Goal: Task Accomplishment & Management: Manage account settings

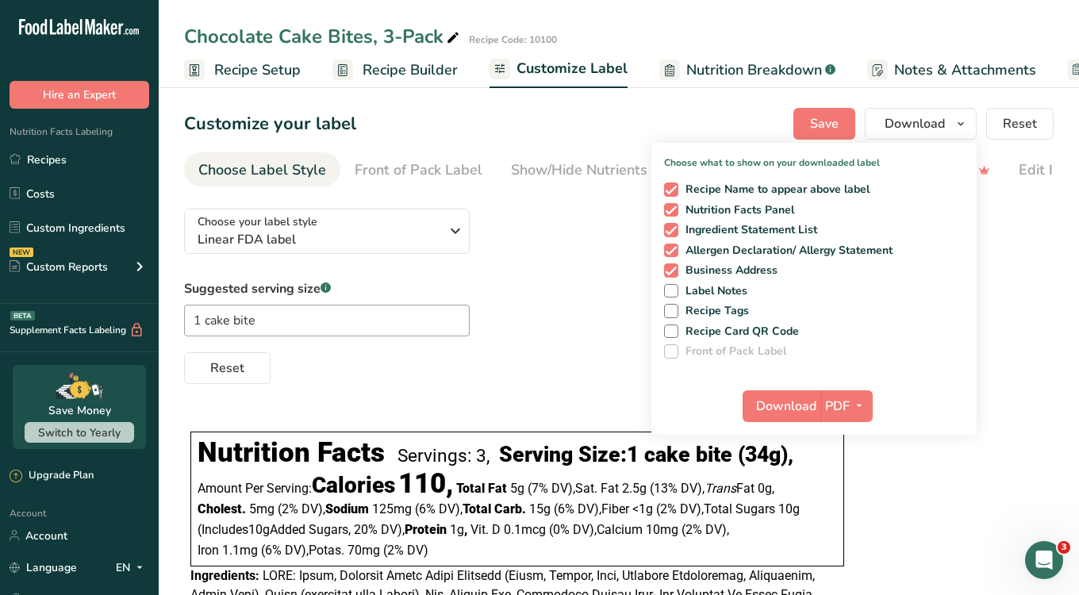
scroll to position [0, 141]
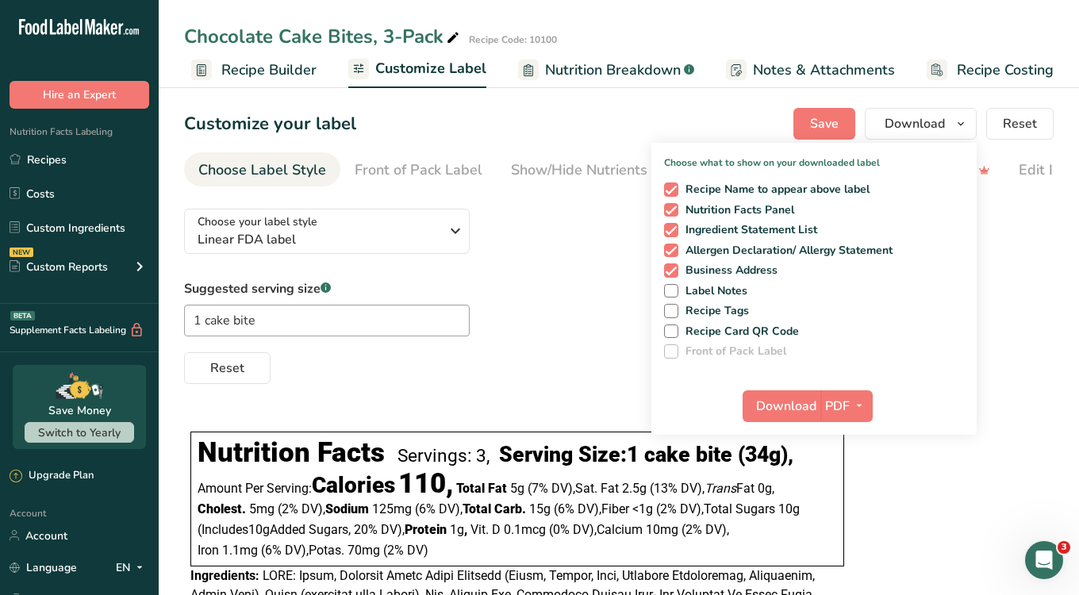
click at [556, 240] on div "Choose your label style Linear FDA label USA (FDA) Standard FDA label Tabular F…" at bounding box center [619, 290] width 870 height 188
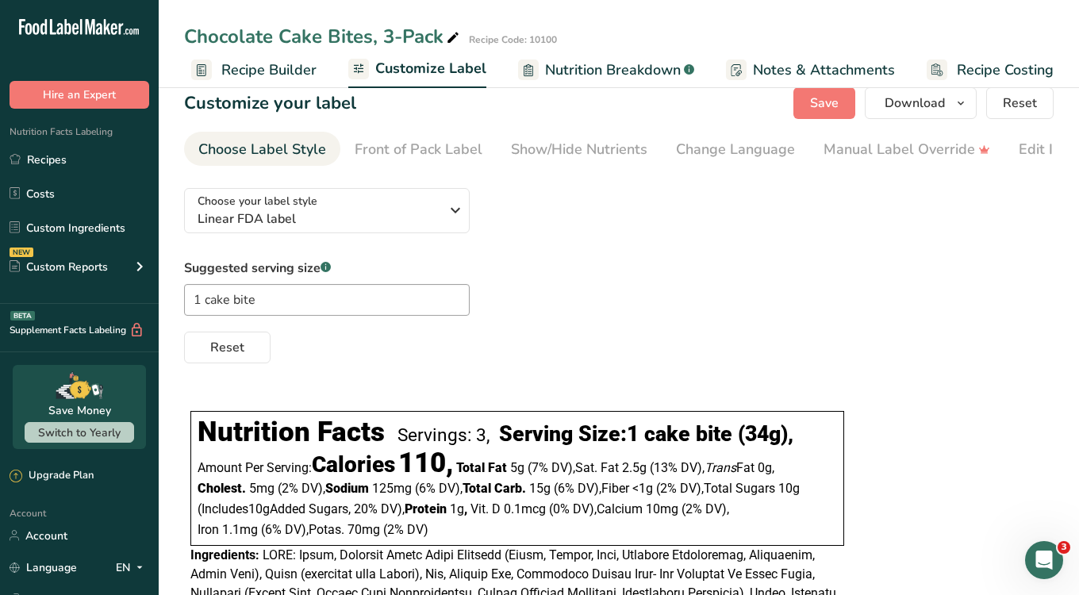
scroll to position [0, 0]
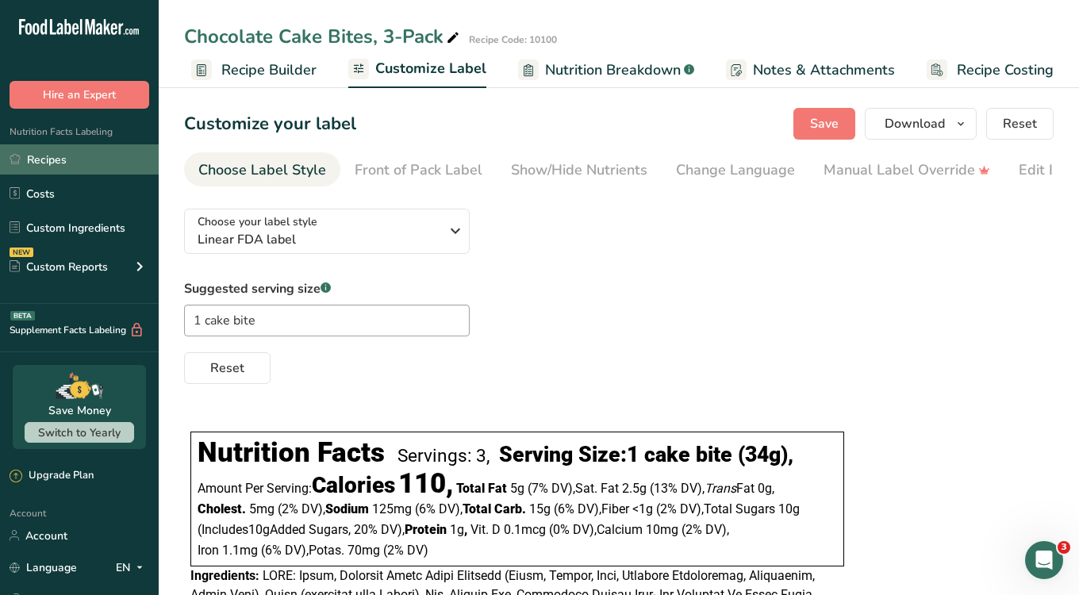
click at [82, 151] on link "Recipes" at bounding box center [79, 159] width 159 height 30
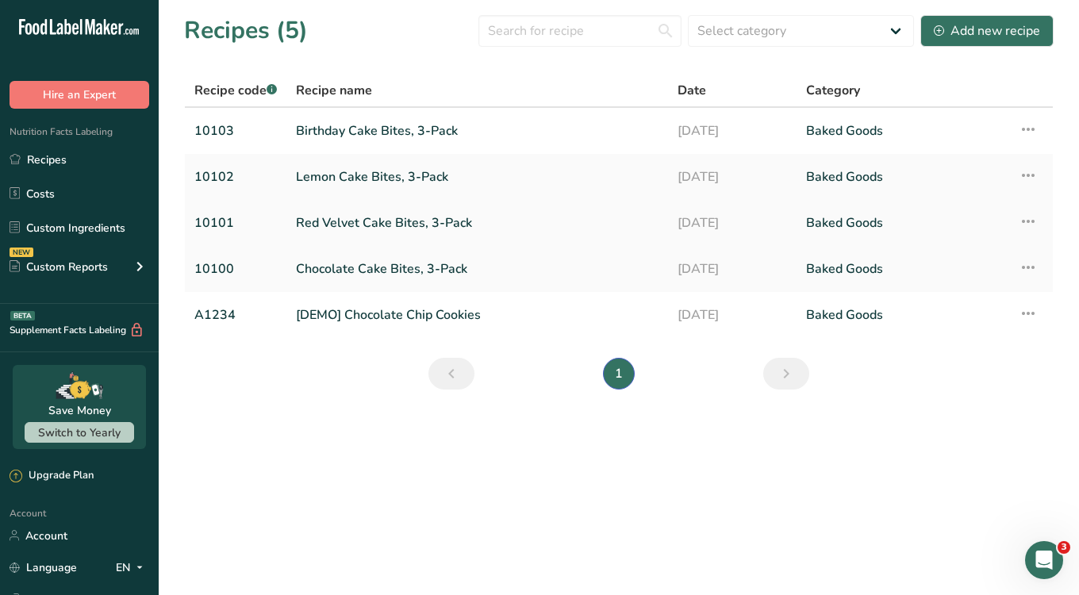
click at [333, 216] on link "Red Velvet Cake Bites, 3-Pack" at bounding box center [477, 222] width 363 height 33
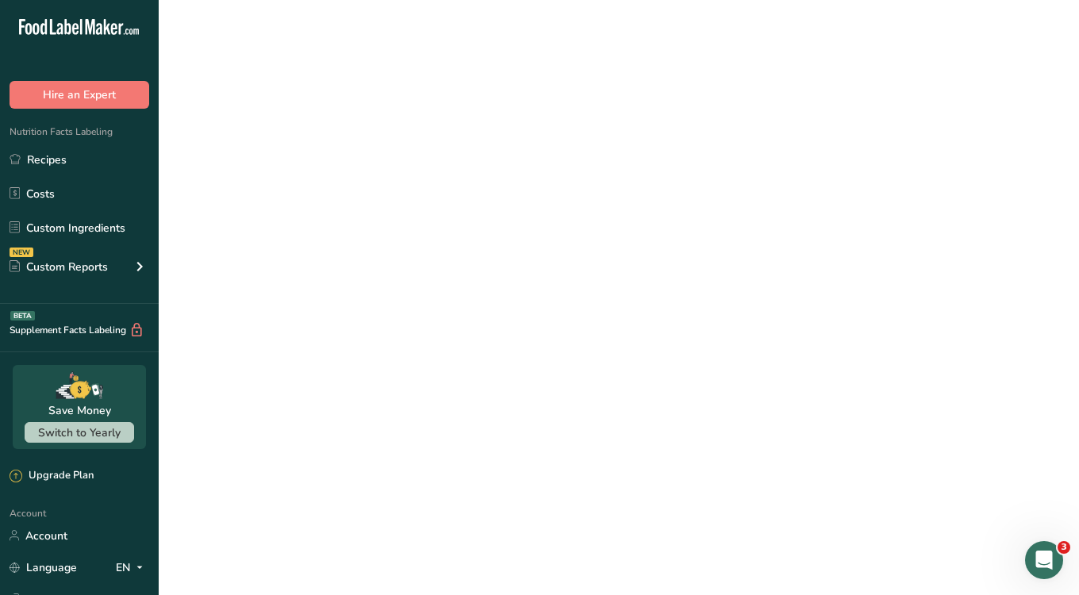
click at [333, 216] on link "Red Velvet Cake Bites, 3-Pack" at bounding box center [477, 222] width 363 height 33
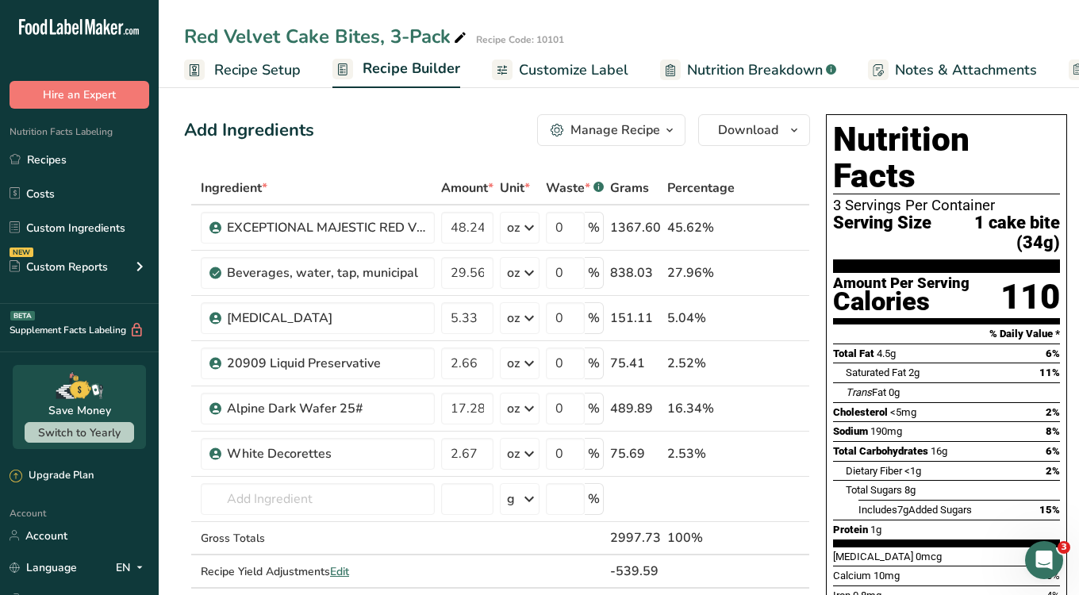
click at [522, 71] on span "Customize Label" at bounding box center [574, 70] width 110 height 21
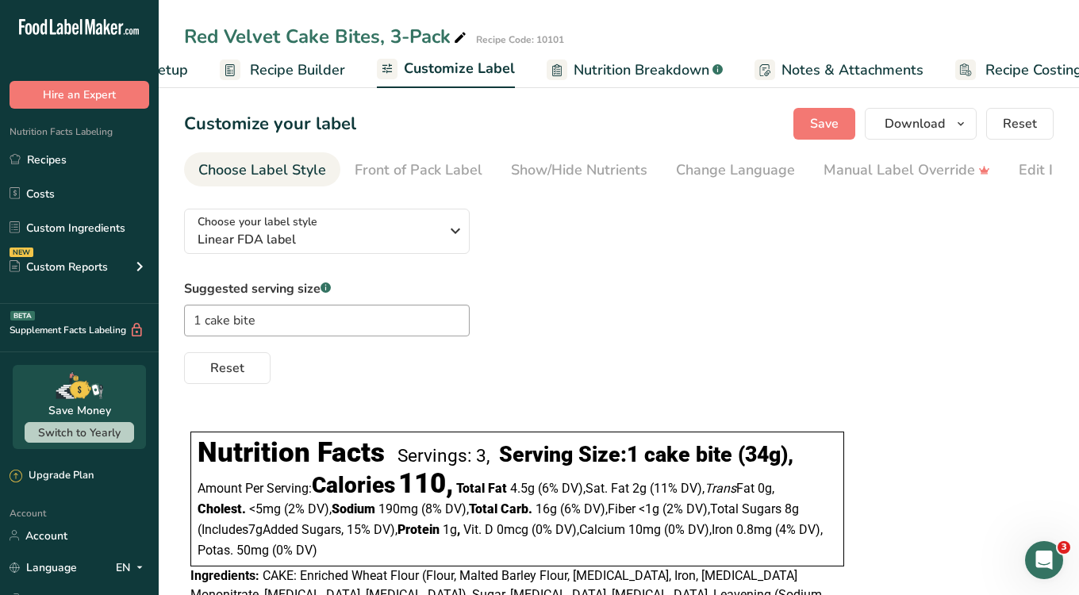
scroll to position [0, 141]
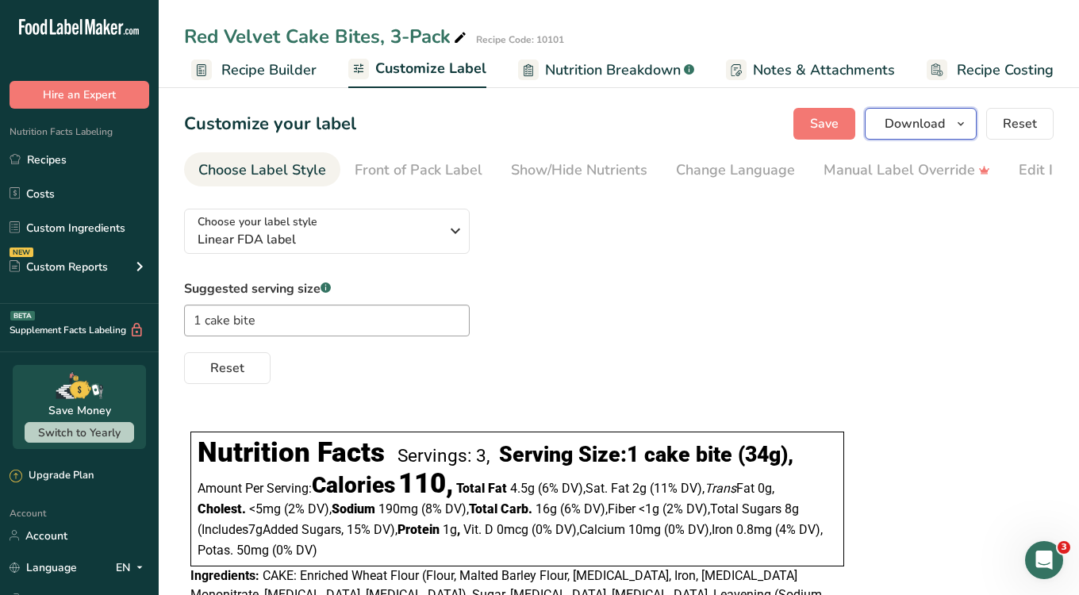
click at [889, 127] on span "Download" at bounding box center [915, 123] width 60 height 19
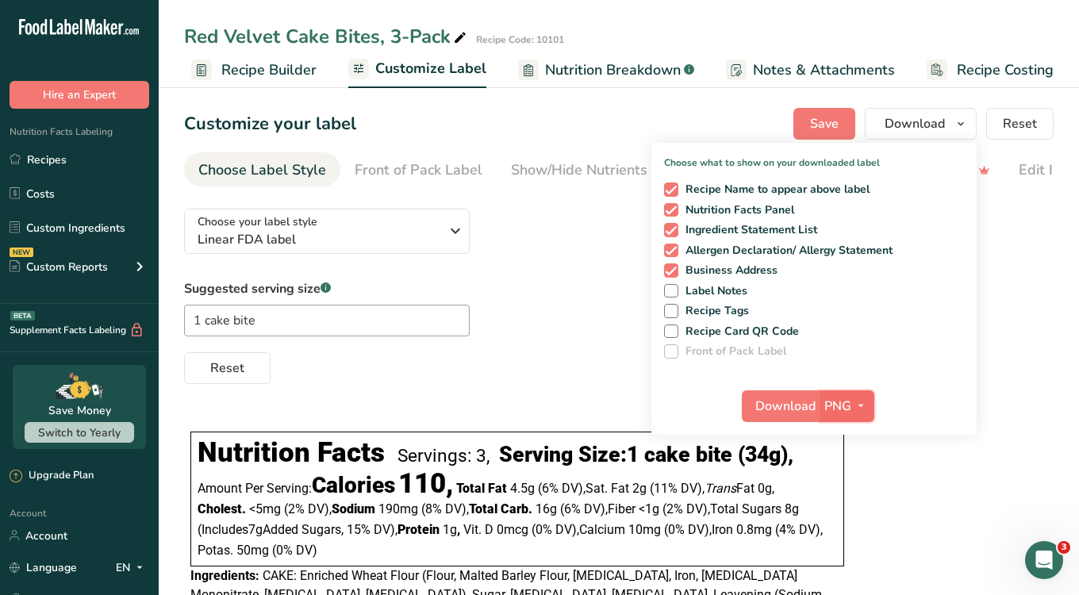
click at [852, 419] on button "PNG" at bounding box center [847, 406] width 55 height 32
click at [857, 510] on link "PDF" at bounding box center [849, 517] width 51 height 26
click at [798, 406] on span "Download" at bounding box center [786, 406] width 60 height 19
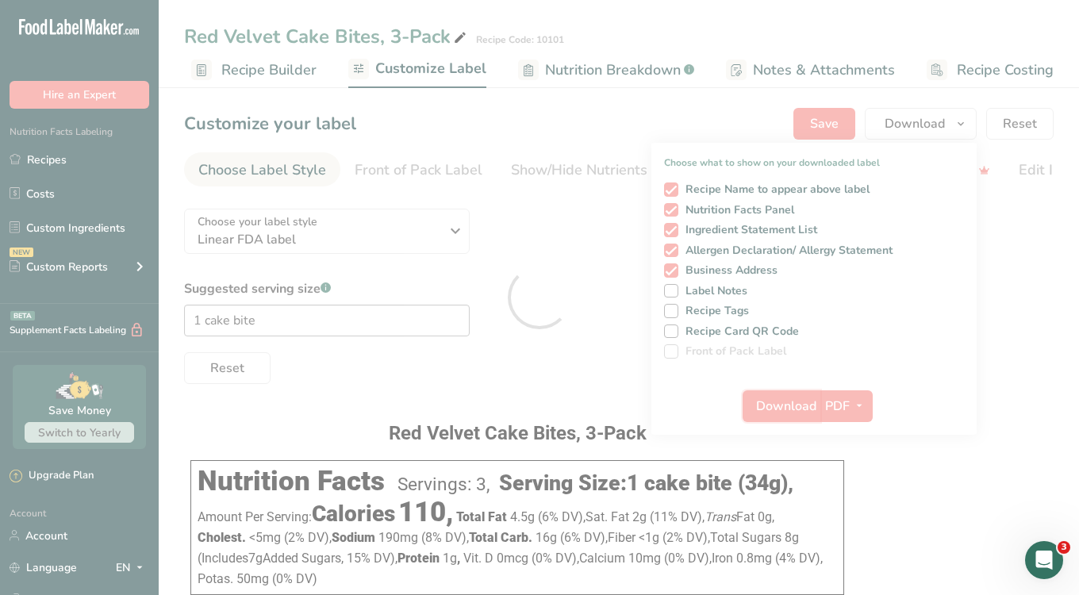
scroll to position [0, 0]
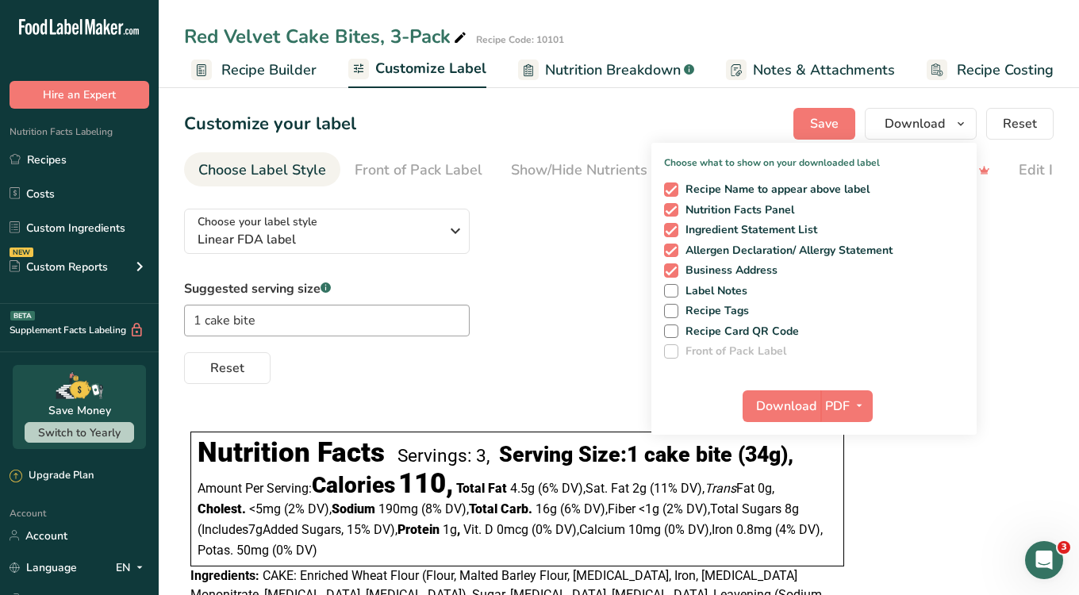
click at [516, 284] on div "Suggested serving size .a-a{fill:#347362;}.b-a{fill:#fff;} 1 cake bite Reset" at bounding box center [619, 331] width 870 height 105
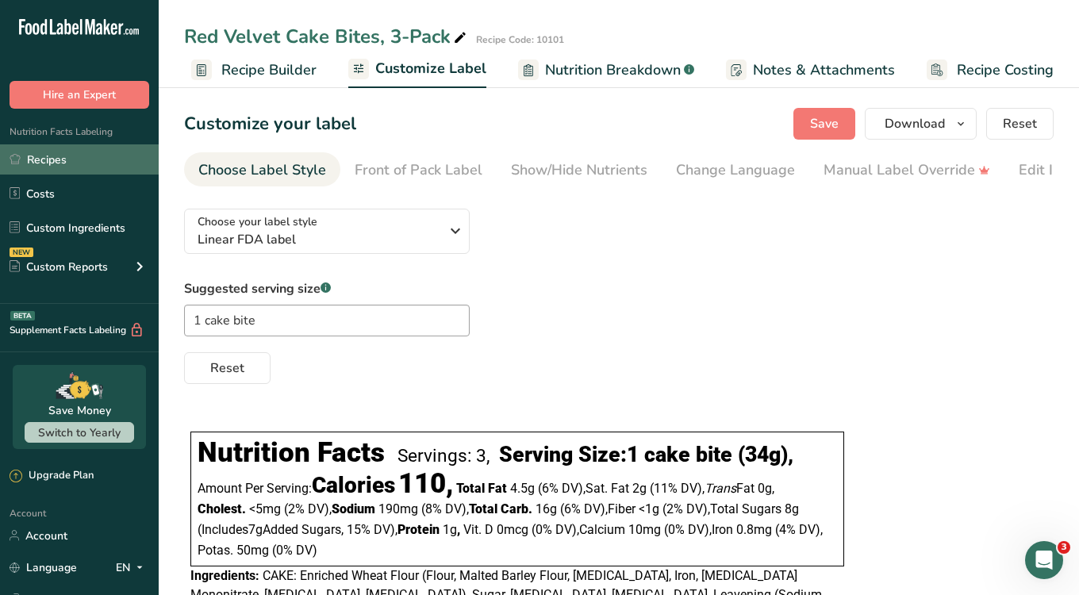
click at [70, 171] on link "Recipes" at bounding box center [79, 159] width 159 height 30
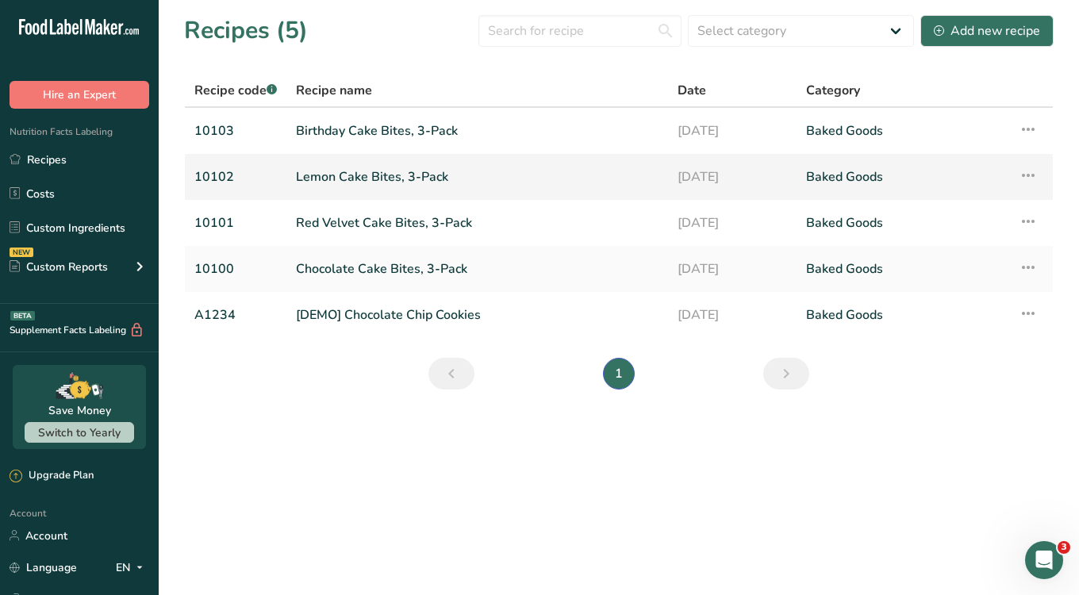
click at [349, 170] on link "Lemon Cake Bites, 3-Pack" at bounding box center [477, 176] width 363 height 33
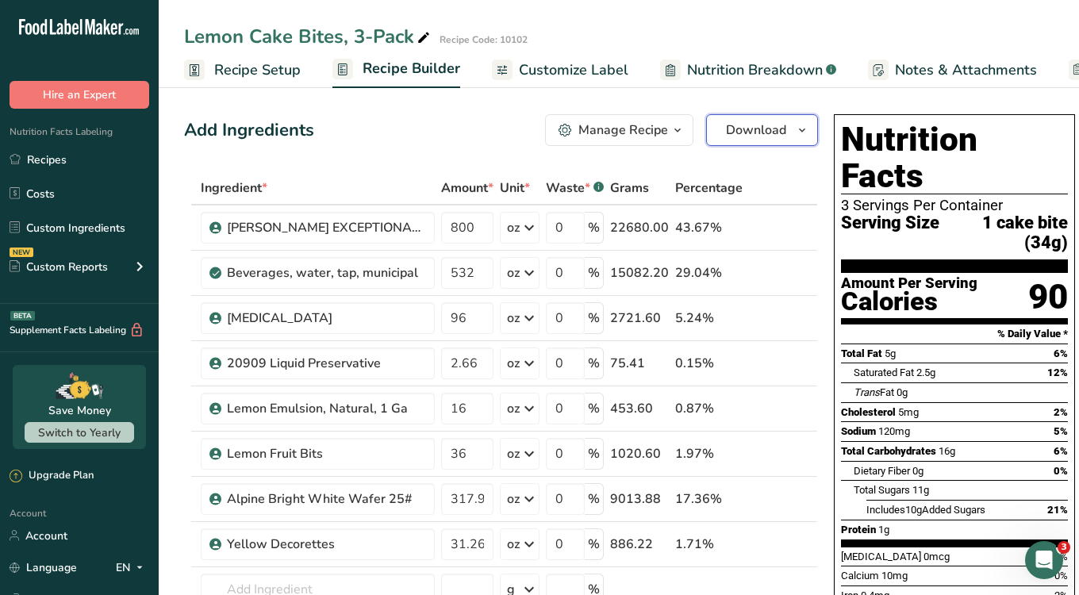
click at [774, 129] on span "Download" at bounding box center [756, 130] width 60 height 19
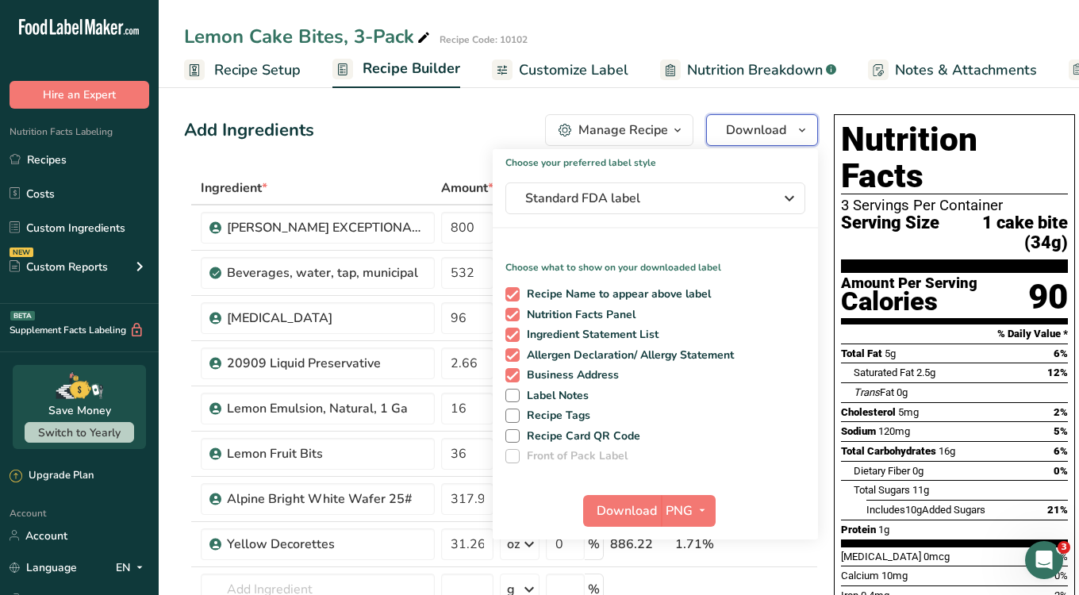
click at [749, 118] on button "Download" at bounding box center [762, 130] width 112 height 32
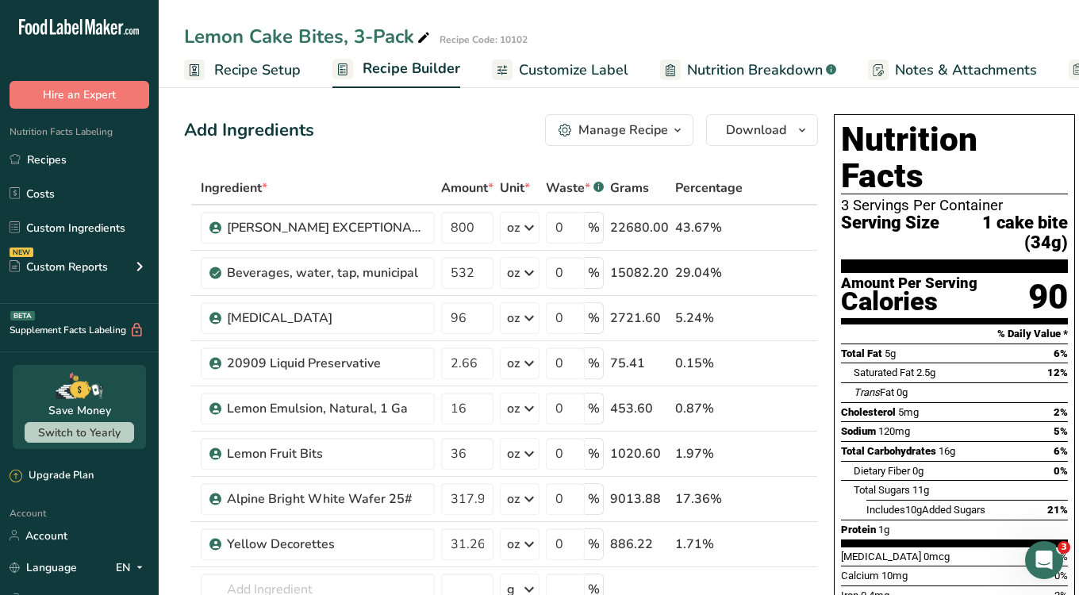
click at [587, 60] on span "Customize Label" at bounding box center [574, 70] width 110 height 21
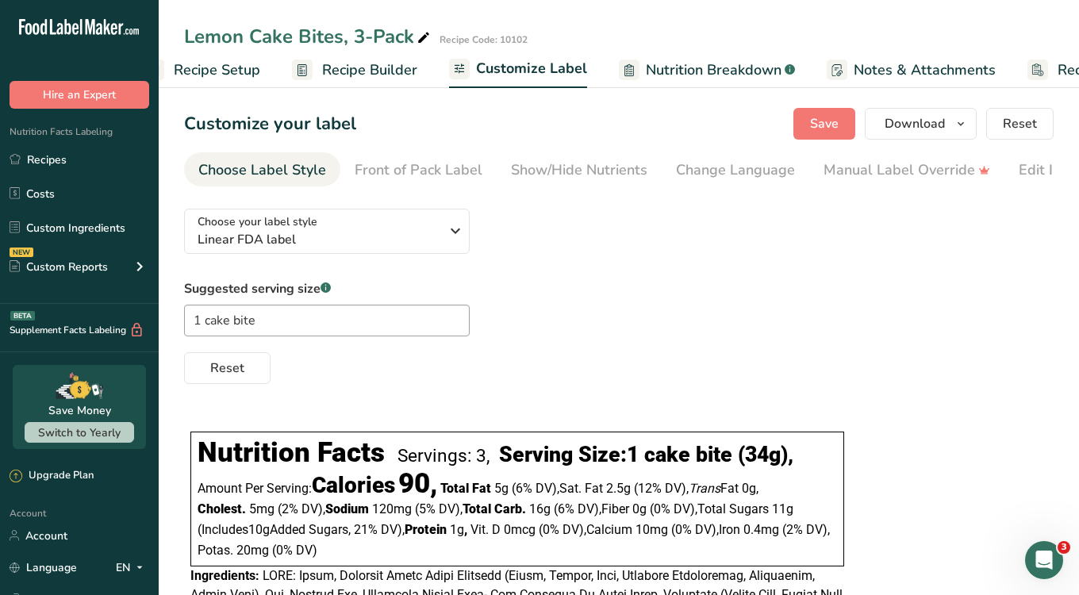
scroll to position [0, 141]
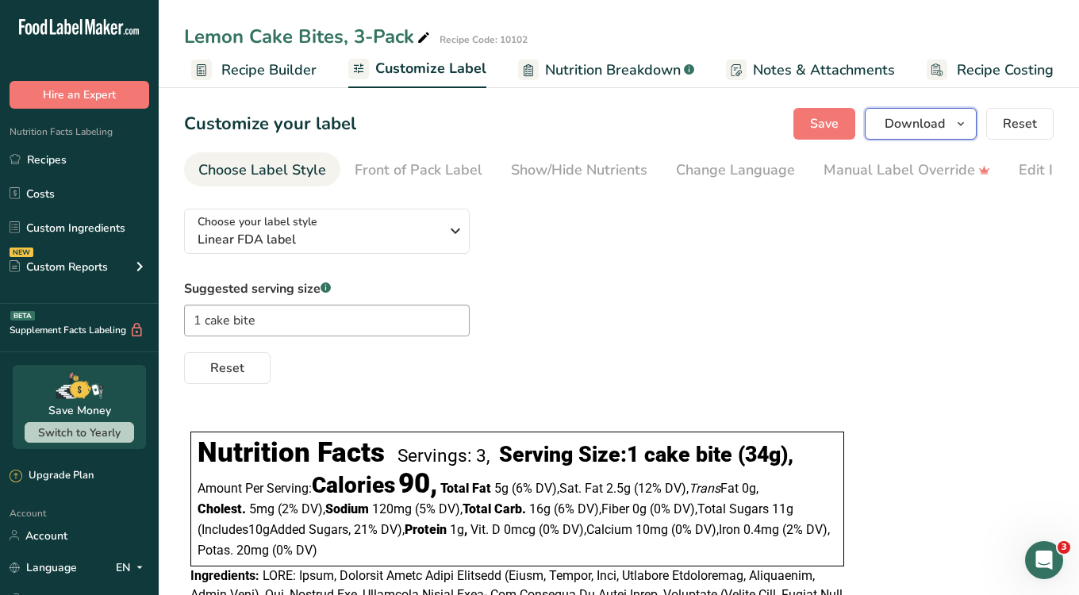
click at [909, 132] on span "Download" at bounding box center [915, 123] width 60 height 19
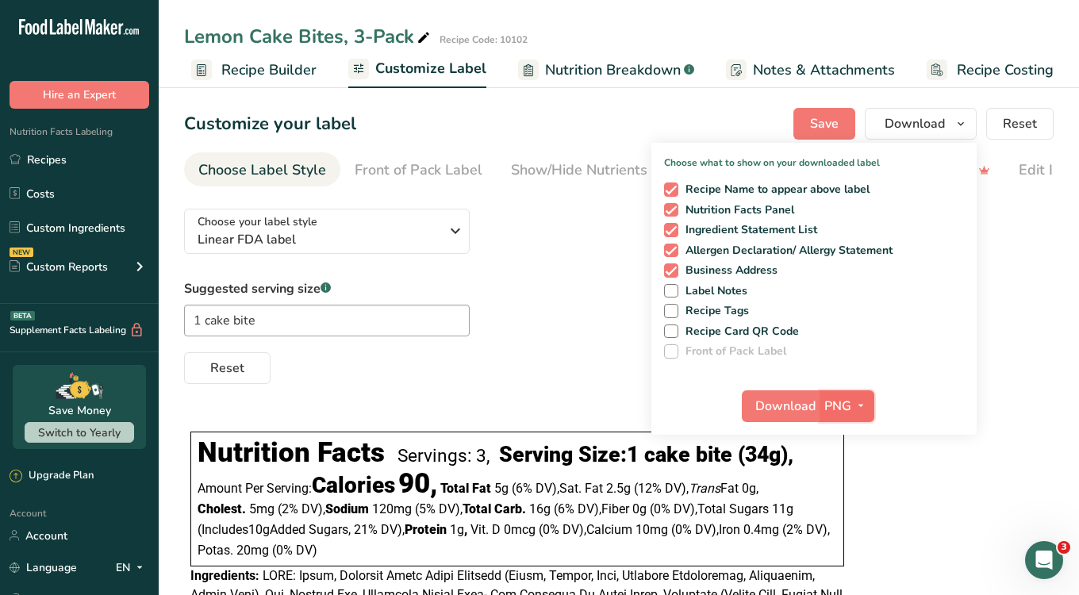
click at [855, 406] on icon "button" at bounding box center [861, 406] width 13 height 20
click at [853, 517] on link "PDF" at bounding box center [849, 517] width 51 height 26
click at [783, 405] on span "Download" at bounding box center [786, 406] width 60 height 19
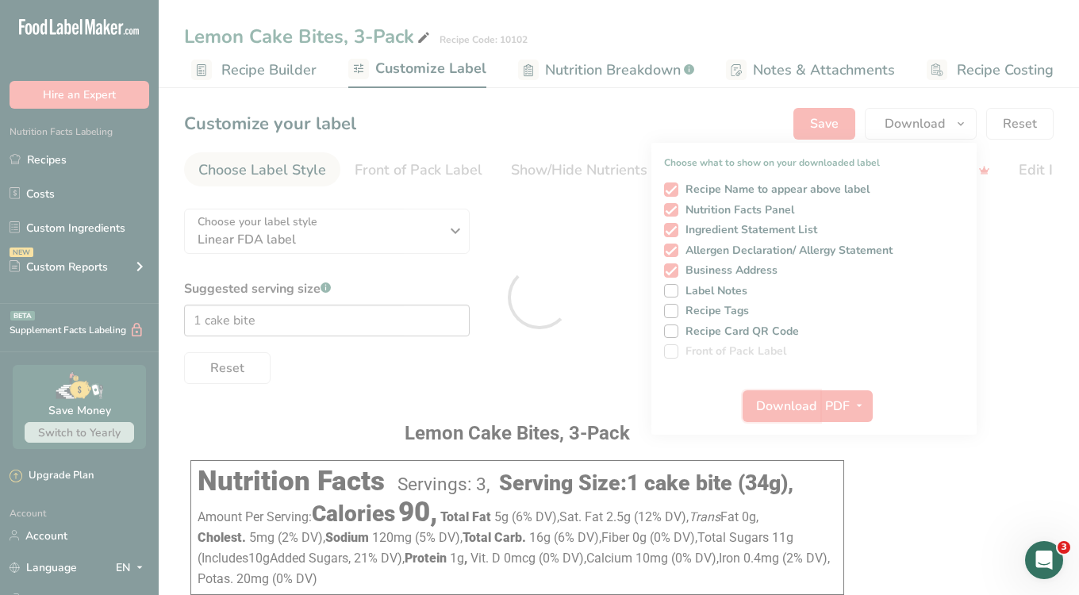
scroll to position [0, 0]
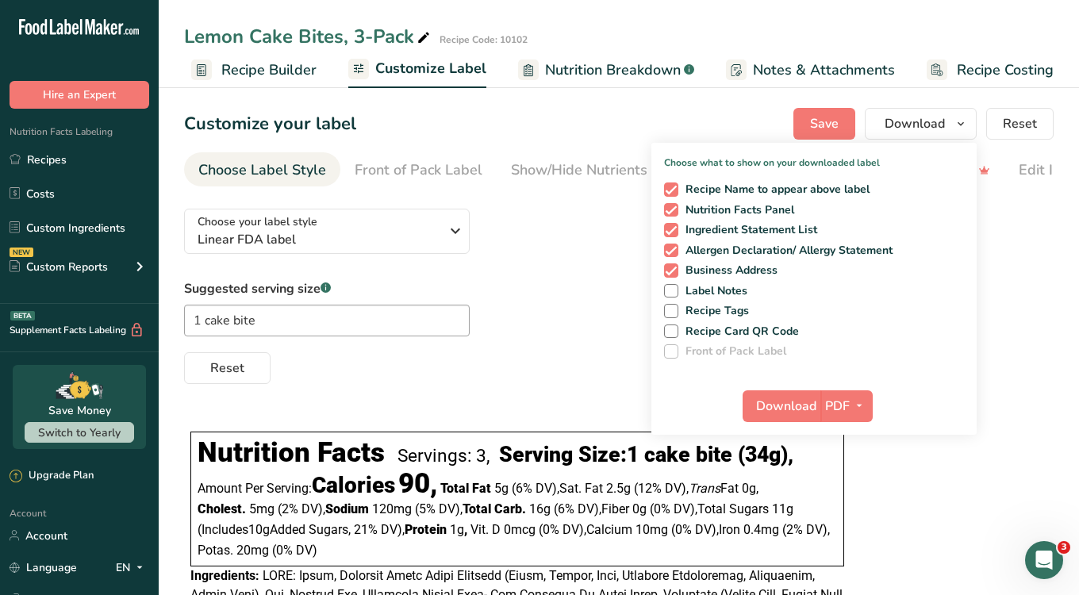
click at [529, 93] on section "Customize your label Save Download Choose what to show on your downloaded label…" at bounding box center [619, 474] width 921 height 783
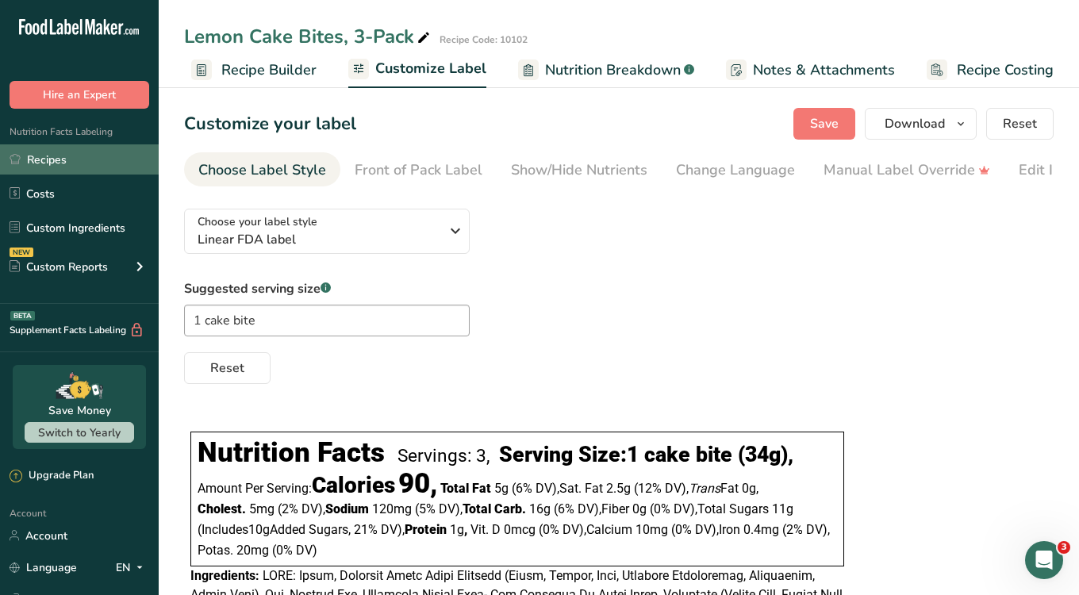
click at [69, 152] on link "Recipes" at bounding box center [79, 159] width 159 height 30
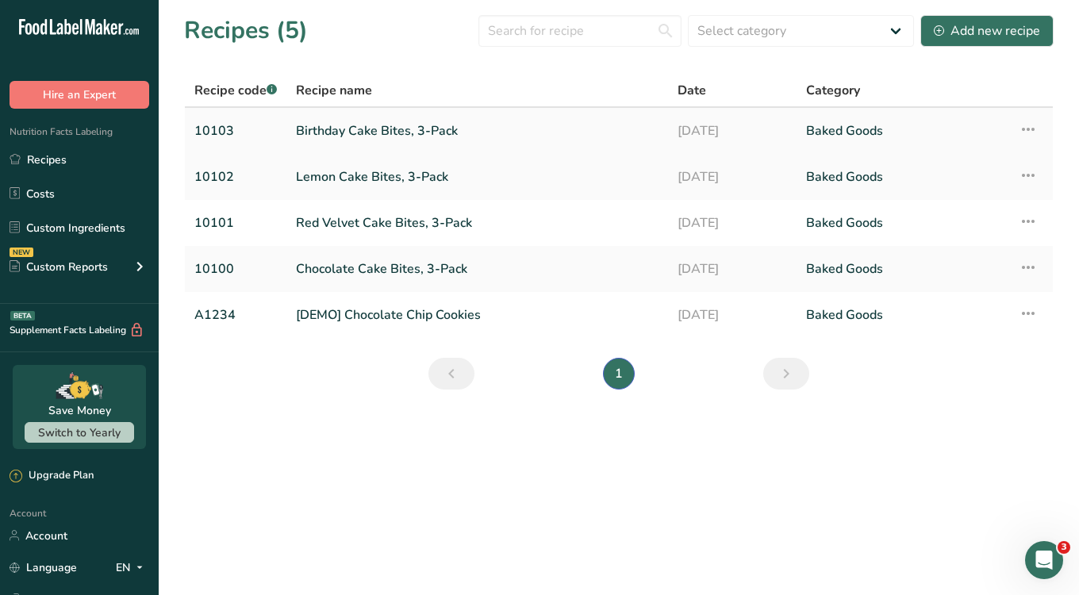
click at [326, 138] on link "Birthday Cake Bites, 3-Pack" at bounding box center [477, 130] width 363 height 33
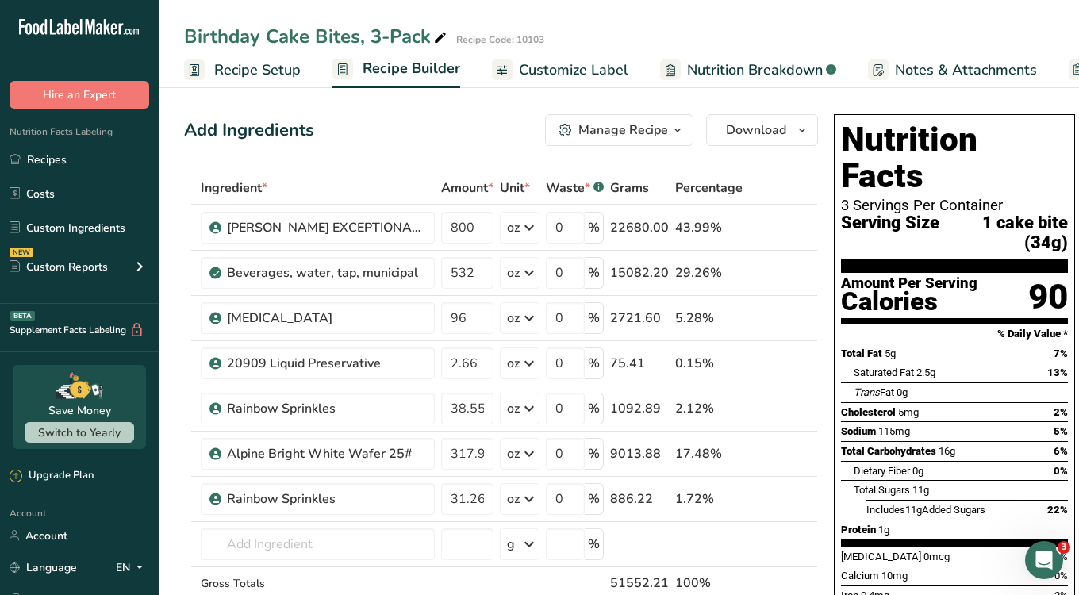
click at [585, 71] on span "Customize Label" at bounding box center [574, 70] width 110 height 21
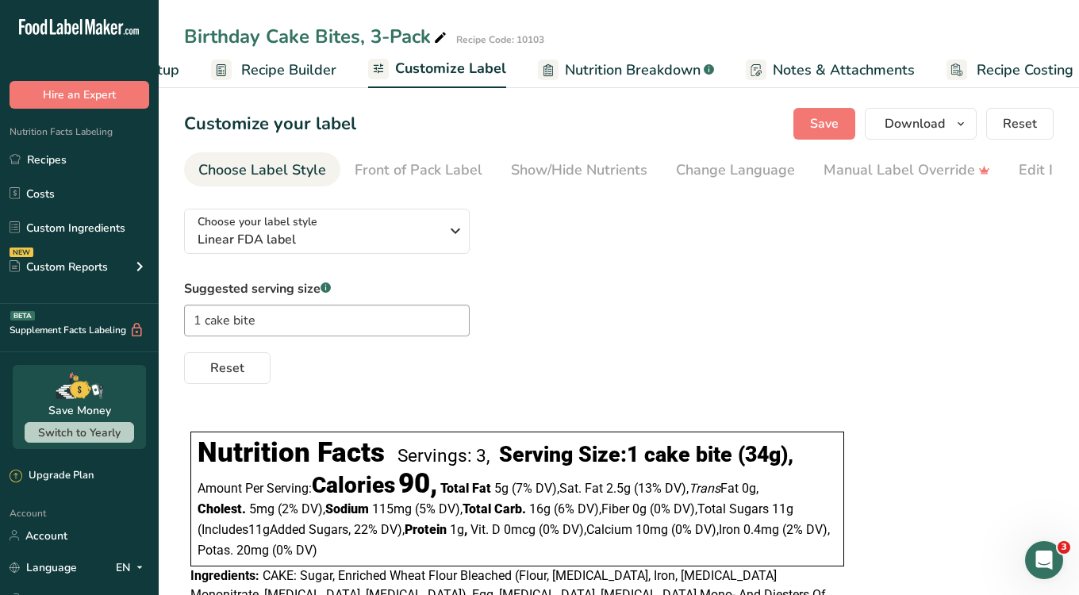
scroll to position [0, 141]
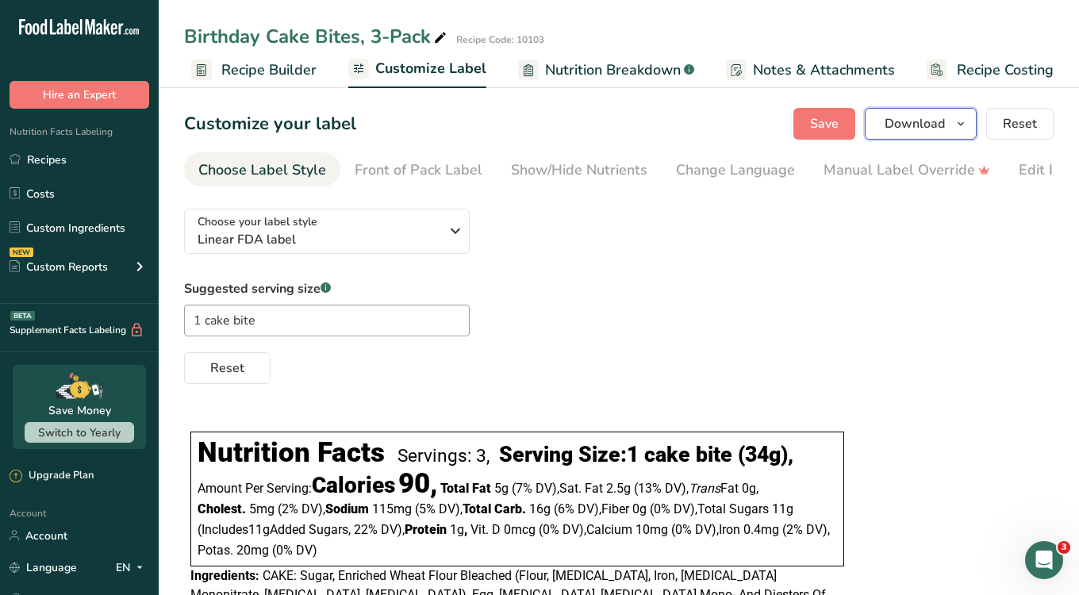
click at [921, 118] on span "Download" at bounding box center [915, 123] width 60 height 19
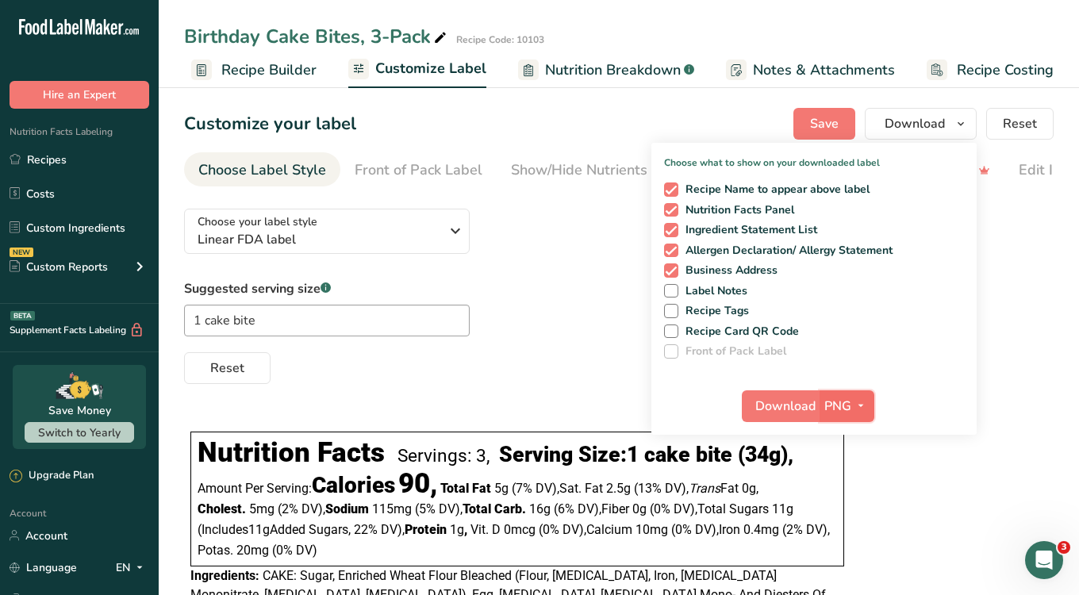
click at [865, 404] on icon "button" at bounding box center [861, 406] width 13 height 20
click at [844, 516] on link "PDF" at bounding box center [849, 517] width 51 height 26
click at [786, 407] on span "Download" at bounding box center [786, 406] width 60 height 19
click at [498, 248] on div "Choose your label style Linear FDA label USA (FDA) Standard FDA label Tabular F…" at bounding box center [619, 290] width 870 height 188
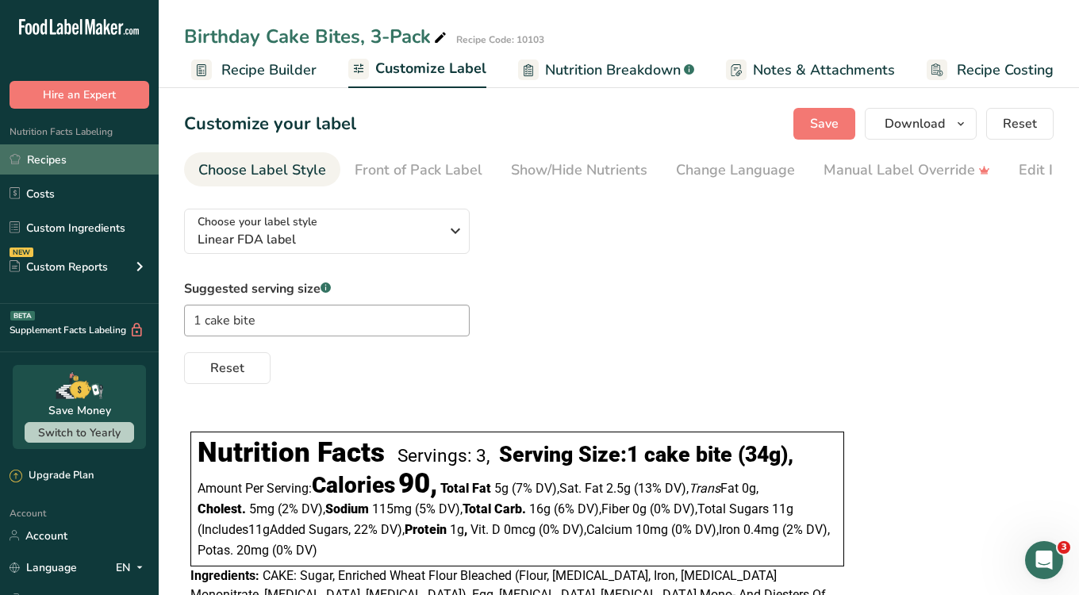
click at [61, 163] on link "Recipes" at bounding box center [79, 159] width 159 height 30
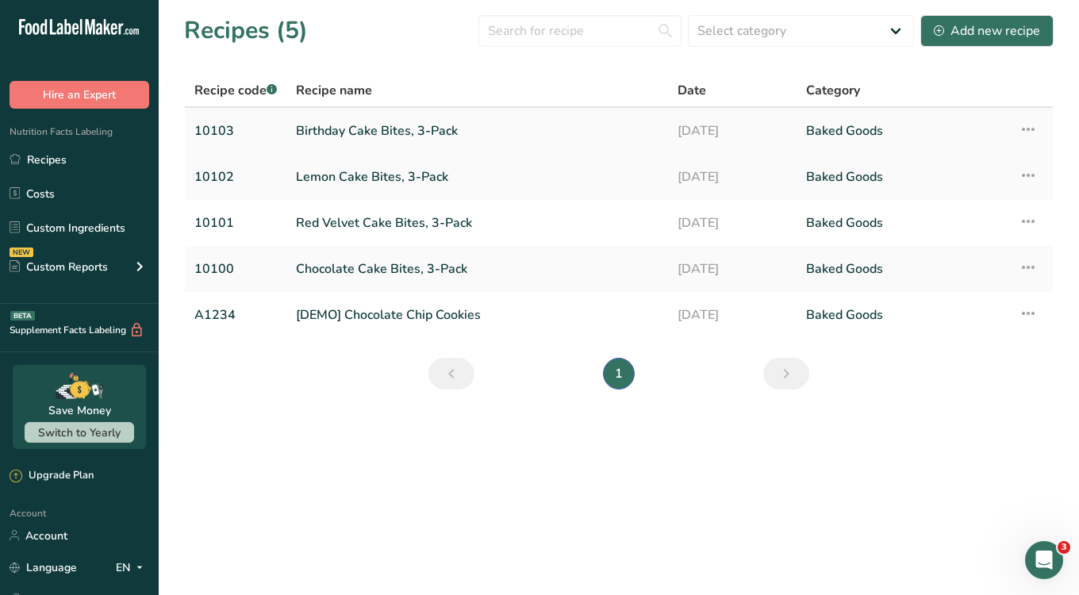
click at [1031, 130] on icon at bounding box center [1028, 129] width 19 height 29
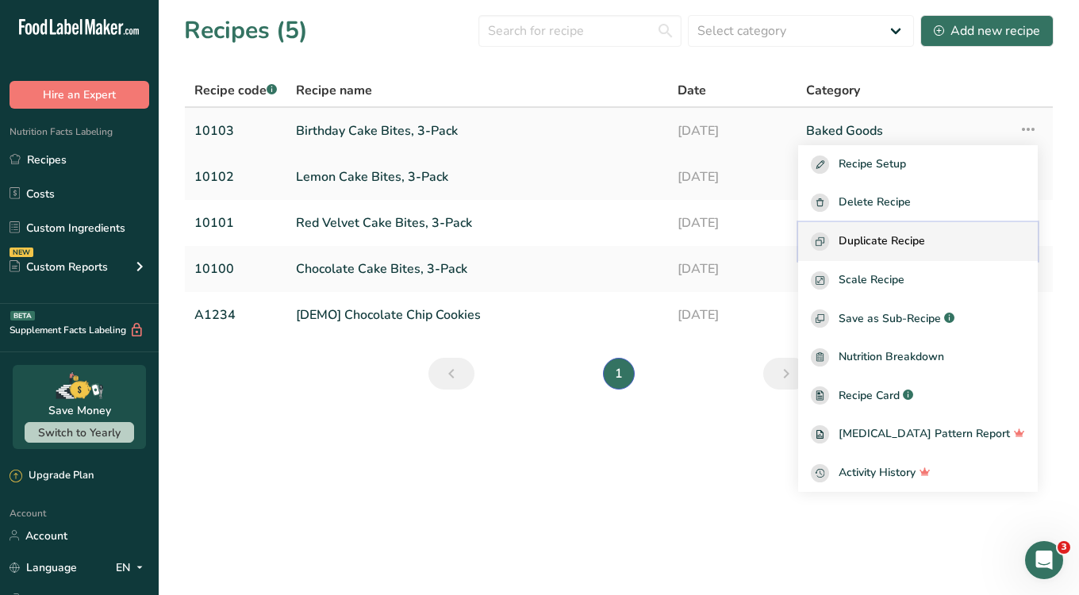
click at [918, 236] on span "Duplicate Recipe" at bounding box center [882, 242] width 87 height 18
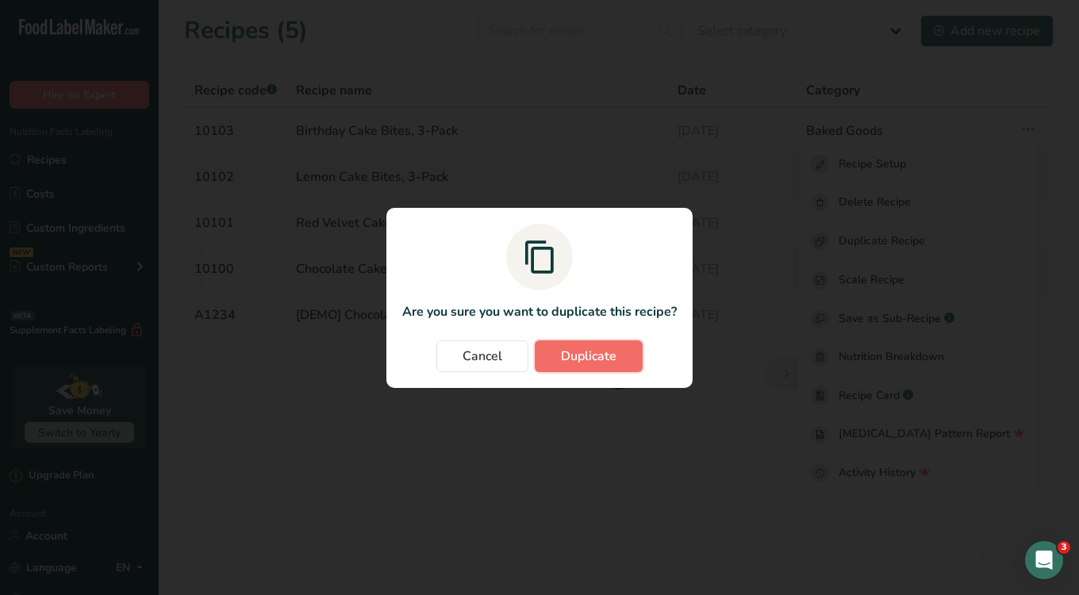
click at [594, 352] on span "Duplicate" at bounding box center [589, 356] width 56 height 19
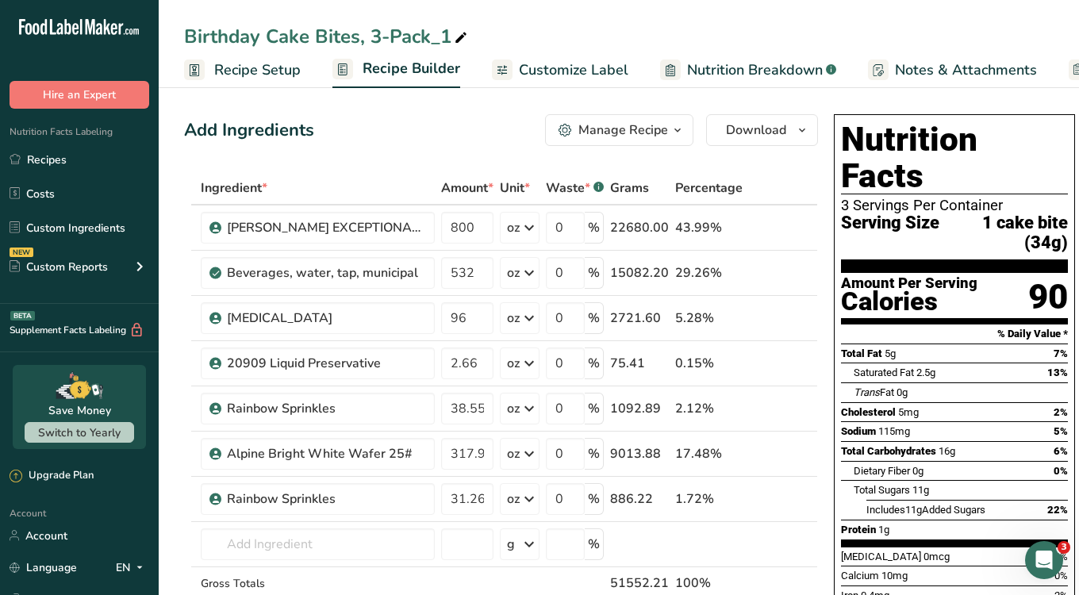
click at [466, 31] on icon at bounding box center [461, 38] width 14 height 22
click at [345, 21] on div "Birthday Cake Bites, 3-Pack_1 Recipe Setup Recipe Builder Customize Label Nutri…" at bounding box center [619, 44] width 921 height 88
click at [387, 28] on div "Birthday Cake Bites, 3-Pack_1" at bounding box center [327, 36] width 286 height 29
click at [239, 75] on span "Recipe Setup" at bounding box center [257, 70] width 87 height 21
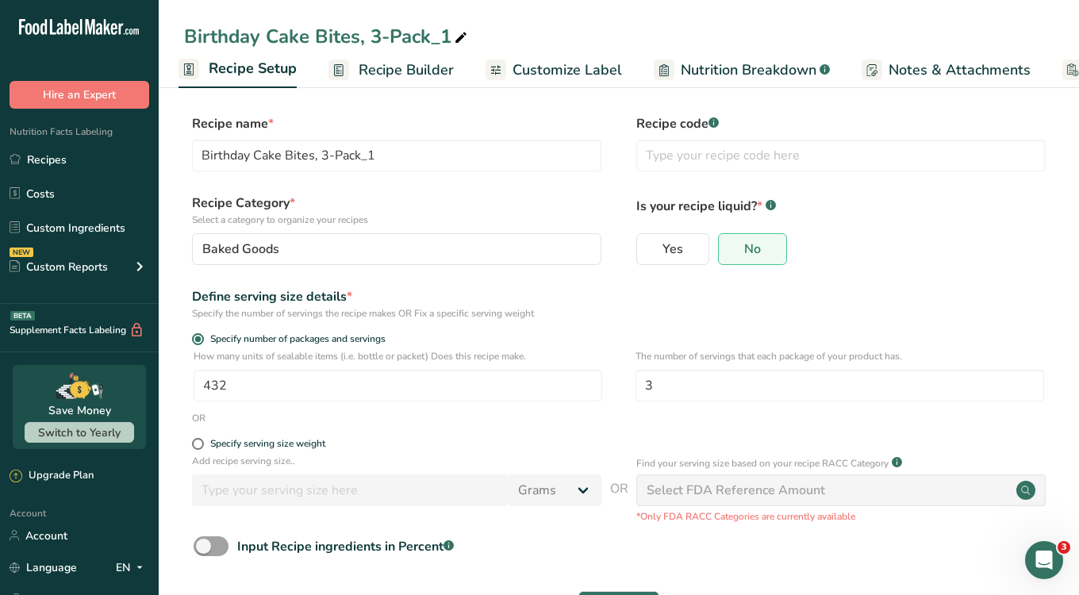
click at [392, 52] on link "Recipe Builder" at bounding box center [391, 70] width 125 height 36
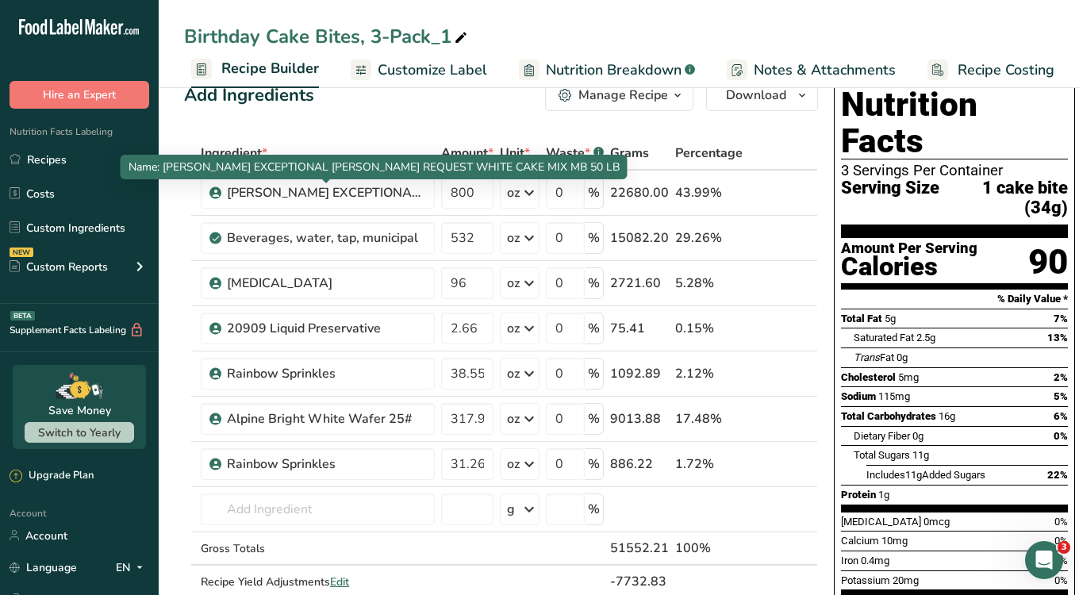
scroll to position [38, 0]
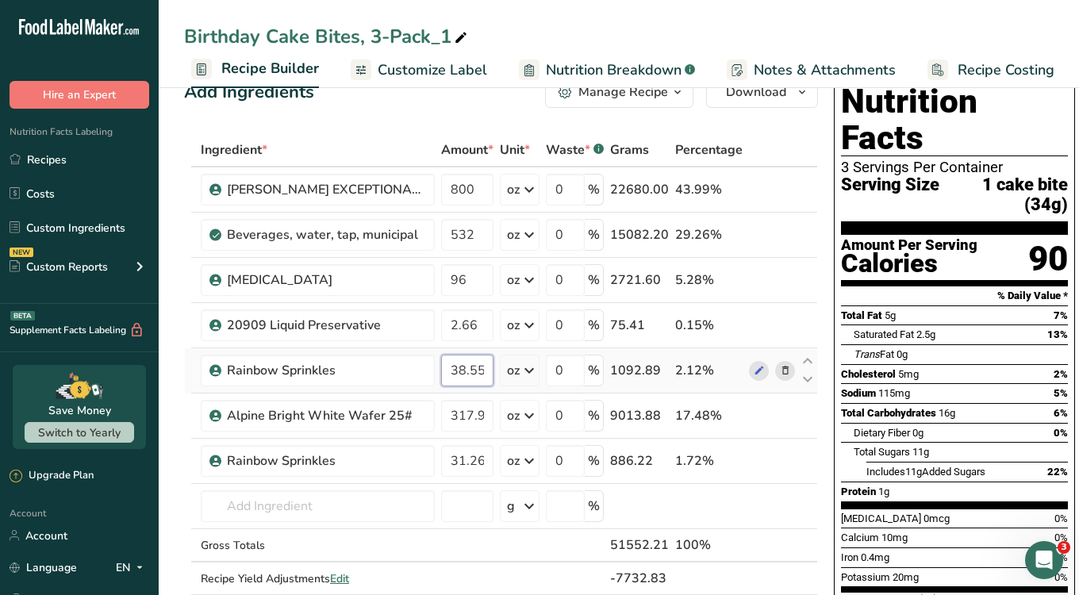
click at [469, 371] on input "38.55" at bounding box center [467, 371] width 52 height 32
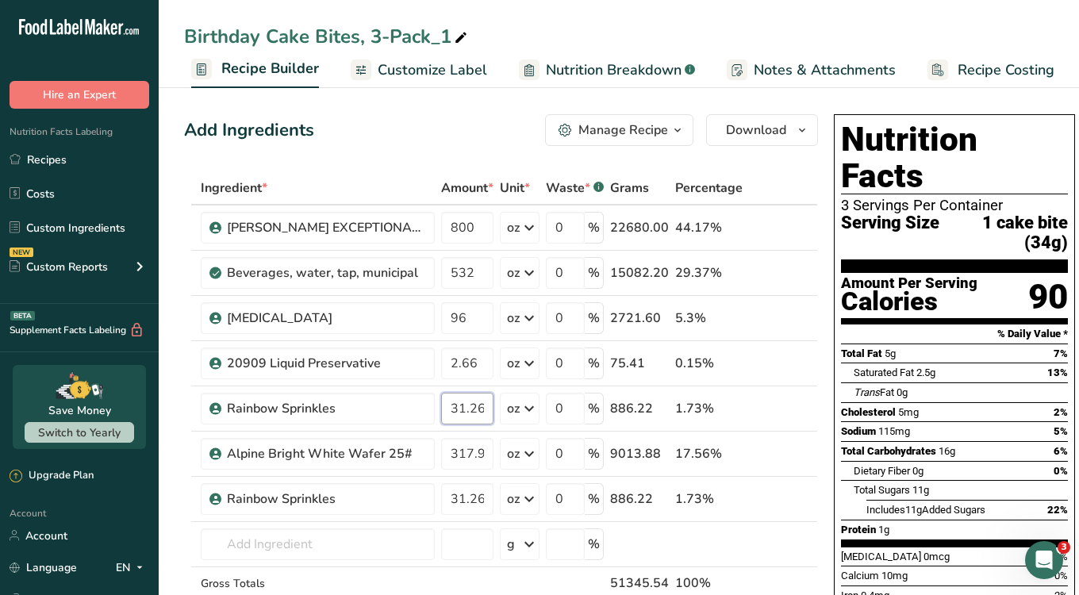
type input "31.260002"
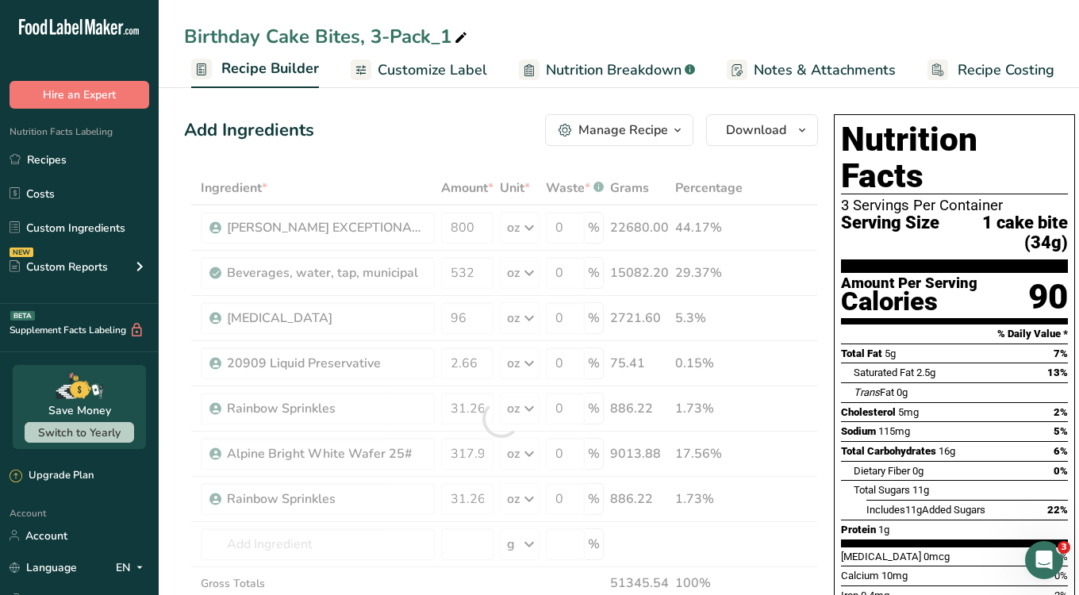
click at [466, 129] on div "Add Ingredients Manage Recipe Delete Recipe Duplicate Recipe Scale Recipe Save …" at bounding box center [501, 130] width 634 height 32
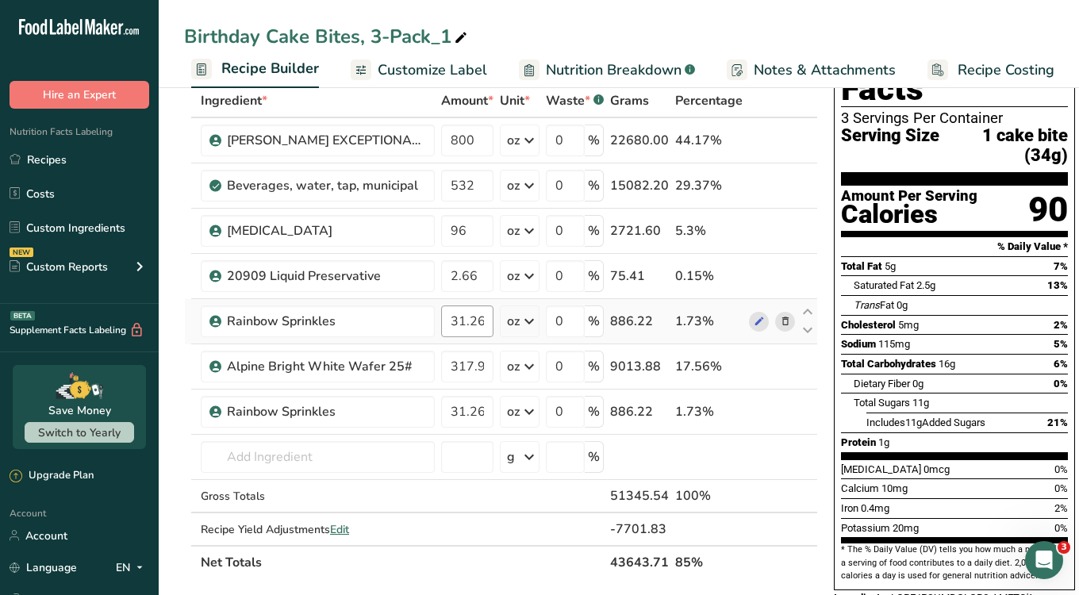
scroll to position [121, 0]
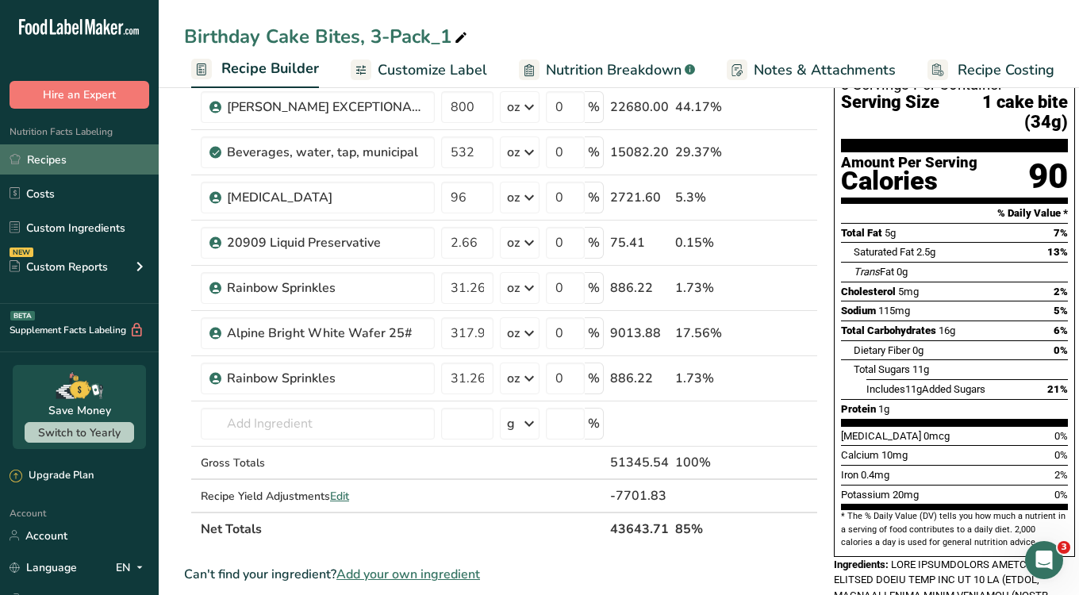
click at [61, 163] on link "Recipes" at bounding box center [79, 159] width 159 height 30
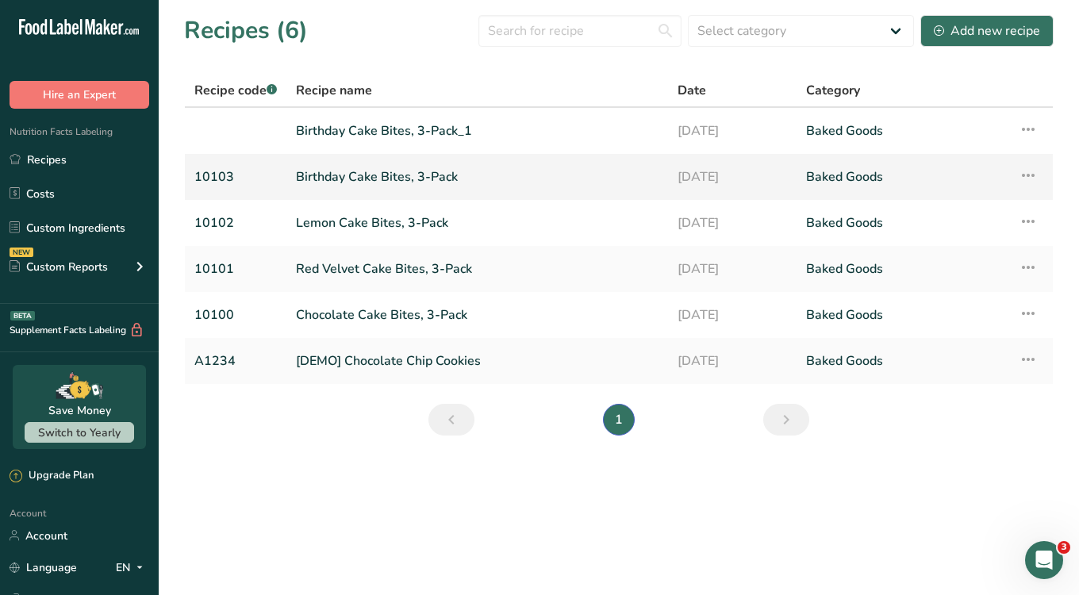
click at [349, 176] on link "Birthday Cake Bites, 3-Pack" at bounding box center [477, 176] width 363 height 33
click at [357, 137] on link "Birthday Cake Bites, 3-Pack_1" at bounding box center [477, 130] width 363 height 33
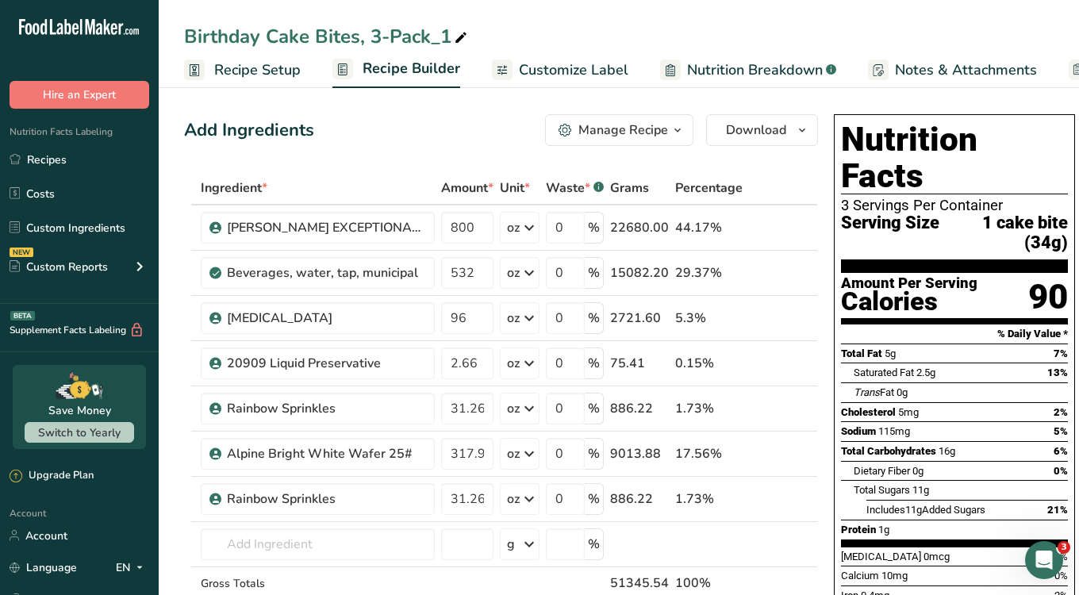
click at [461, 35] on icon at bounding box center [461, 38] width 14 height 22
type input "Birthday Cake Bites, 3-Pack - RAM"
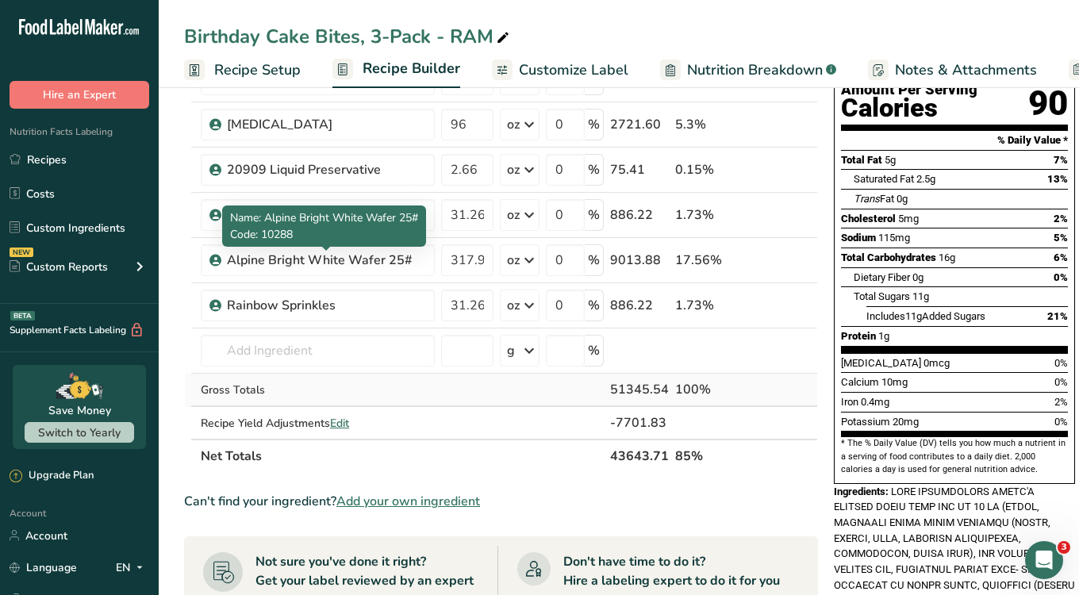
scroll to position [195, 0]
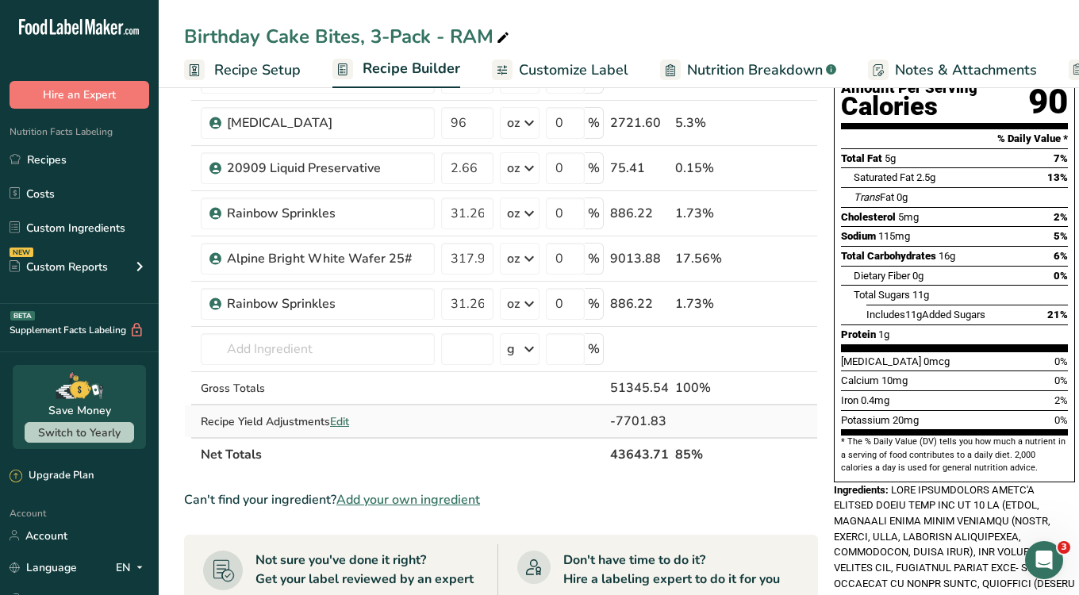
click at [340, 422] on span "Edit" at bounding box center [339, 421] width 19 height 15
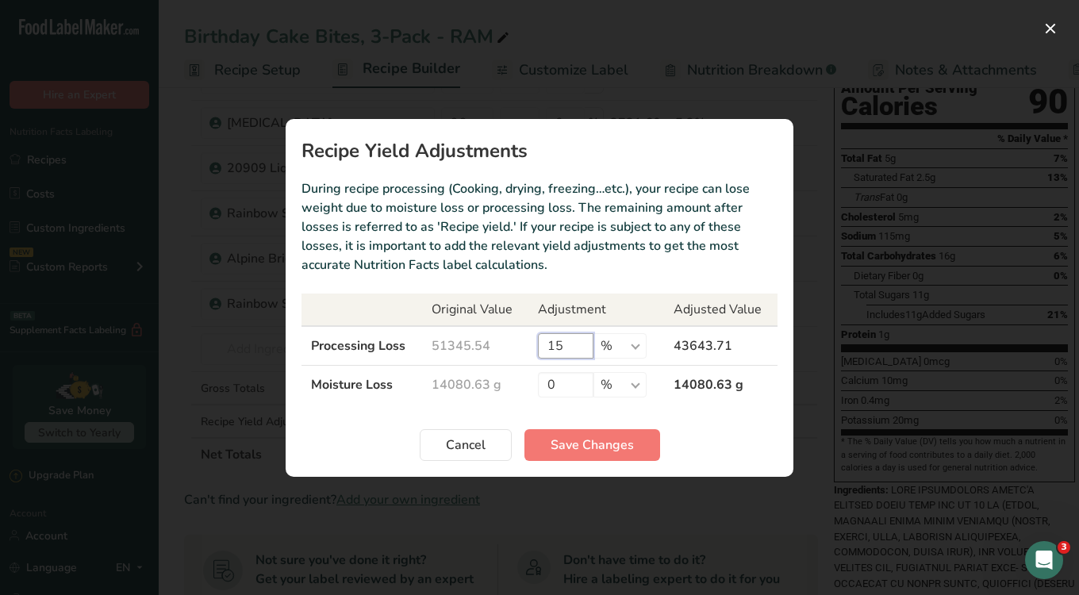
drag, startPoint x: 566, startPoint y: 341, endPoint x: 540, endPoint y: 340, distance: 25.4
click at [540, 340] on input "15" at bounding box center [566, 345] width 56 height 25
type input "5"
click at [579, 442] on span "Save Changes" at bounding box center [592, 445] width 83 height 19
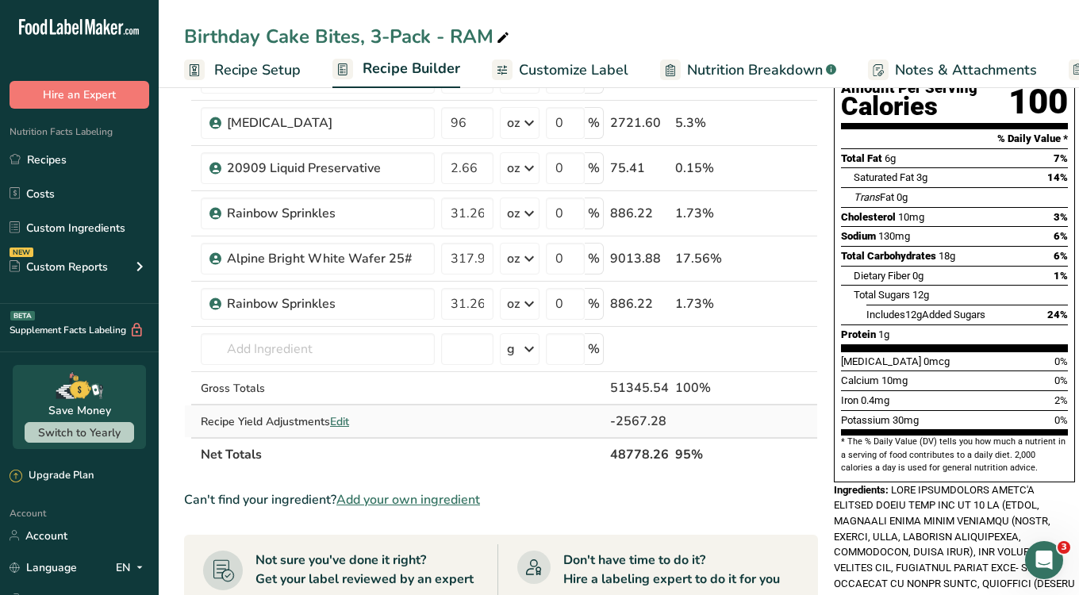
click at [342, 424] on span "Edit" at bounding box center [339, 421] width 19 height 15
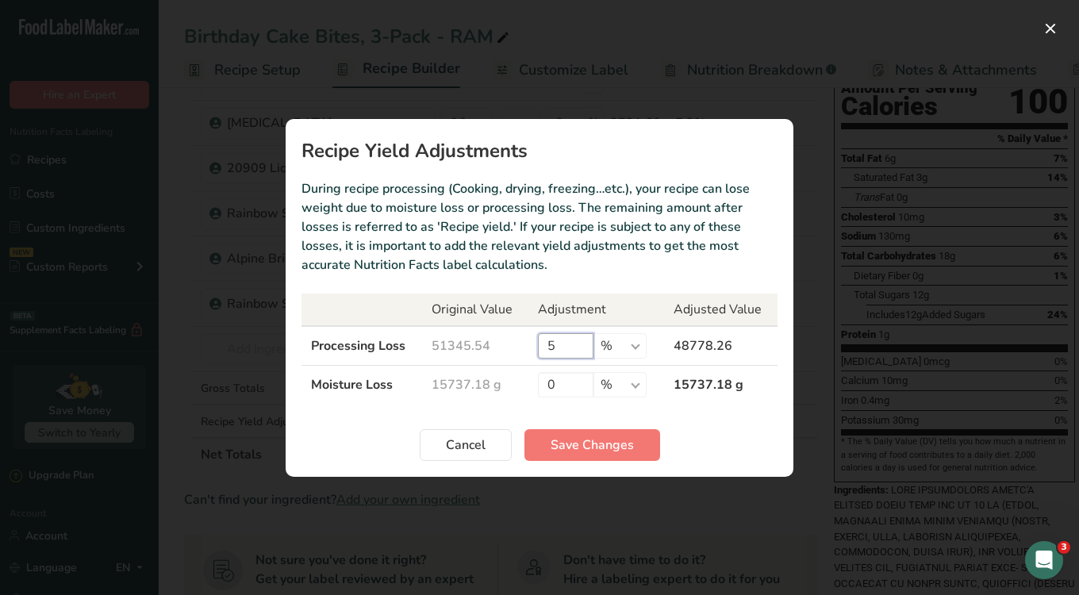
click at [562, 355] on input "5" at bounding box center [566, 345] width 56 height 25
type input "15"
click at [598, 449] on span "Save Changes" at bounding box center [592, 445] width 83 height 19
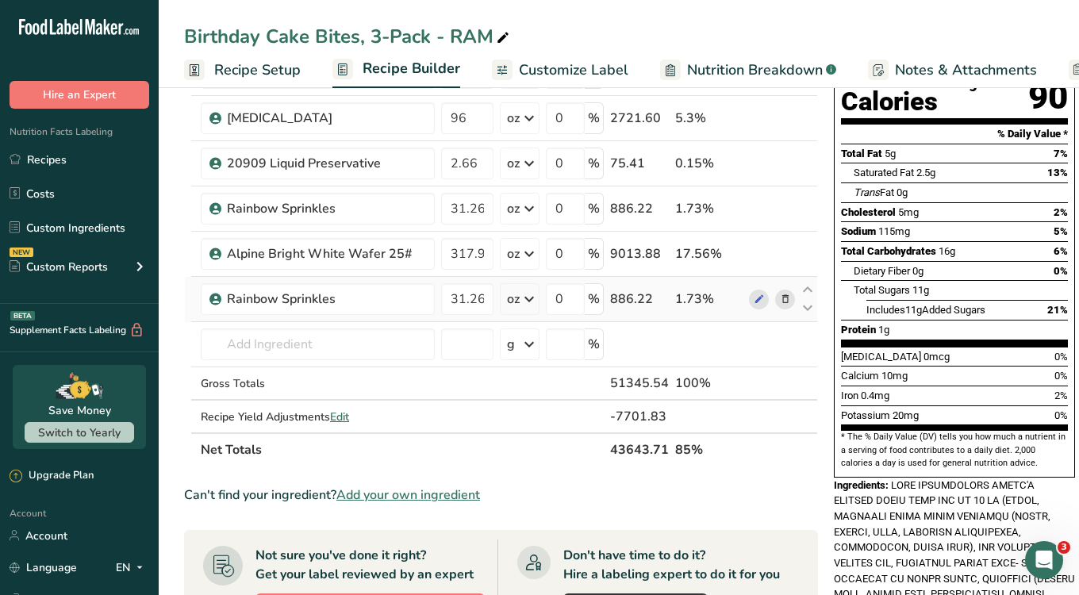
scroll to position [451, 0]
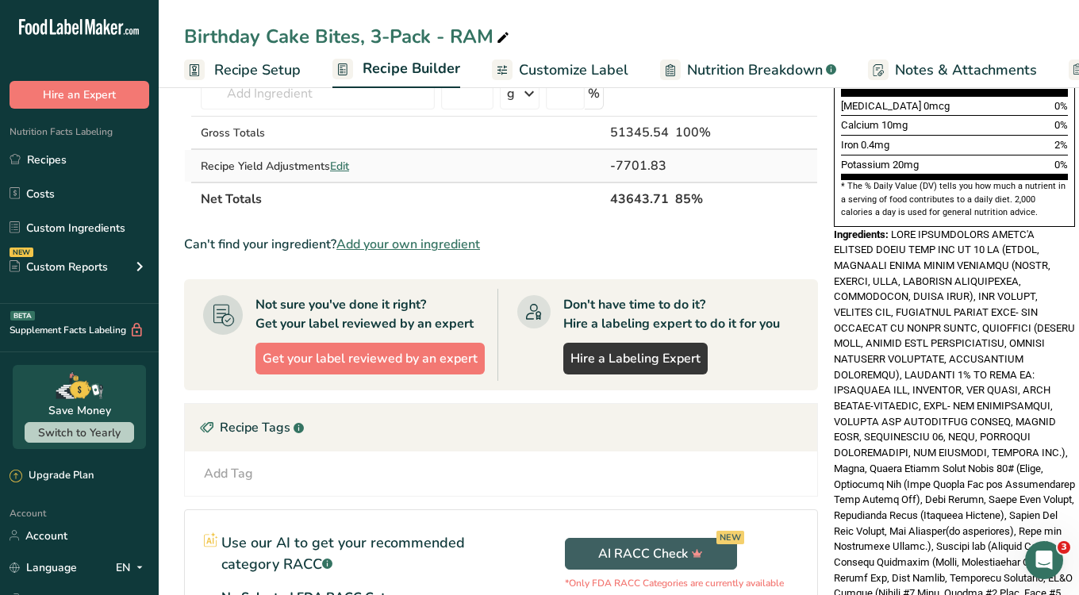
click at [349, 171] on span "Edit" at bounding box center [339, 166] width 19 height 15
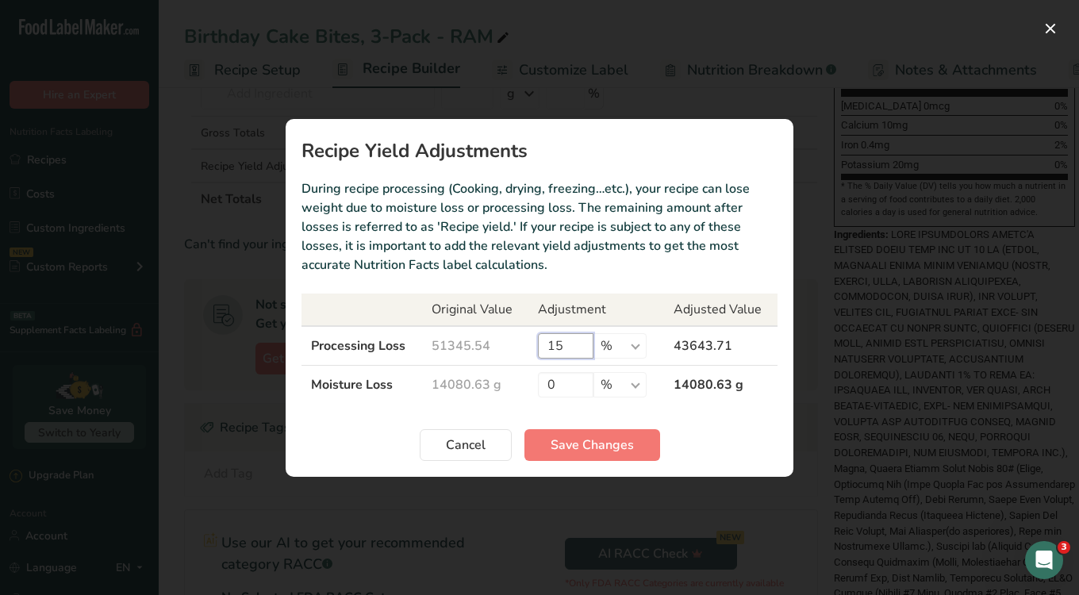
click at [555, 345] on input "15" at bounding box center [566, 345] width 56 height 25
type input "5"
click at [612, 440] on span "Save Changes" at bounding box center [592, 445] width 83 height 19
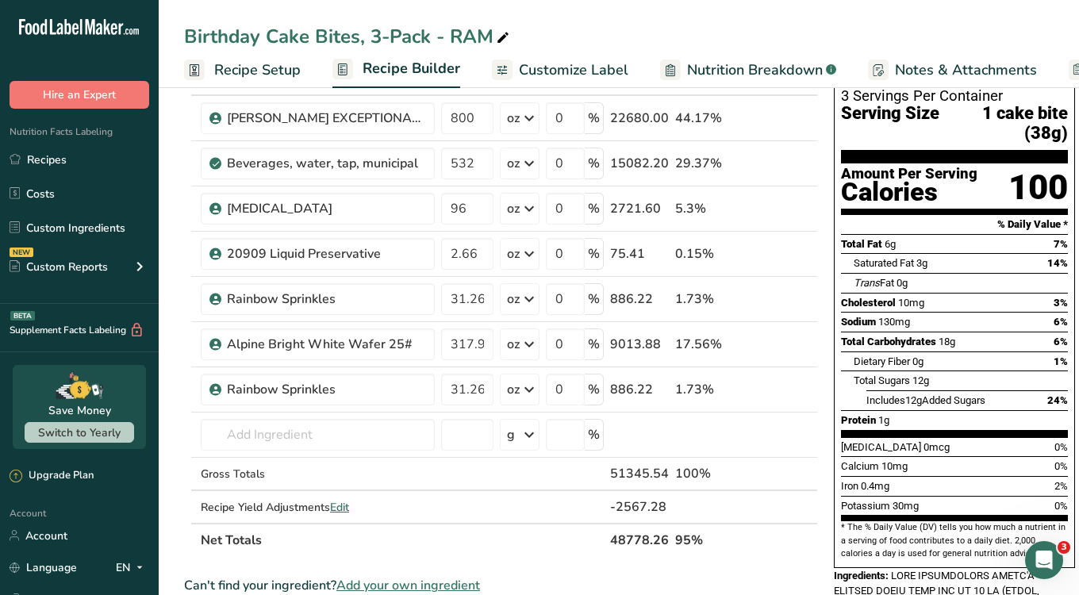
scroll to position [183, 0]
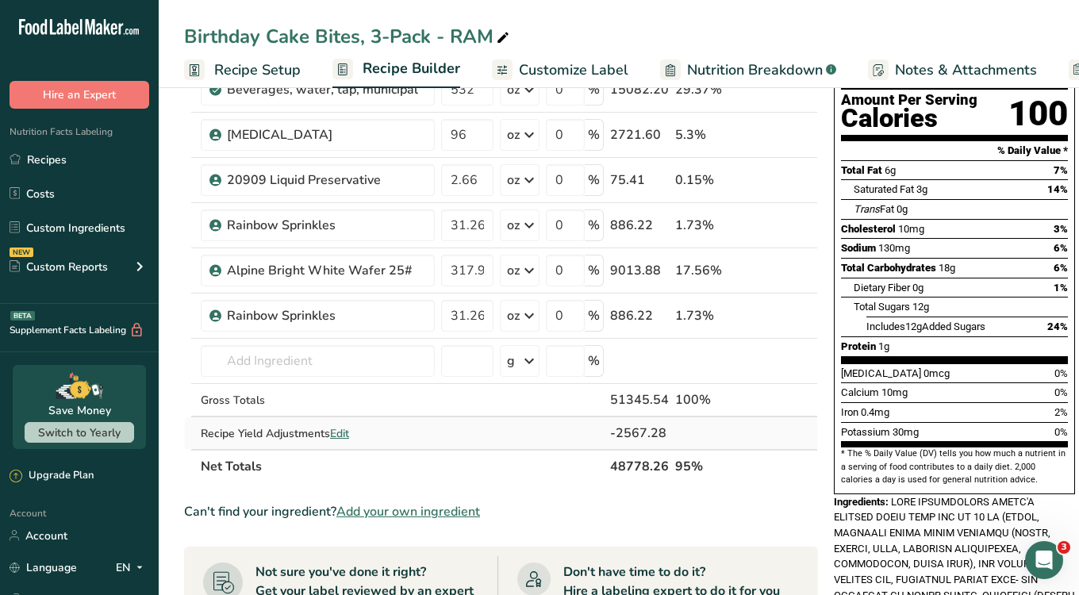
click at [344, 433] on span "Edit" at bounding box center [339, 433] width 19 height 15
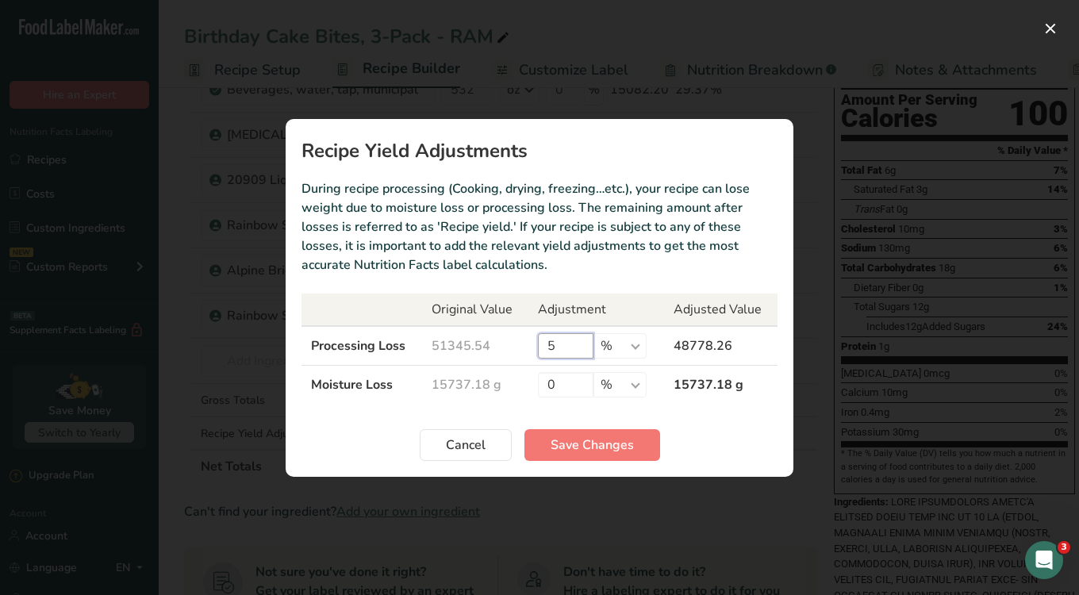
click at [568, 348] on input "5" at bounding box center [566, 345] width 56 height 25
type input "15"
click at [601, 463] on section "Recipe Yield Adjustments During recipe processing (Cooking, drying, freezing…et…" at bounding box center [540, 298] width 508 height 358
click at [620, 436] on span "Save Changes" at bounding box center [592, 445] width 83 height 19
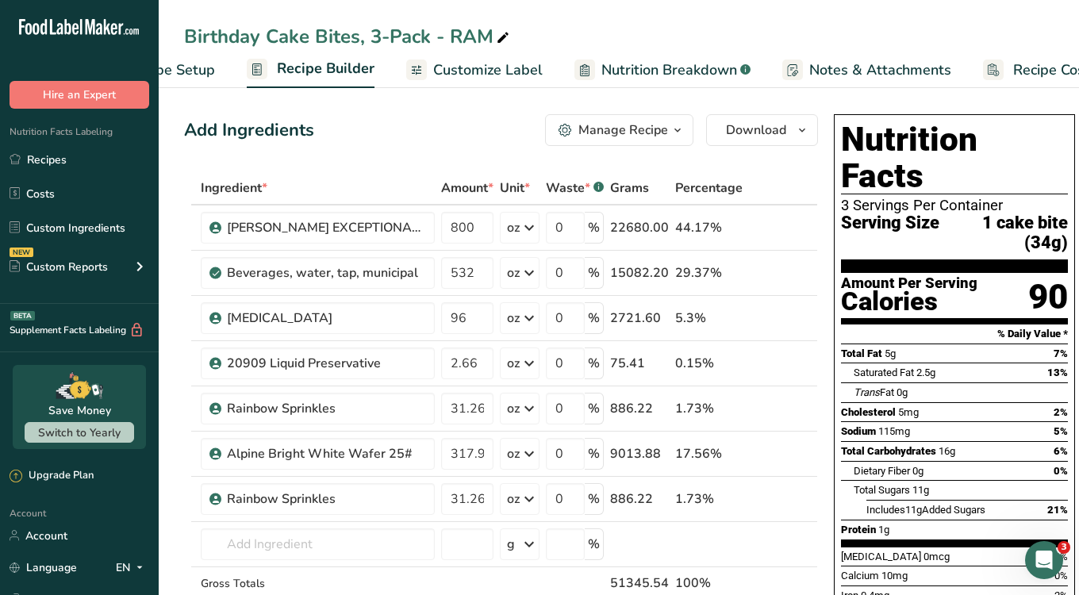
scroll to position [0, 141]
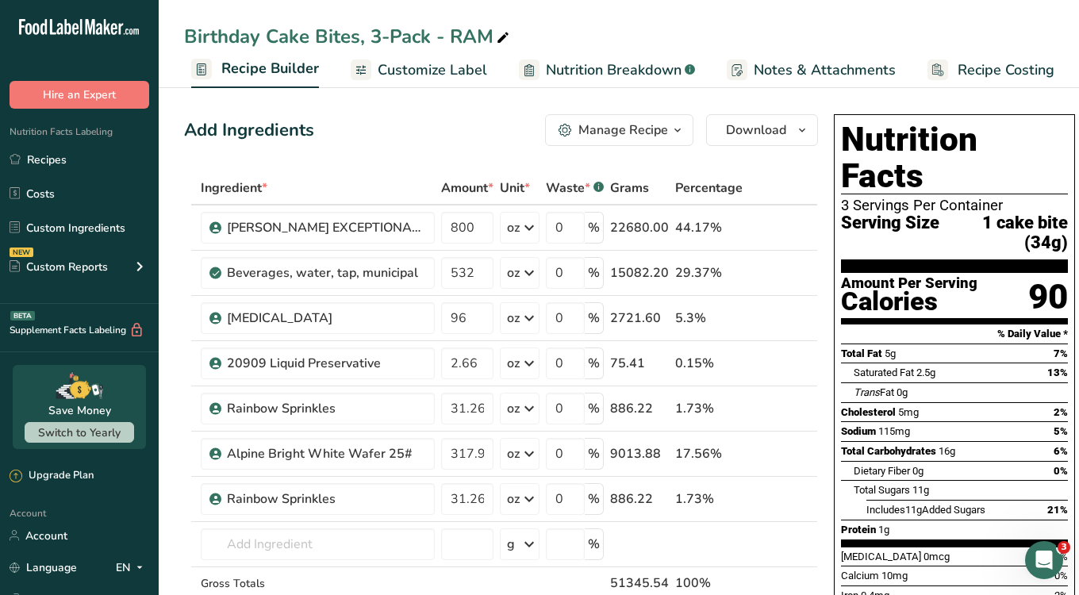
click at [442, 63] on span "Customize Label" at bounding box center [433, 70] width 110 height 21
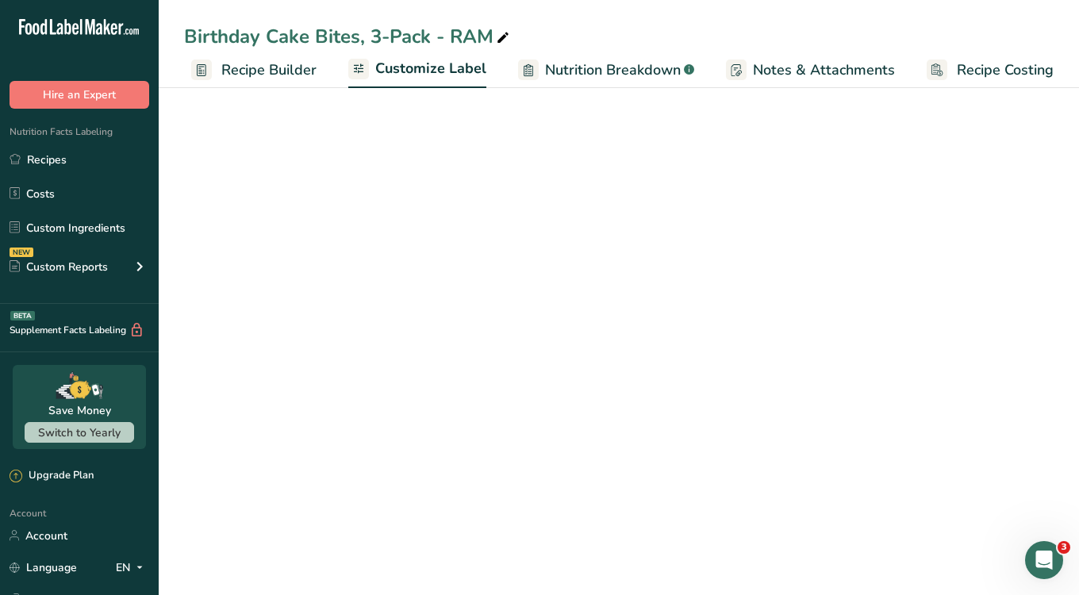
scroll to position [0, 141]
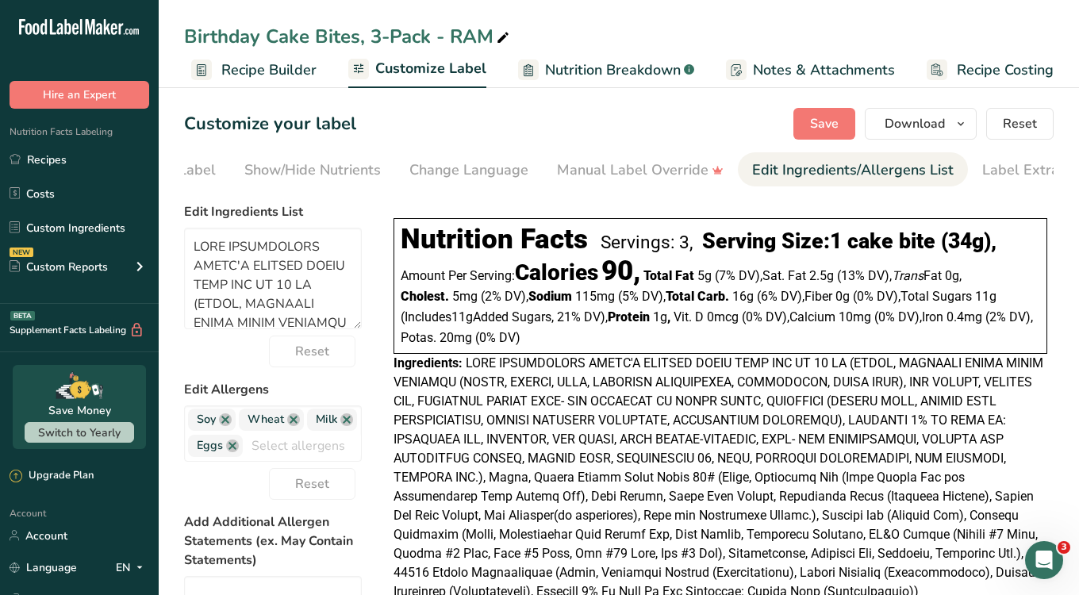
scroll to position [0, 302]
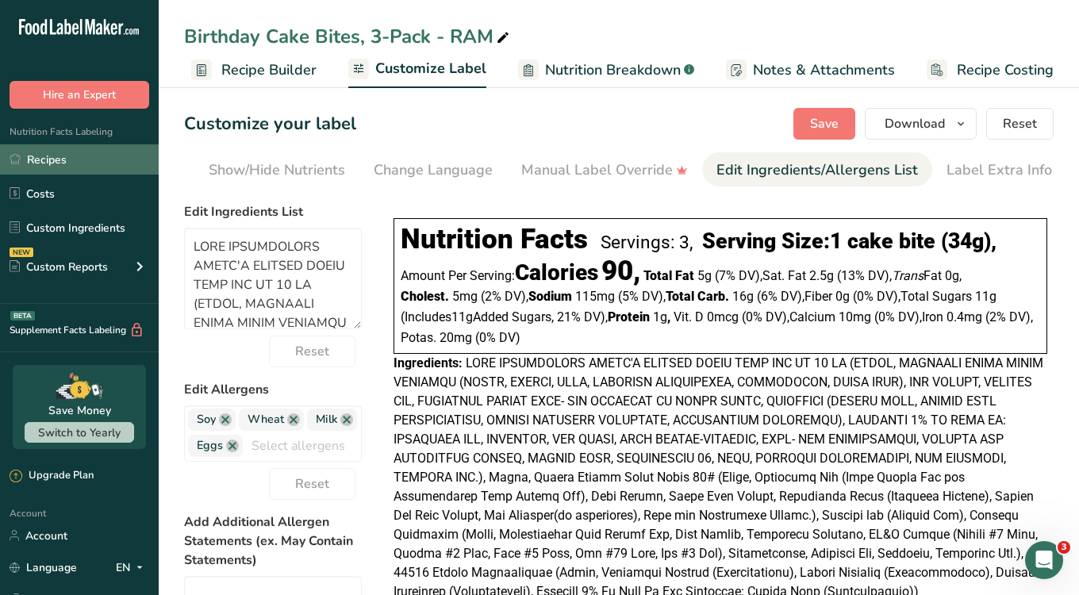
click at [42, 164] on link "Recipes" at bounding box center [79, 159] width 159 height 30
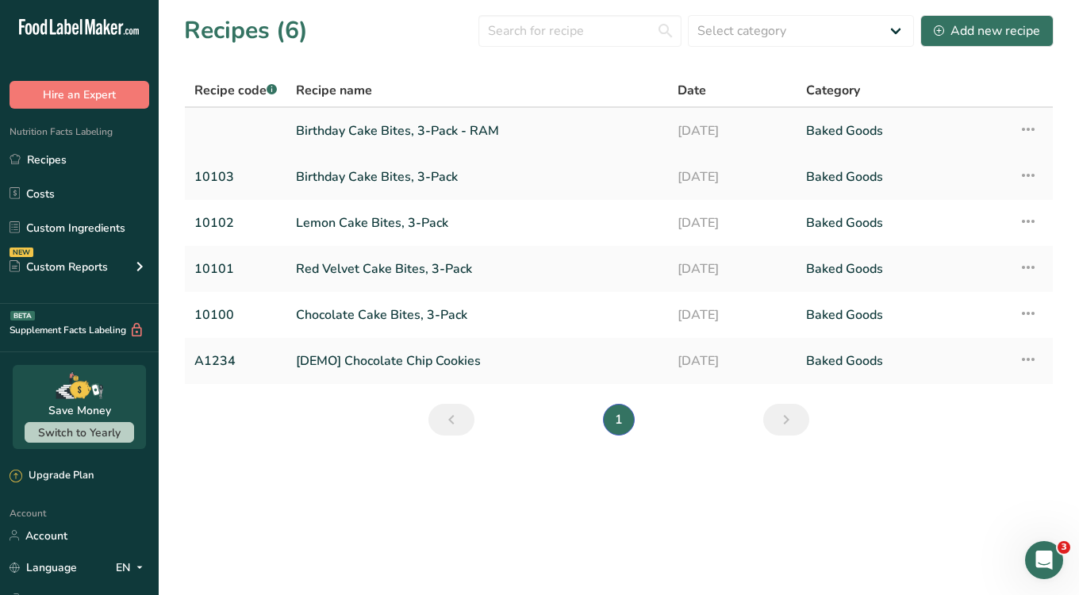
click at [1036, 133] on icon at bounding box center [1028, 129] width 19 height 29
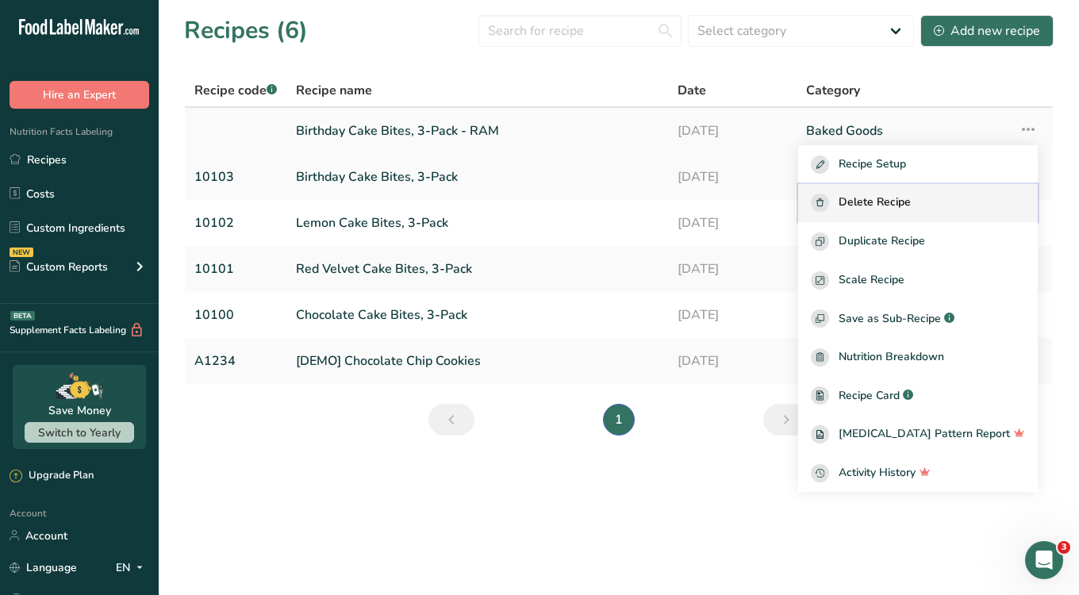
click at [974, 195] on div "Delete Recipe" at bounding box center [918, 203] width 214 height 18
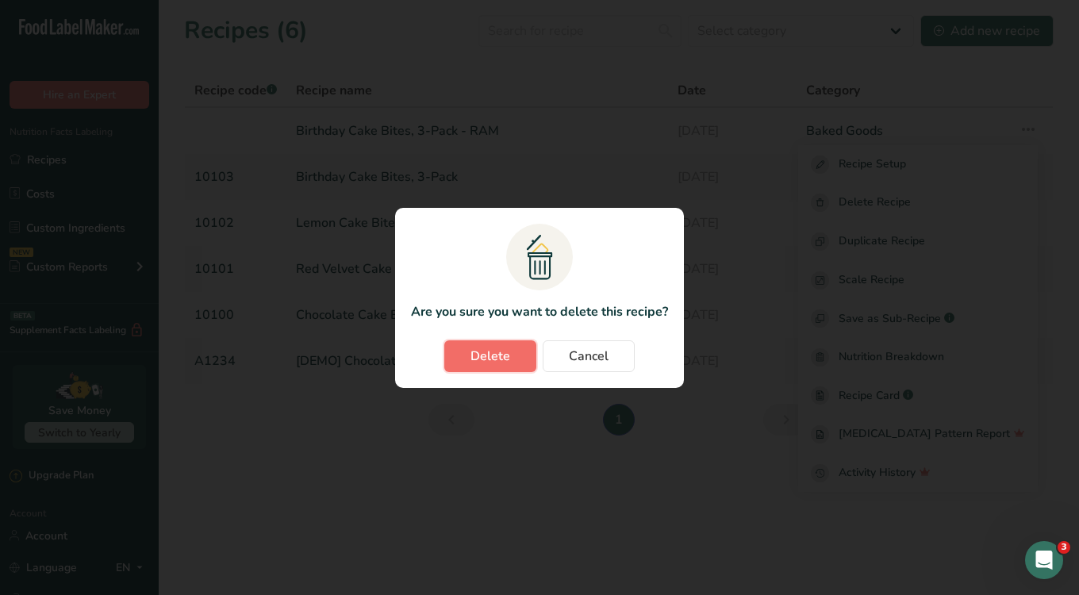
click at [508, 352] on span "Delete" at bounding box center [491, 356] width 40 height 19
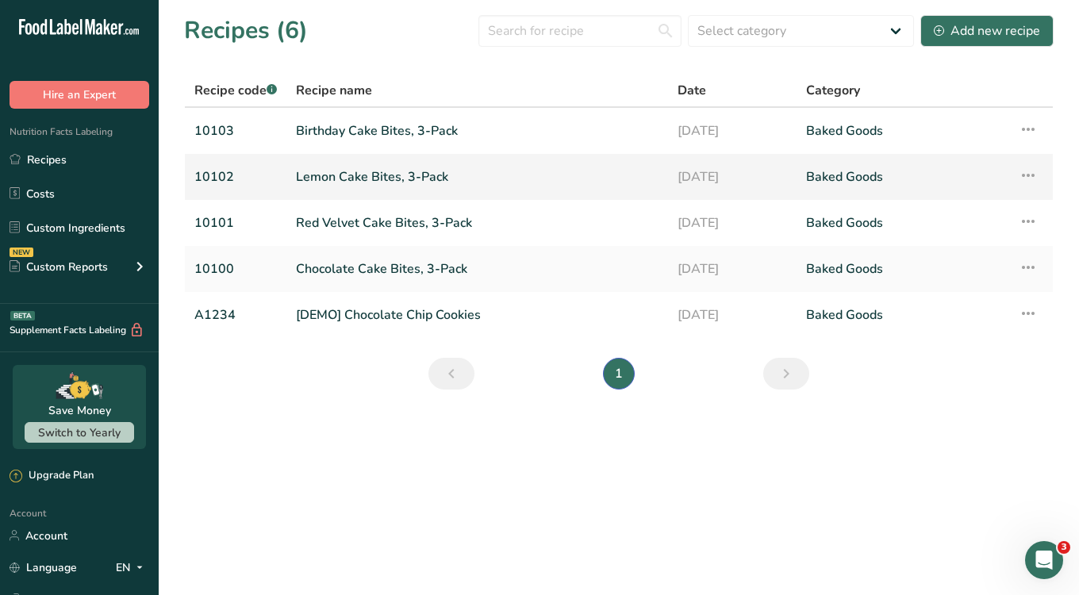
click at [340, 172] on link "Lemon Cake Bites, 3-Pack" at bounding box center [477, 176] width 363 height 33
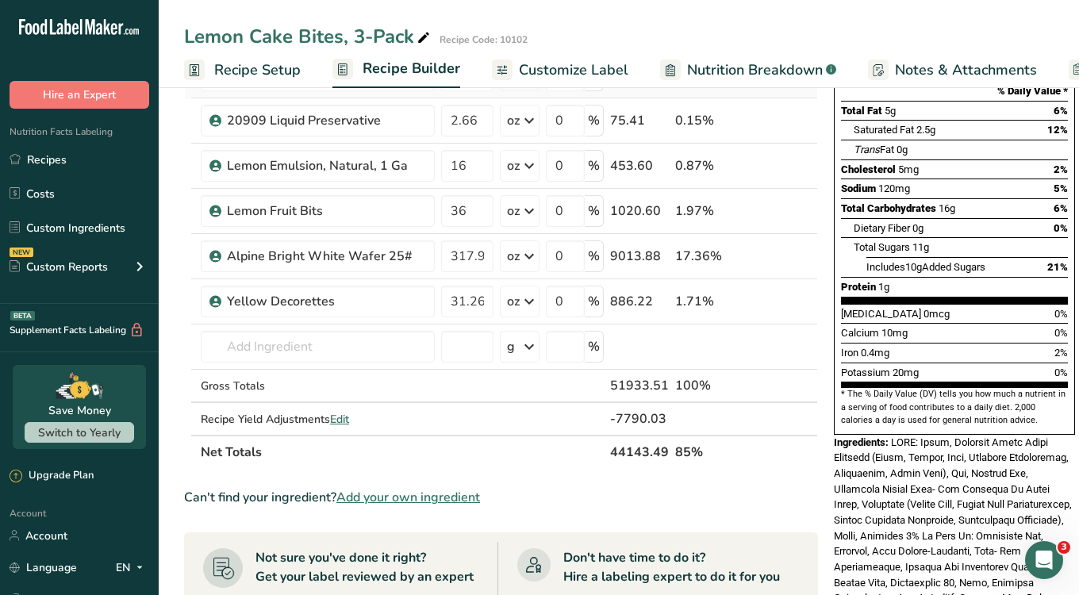
scroll to position [254, 0]
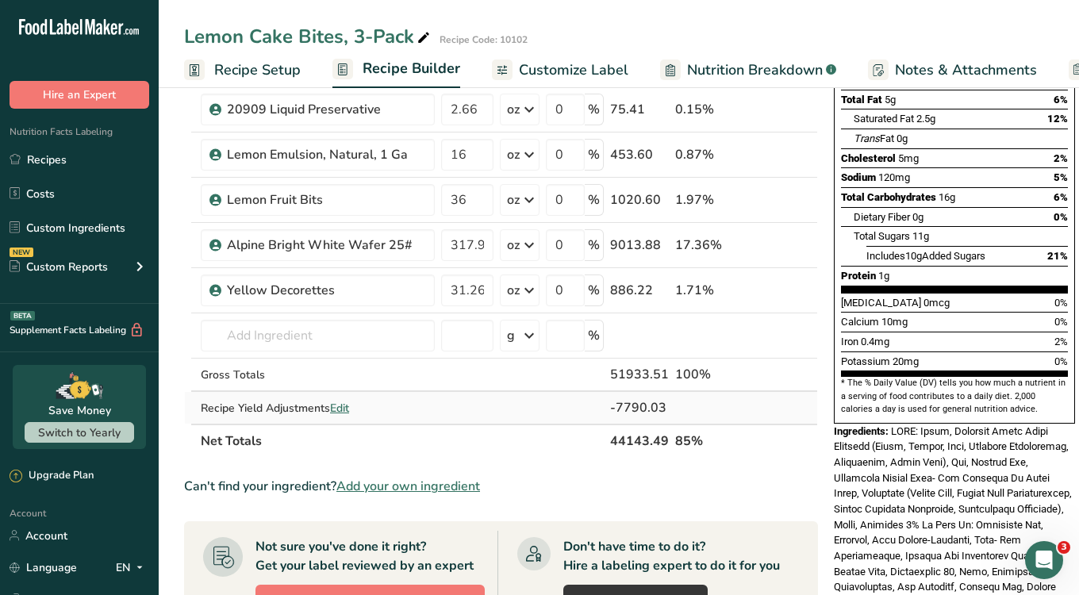
click at [345, 407] on span "Edit" at bounding box center [339, 408] width 19 height 15
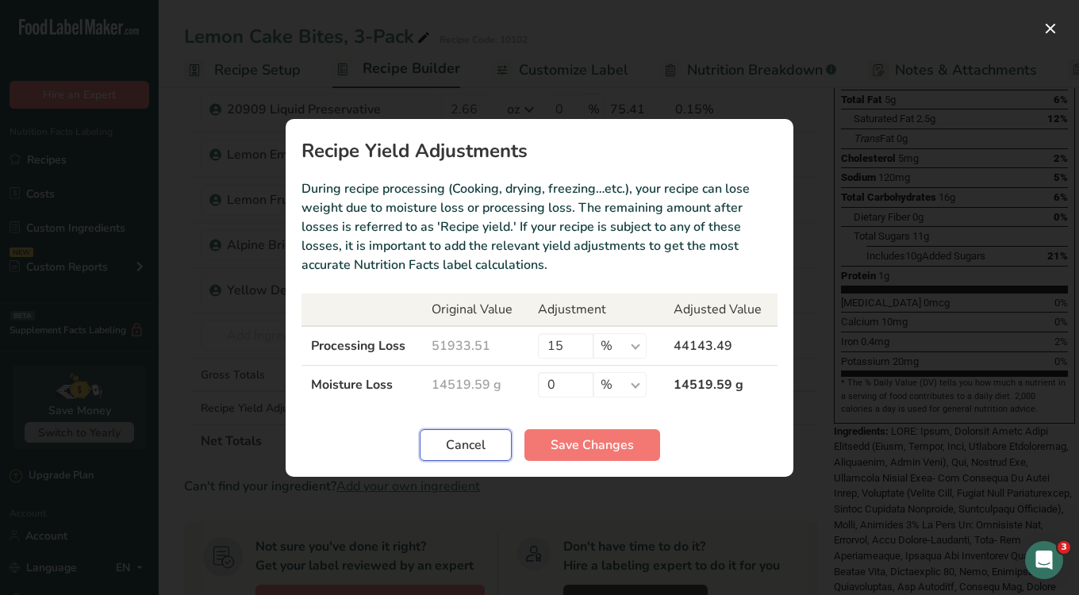
click at [468, 452] on span "Cancel" at bounding box center [466, 445] width 40 height 19
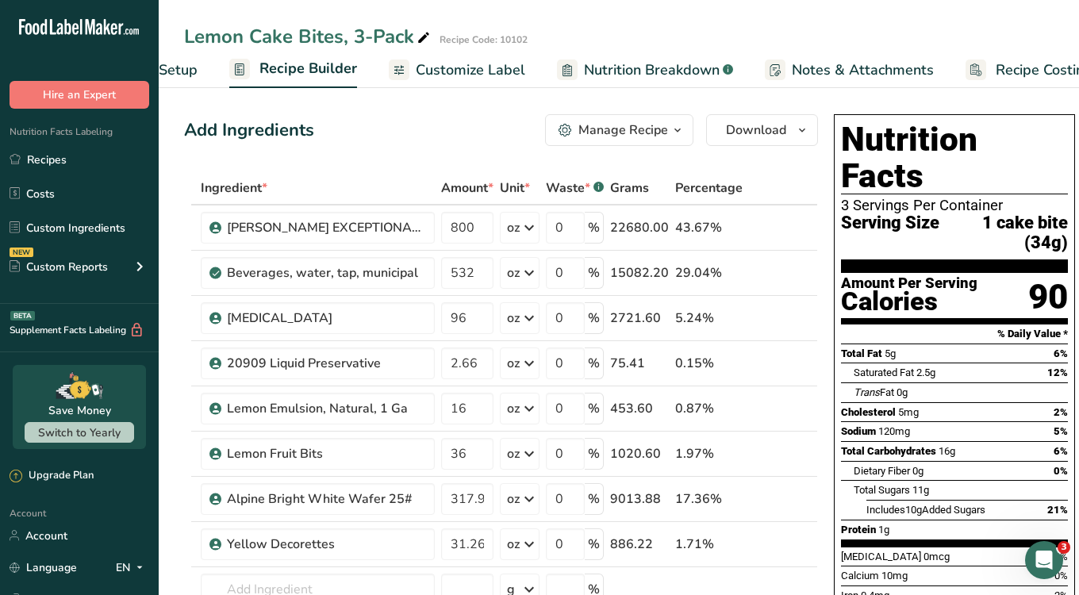
scroll to position [0, 141]
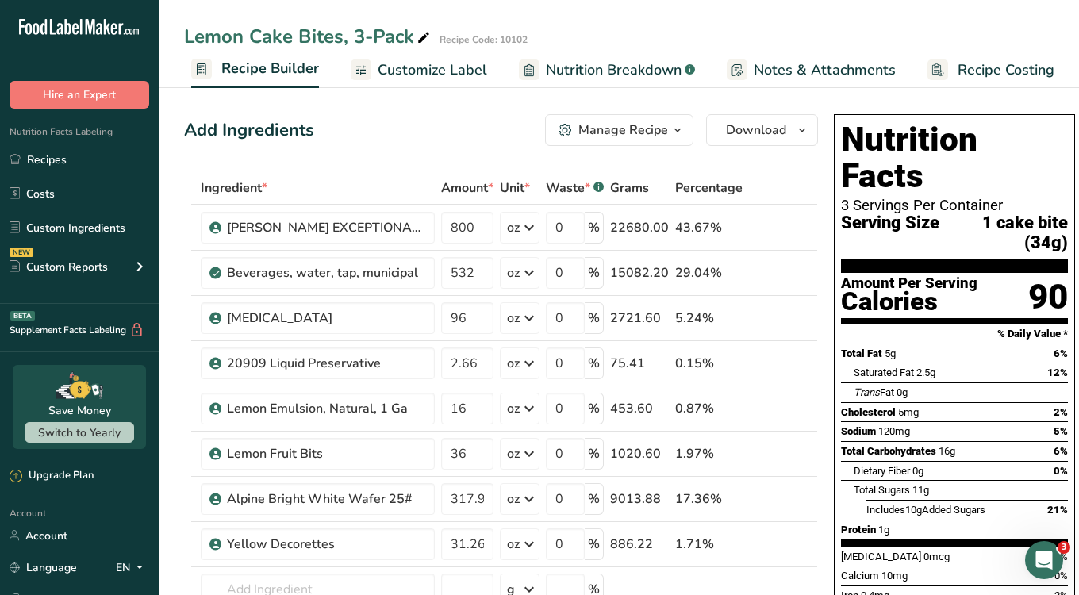
click at [964, 63] on span "Recipe Costing" at bounding box center [1006, 70] width 97 height 21
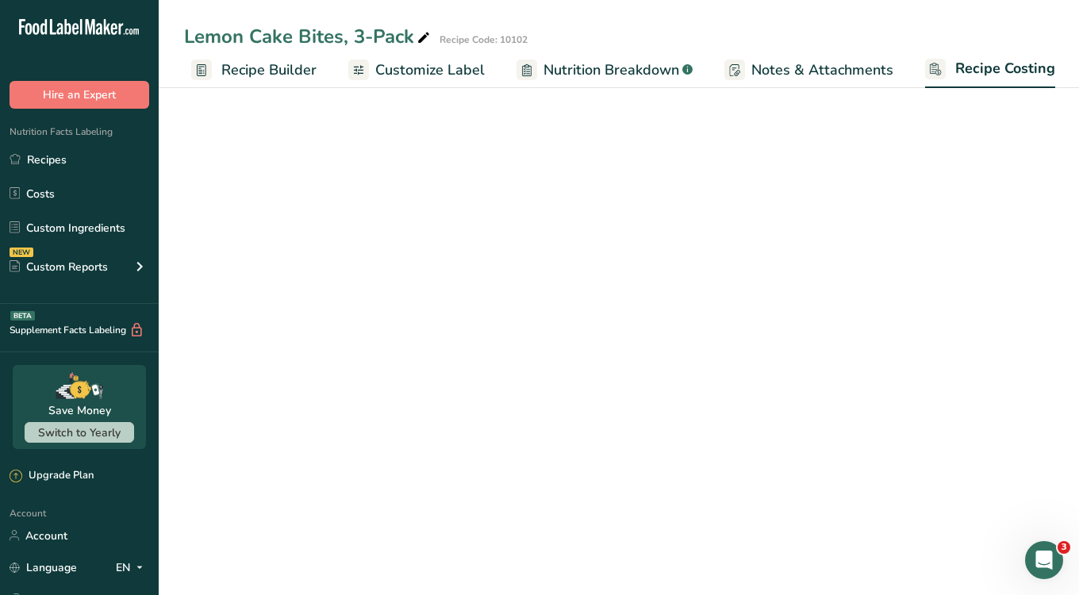
select select "12"
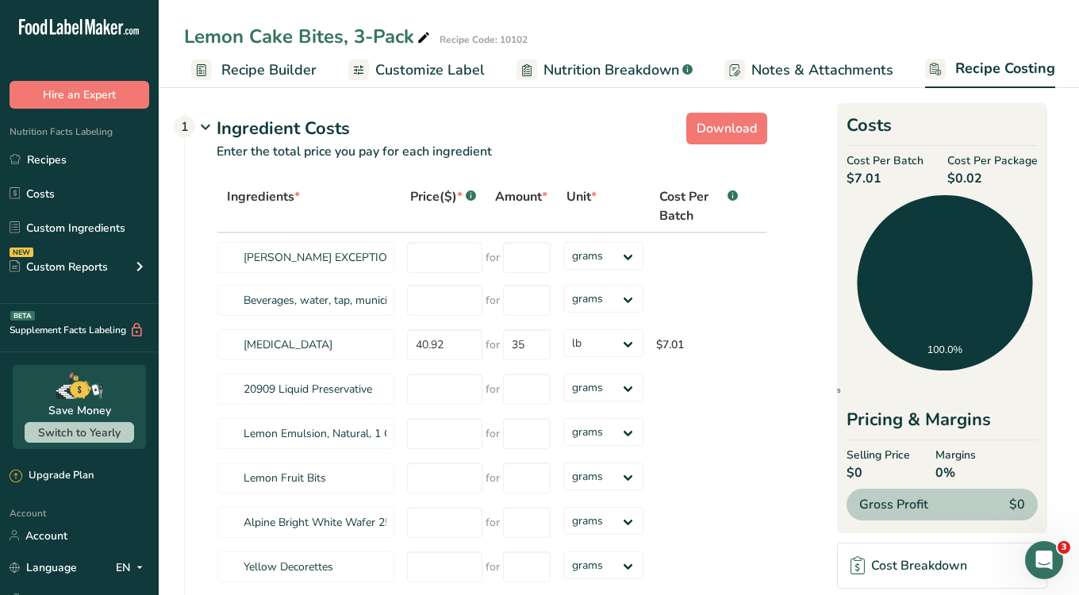
scroll to position [11, 0]
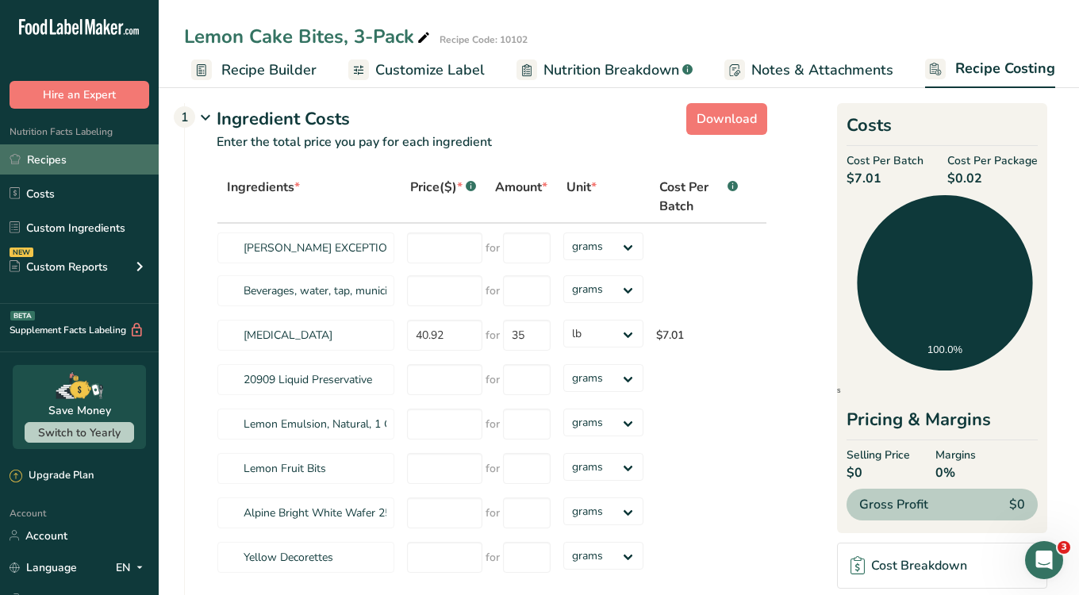
click at [79, 154] on link "Recipes" at bounding box center [79, 159] width 159 height 30
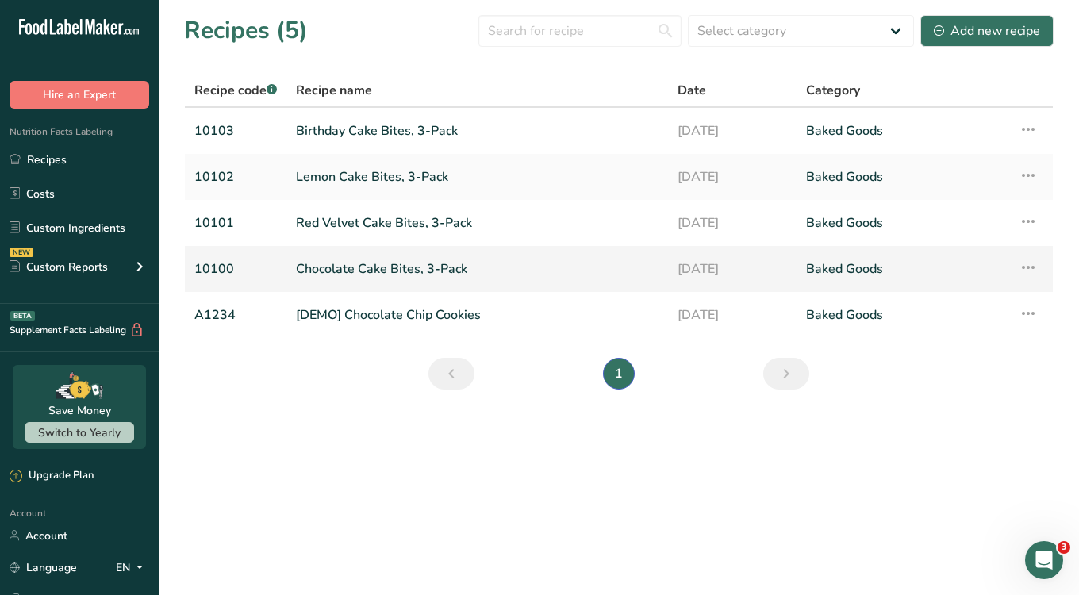
click at [339, 270] on link "Chocolate Cake Bites, 3-Pack" at bounding box center [477, 268] width 363 height 33
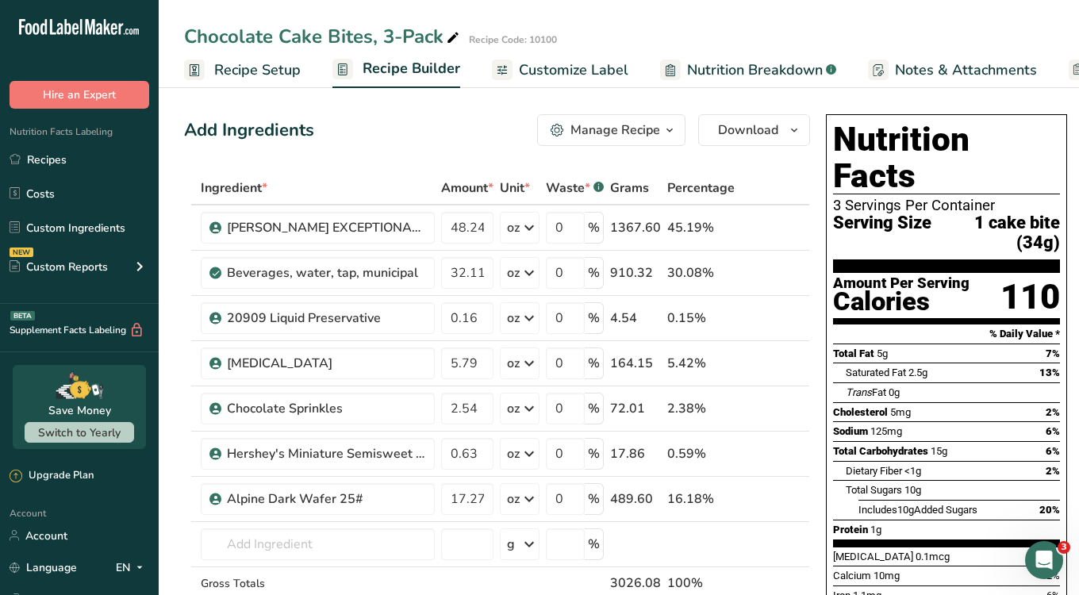
scroll to position [0, 141]
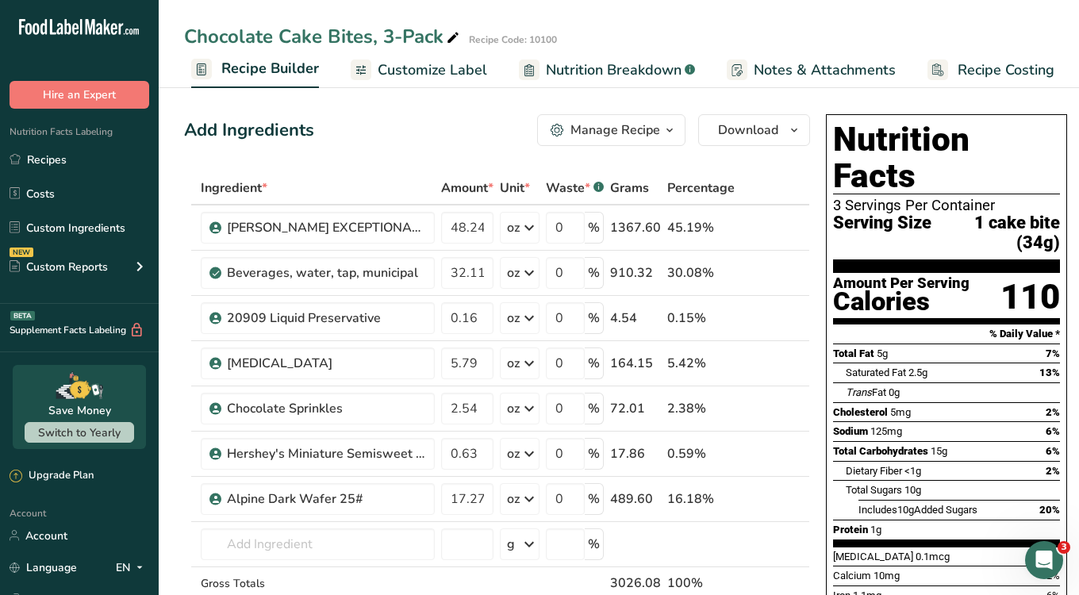
click at [958, 63] on span "Recipe Costing" at bounding box center [1006, 70] width 97 height 21
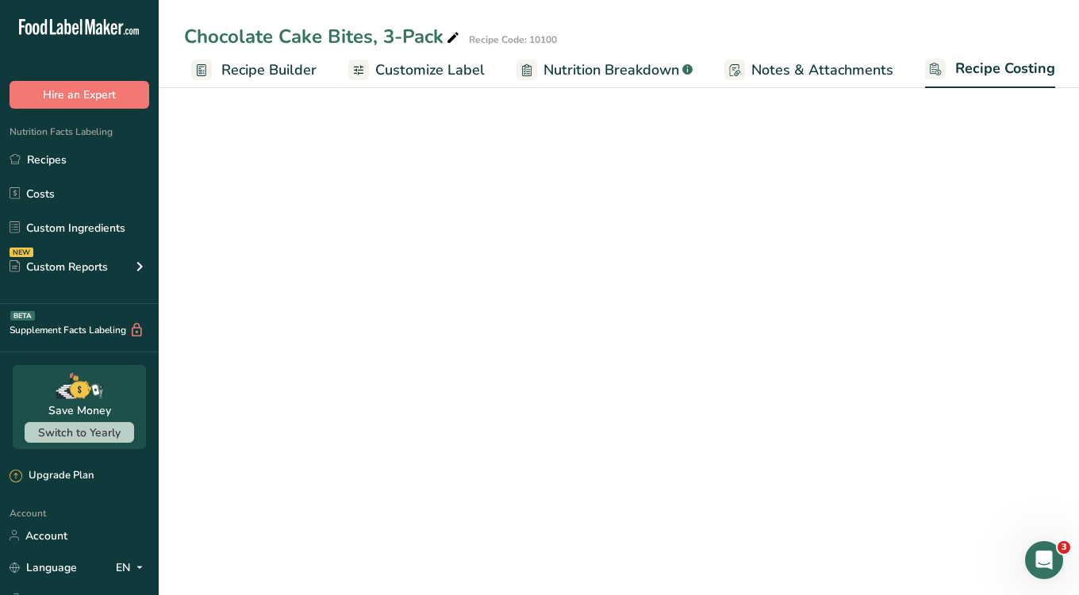
select select "12"
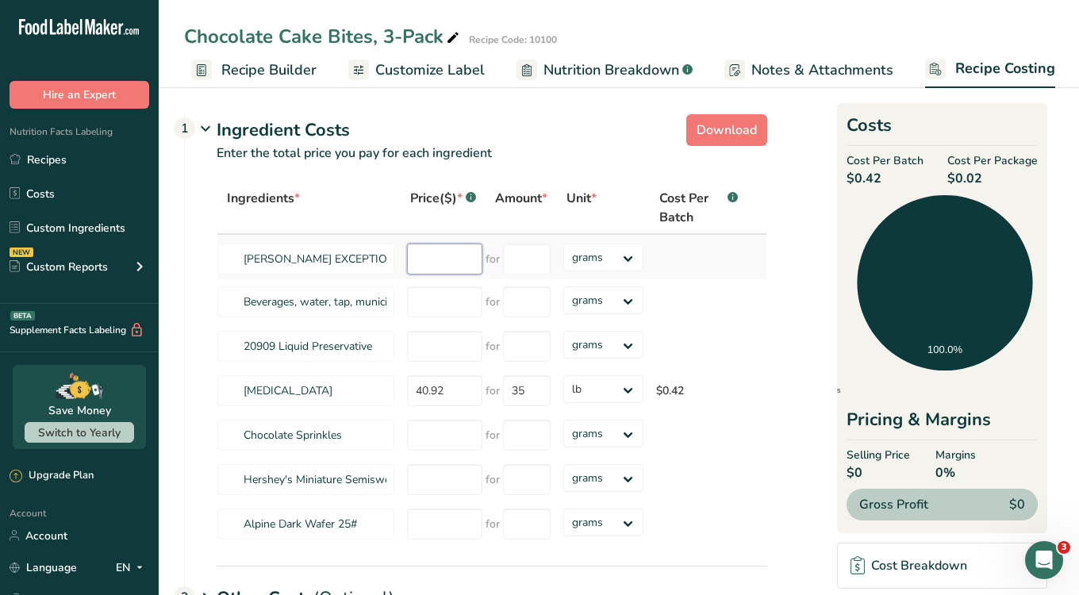
click at [448, 267] on input "number" at bounding box center [444, 259] width 75 height 31
type input "97.95"
click at [599, 265] on select "grams kg mg mcg lb oz" at bounding box center [603, 258] width 80 height 28
select select "5"
click at [529, 254] on input "number" at bounding box center [527, 259] width 48 height 31
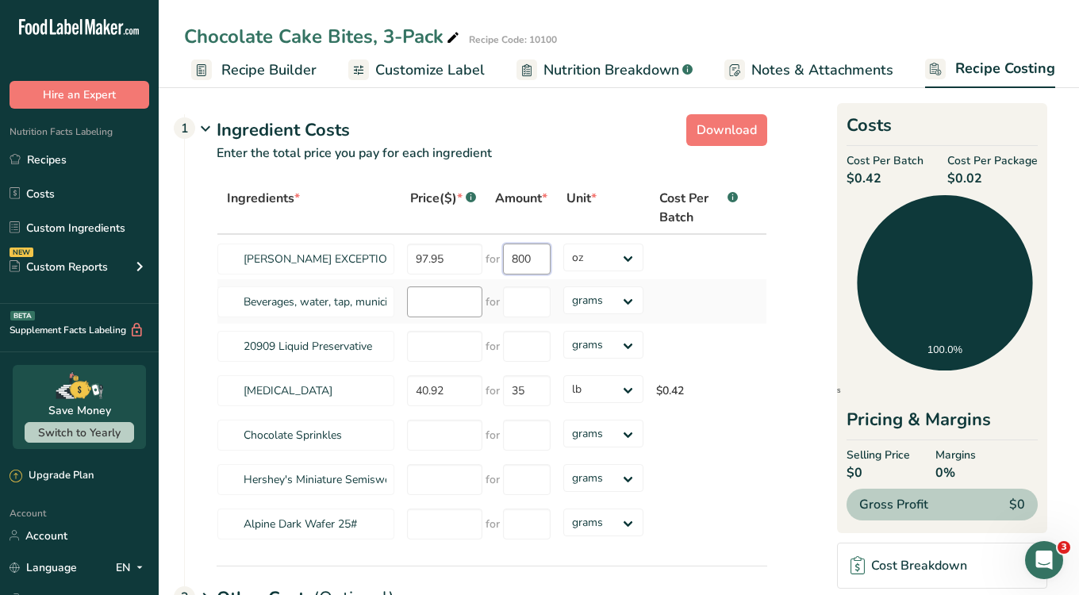
type input "800"
click at [458, 298] on div "Ingredients * Price($) * .a-a{fill:#347362;}.b-a{fill:#fff;} Amount * Unit * Co…" at bounding box center [492, 364] width 551 height 365
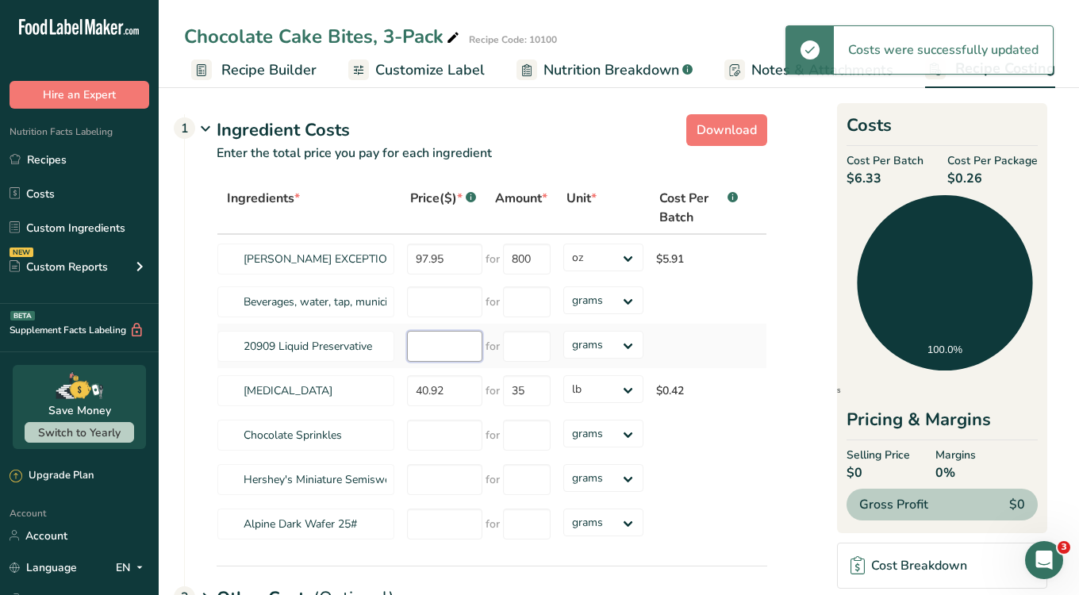
click at [440, 348] on input "number" at bounding box center [444, 346] width 75 height 31
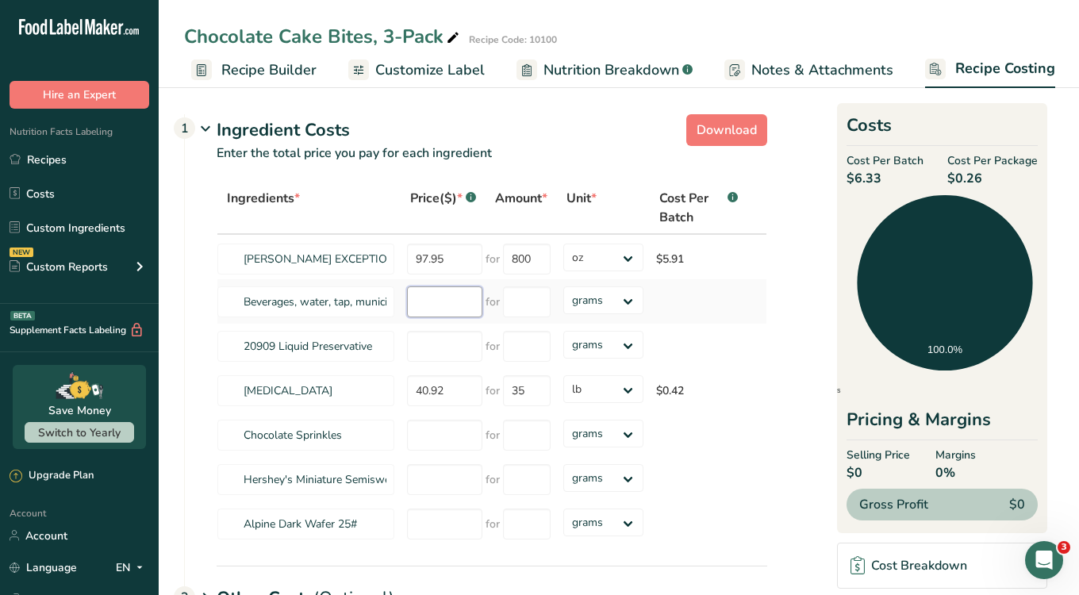
click at [433, 302] on input "number" at bounding box center [444, 301] width 75 height 31
type input "36.43"
click at [514, 309] on input "number" at bounding box center [527, 301] width 48 height 31
type input "128"
click at [590, 313] on div "Ingredients * Price($) * .a-a{fill:#347362;}.b-a{fill:#fff;} Amount * Unit * Co…" at bounding box center [492, 364] width 551 height 365
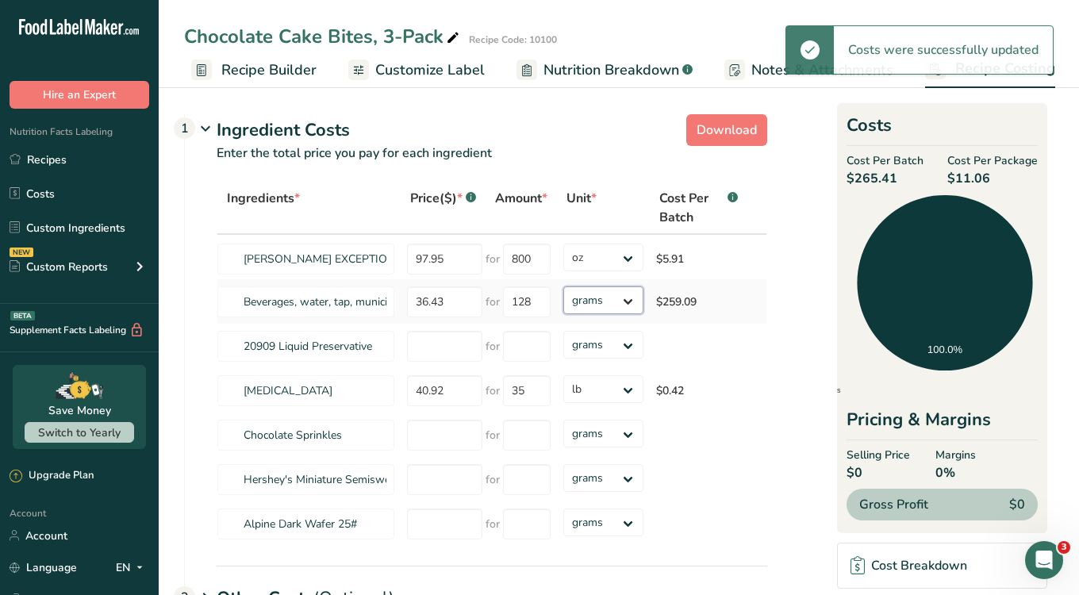
select select "5"
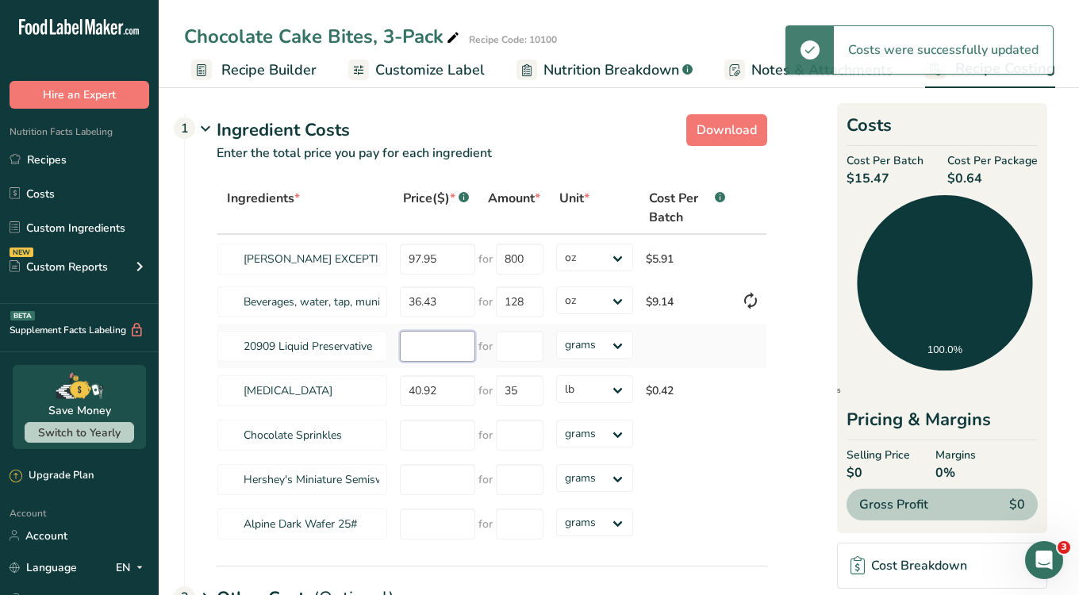
click at [433, 341] on input "number" at bounding box center [437, 346] width 75 height 31
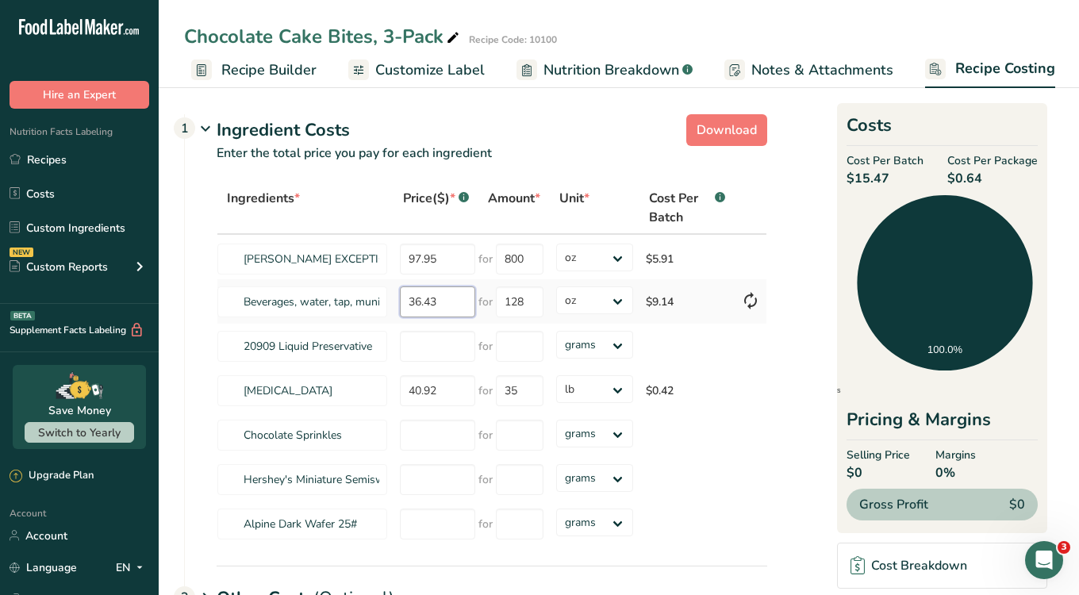
click at [421, 298] on input "36.43" at bounding box center [437, 301] width 75 height 31
click at [430, 344] on input "number" at bounding box center [437, 346] width 75 height 31
paste input "36.43"
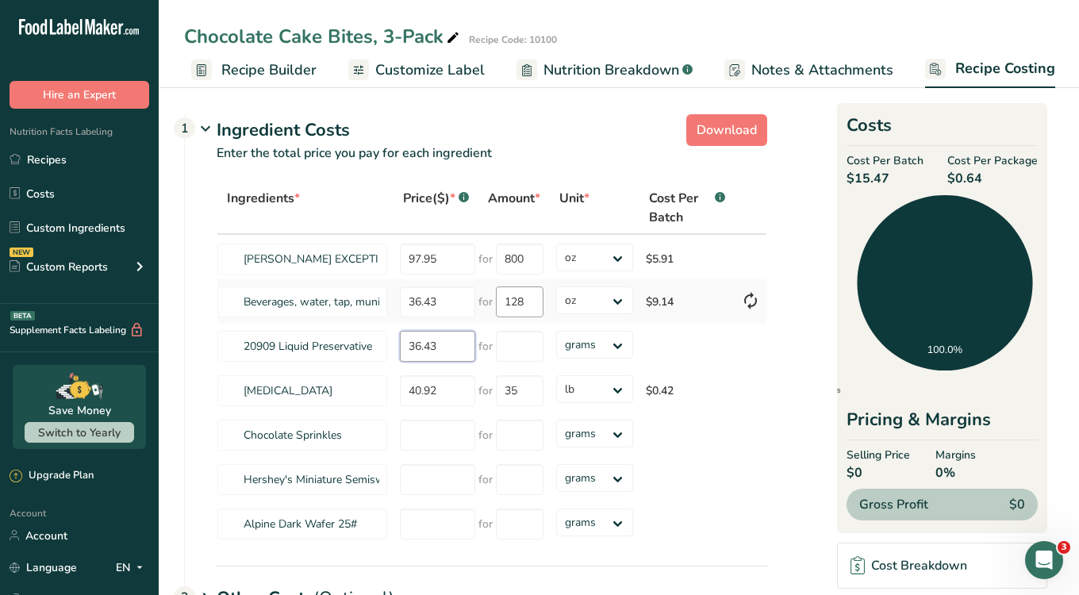
type input "36.43"
click at [506, 304] on input "128" at bounding box center [520, 301] width 48 height 31
click at [517, 339] on input "number" at bounding box center [520, 346] width 48 height 31
paste input "128"
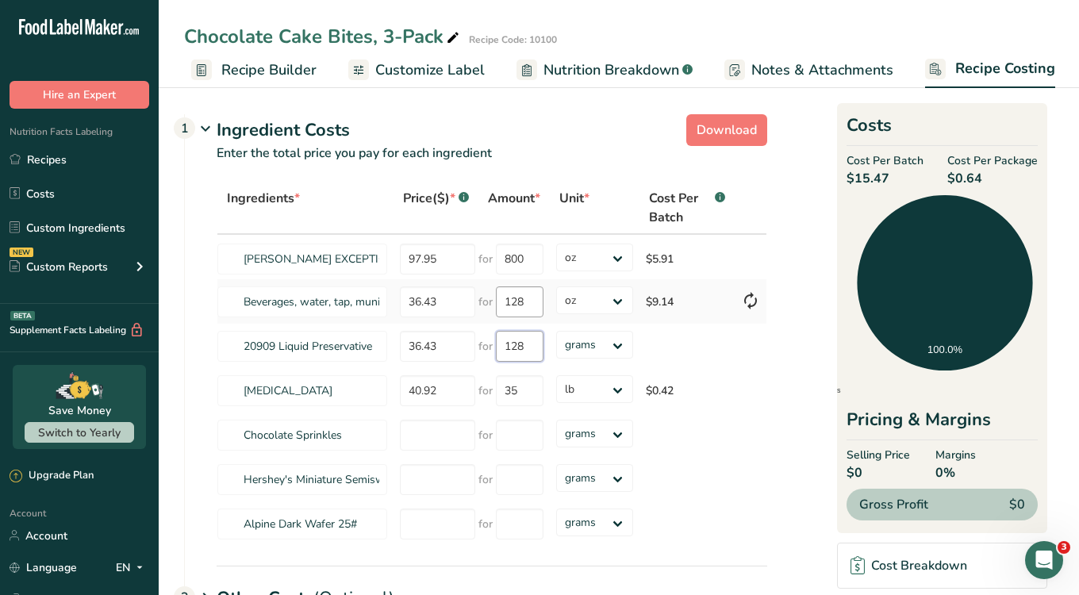
type input "128"
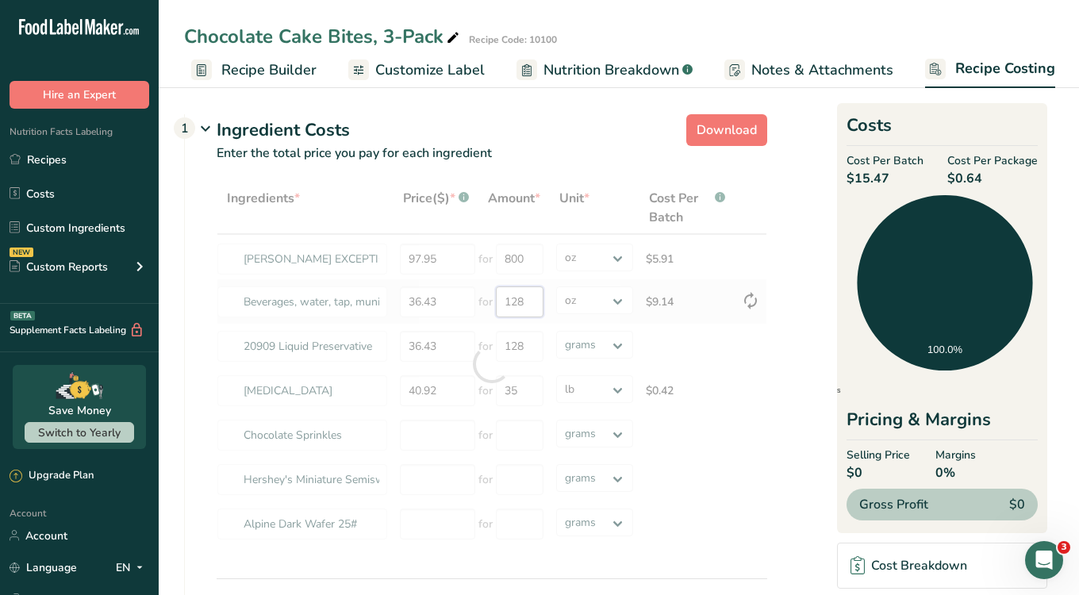
click at [520, 302] on div "Ingredients * Price($) * .a-a{fill:#347362;}.b-a{fill:#fff;} Amount * Unit * Co…" at bounding box center [492, 364] width 551 height 365
click at [520, 302] on div at bounding box center [492, 364] width 551 height 365
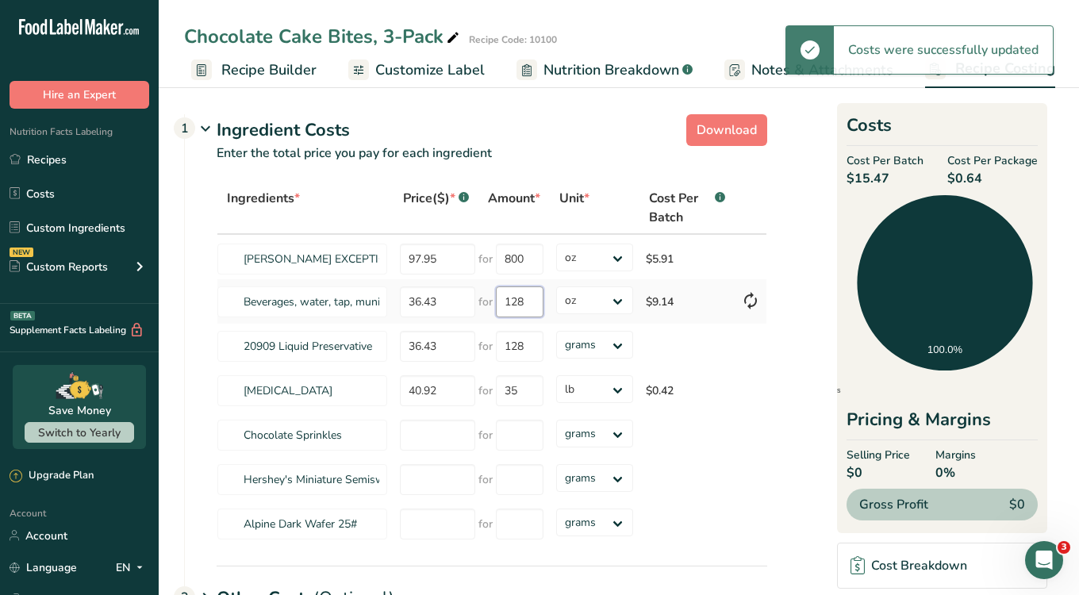
click at [520, 302] on input "128" at bounding box center [520, 301] width 48 height 31
type input "1"
click at [439, 308] on input "36.43" at bounding box center [437, 301] width 75 height 31
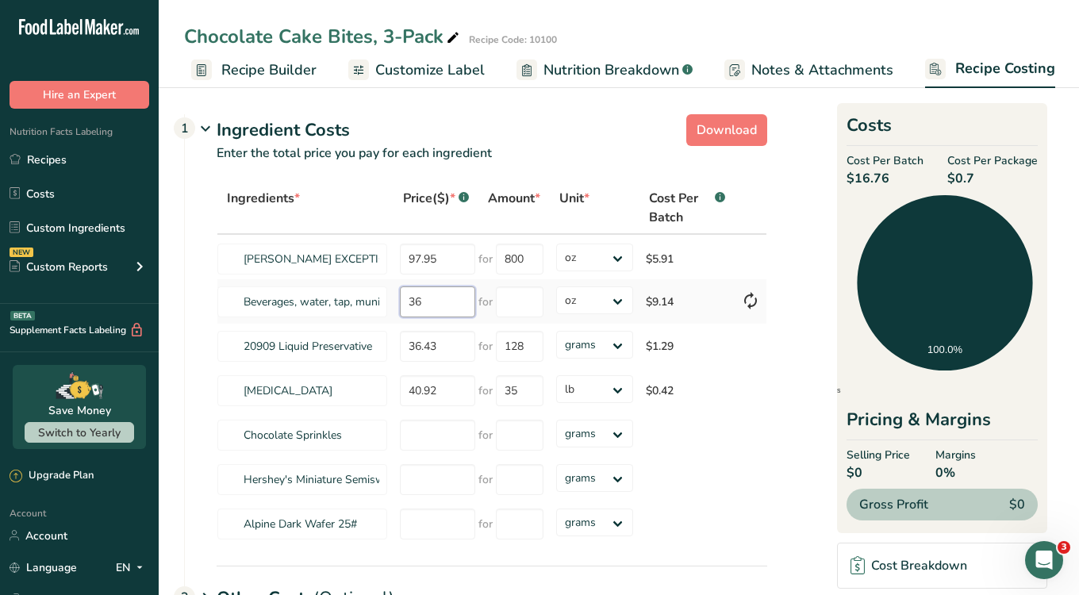
type input "3"
click at [426, 398] on input "40.92" at bounding box center [437, 390] width 75 height 31
click at [433, 390] on input "40.92" at bounding box center [437, 390] width 75 height 31
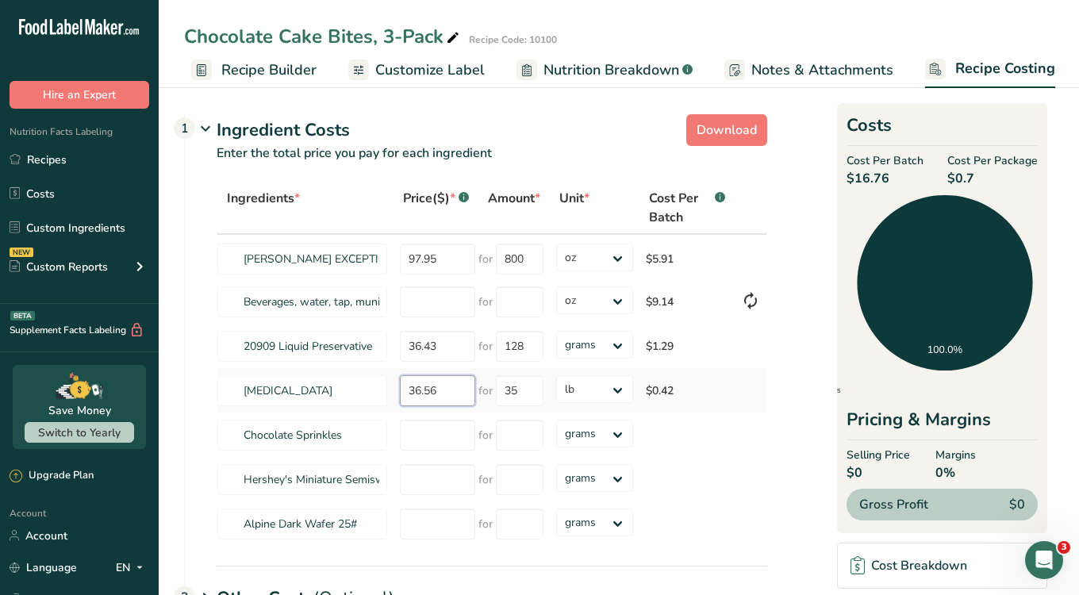
type input "36.56"
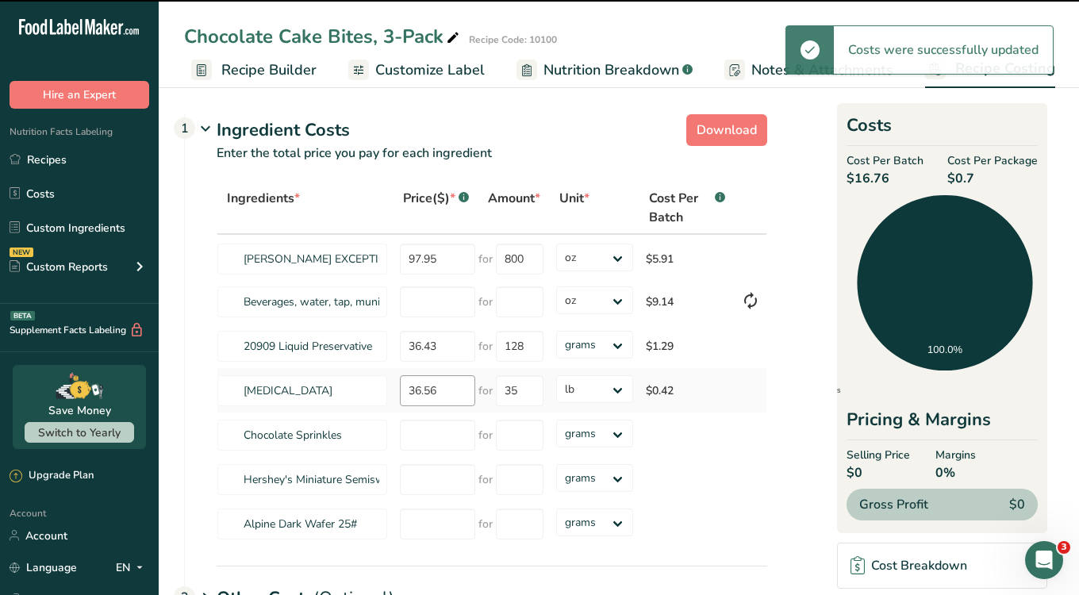
type input "36.43"
type input "128"
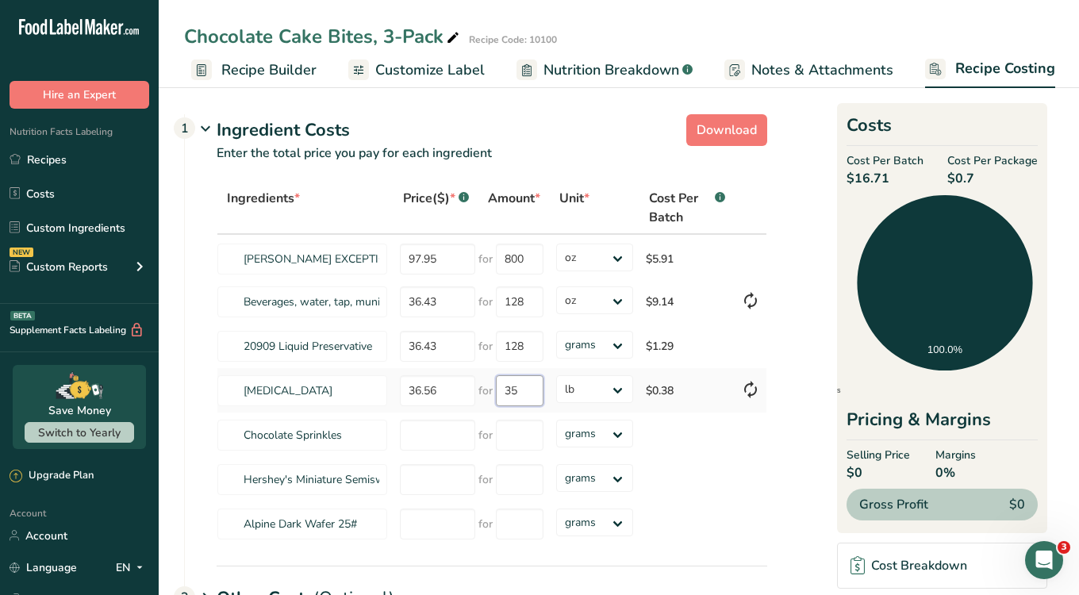
click at [514, 394] on input "35" at bounding box center [520, 390] width 48 height 31
type input "3"
type input "560"
click at [594, 386] on div "Ingredients * Price($) * .a-a{fill:#347362;}.b-a{fill:#fff;} Amount * Unit * Co…" at bounding box center [492, 364] width 551 height 365
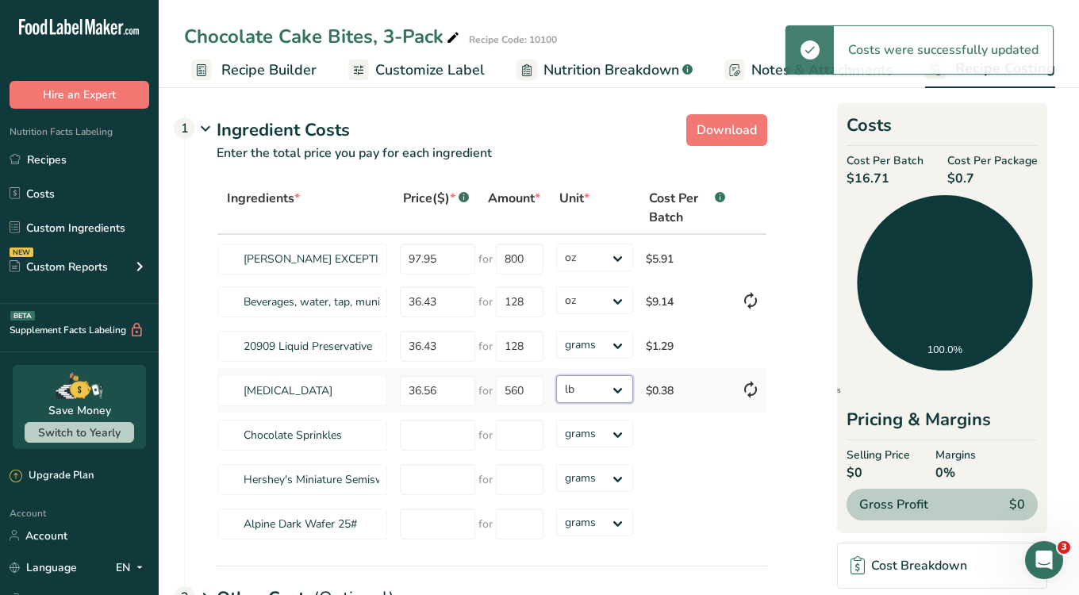
select select "5"
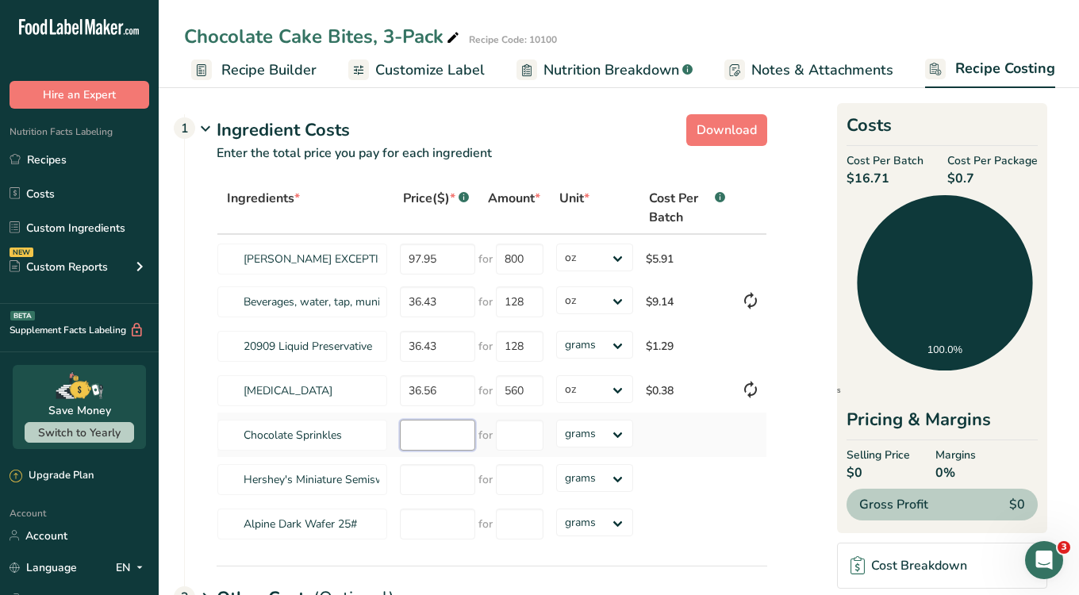
click at [433, 436] on input "number" at bounding box center [437, 435] width 75 height 31
type input "22.02"
click at [510, 429] on input "number" at bounding box center [520, 435] width 48 height 31
type input "96"
click at [608, 429] on div "Ingredients * Price($) * .a-a{fill:#347362;}.b-a{fill:#fff;} Amount * Unit * Co…" at bounding box center [492, 364] width 551 height 365
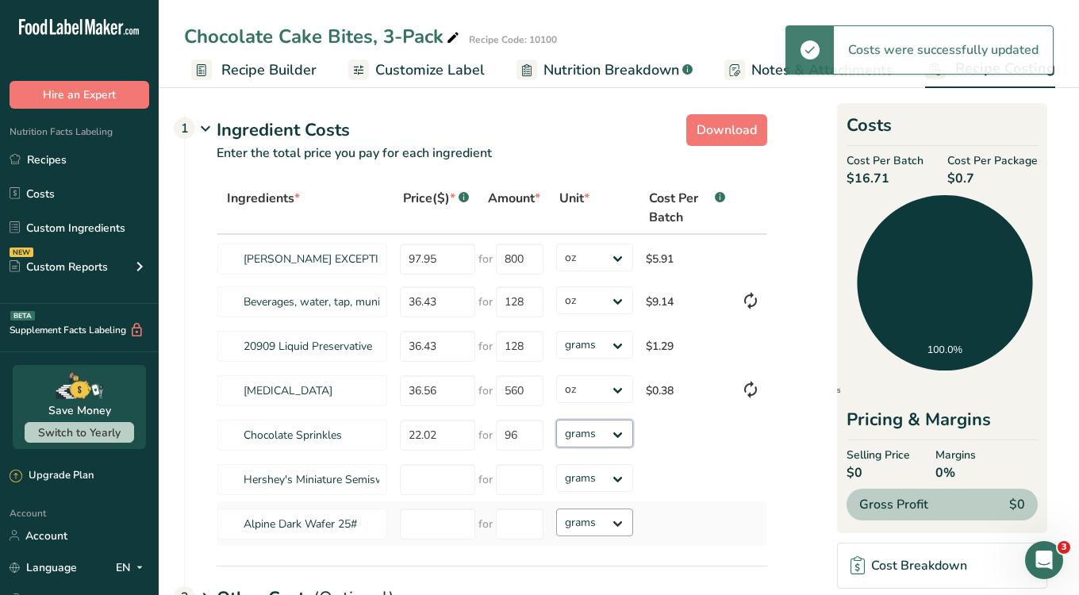
select select "5"
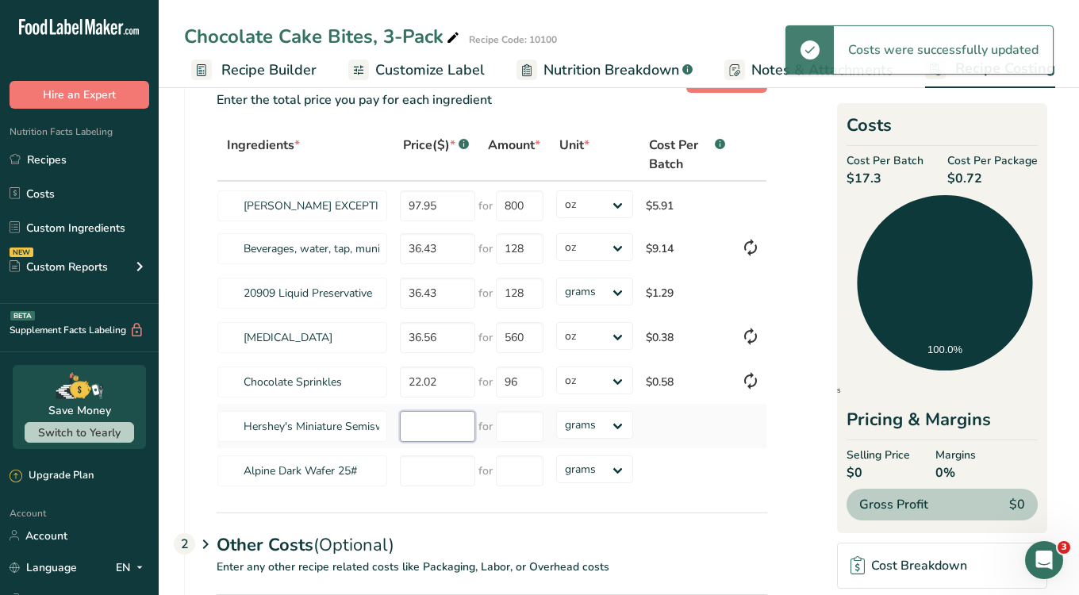
click at [440, 423] on input "number" at bounding box center [437, 426] width 75 height 31
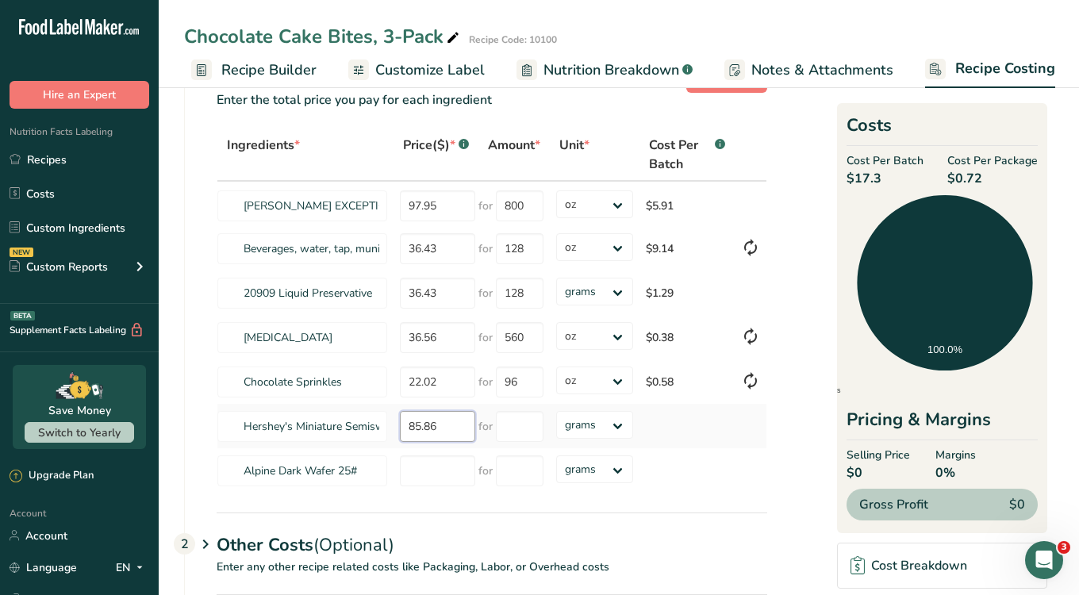
type input "85.86"
type input "400"
click at [600, 418] on div "Ingredients * Price($) * .a-a{fill:#347362;}.b-a{fill:#fff;} Amount * Unit * Co…" at bounding box center [492, 311] width 551 height 365
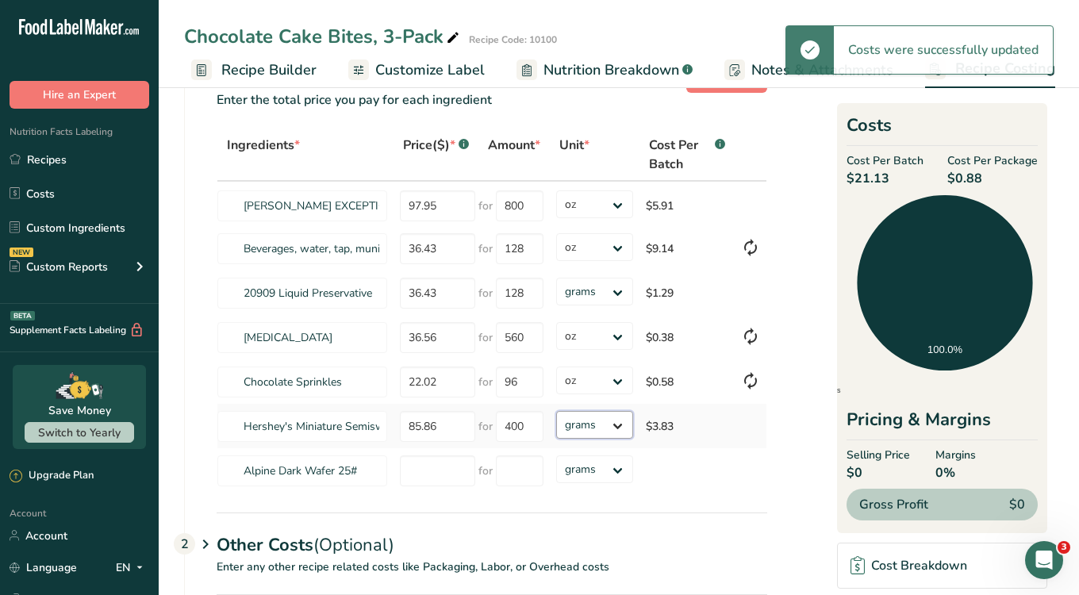
select select "5"
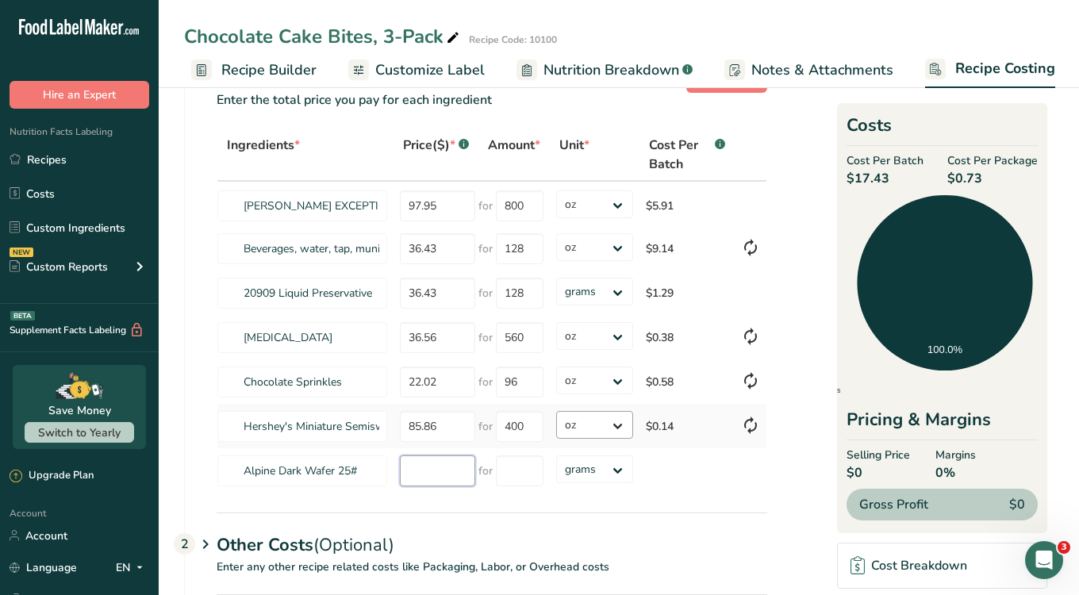
click at [439, 456] on input "number" at bounding box center [437, 471] width 75 height 31
type input "47.50"
type input "480"
click at [624, 470] on div "Ingredients * Price($) * .a-a{fill:#347362;}.b-a{fill:#fff;} Amount * Unit * Co…" at bounding box center [492, 311] width 551 height 365
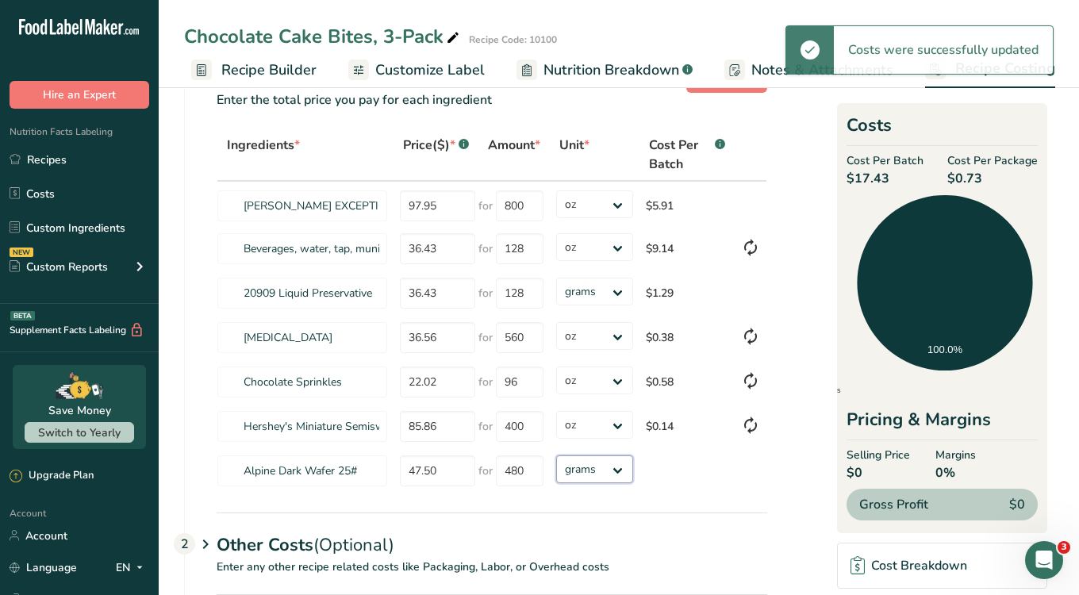
select select "5"
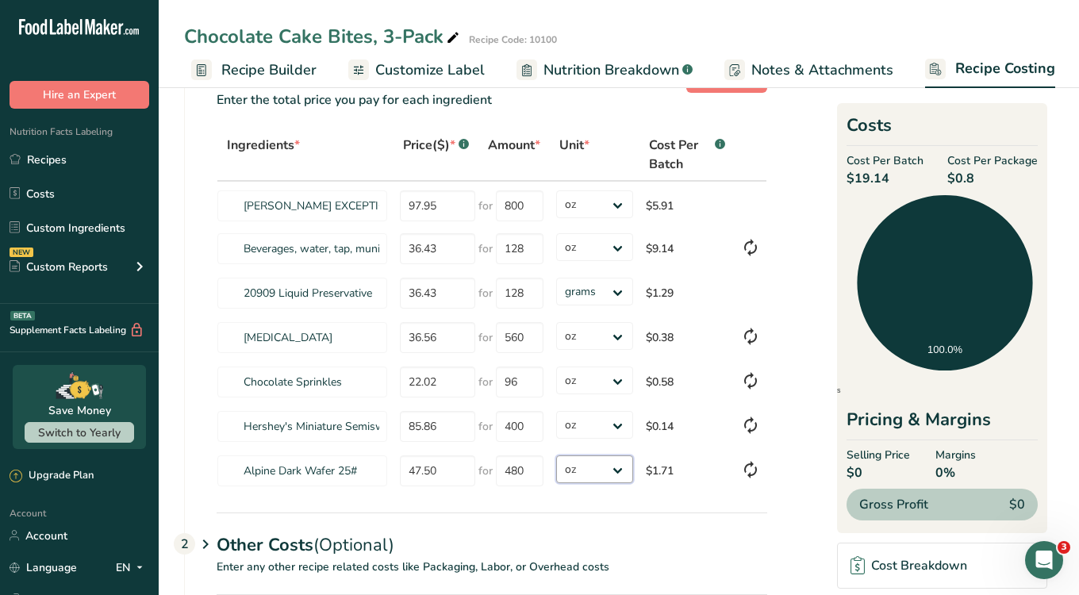
scroll to position [36, 0]
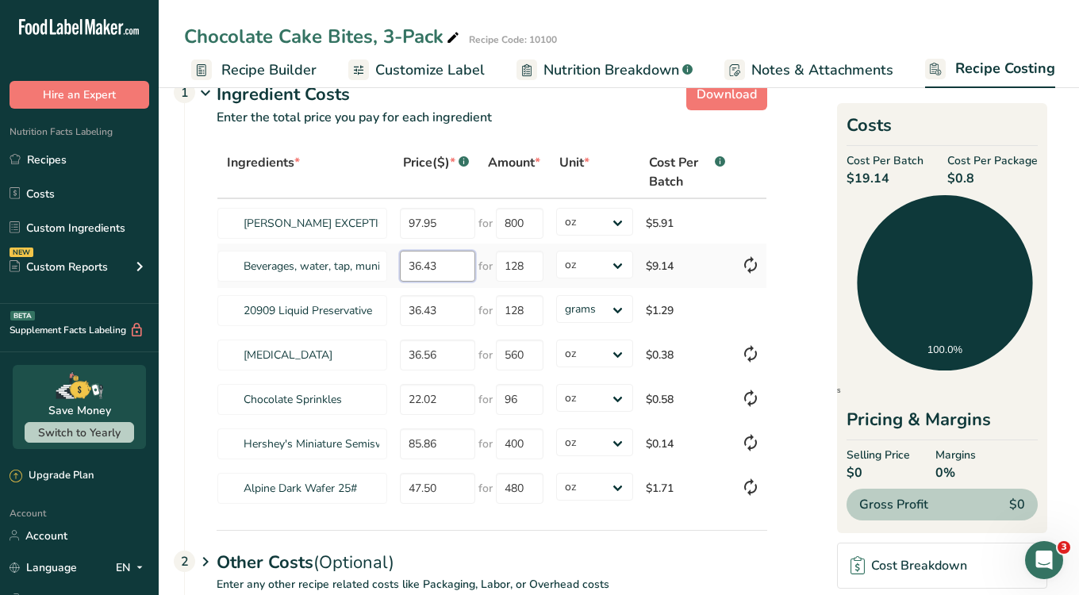
click at [443, 259] on input "36.43" at bounding box center [437, 266] width 75 height 31
click at [379, 267] on tr "Beverages, water, tap, municipal 36.43 for 128 grams kg mg mcg lb oz $9.14" at bounding box center [491, 266] width 549 height 44
drag, startPoint x: 526, startPoint y: 261, endPoint x: 491, endPoint y: 261, distance: 34.9
click at [491, 261] on div "for 128" at bounding box center [511, 266] width 65 height 31
click at [779, 233] on section "Download Ingredient Costs 1 Enter the total price you pay for each ingredient I…" at bounding box center [619, 395] width 870 height 646
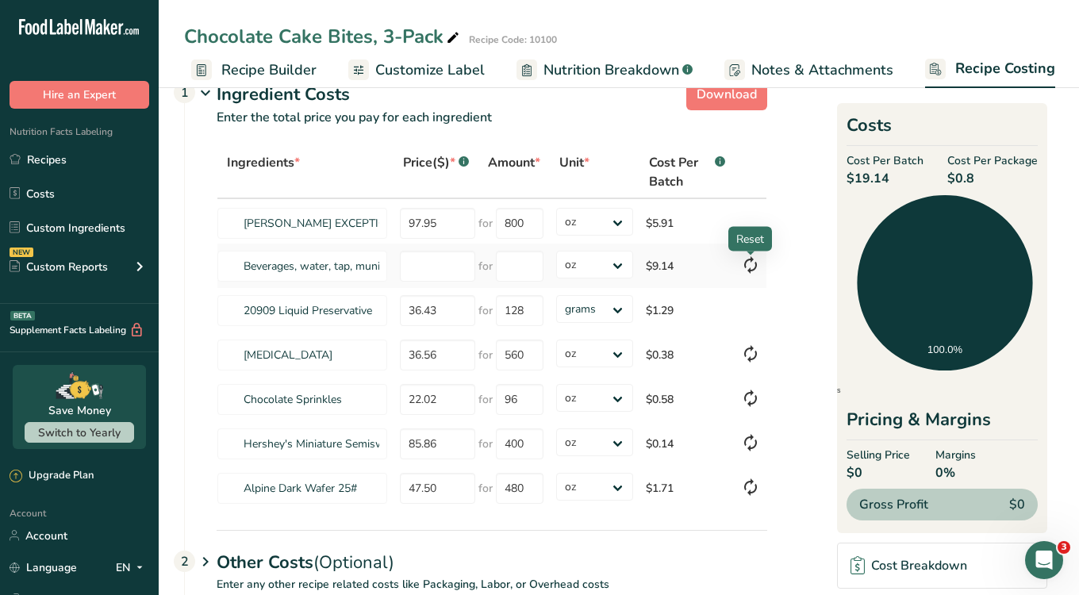
click at [754, 260] on icon at bounding box center [750, 265] width 19 height 29
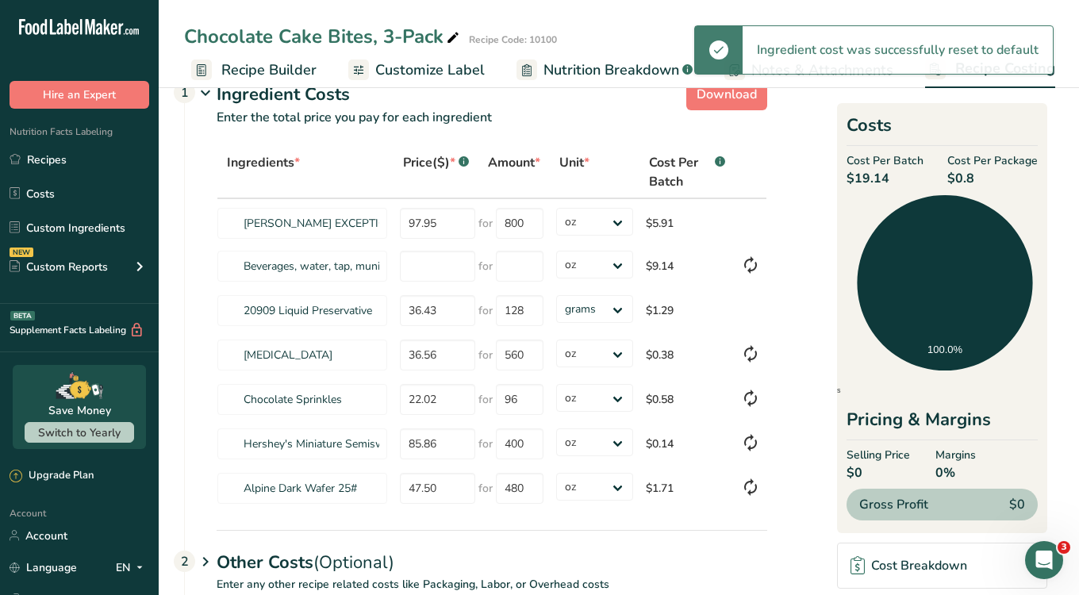
type input "36.43"
type input "128"
select select
drag, startPoint x: 451, startPoint y: 271, endPoint x: 391, endPoint y: 260, distance: 60.7
click at [391, 260] on tr "Beverages, water, tap, municipal 36.43 for 128 grams kg mg mcg lb oz $259.09" at bounding box center [491, 266] width 549 height 44
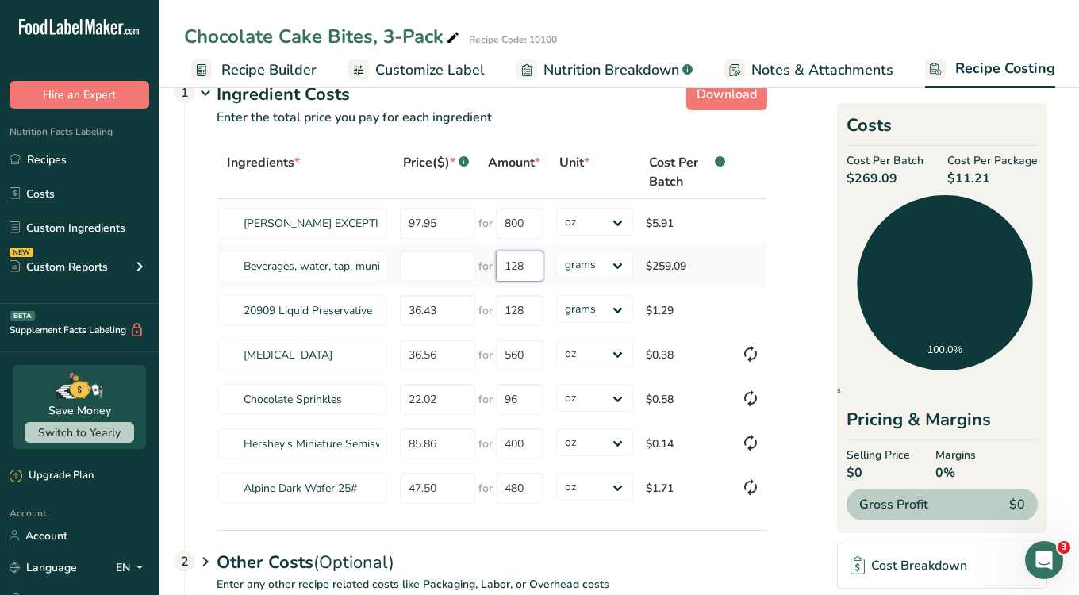
drag, startPoint x: 535, startPoint y: 269, endPoint x: 437, endPoint y: 245, distance: 100.5
click at [437, 245] on tr "Beverages, water, tap, municipal for 128 grams kg mg mcg lb oz $259.09" at bounding box center [491, 266] width 549 height 44
click at [184, 268] on div "Ingredient Costs 1 Enter the total price you pay for each ingredient Ingredient…" at bounding box center [475, 305] width 583 height 452
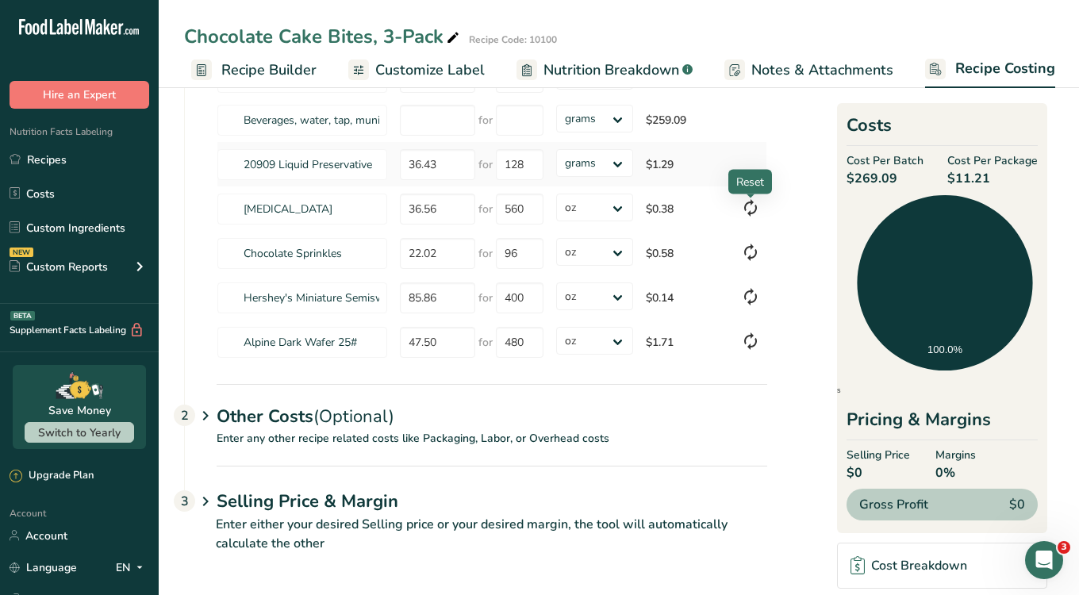
scroll to position [184, 0]
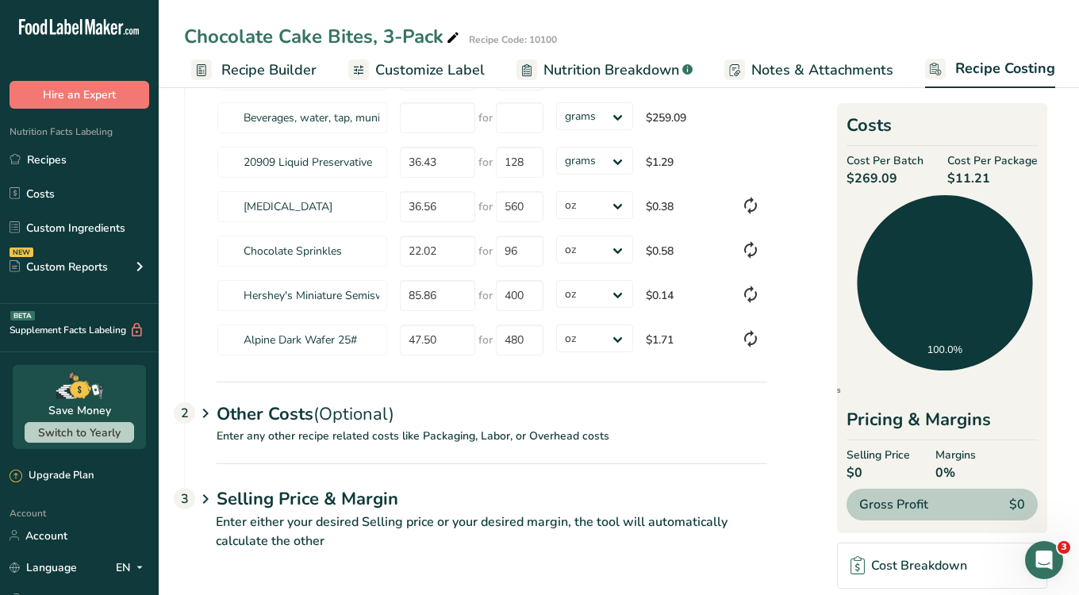
click at [204, 411] on icon at bounding box center [205, 413] width 19 height 29
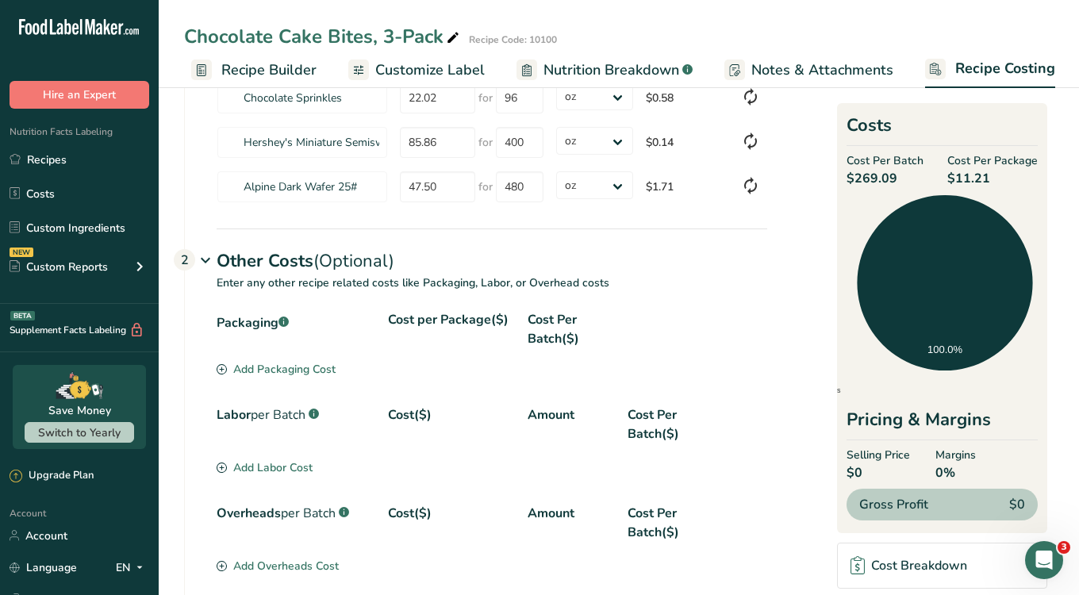
scroll to position [359, 0]
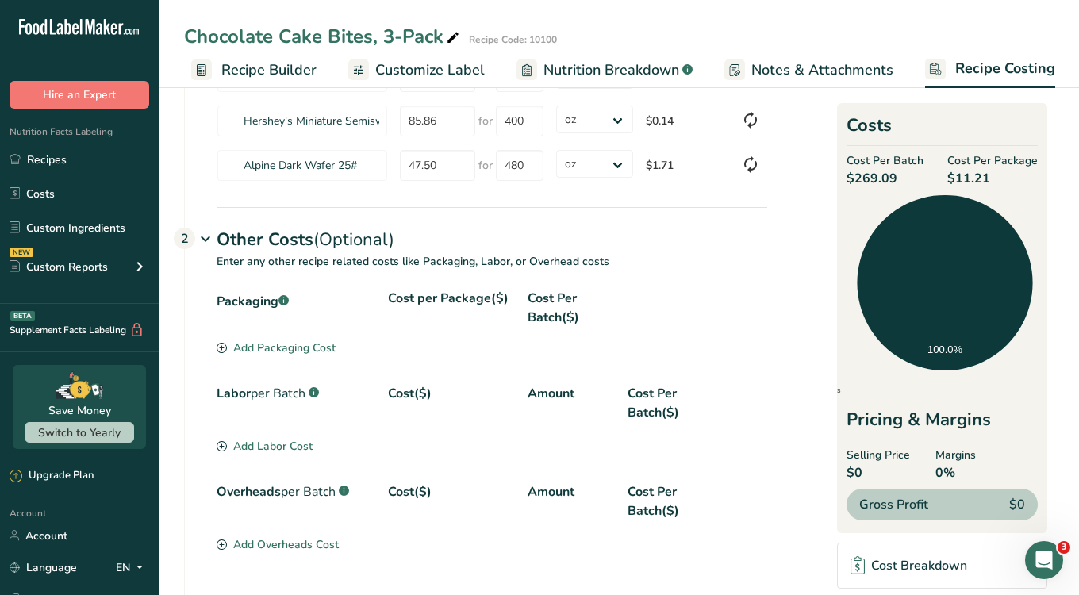
click at [286, 345] on div "Add Packaging Cost" at bounding box center [276, 348] width 119 height 17
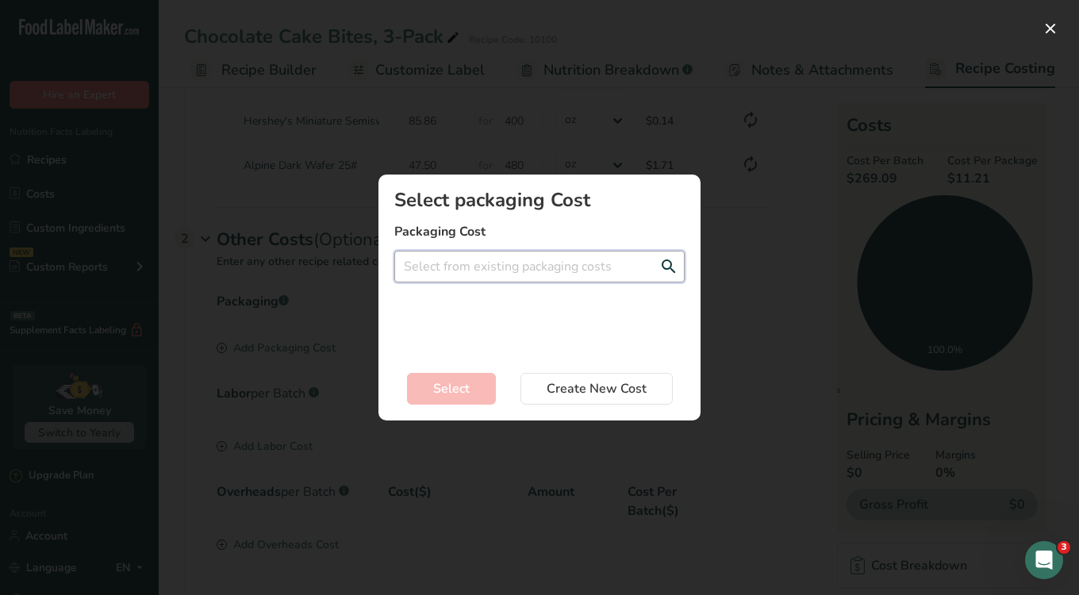
click at [483, 265] on input "Add New Recipe Cost Modal" at bounding box center [539, 267] width 290 height 32
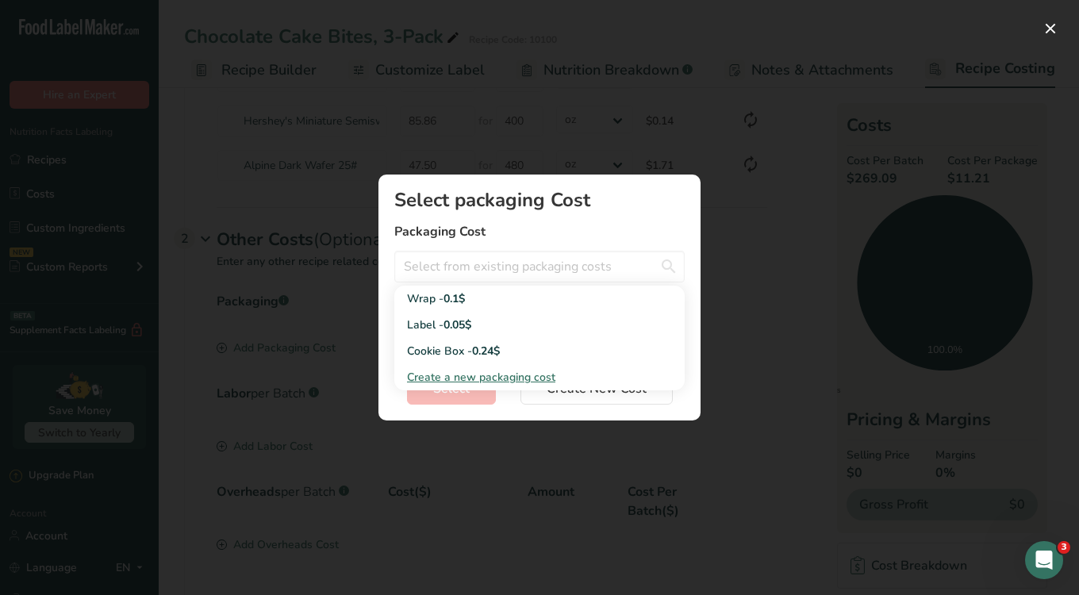
click at [754, 215] on div "Add New Recipe Cost Modal" at bounding box center [539, 297] width 1079 height 595
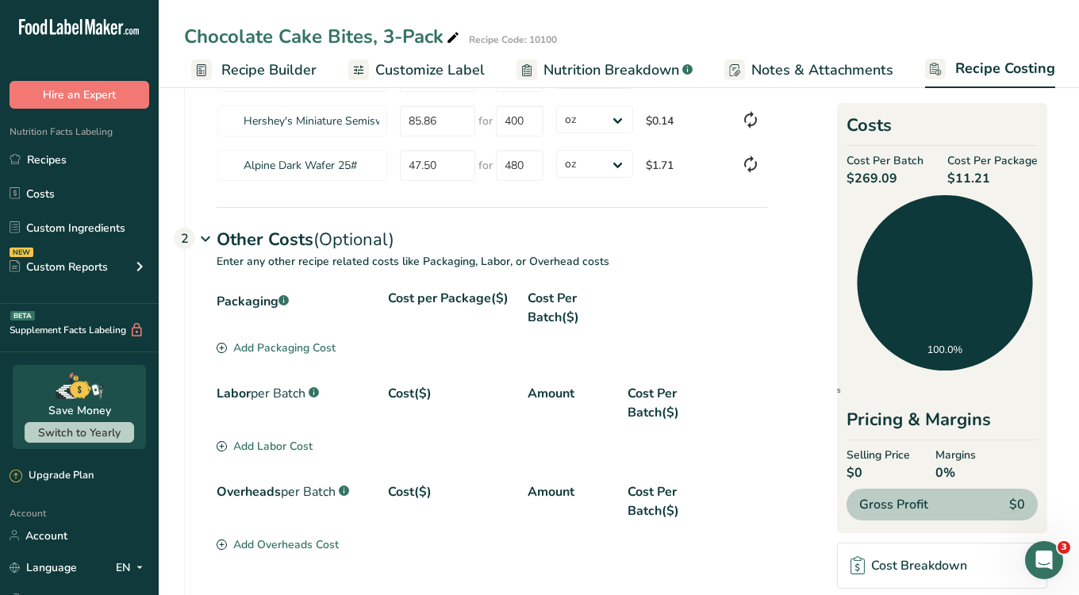
click at [273, 455] on section "Labor per Batch .a-a{fill:#347362;}.b-a{fill:#fff;} Cost($) Amount Cost Per Bat…" at bounding box center [492, 420] width 551 height 73
click at [286, 441] on div "Add Labor Cost" at bounding box center [265, 446] width 96 height 17
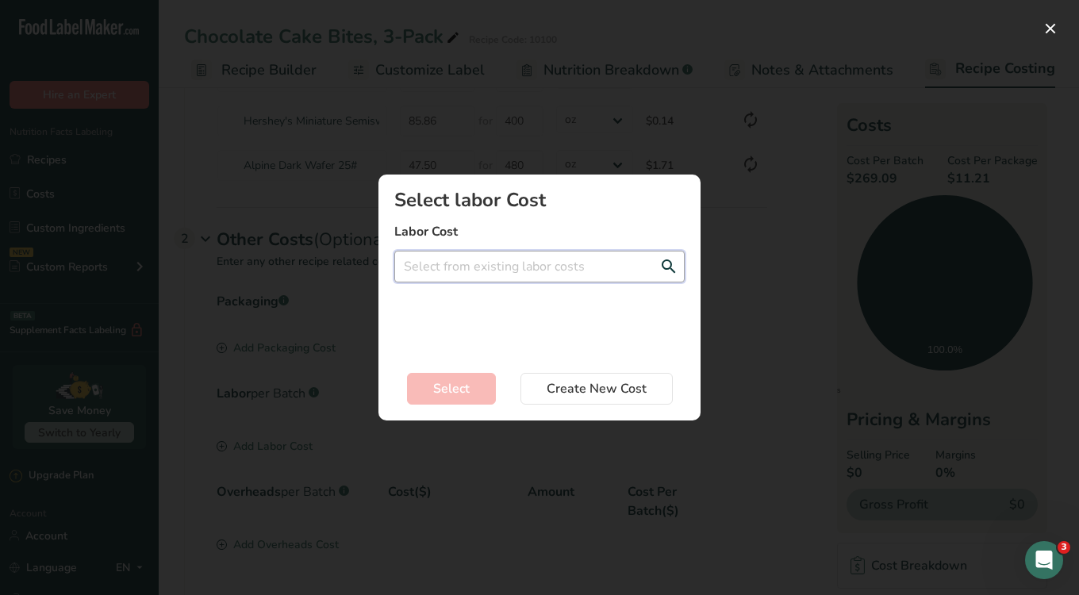
click at [588, 275] on input "Add New Recipe Cost Modal" at bounding box center [539, 267] width 290 height 32
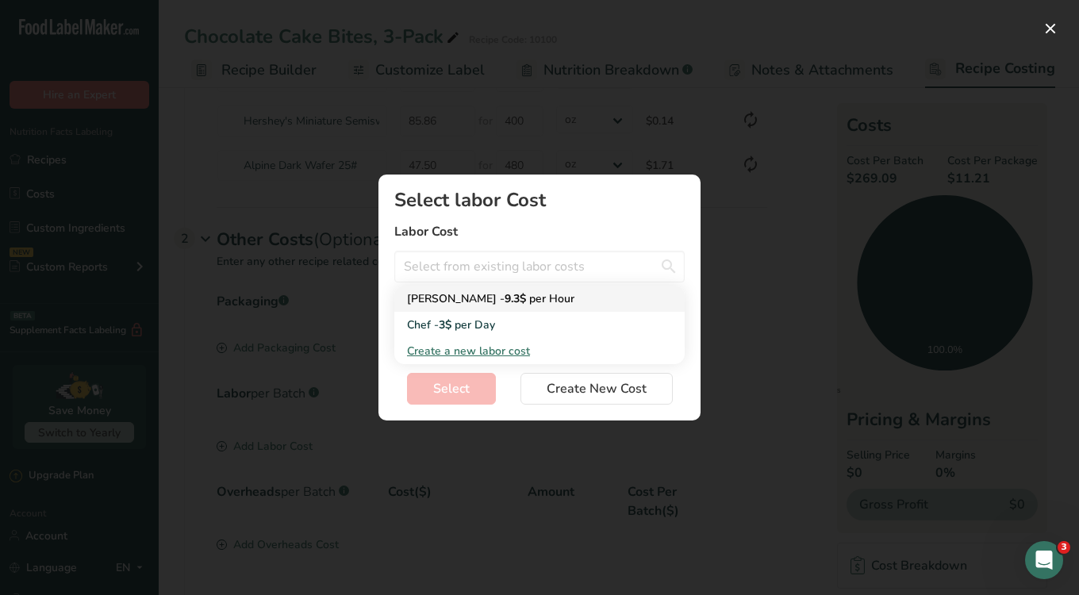
click at [529, 291] on span "per Hour" at bounding box center [551, 298] width 45 height 15
type input "Baker - 9.3$ per Hour"
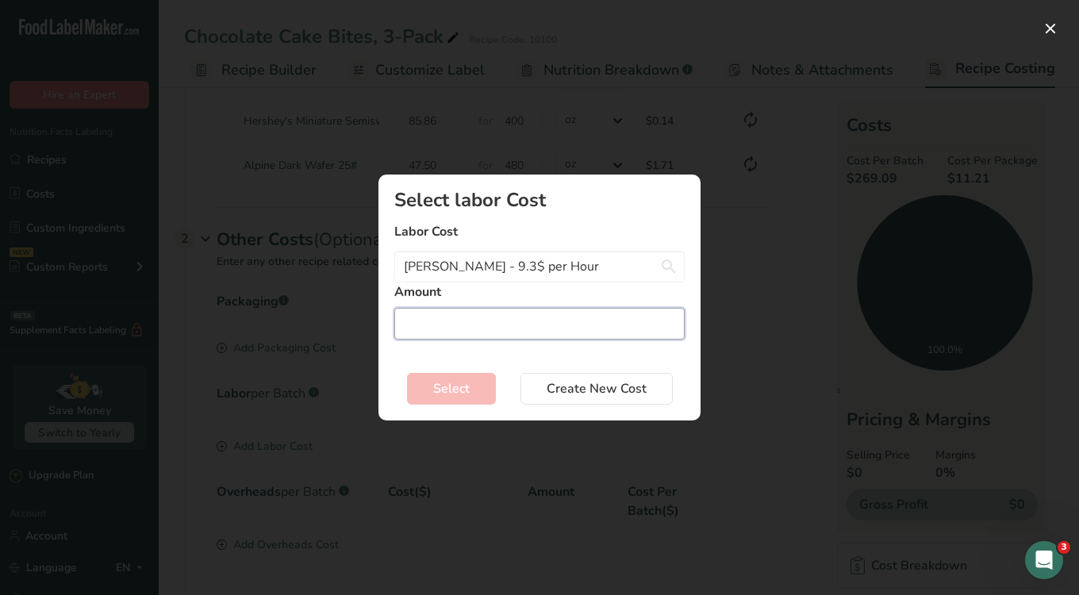
click at [481, 320] on input "Add New Recipe Cost Modal" at bounding box center [539, 324] width 290 height 32
type input "3"
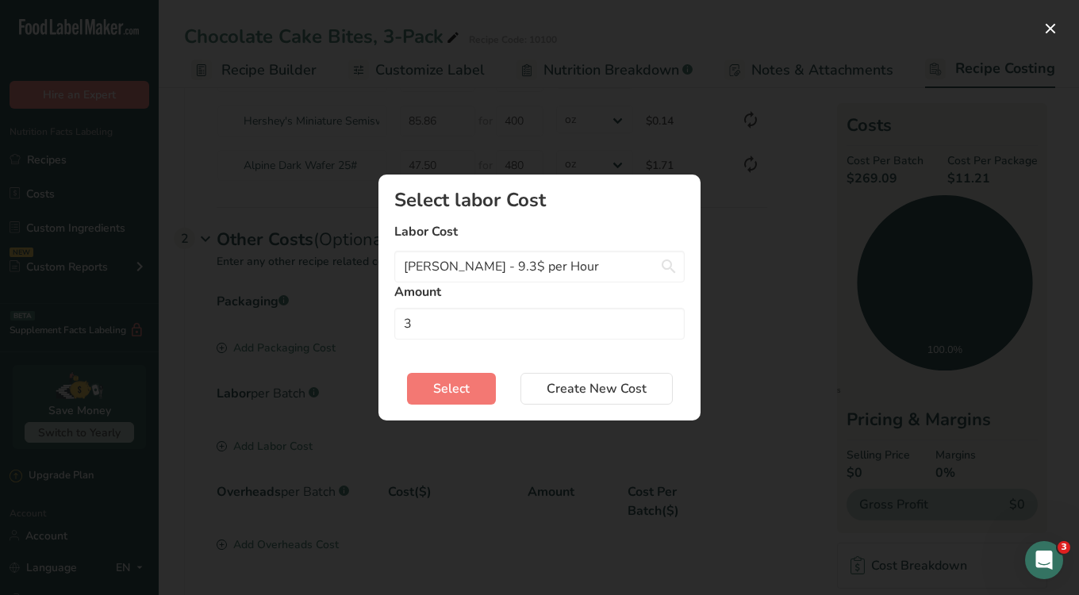
click at [1040, 37] on div "Add New Recipe Cost Modal" at bounding box center [539, 297] width 1079 height 595
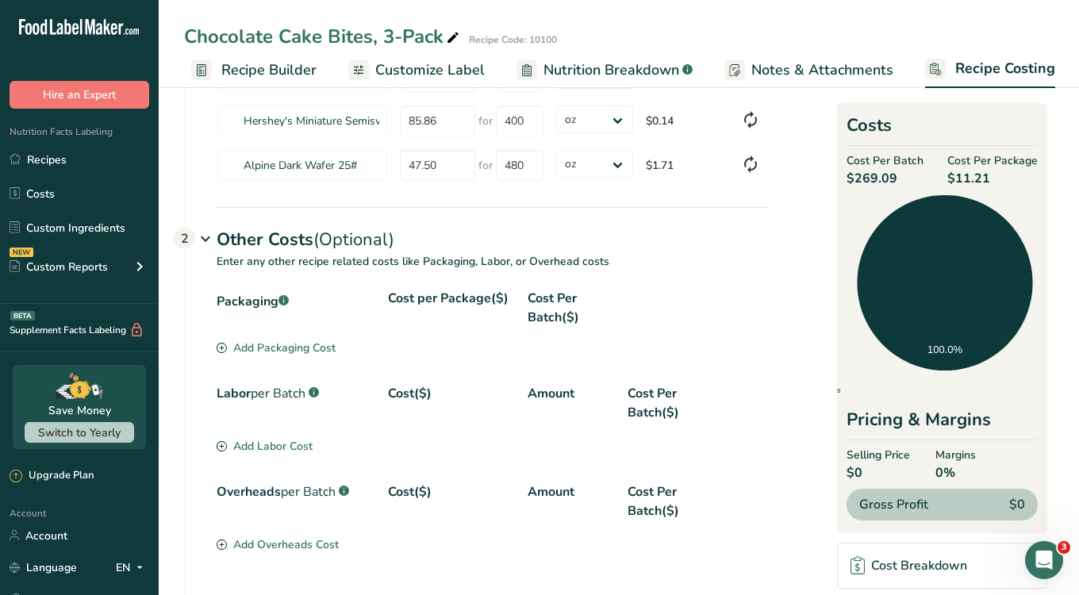
click at [1057, 30] on div "Chocolate Cake Bites, 3-Pack Recipe Code: 10100" at bounding box center [619, 36] width 921 height 29
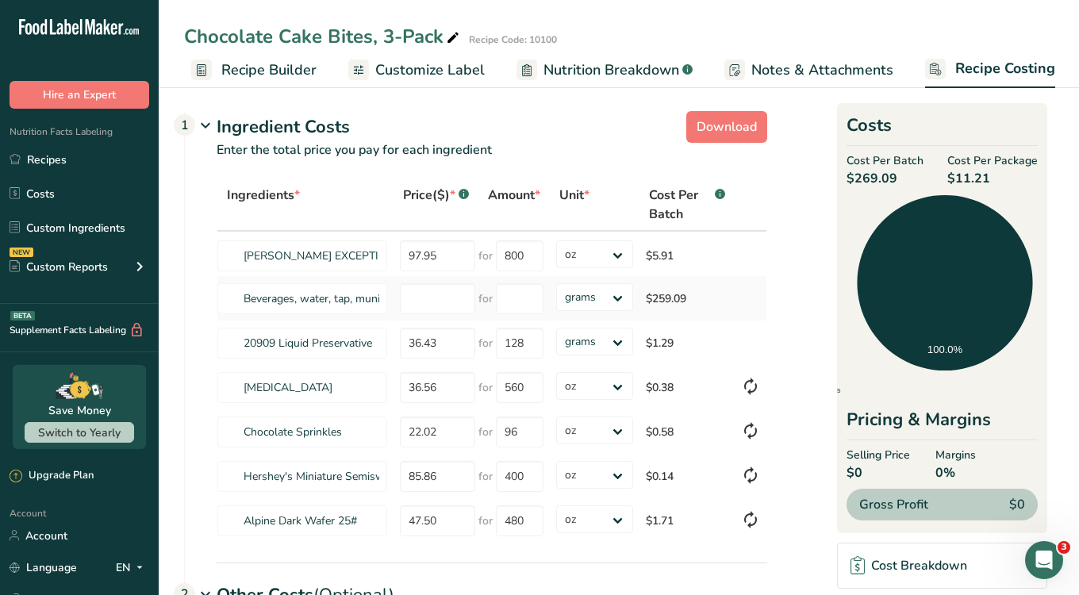
scroll to position [0, 0]
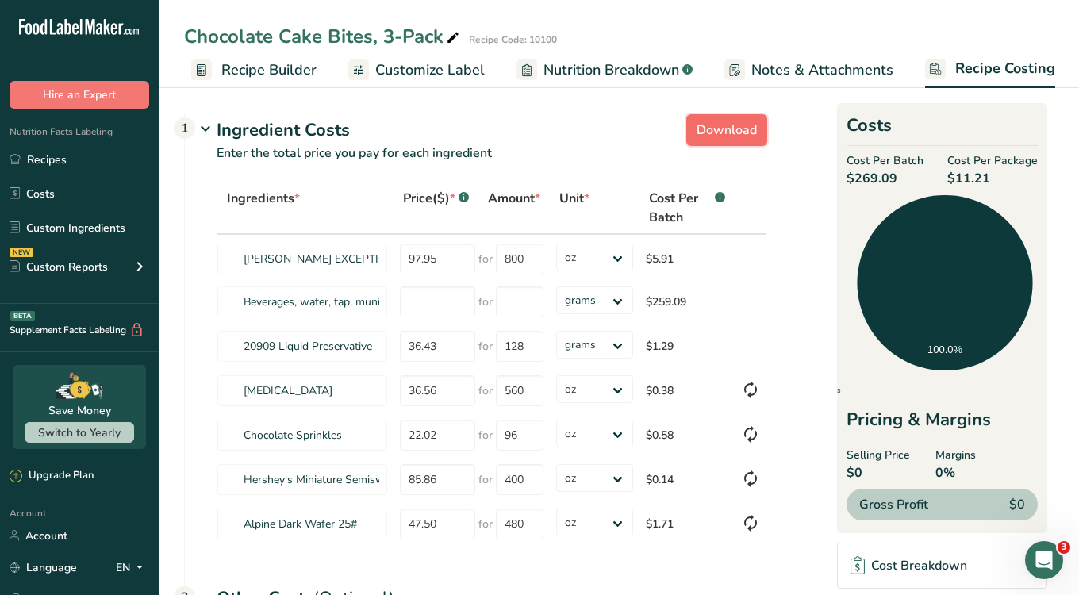
click at [729, 138] on span "Download" at bounding box center [727, 130] width 60 height 19
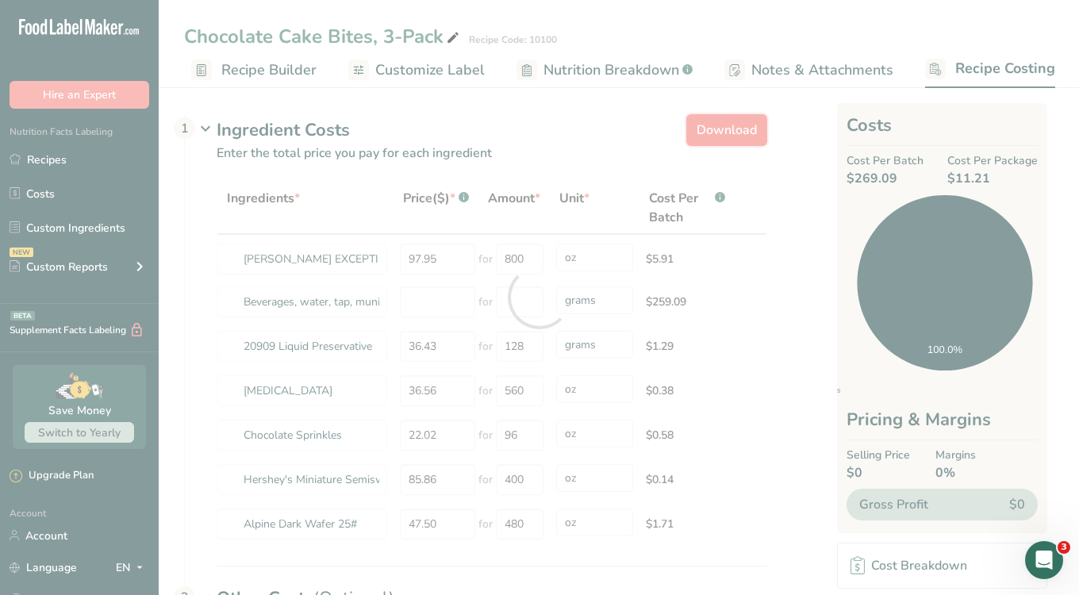
select select "5"
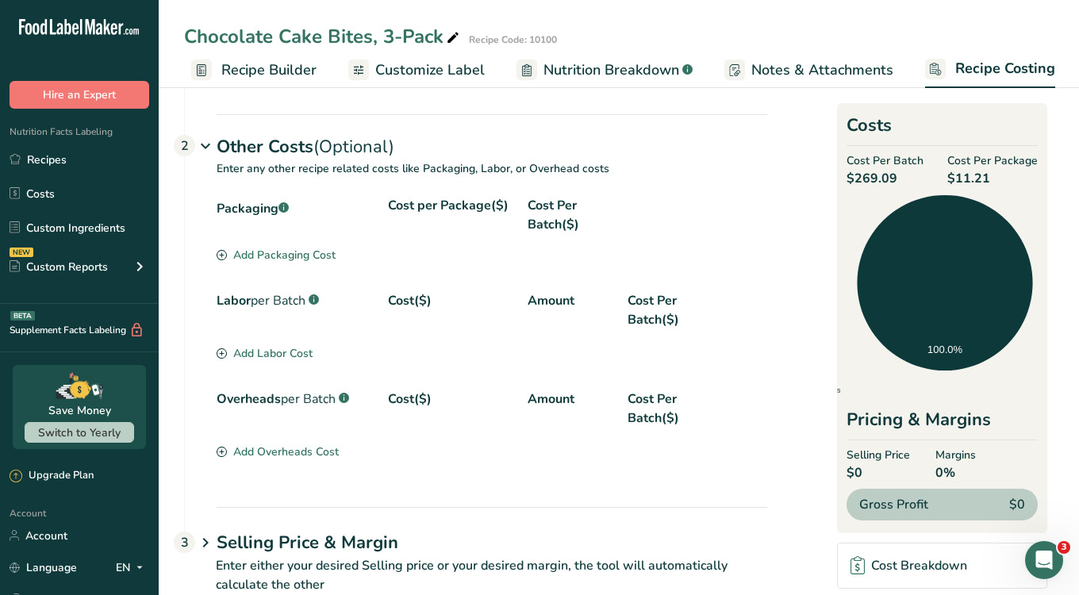
scroll to position [495, 0]
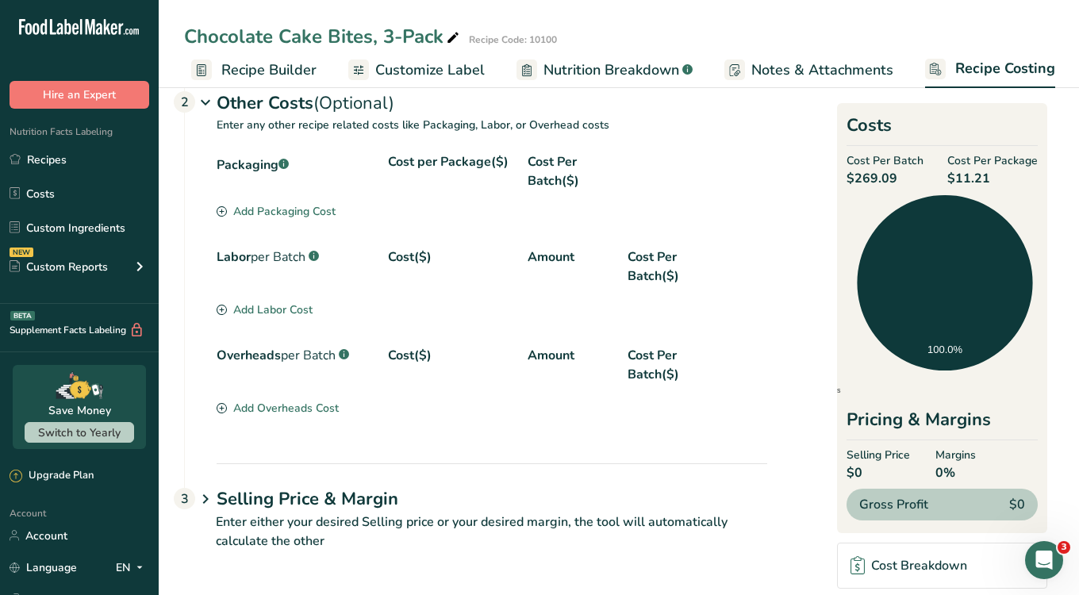
click at [210, 503] on icon at bounding box center [205, 499] width 19 height 29
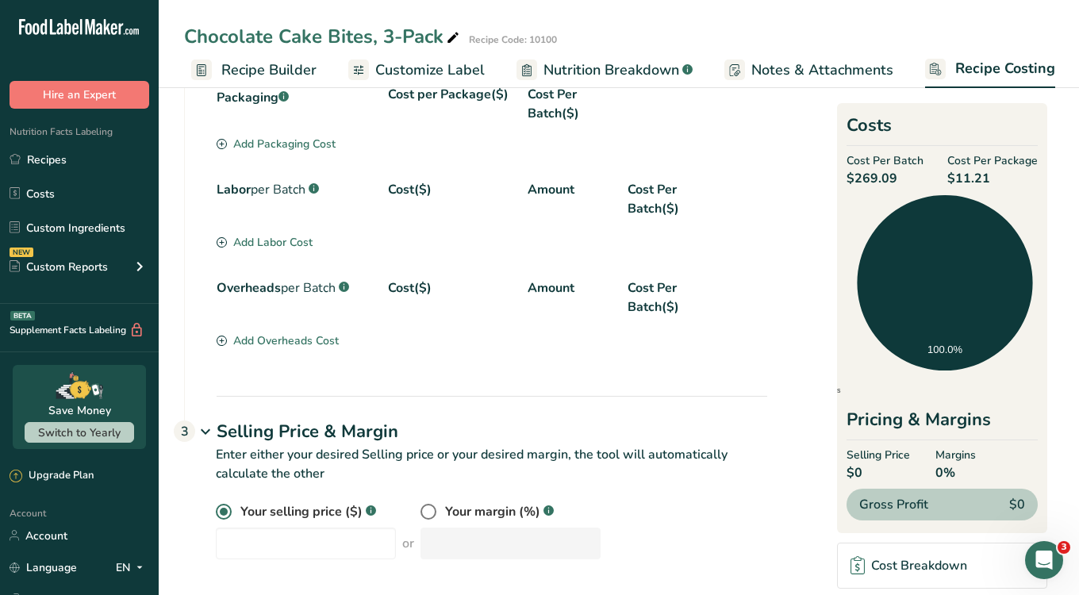
scroll to position [571, 0]
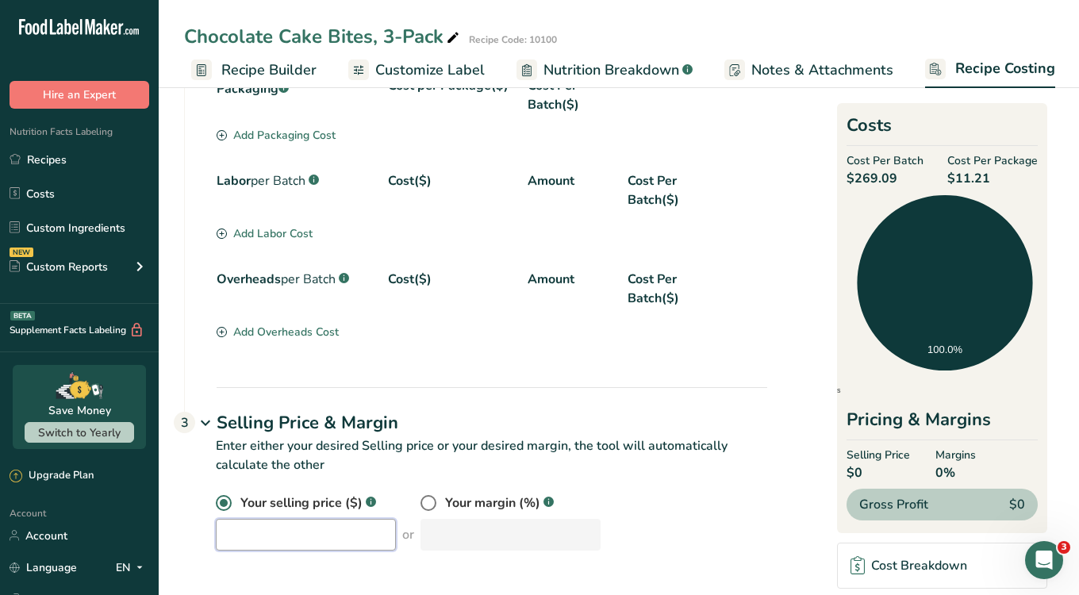
click at [267, 526] on input "number" at bounding box center [306, 535] width 180 height 32
type input "1.63"
click at [583, 402] on div "Selling Price & Margin 3" at bounding box center [492, 410] width 551 height 46
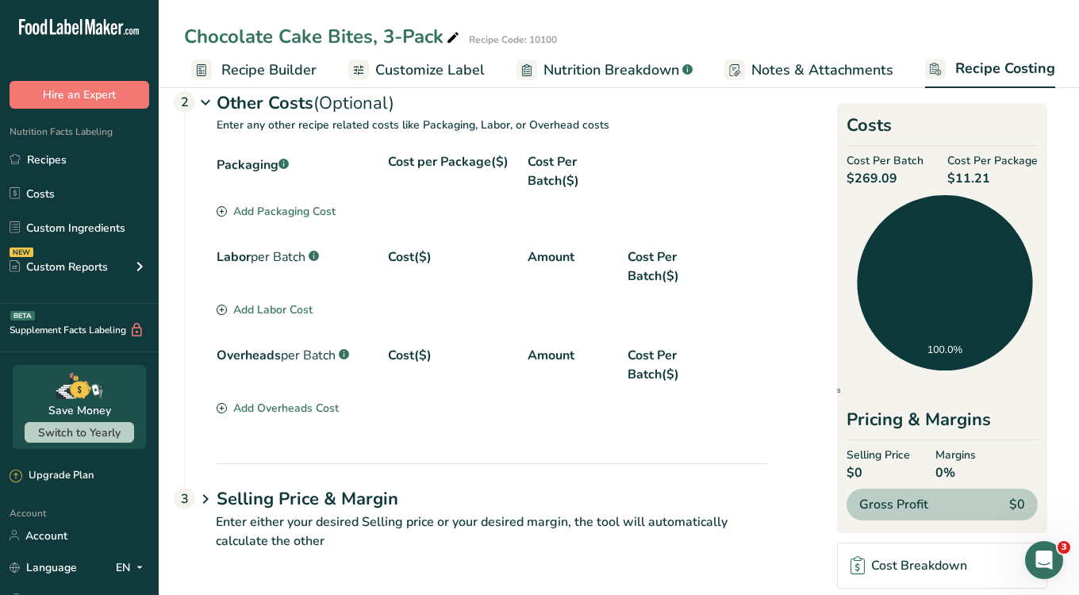
scroll to position [495, 0]
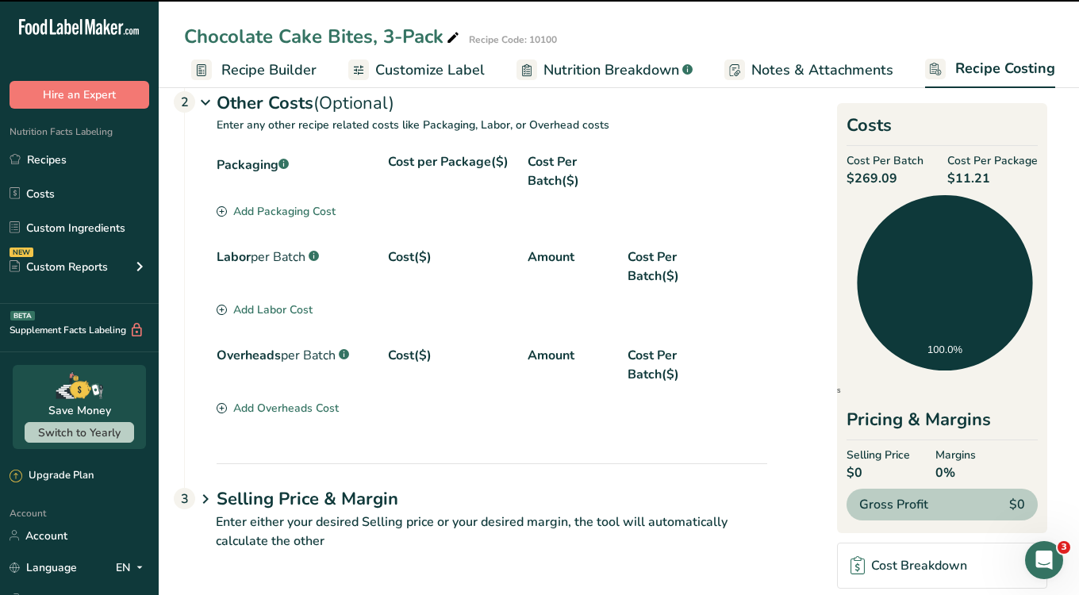
type input "36.43"
type input "128"
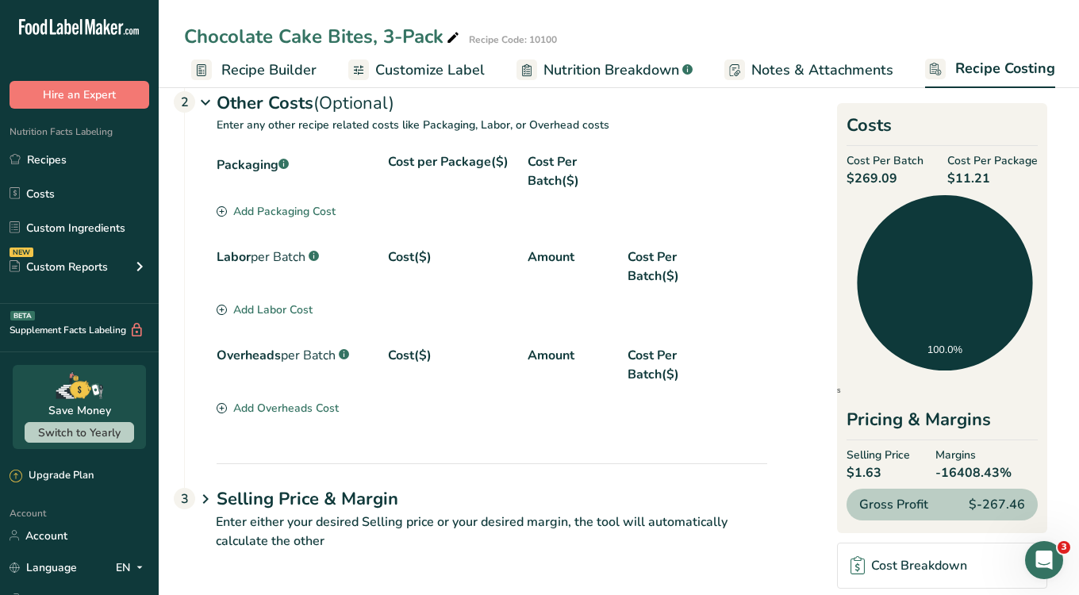
click at [202, 497] on icon at bounding box center [205, 499] width 19 height 29
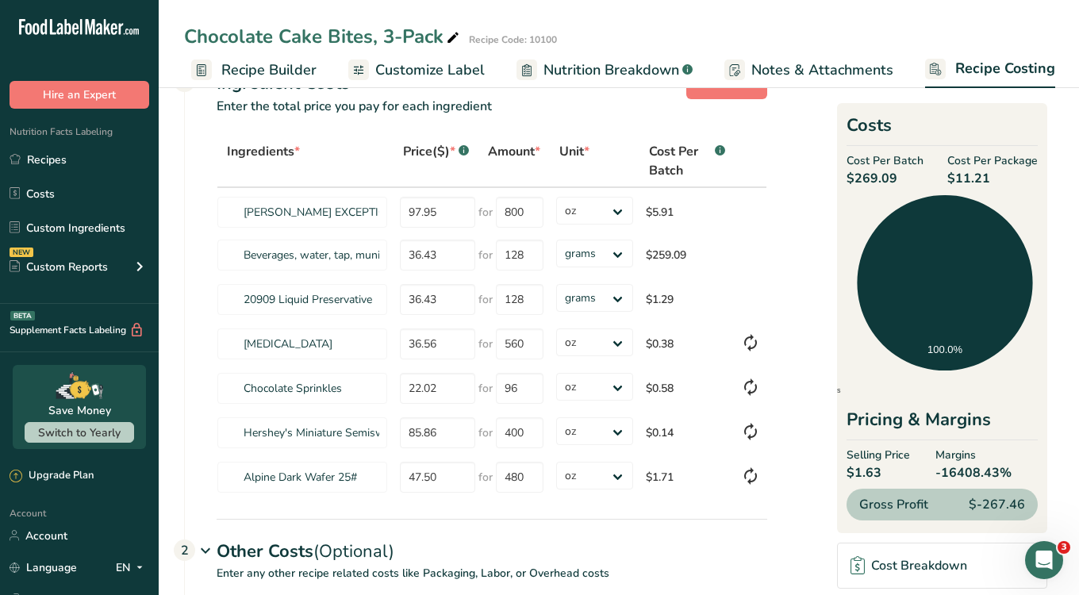
scroll to position [0, 0]
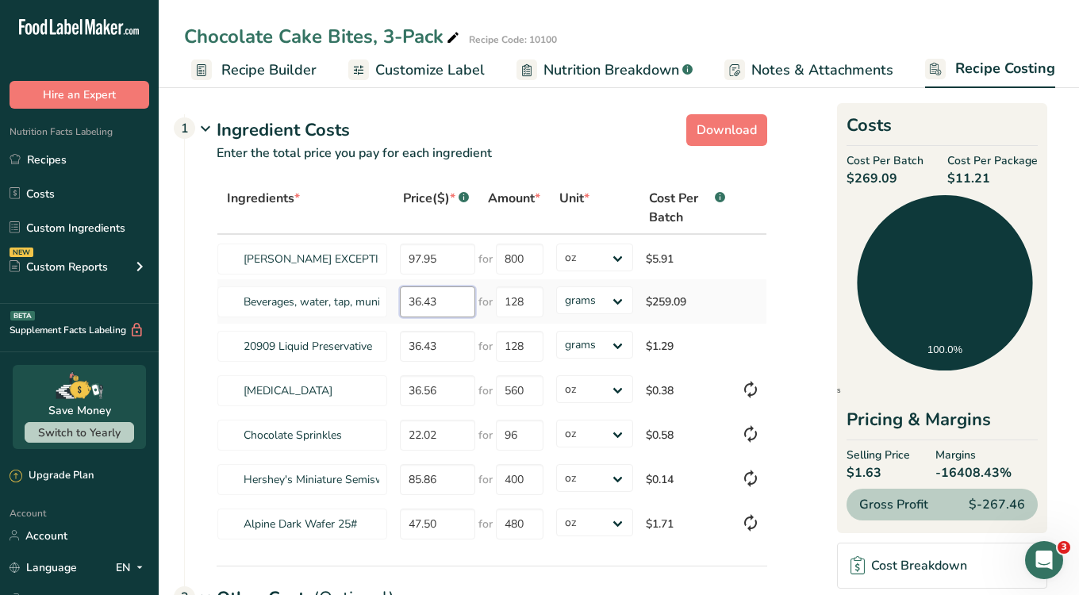
drag, startPoint x: 436, startPoint y: 297, endPoint x: 394, endPoint y: 297, distance: 42.1
click at [394, 298] on td "36.43" at bounding box center [436, 301] width 85 height 44
drag, startPoint x: 524, startPoint y: 304, endPoint x: 498, endPoint y: 304, distance: 26.2
click at [498, 304] on input "128" at bounding box center [520, 301] width 48 height 31
click at [766, 294] on td at bounding box center [751, 301] width 32 height 44
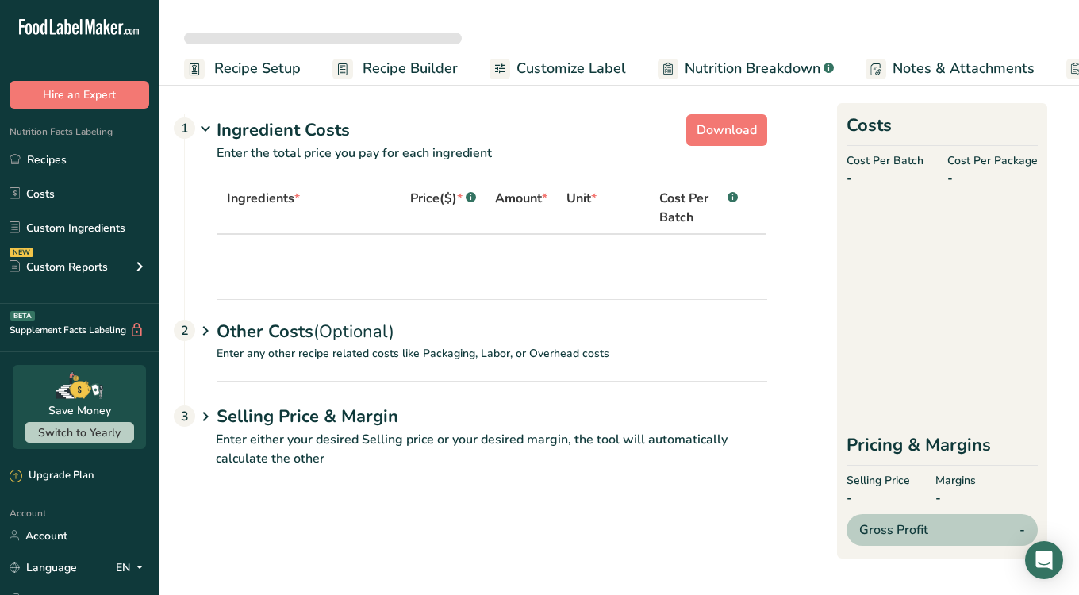
select select "5"
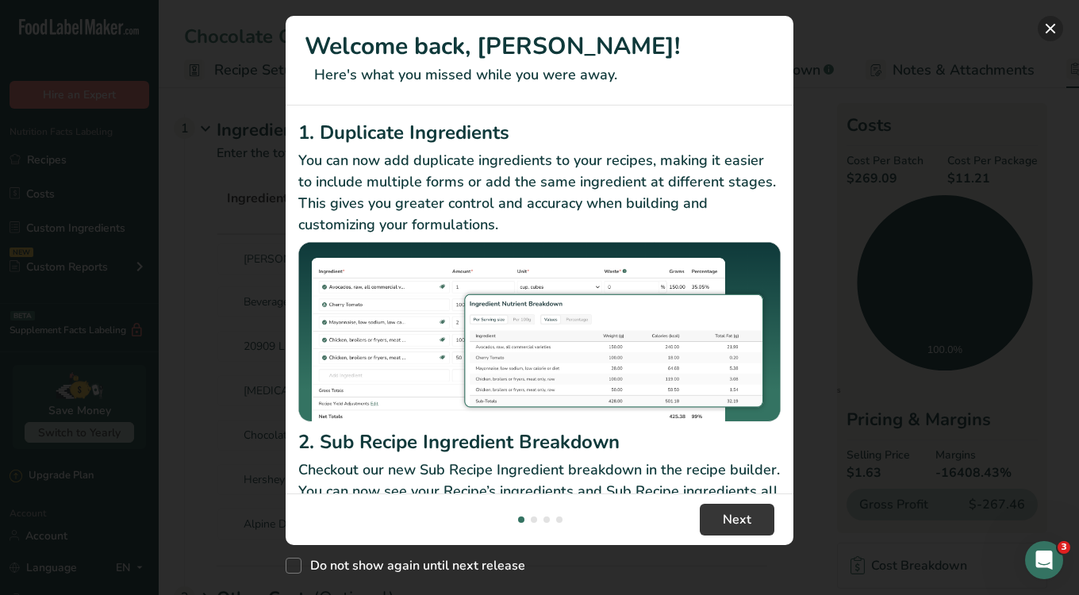
click at [1048, 22] on button "New Features" at bounding box center [1050, 28] width 25 height 25
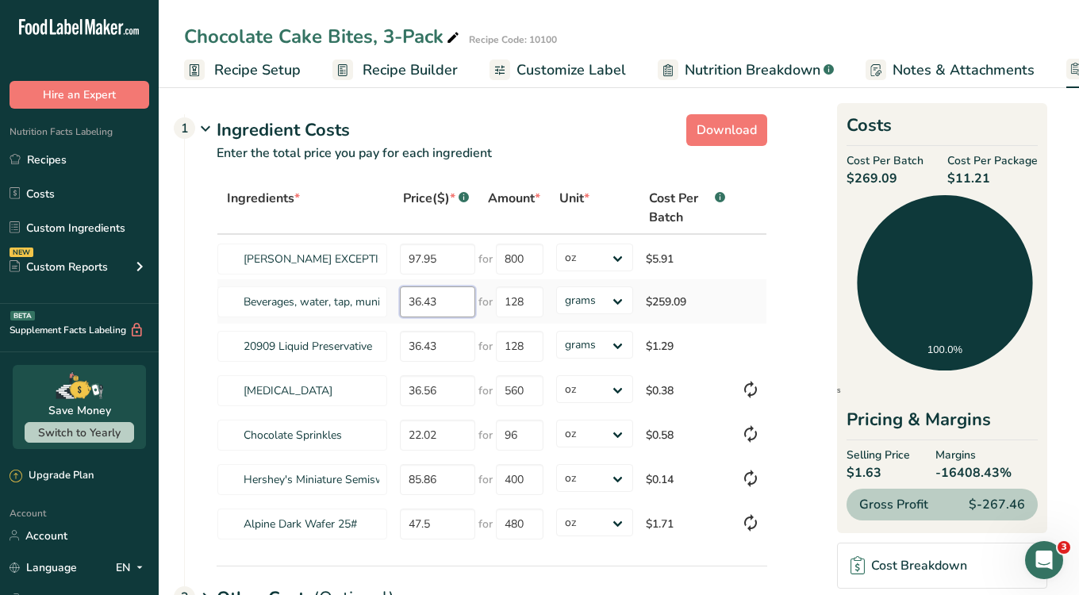
click at [430, 300] on input "36.43" at bounding box center [437, 301] width 75 height 31
type input "1"
type input "15"
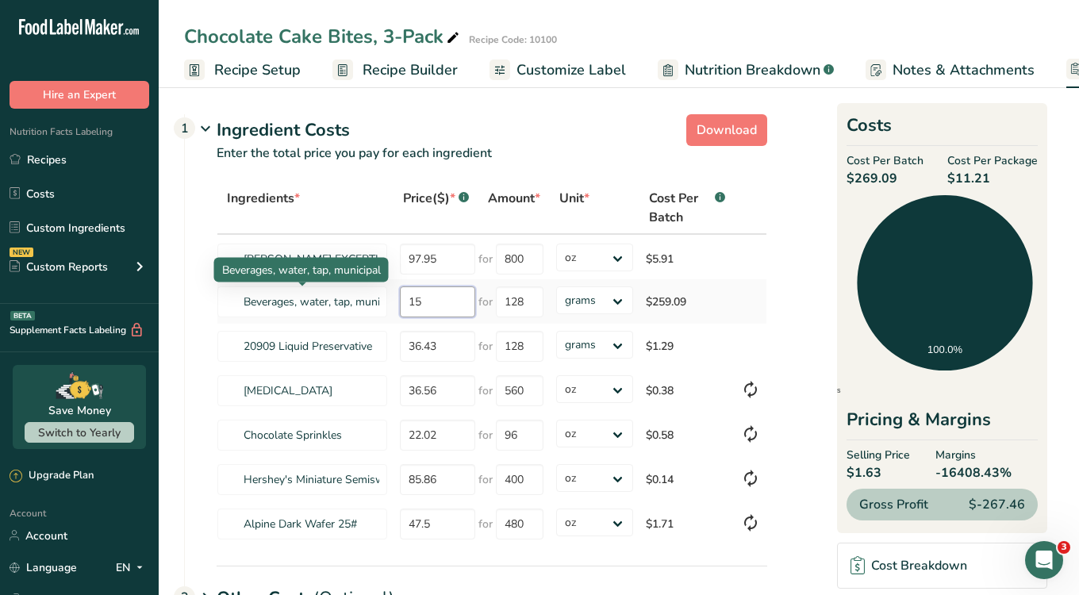
click at [373, 296] on tr "Beverages, water, tap, municipal 15 for 128 grams kg mg mcg lb oz $259.09" at bounding box center [491, 301] width 549 height 44
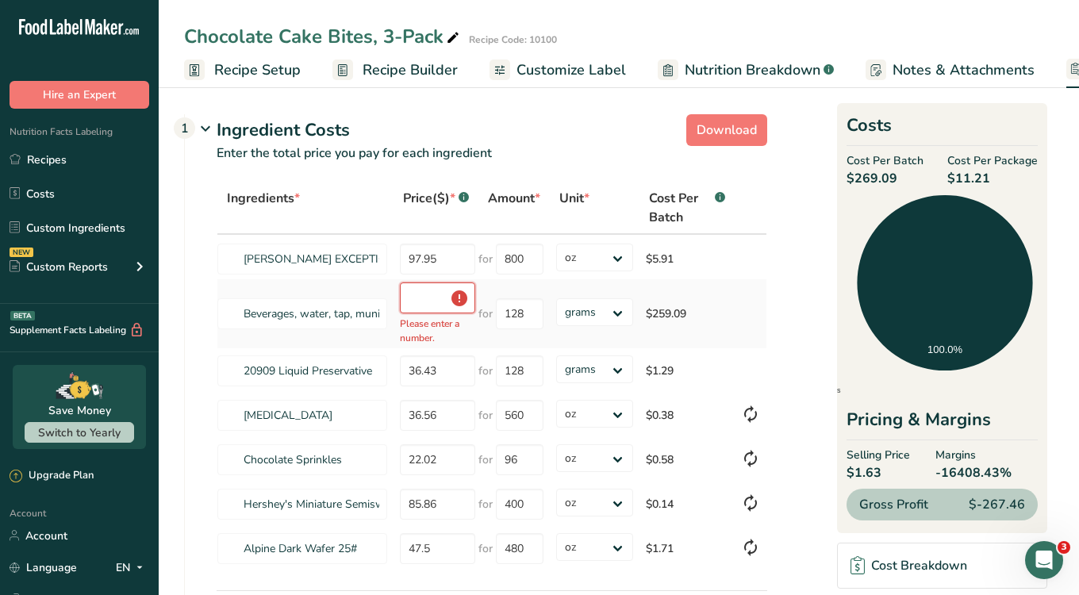
type input "0"
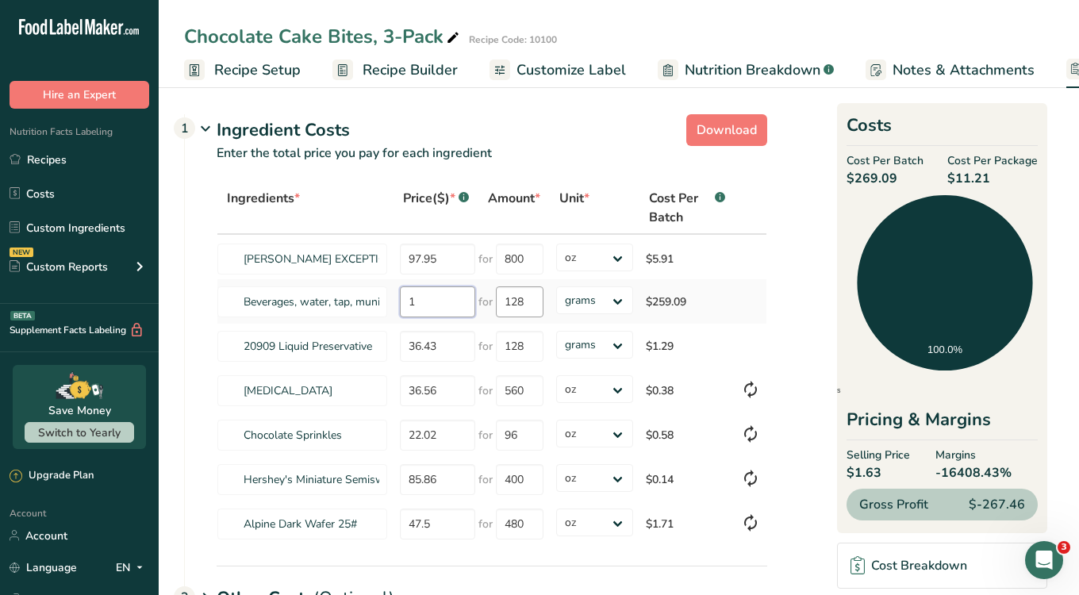
type input "1"
click at [521, 303] on div "Ingredients * Price($) * .a-a{fill:#347362;}.b-a{fill:#fff;} Amount * Unit * Co…" at bounding box center [492, 364] width 551 height 365
drag, startPoint x: 524, startPoint y: 301, endPoint x: 492, endPoint y: 295, distance: 32.2
click at [492, 295] on div "for 128" at bounding box center [511, 301] width 65 height 31
type input "532"
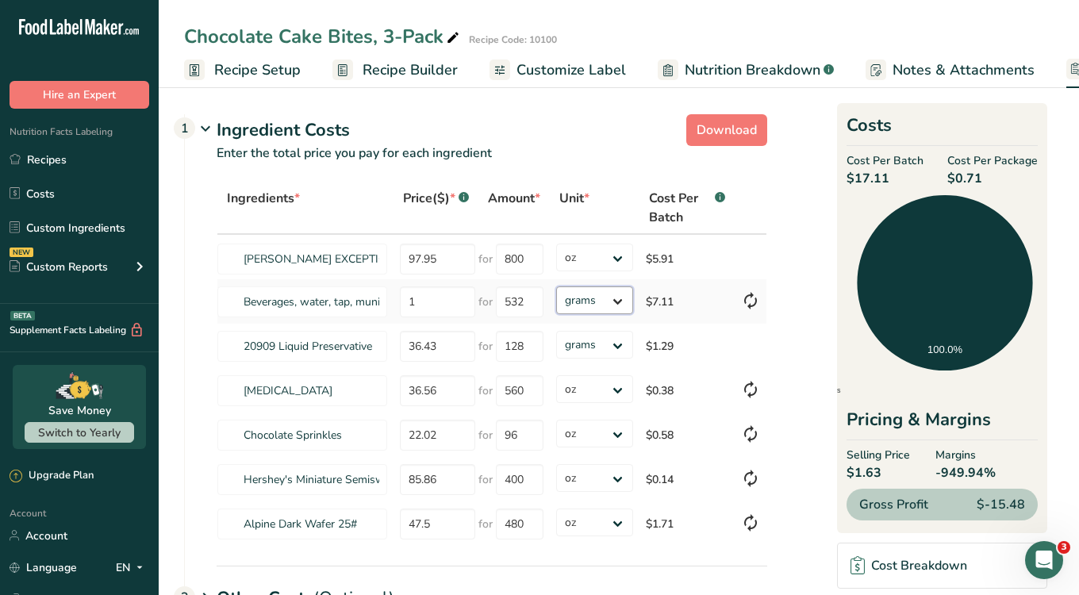
click at [585, 301] on div "Ingredients * Price($) * .a-a{fill:#347362;}.b-a{fill:#fff;} Amount * Unit * Co…" at bounding box center [492, 364] width 551 height 365
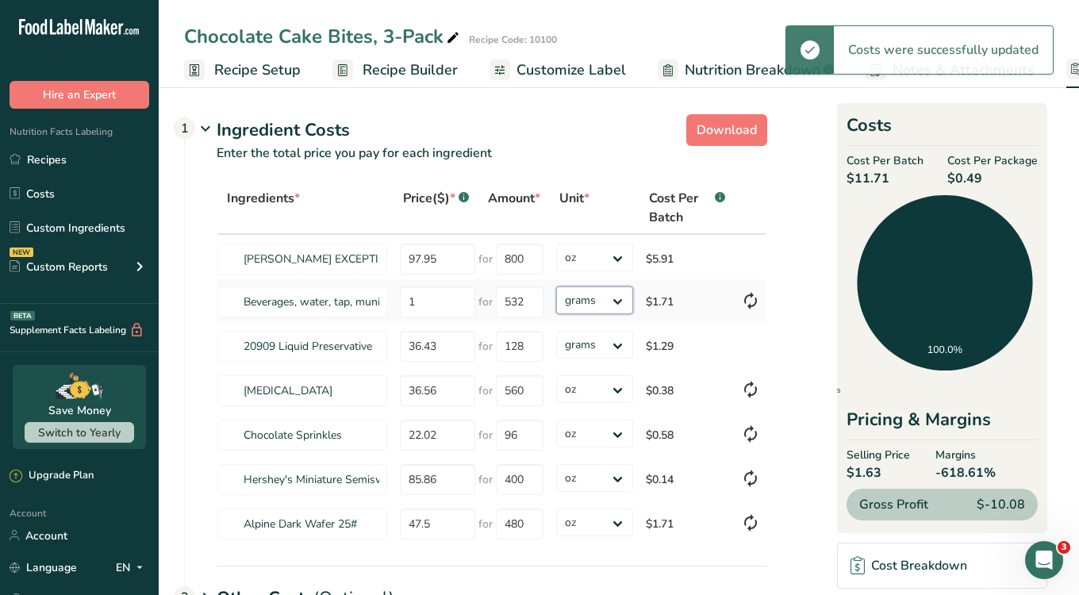
select select "5"
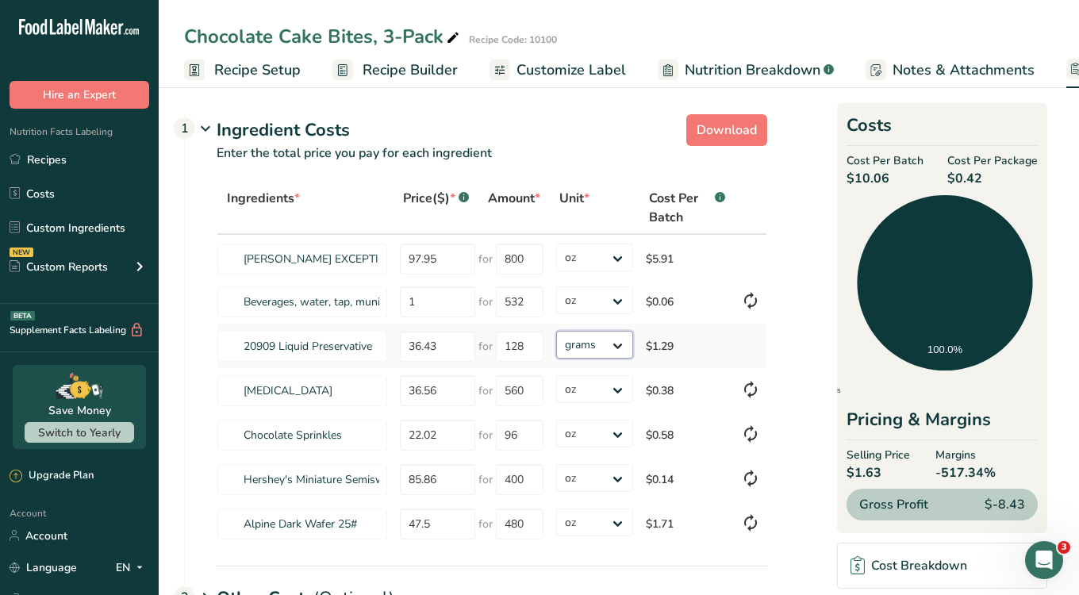
click at [593, 336] on select "grams kg mg mcg lb oz" at bounding box center [594, 345] width 77 height 28
select select "5"
click at [434, 304] on input "1" at bounding box center [437, 301] width 75 height 31
click at [802, 326] on section "Download Ingredient Costs 1 Enter the total price you pay for each ingredient I…" at bounding box center [619, 431] width 870 height 646
click at [749, 296] on icon at bounding box center [750, 300] width 19 height 29
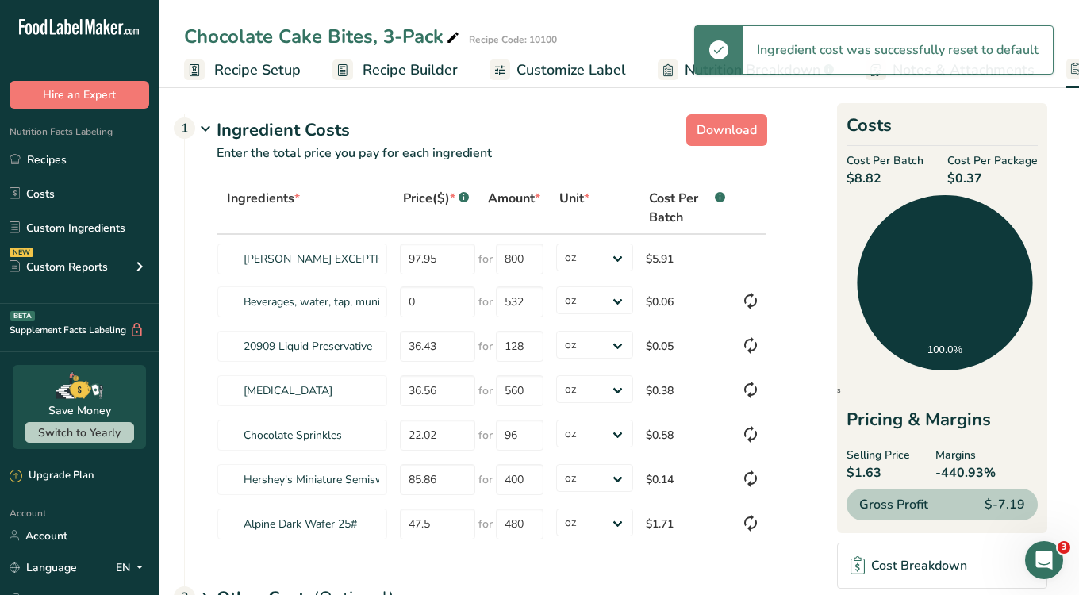
type input "36.43"
type input "128"
select select
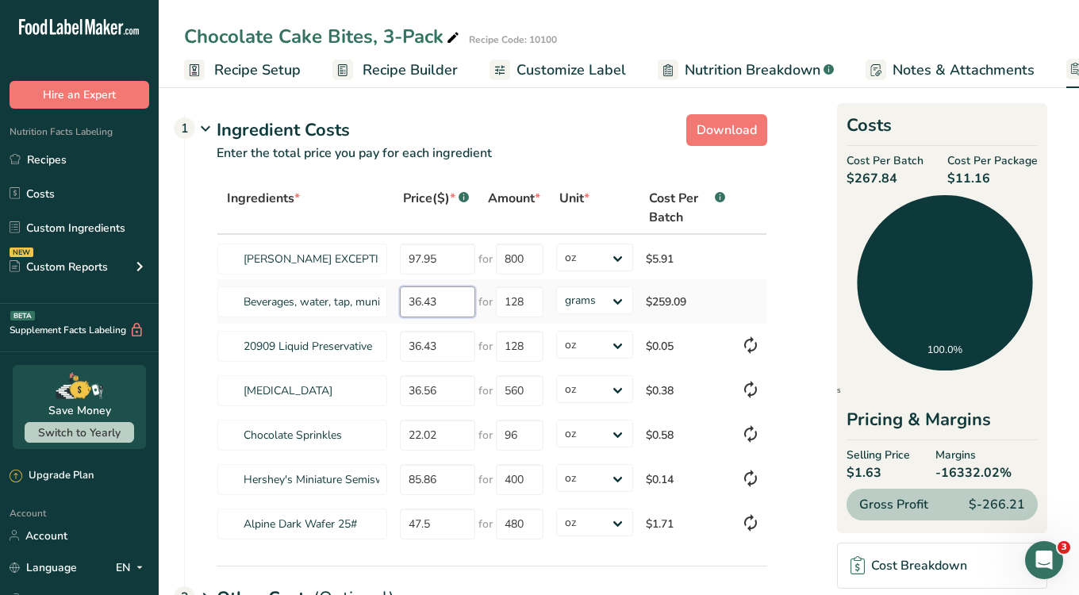
click at [433, 304] on input "36.43" at bounding box center [437, 301] width 75 height 31
type input "0"
click at [512, 310] on input "128" at bounding box center [520, 301] width 48 height 31
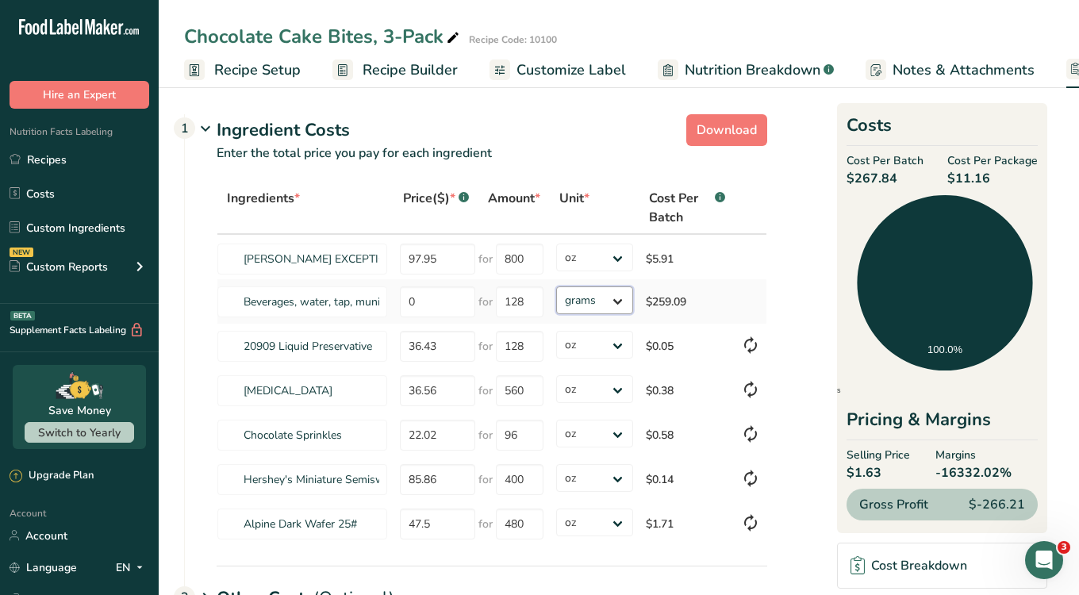
click at [602, 288] on select "grams kg mg mcg lb oz" at bounding box center [594, 300] width 77 height 28
select select "5"
click at [800, 292] on section "Download Ingredient Costs 1 Enter the total price you pay for each ingredient I…" at bounding box center [619, 431] width 870 height 646
click at [437, 298] on input "0" at bounding box center [437, 301] width 75 height 31
type input "1"
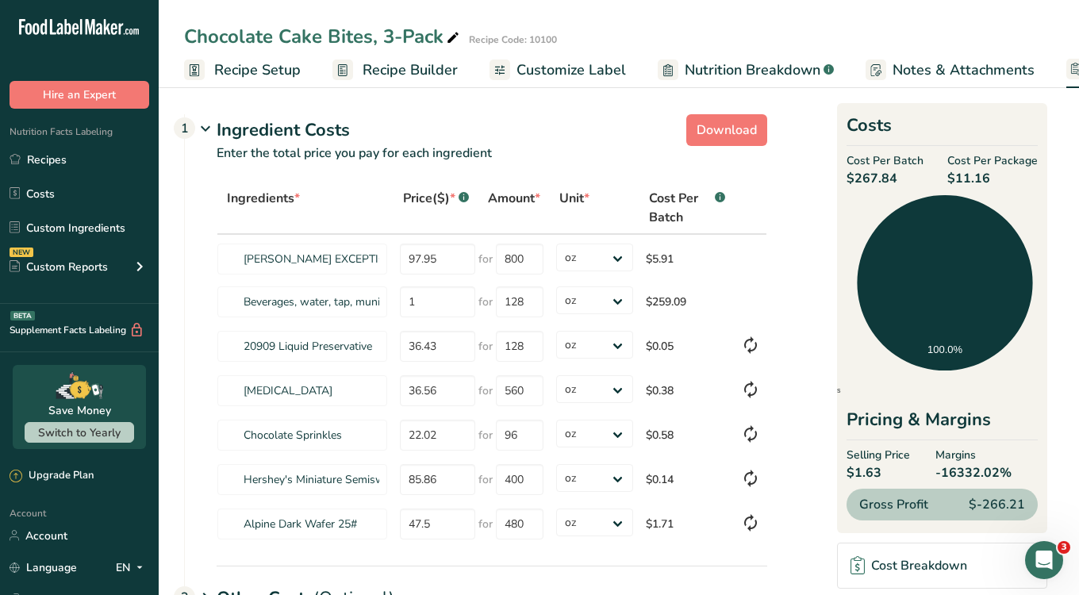
click at [581, 113] on section "Download Ingredient Costs 1 Enter the total price you pay for each ingredient I…" at bounding box center [619, 431] width 870 height 646
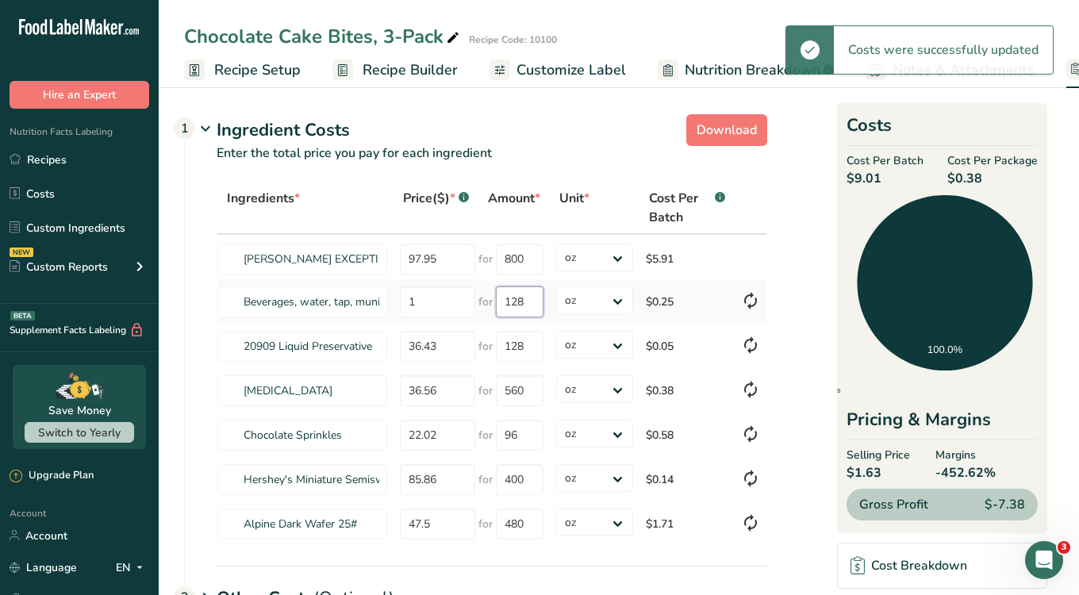
drag, startPoint x: 529, startPoint y: 302, endPoint x: 492, endPoint y: 300, distance: 37.3
click at [492, 300] on div "for 128" at bounding box center [511, 301] width 65 height 31
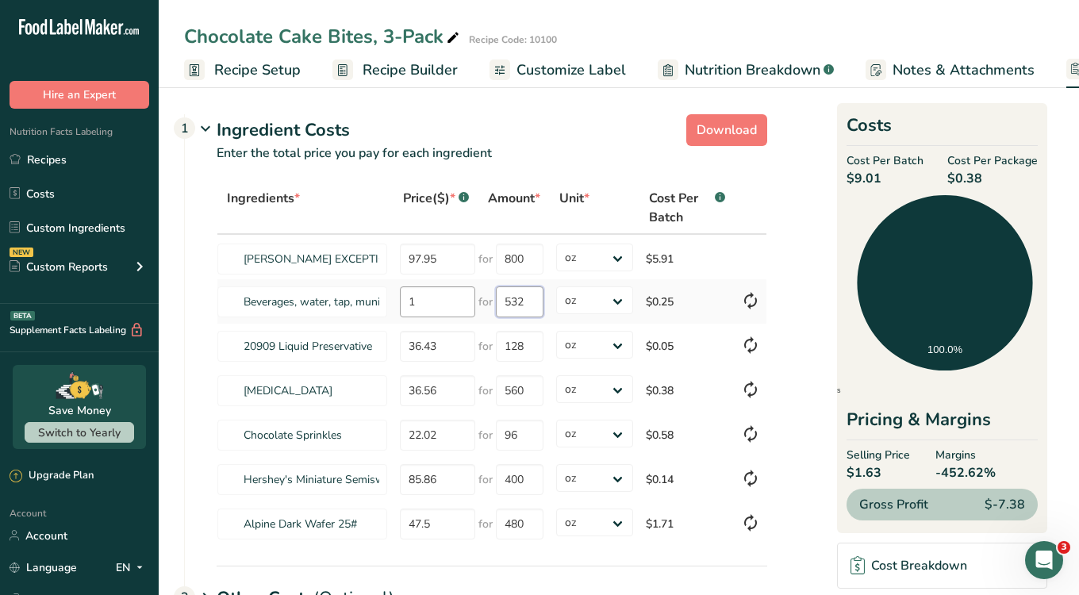
type input "532"
click at [425, 298] on div "Ingredients * Price($) * .a-a{fill:#347362;}.b-a{fill:#fff;} Amount * Unit * Co…" at bounding box center [492, 364] width 551 height 365
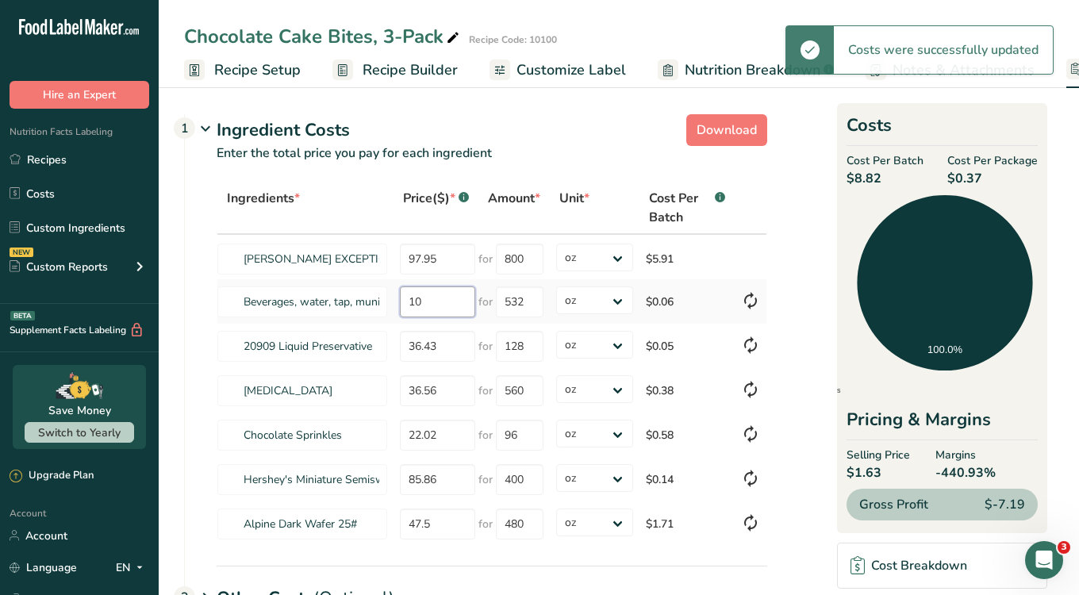
type input "1"
type input "0"
click at [547, 157] on p "Enter the total price you pay for each ingredient" at bounding box center [476, 163] width 583 height 38
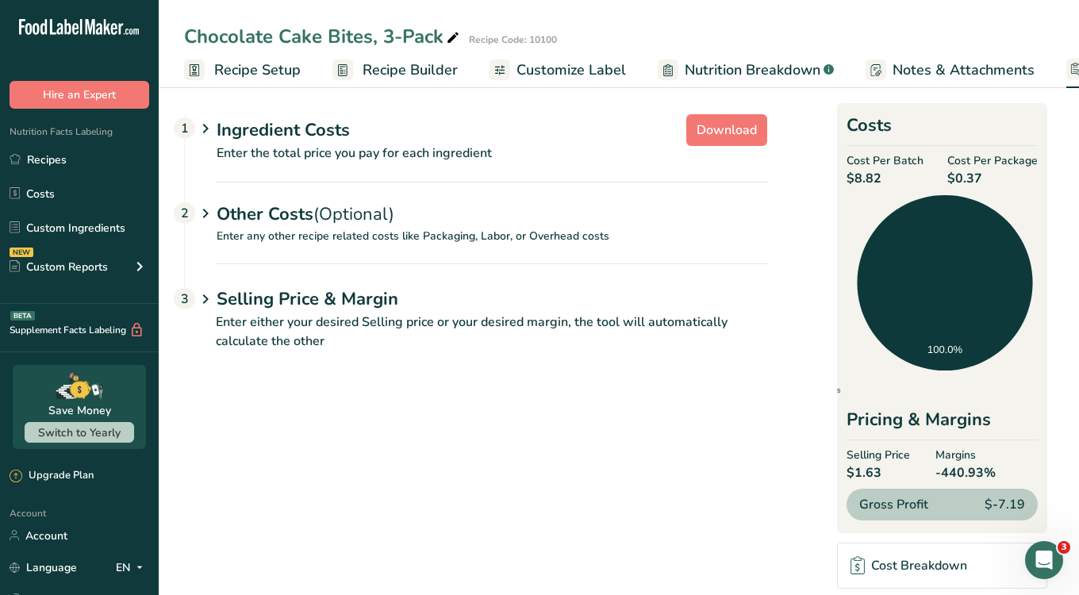
click at [547, 157] on p "Enter the total price you pay for each ingredient" at bounding box center [476, 163] width 583 height 38
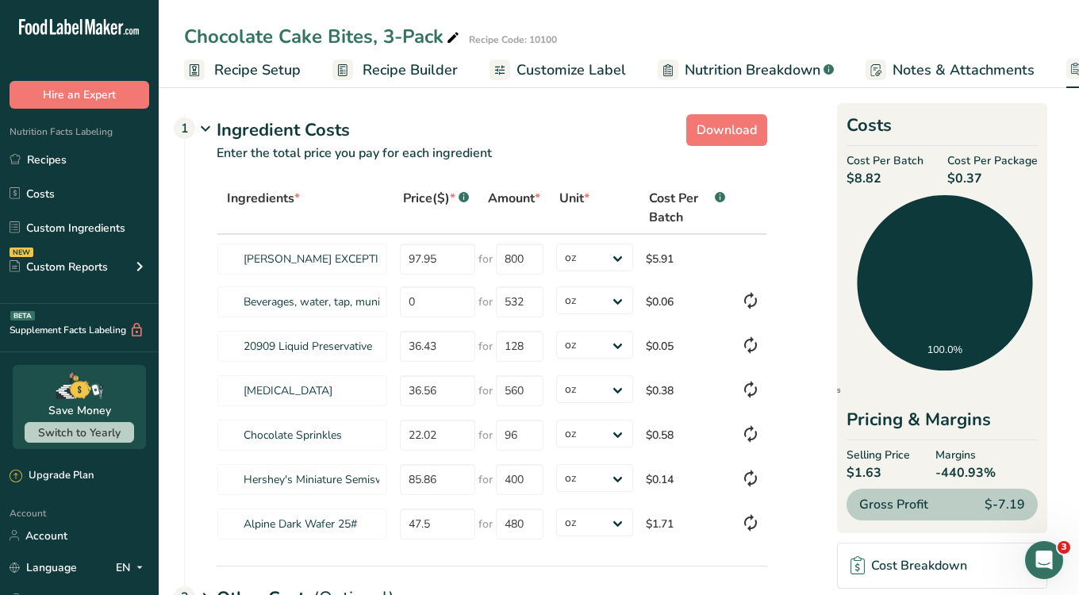
click at [195, 306] on div "Ingredients * Price($) * .a-a{fill:#347362;}.b-a{fill:#fff;} Amount * Unit * Co…" at bounding box center [476, 374] width 583 height 384
click at [206, 306] on div "Ingredients * Price($) * .a-a{fill:#347362;}.b-a{fill:#fff;} Amount * Unit * Co…" at bounding box center [476, 374] width 583 height 384
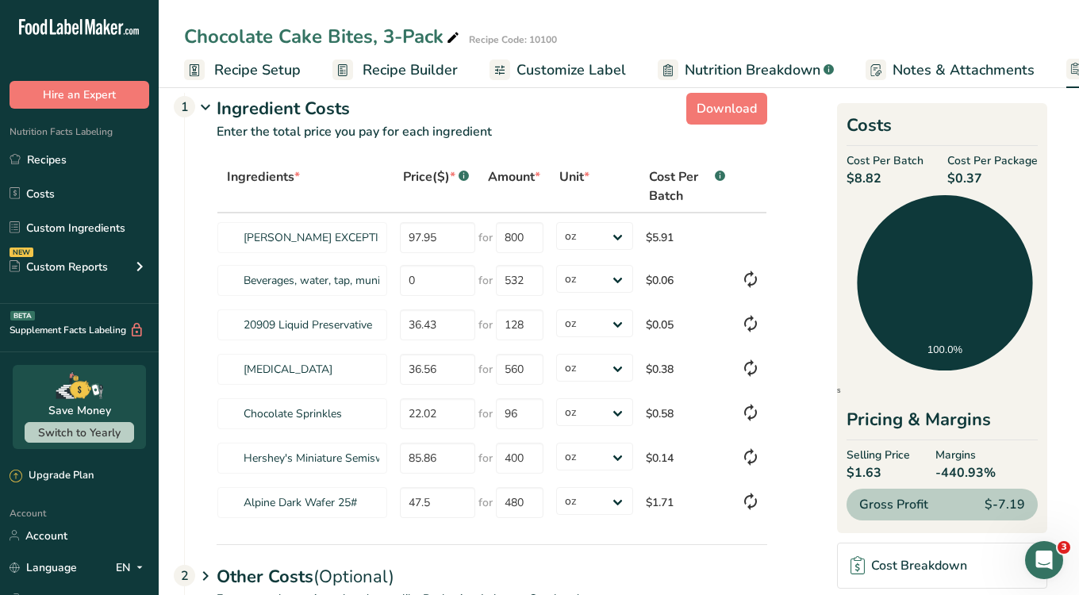
scroll to position [24, 0]
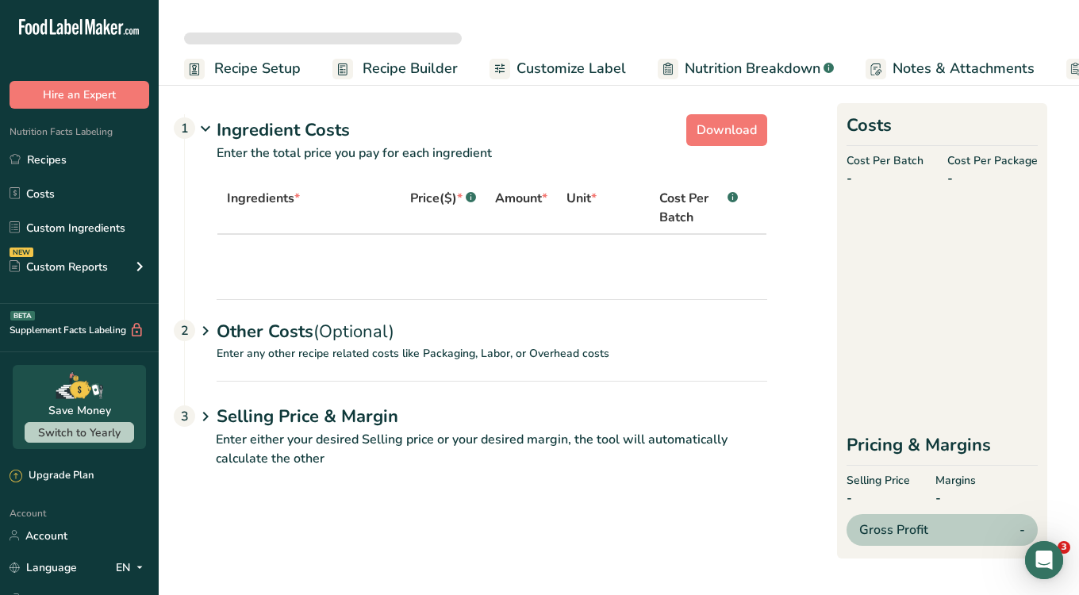
select select "5"
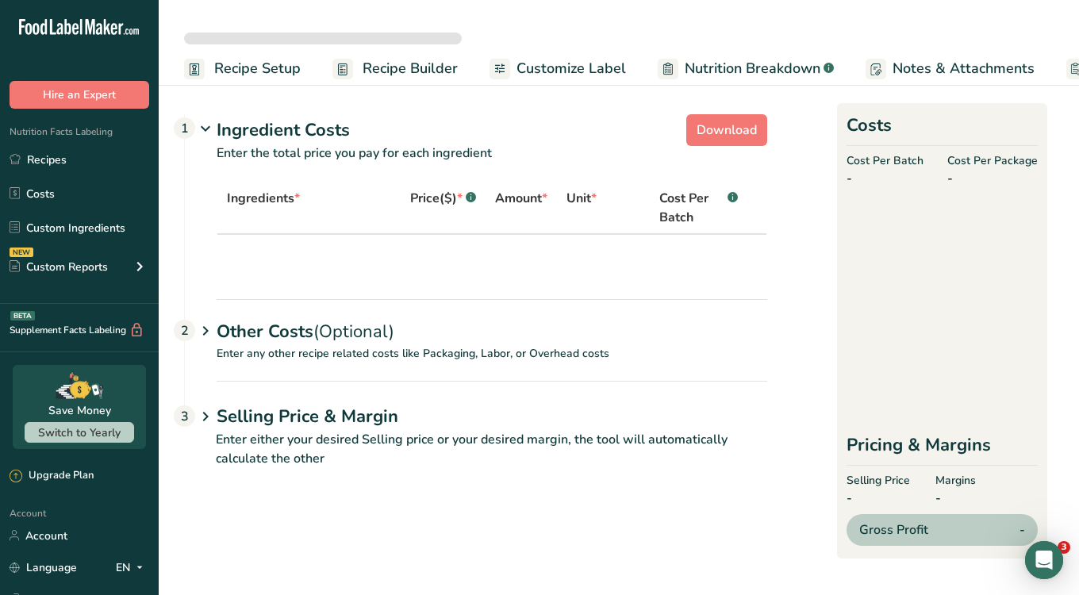
select select "5"
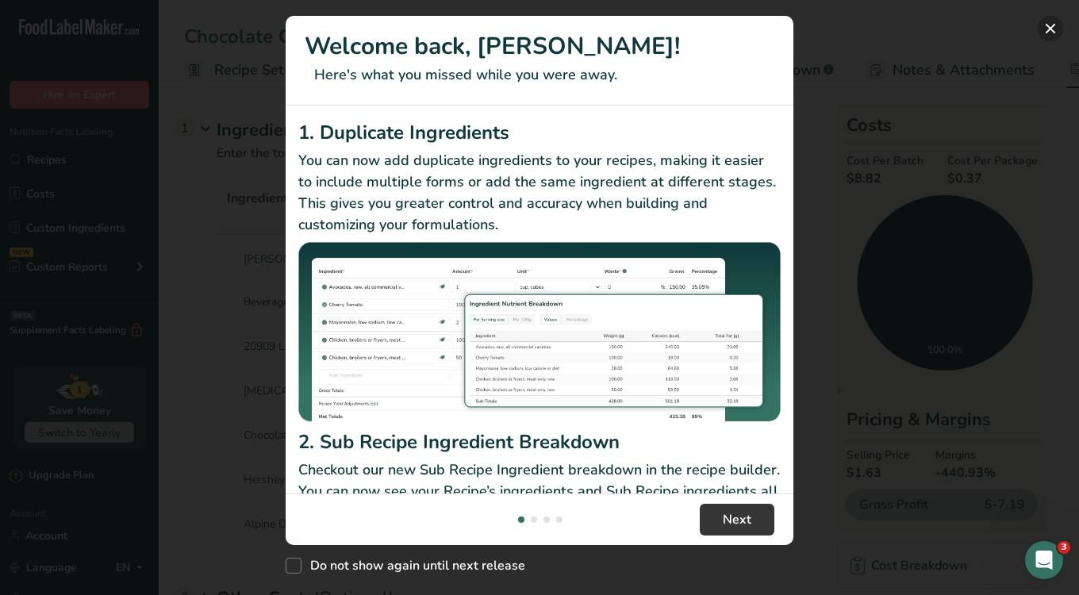
click at [1056, 37] on button "New Features" at bounding box center [1050, 28] width 25 height 25
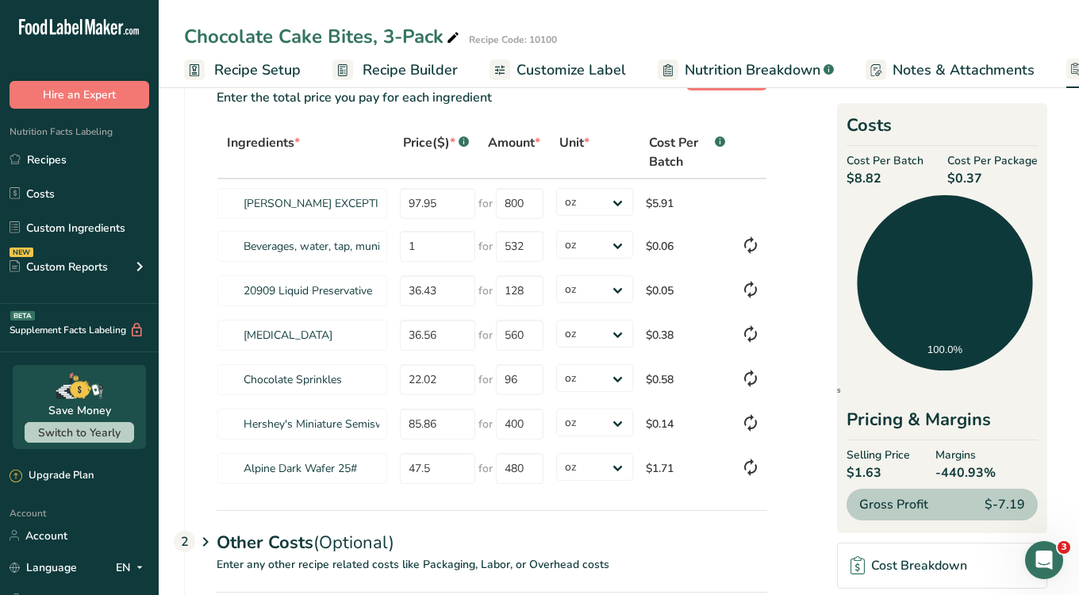
scroll to position [41, 0]
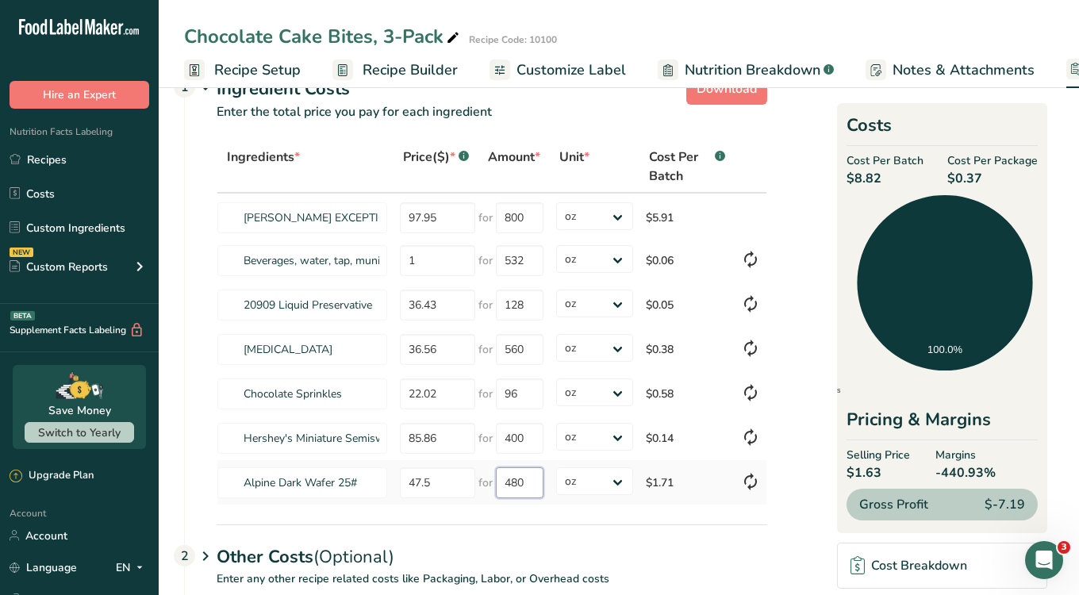
drag, startPoint x: 528, startPoint y: 483, endPoint x: 495, endPoint y: 479, distance: 32.9
click at [496, 479] on input "480" at bounding box center [520, 482] width 48 height 31
click at [729, 527] on section "Download Ingredient Costs 1 Enter the total price you pay for each ingredient I…" at bounding box center [619, 390] width 870 height 646
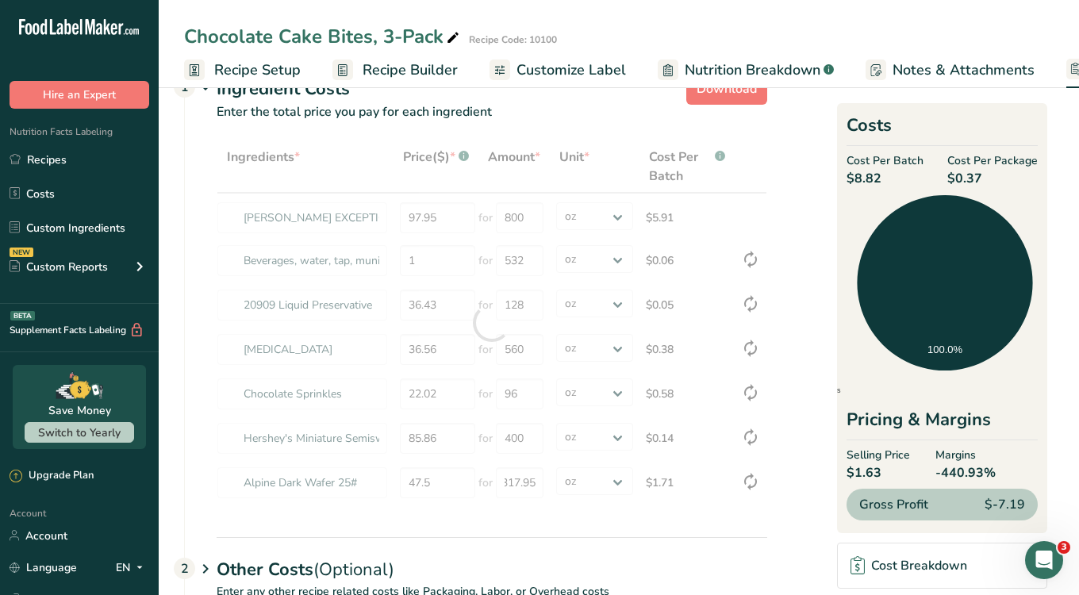
scroll to position [0, 0]
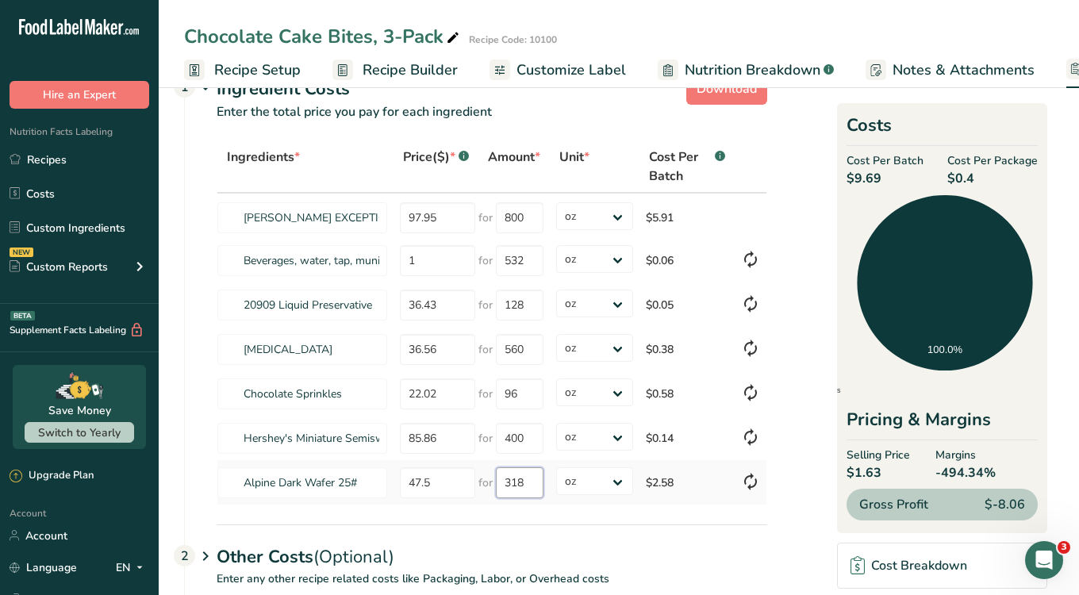
drag, startPoint x: 515, startPoint y: 483, endPoint x: 502, endPoint y: 481, distance: 13.7
click at [502, 481] on input "318" at bounding box center [520, 482] width 48 height 31
click at [494, 481] on div "for 318" at bounding box center [511, 482] width 65 height 31
click at [518, 483] on input "318" at bounding box center [520, 482] width 48 height 31
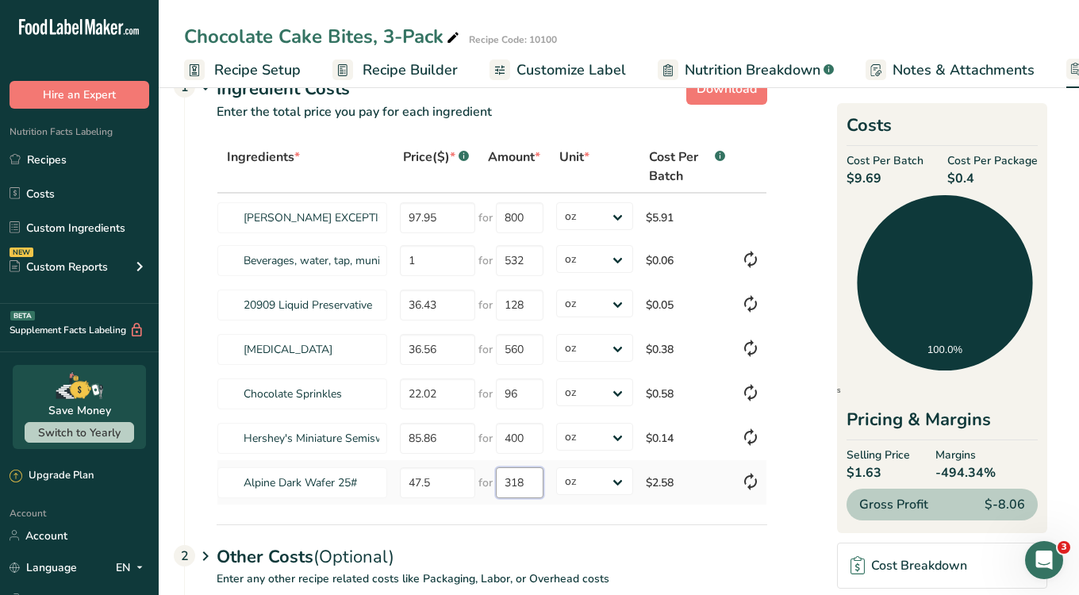
click at [518, 483] on input "318" at bounding box center [520, 482] width 48 height 31
type input "480"
click at [521, 506] on div "Ingredients * Price($) * .a-a{fill:#347362;}.b-a{fill:#fff;} Amount * Unit * Co…" at bounding box center [476, 332] width 583 height 384
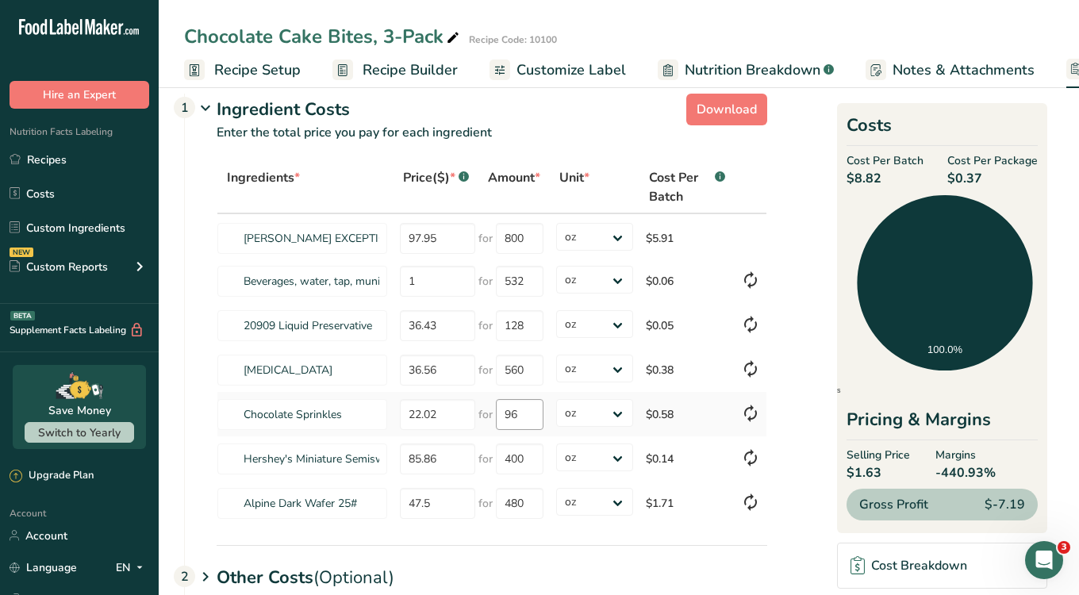
scroll to position [20, 0]
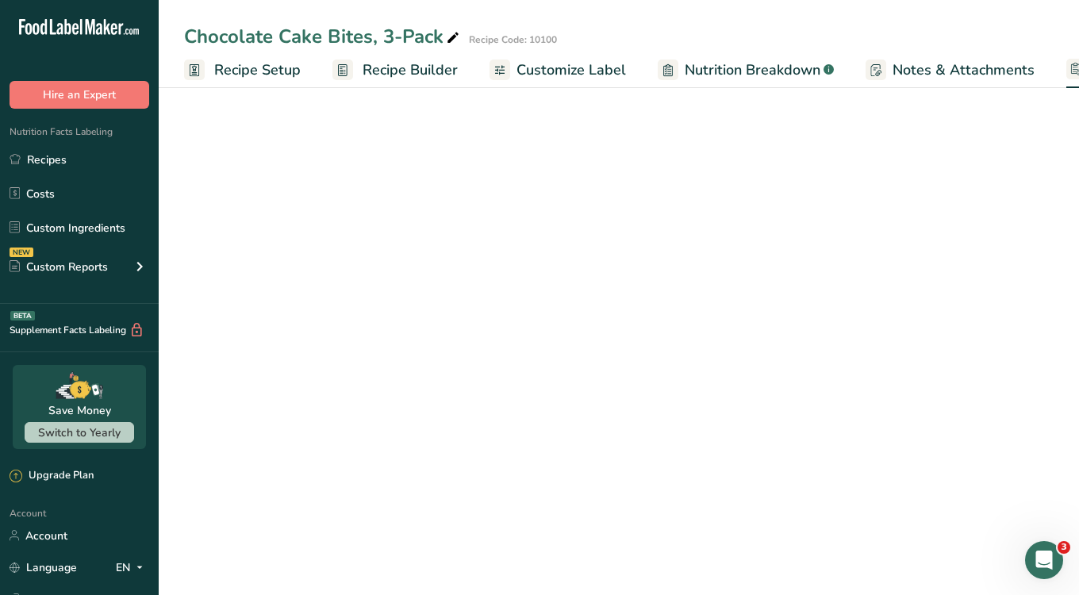
select select "5"
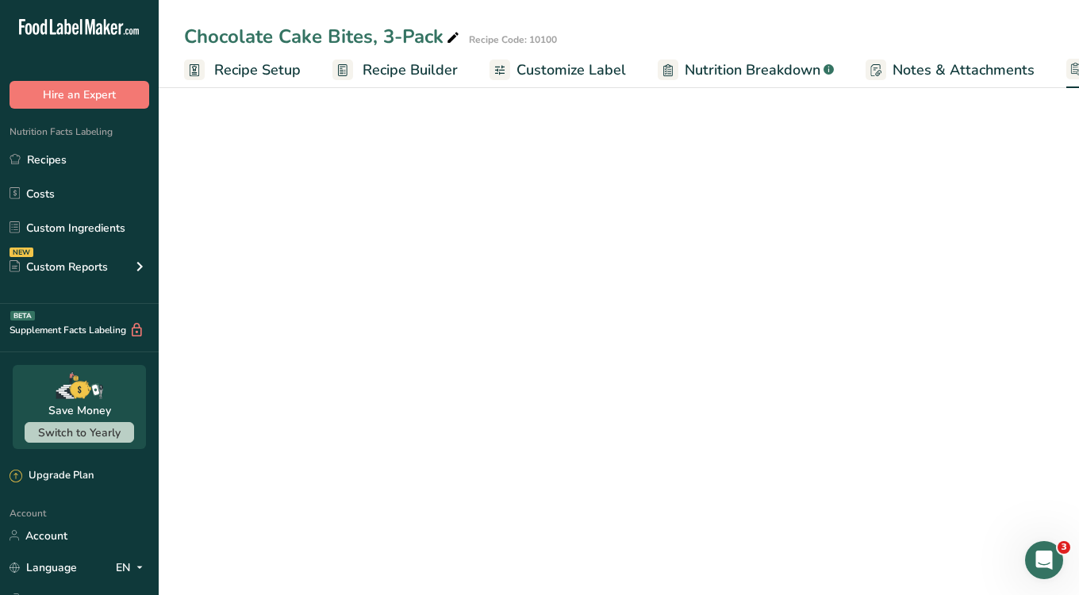
select select "5"
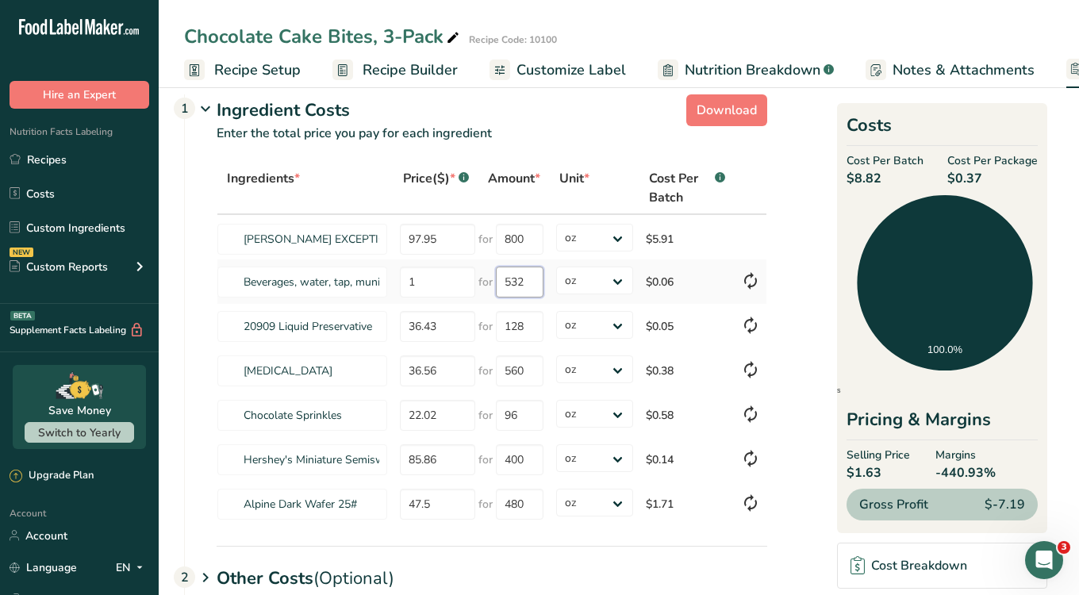
click at [524, 280] on input "532" at bounding box center [520, 282] width 48 height 31
click at [510, 283] on input "128" at bounding box center [520, 282] width 48 height 31
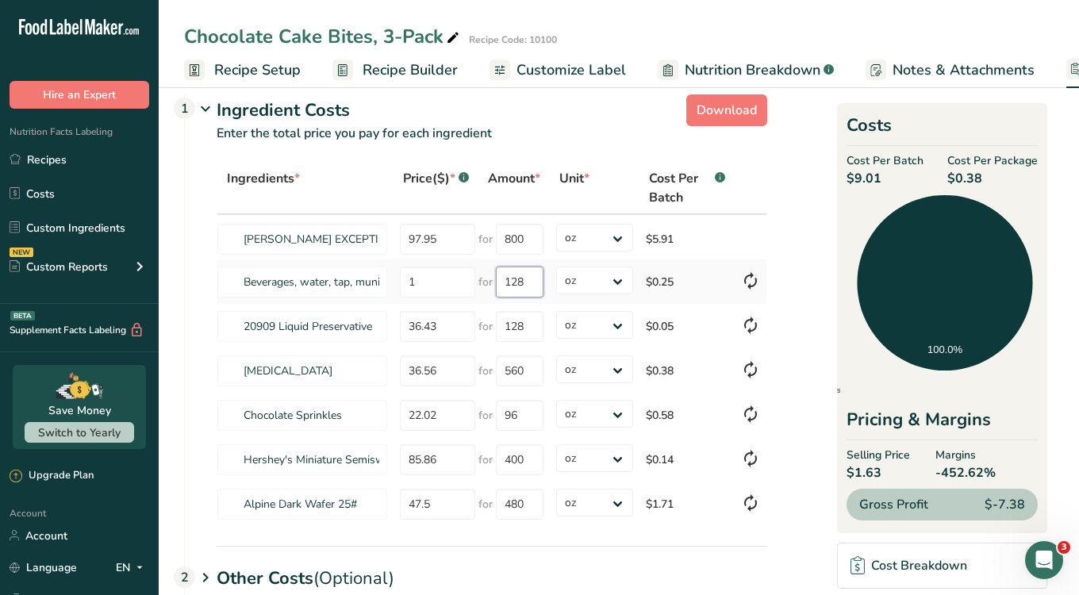
click at [510, 283] on input "128" at bounding box center [520, 282] width 48 height 31
type input "530"
click at [788, 239] on section "Download Ingredient Costs 1 Enter the total price you pay for each ingredient I…" at bounding box center [619, 411] width 870 height 646
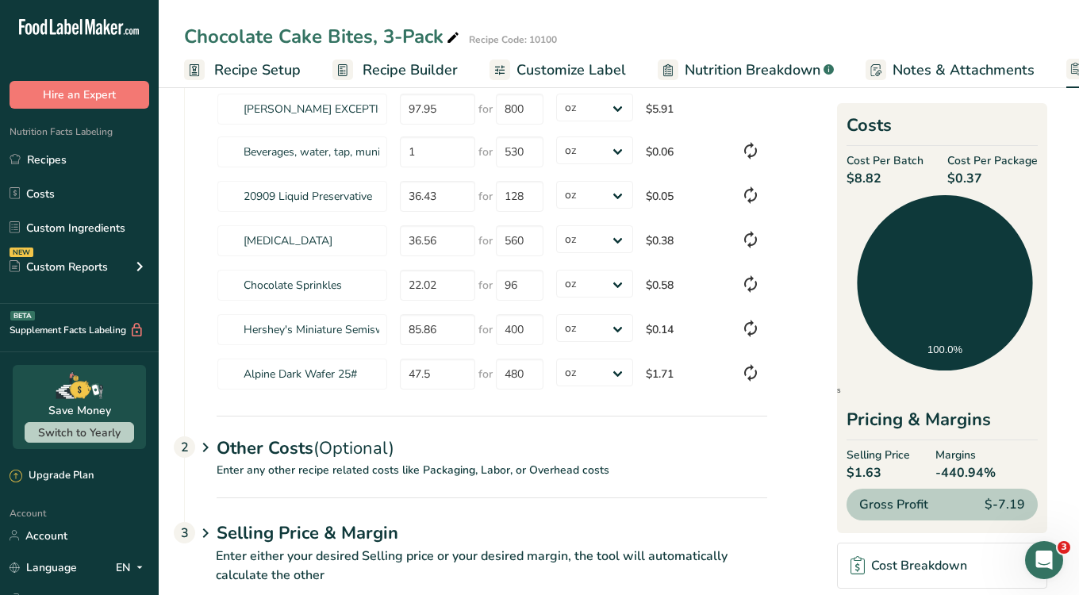
scroll to position [184, 0]
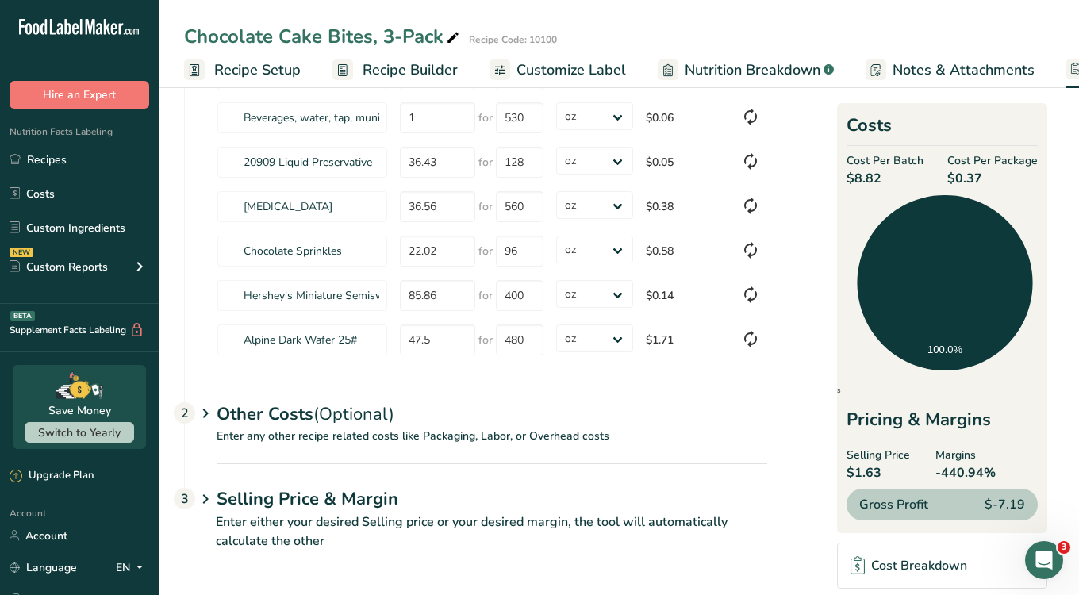
click at [202, 497] on icon at bounding box center [205, 499] width 19 height 29
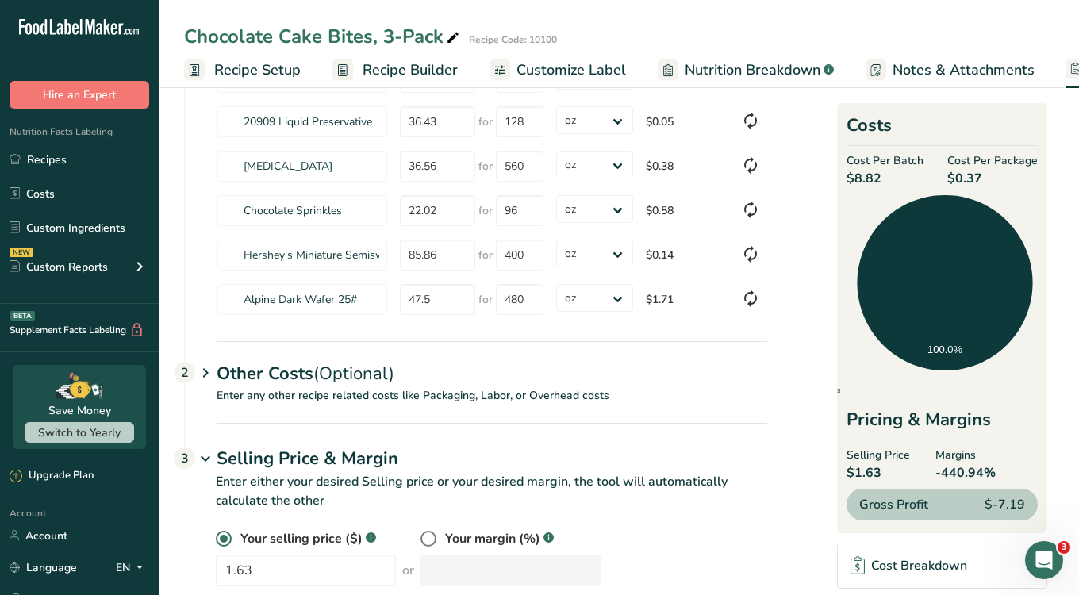
click at [410, 395] on p "Enter any other recipe related costs like Packaging, Labor, or Overhead costs" at bounding box center [476, 405] width 583 height 36
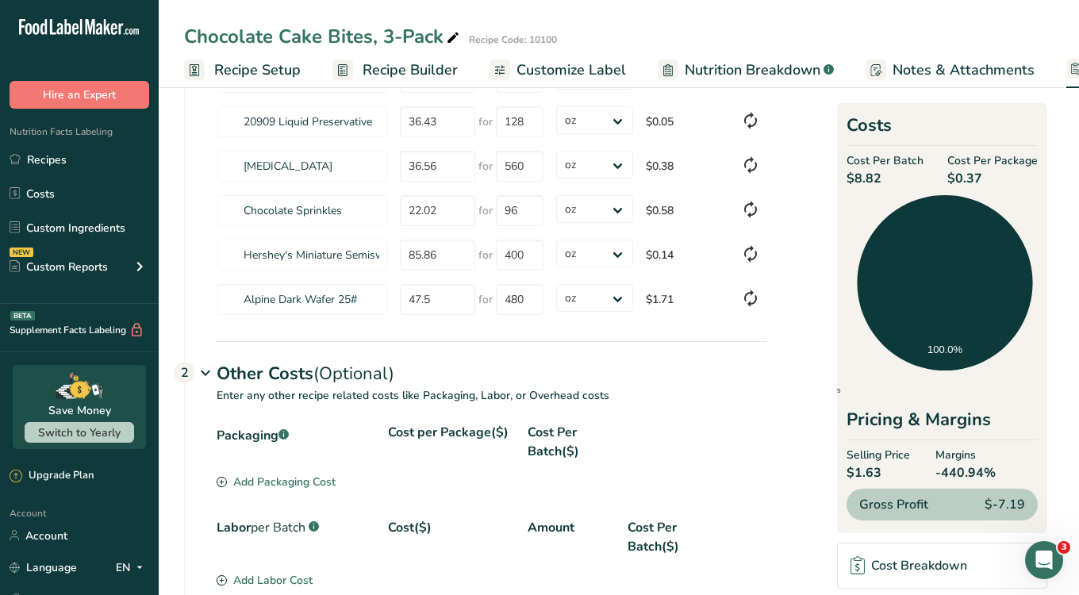
scroll to position [571, 0]
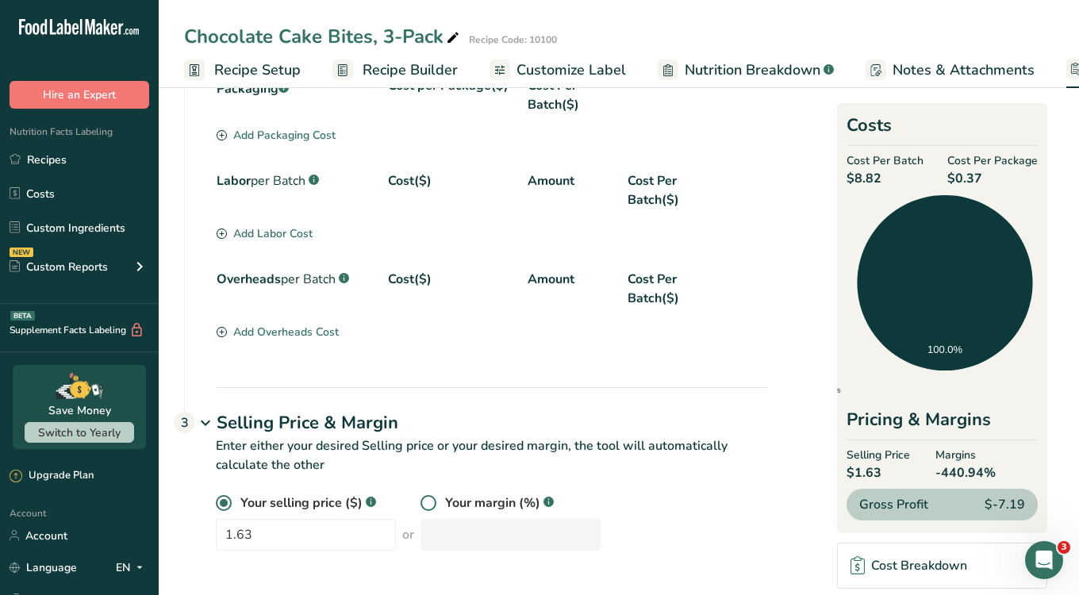
click at [421, 501] on span at bounding box center [429, 503] width 16 height 16
click at [421, 501] on input "radio" at bounding box center [426, 503] width 10 height 10
radio input "true"
radio input "false"
click at [438, 537] on input "number" at bounding box center [511, 535] width 180 height 32
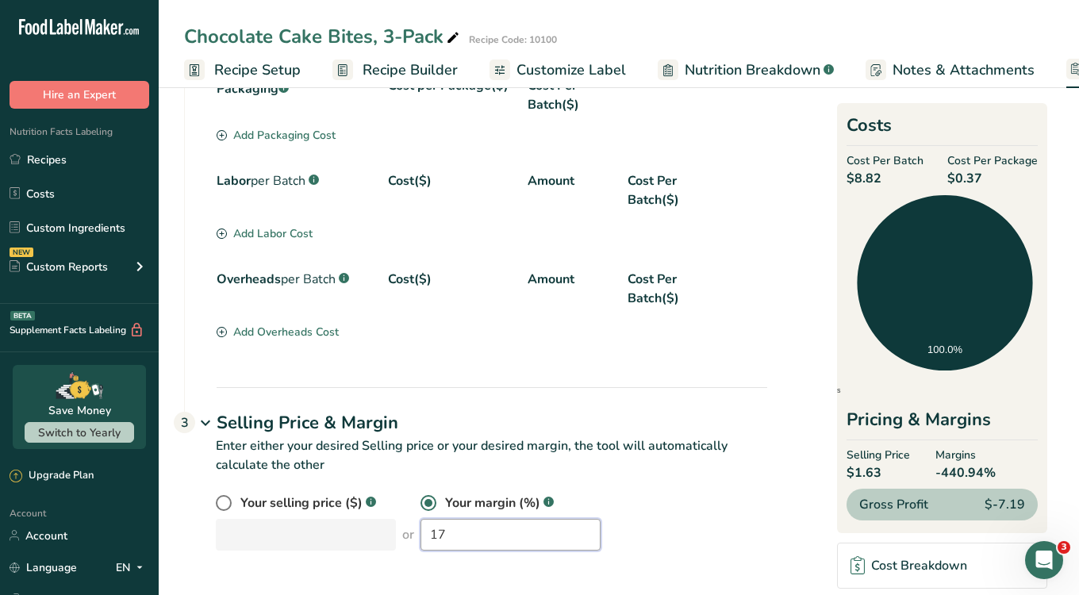
type input "17"
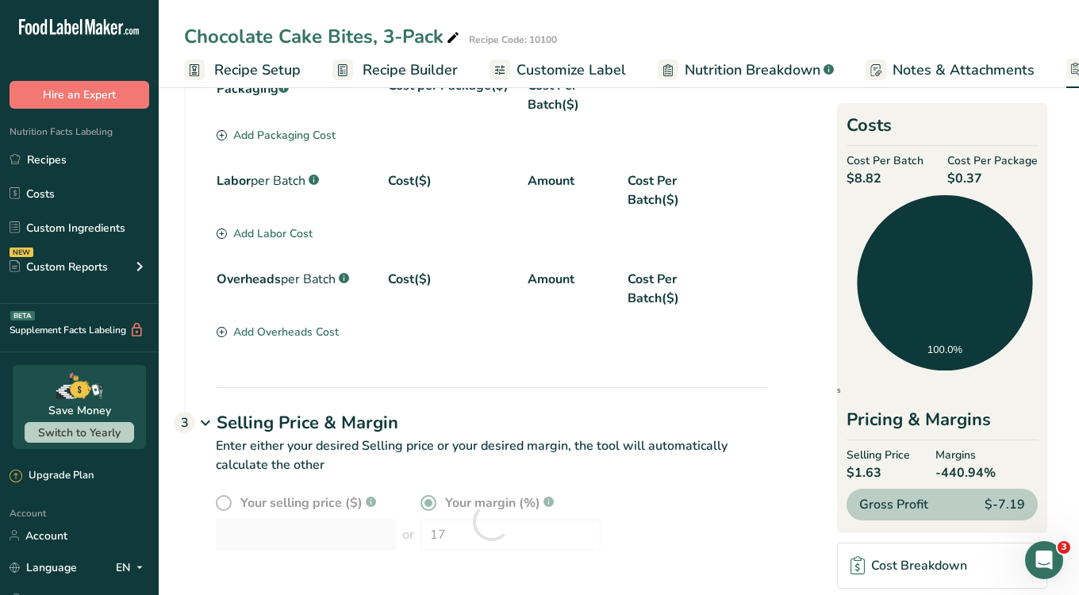
click at [630, 478] on p "Enter either your desired Selling price or your desired margin, the tool will a…" at bounding box center [475, 464] width 583 height 57
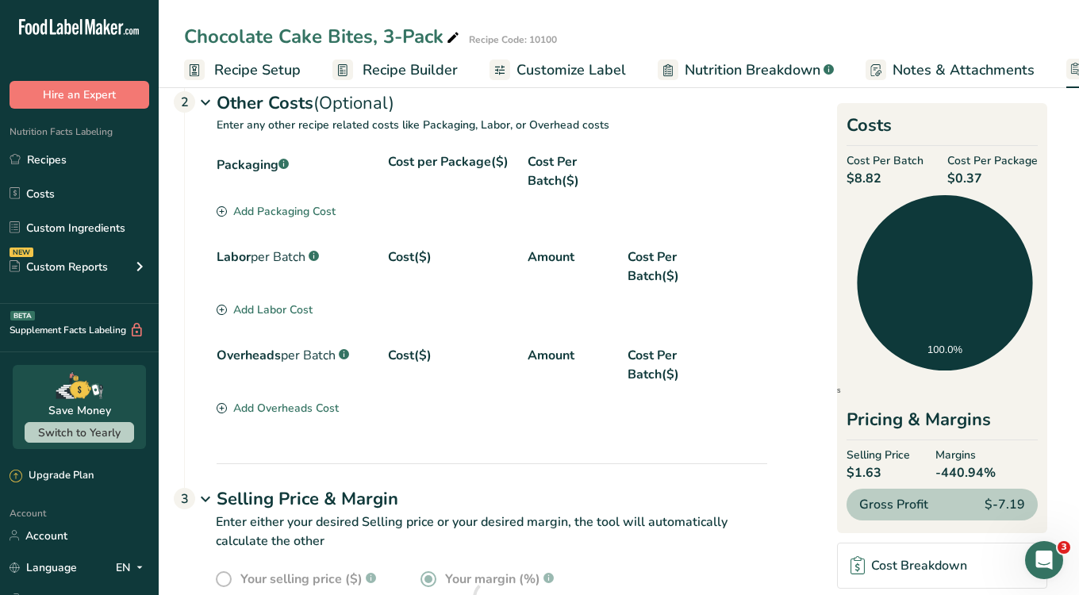
scroll to position [495, 0]
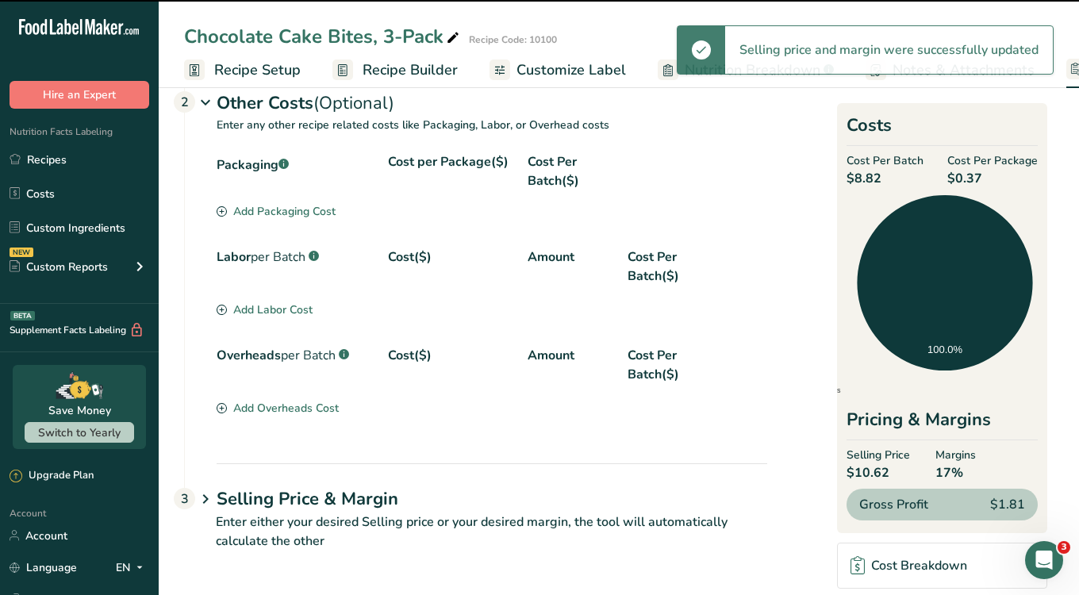
click at [380, 499] on h1 "Selling Price & Margin" at bounding box center [492, 499] width 551 height 26
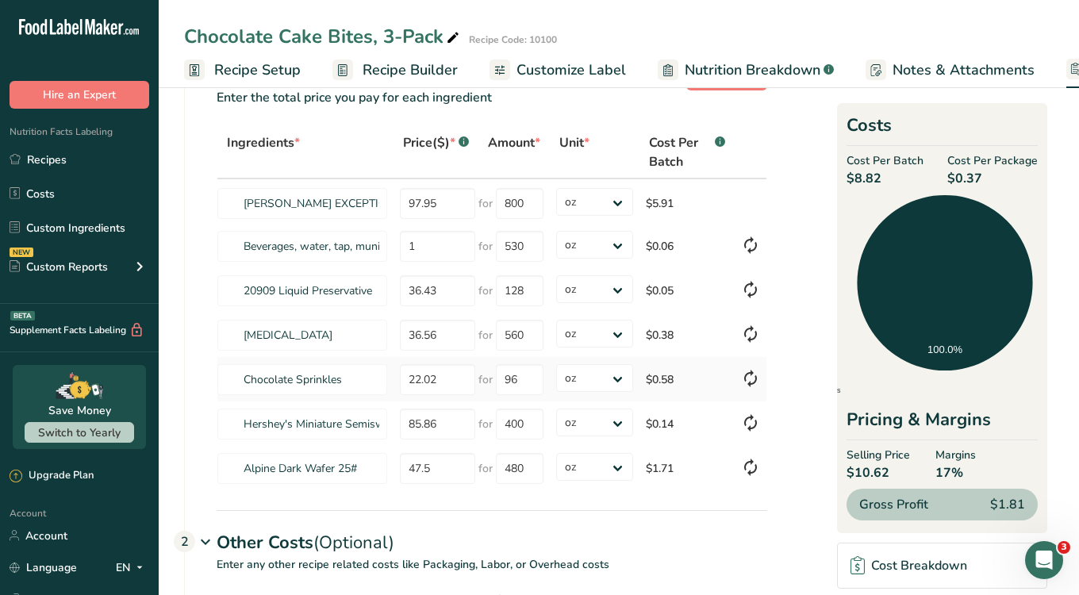
scroll to position [0, 0]
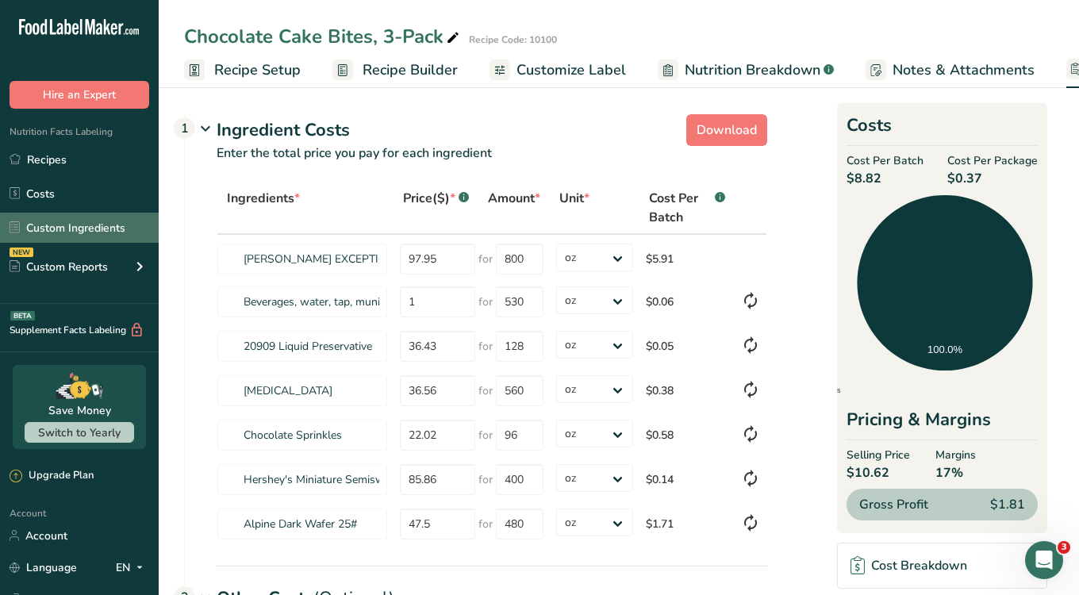
click at [48, 225] on link "Custom Ingredients" at bounding box center [79, 228] width 159 height 30
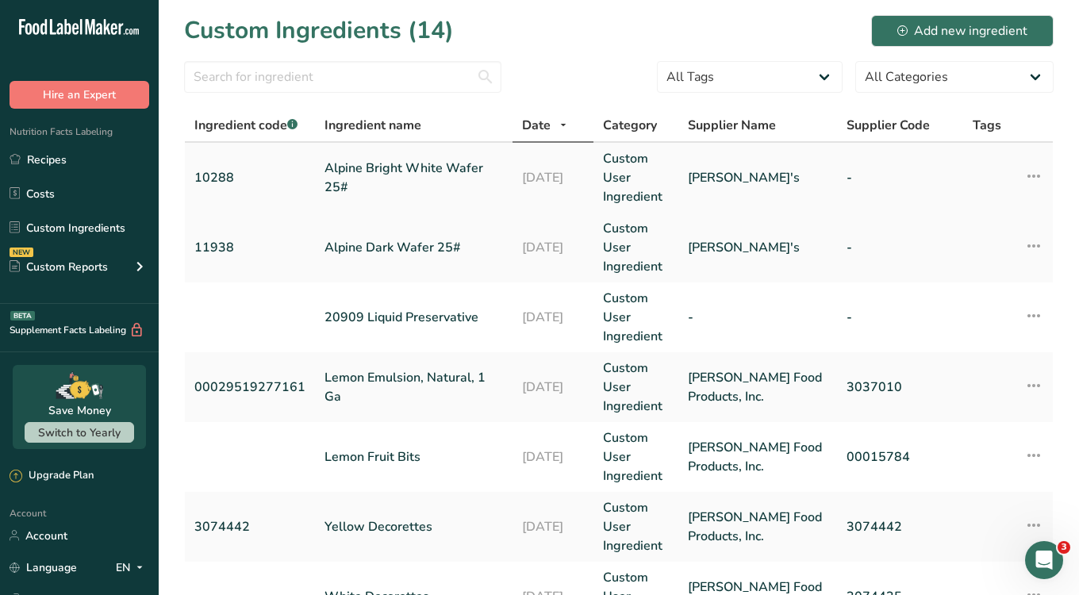
click at [319, 175] on td "Alpine Bright White Wafer 25#" at bounding box center [414, 178] width 198 height 70
click at [354, 181] on link "Alpine Bright White Wafer 25#" at bounding box center [414, 178] width 179 height 38
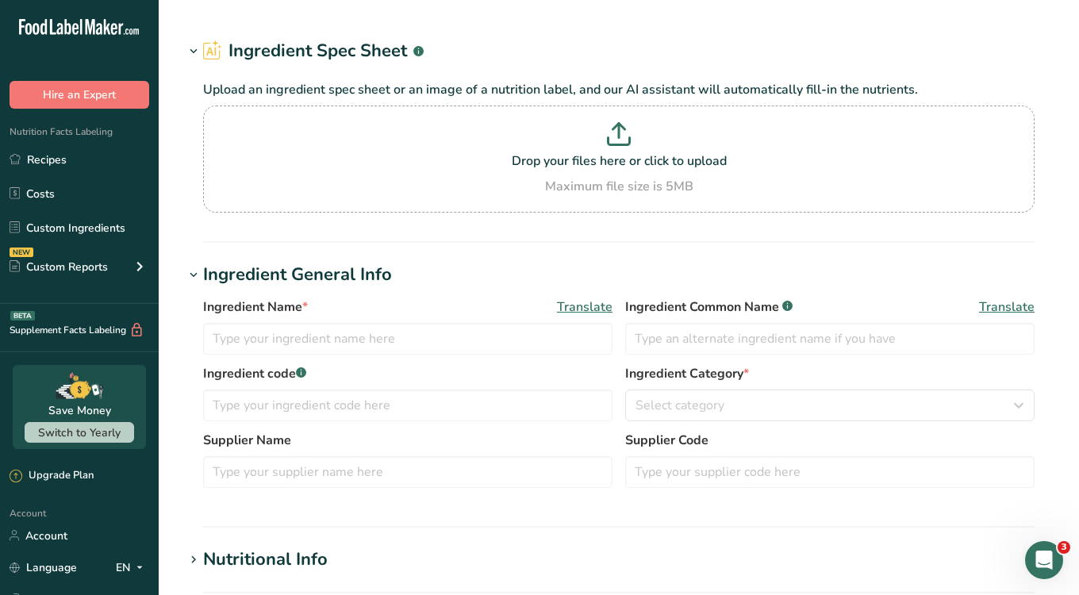
type input "Alpine Bright White Wafer 25#"
type input "10288"
type input "Linnea's"
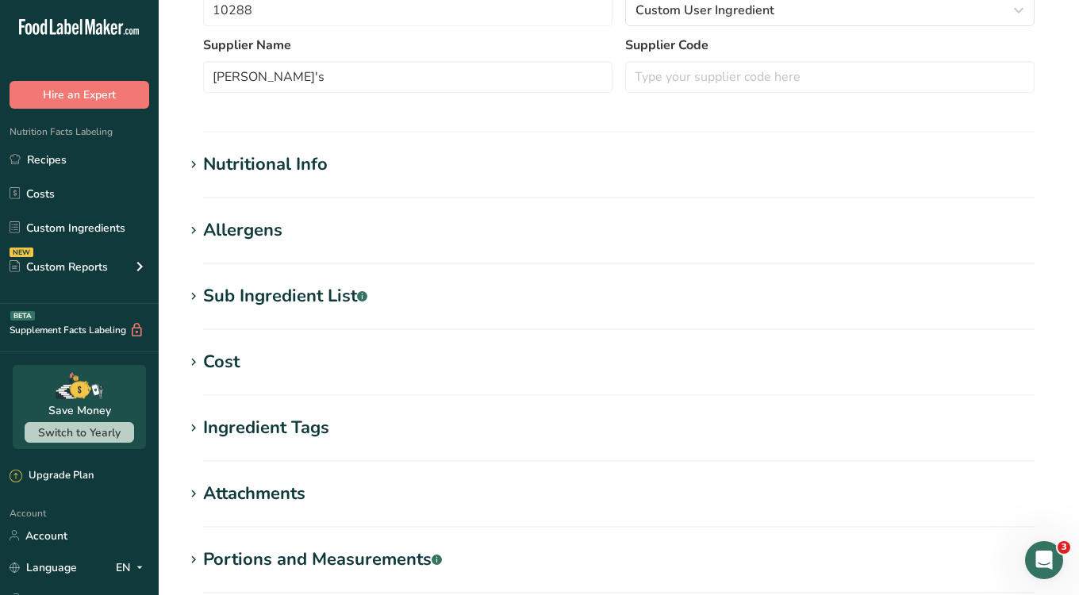
scroll to position [450, 0]
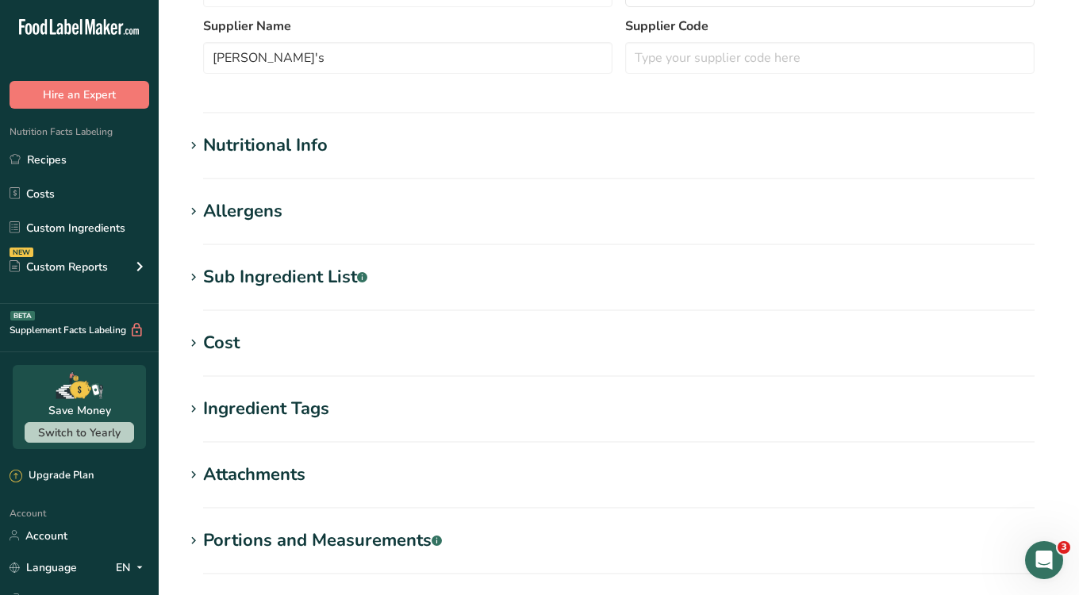
click at [194, 142] on icon at bounding box center [193, 146] width 14 height 22
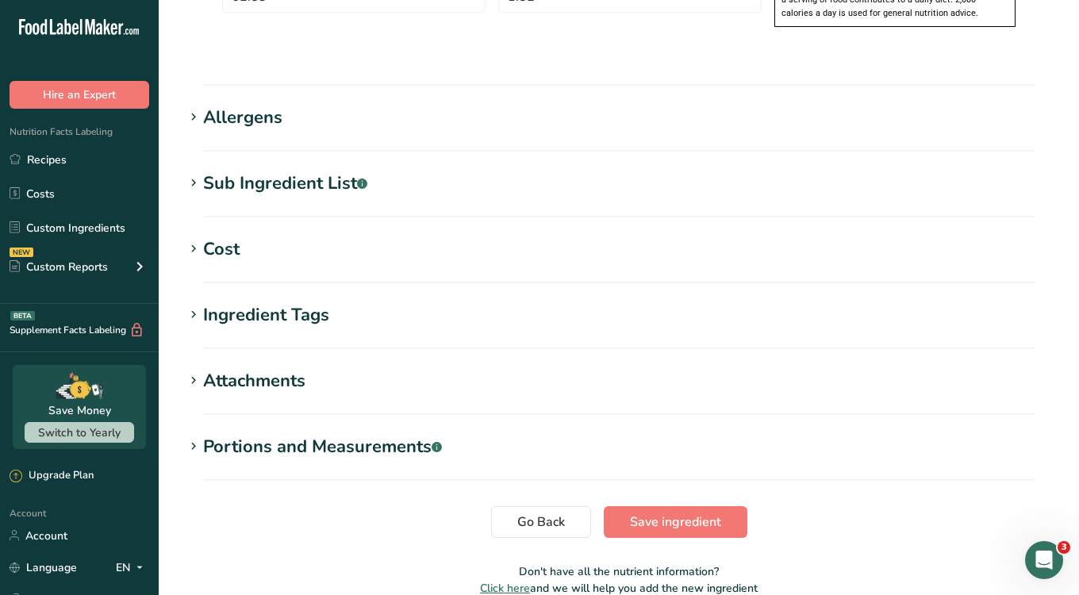
scroll to position [1325, 0]
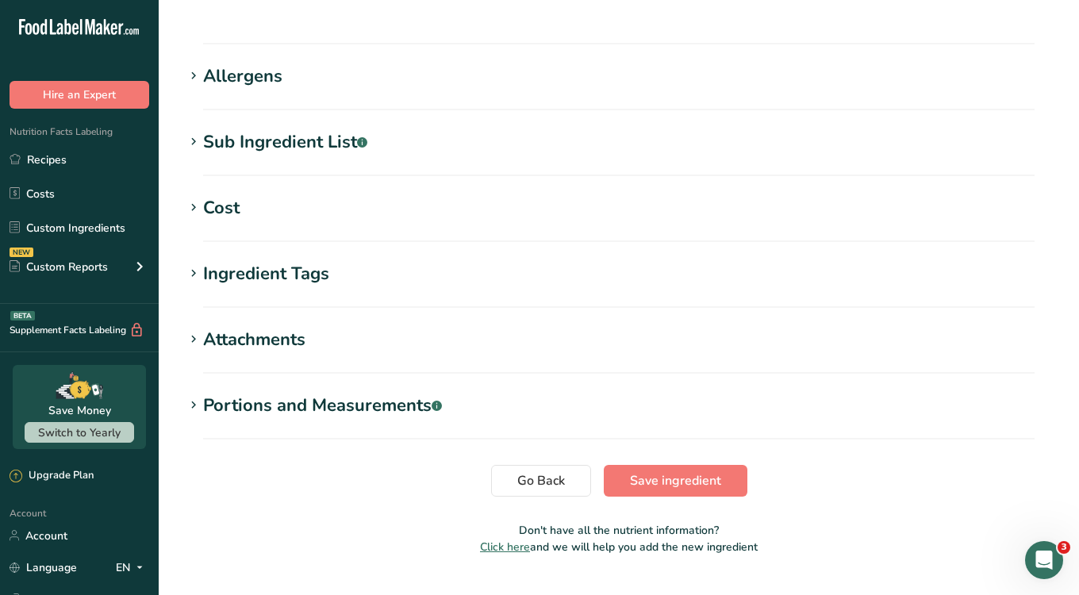
click at [186, 198] on span at bounding box center [193, 207] width 19 height 19
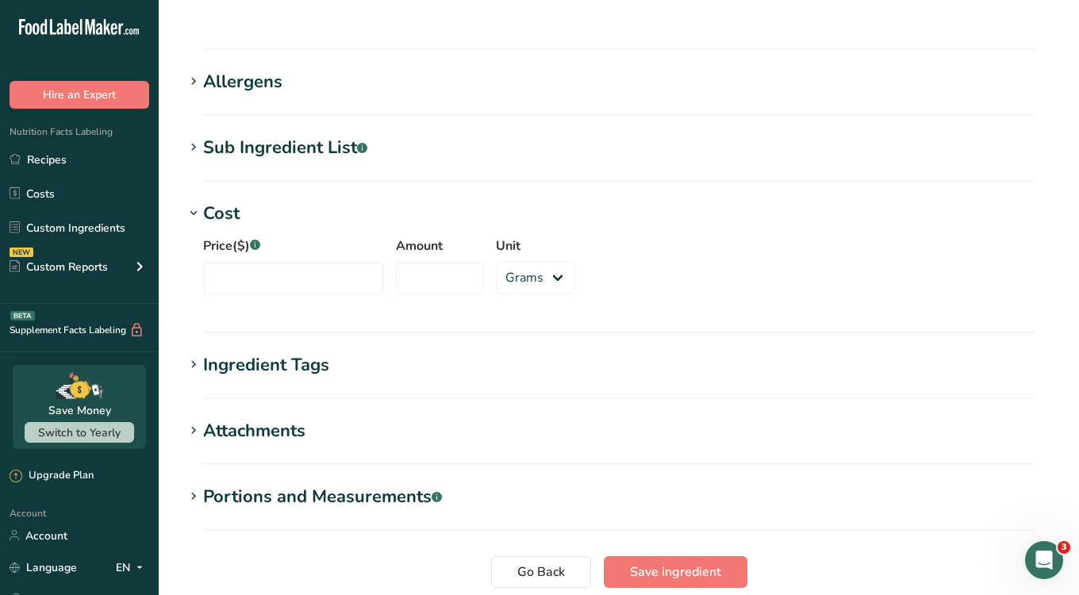
scroll to position [1411, 0]
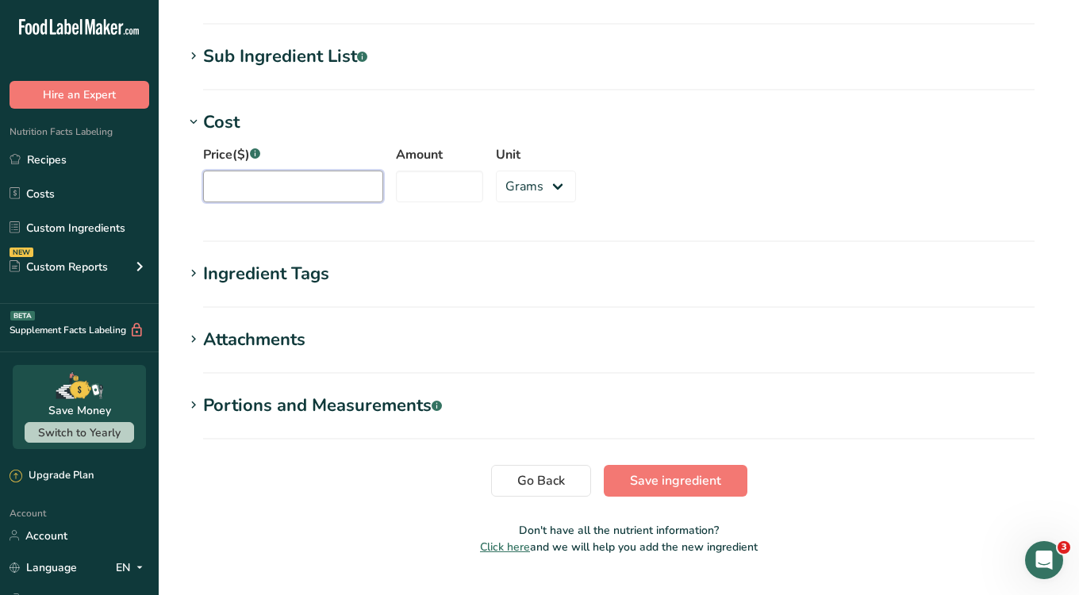
click at [255, 171] on input "Price($) .a-a{fill:#347362;}.b-a{fill:#fff;}" at bounding box center [293, 187] width 180 height 32
type input "52.50"
type input "25"
click at [543, 186] on section "Cost Price($) .a-a{fill:#347362;}.b-a{fill:#fff;} 52.50 Amount 25 Unit Grams kg…" at bounding box center [619, 176] width 870 height 133
click at [535, 169] on div "Unit Grams kg mg mcg lb oz" at bounding box center [536, 178] width 80 height 67
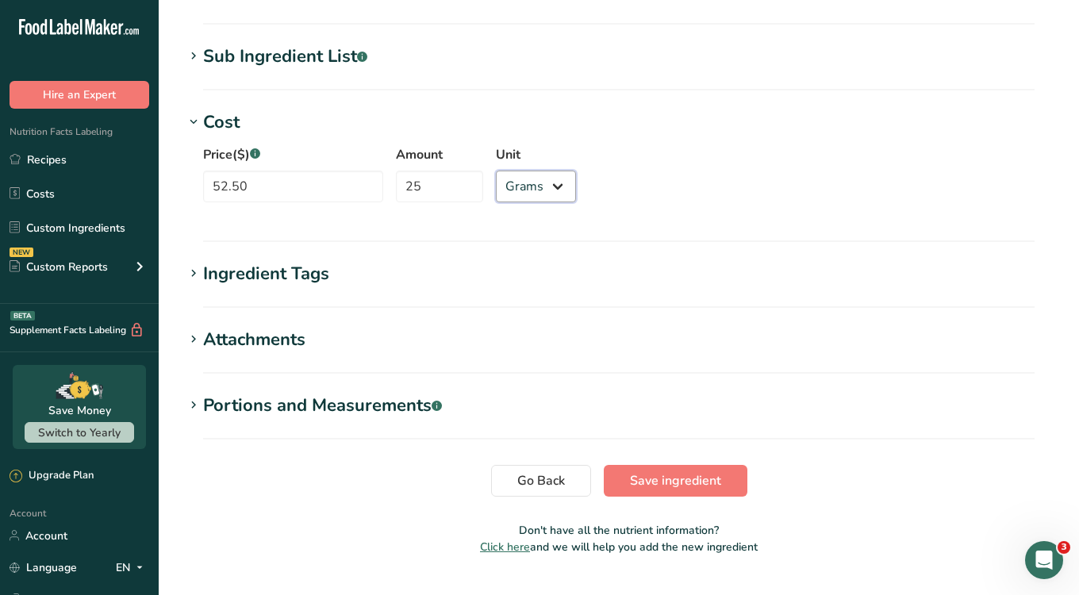
click at [535, 171] on select "Grams kg mg mcg lb oz" at bounding box center [536, 187] width 80 height 32
select select "12"
click at [645, 164] on div "Price($) .a-a{fill:#347362;}.b-a{fill:#fff;} 52.50 Amount 25 Unit Grams kg mg m…" at bounding box center [619, 179] width 870 height 86
click at [203, 393] on div "Portions and Measurements .a-a{fill:#347362;}.b-a{fill:#fff;}" at bounding box center [322, 406] width 239 height 26
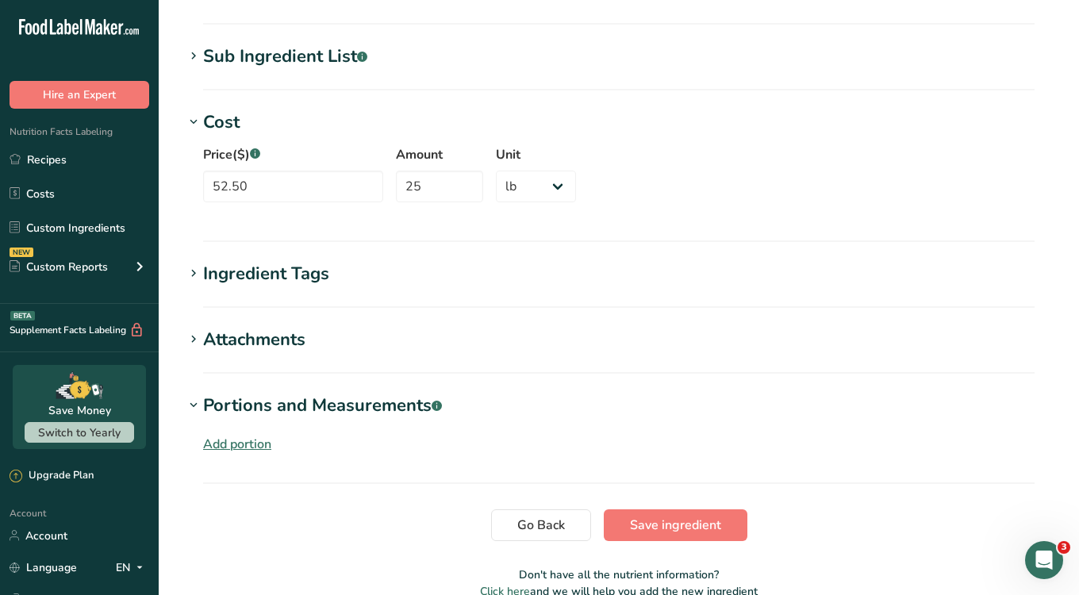
scroll to position [1455, 0]
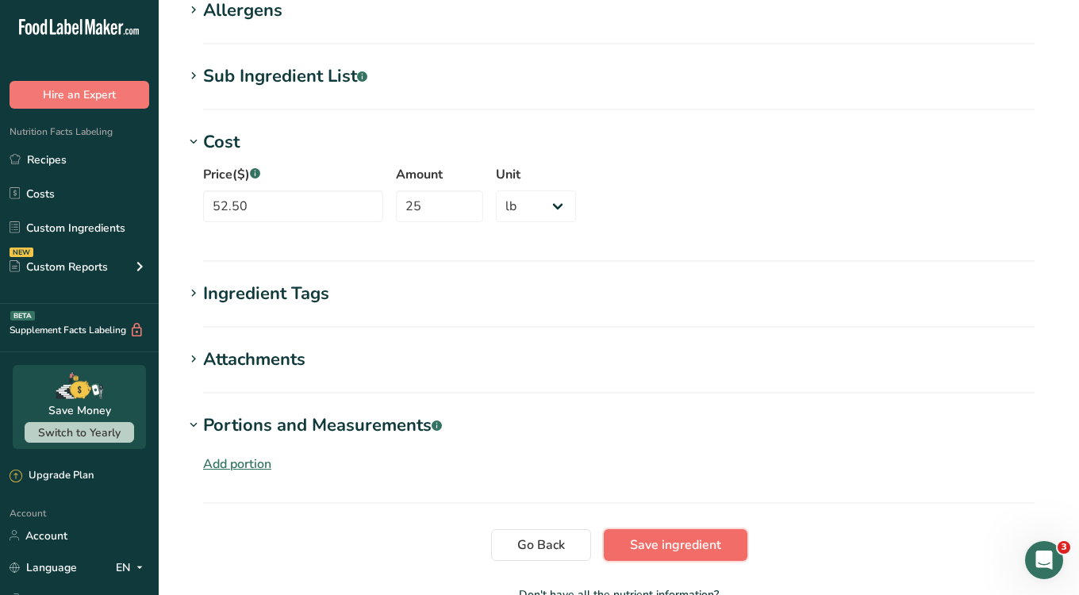
click at [707, 536] on span "Save ingredient" at bounding box center [675, 545] width 91 height 19
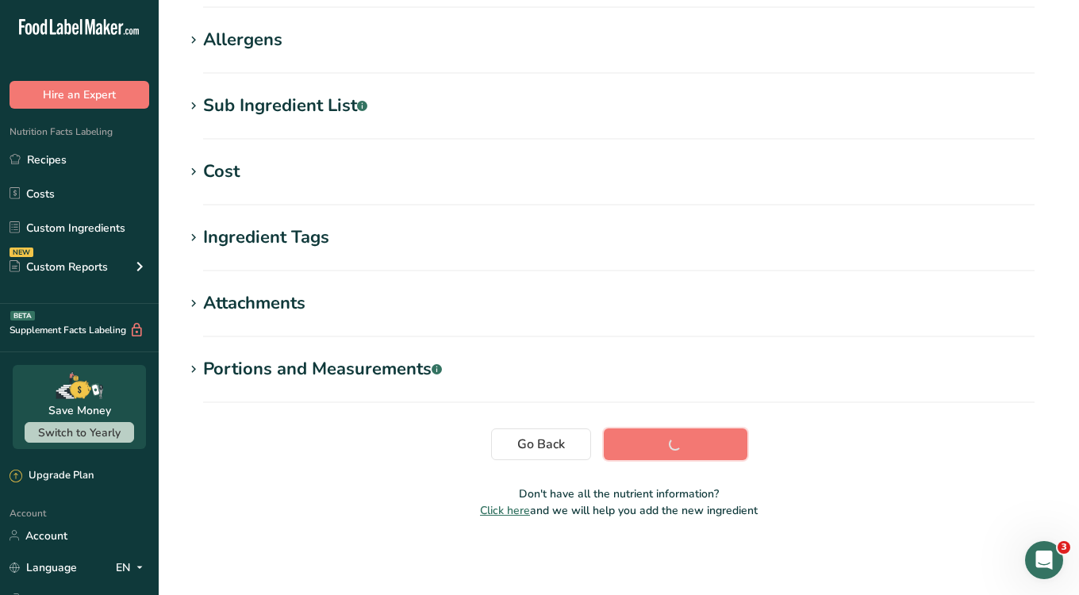
scroll to position [244, 0]
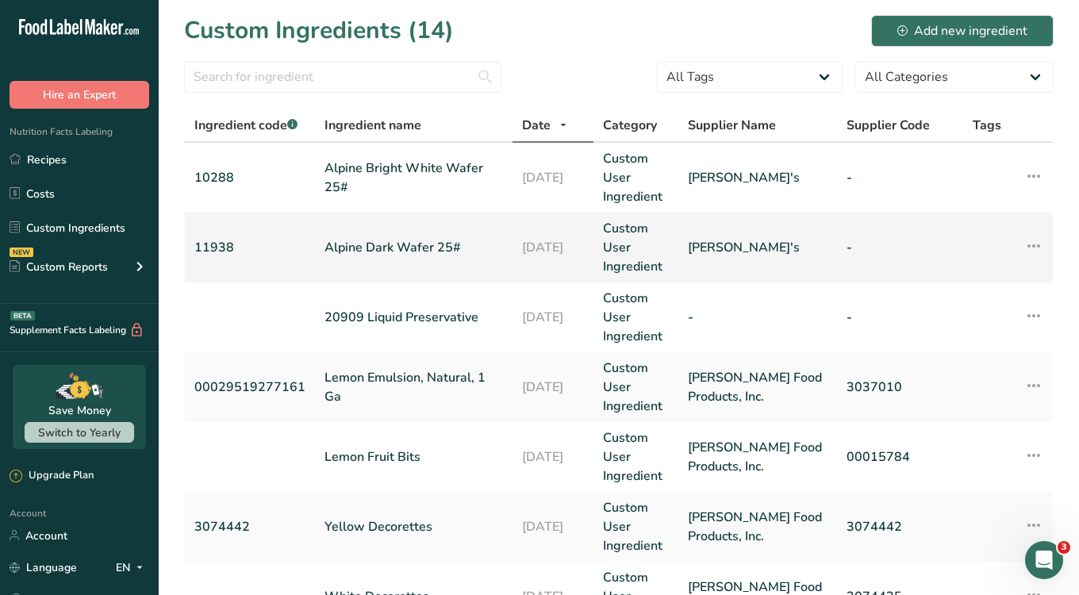
click at [342, 245] on link "Alpine Dark Wafer 25#" at bounding box center [414, 247] width 179 height 19
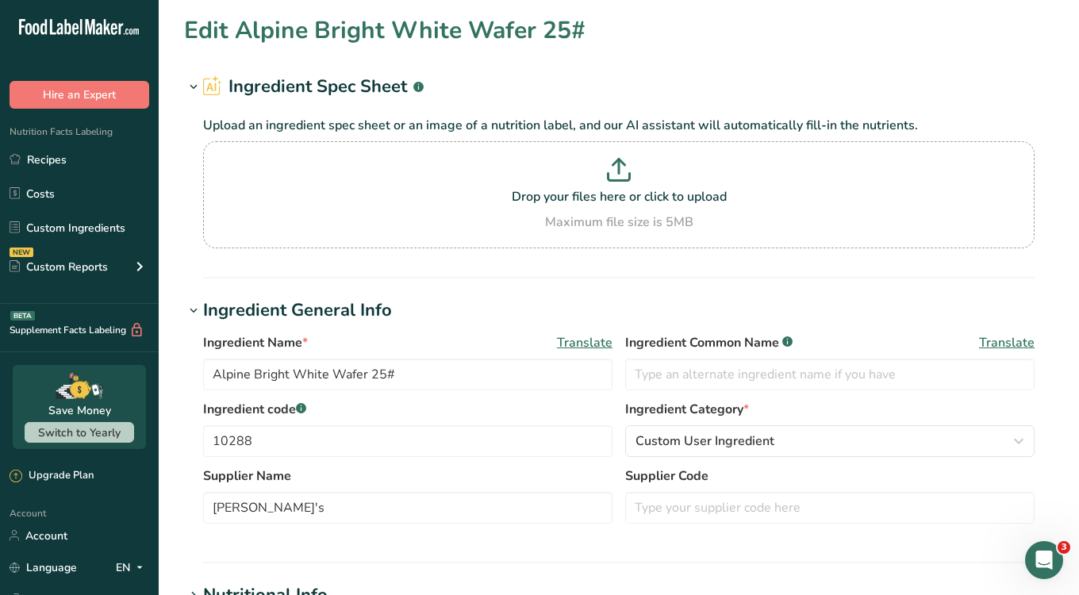
type input "Alpine Dark Wafer 25#"
type input "11938"
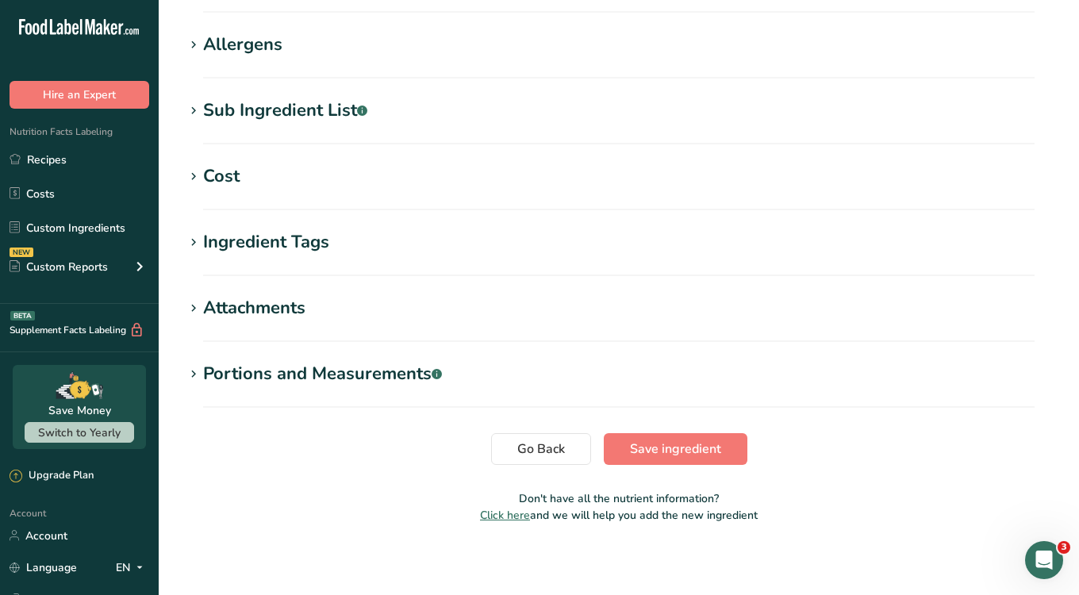
scroll to position [621, 0]
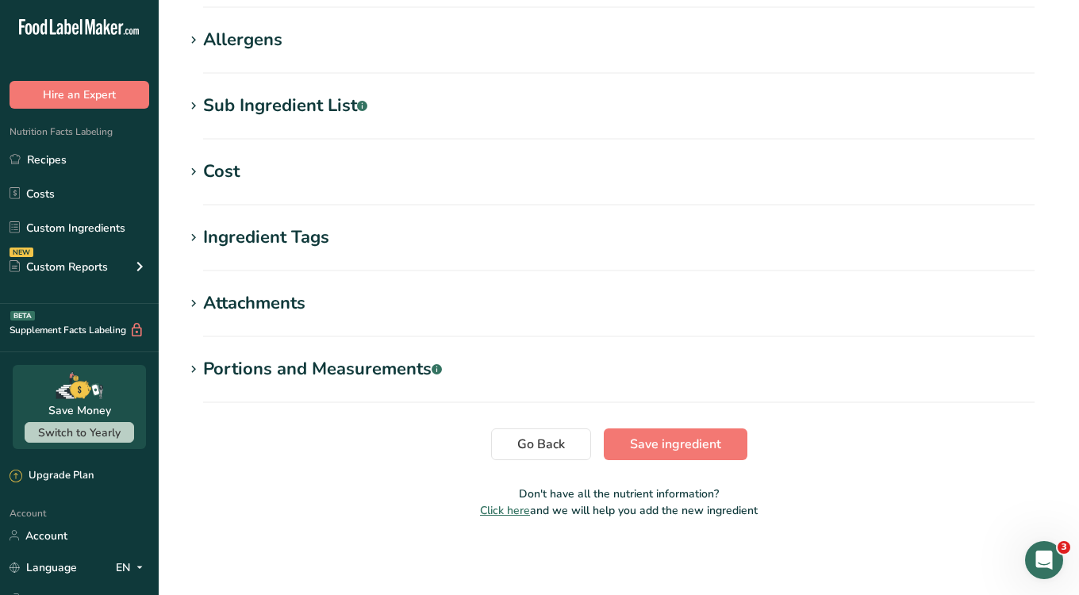
click at [197, 168] on icon at bounding box center [193, 172] width 14 height 22
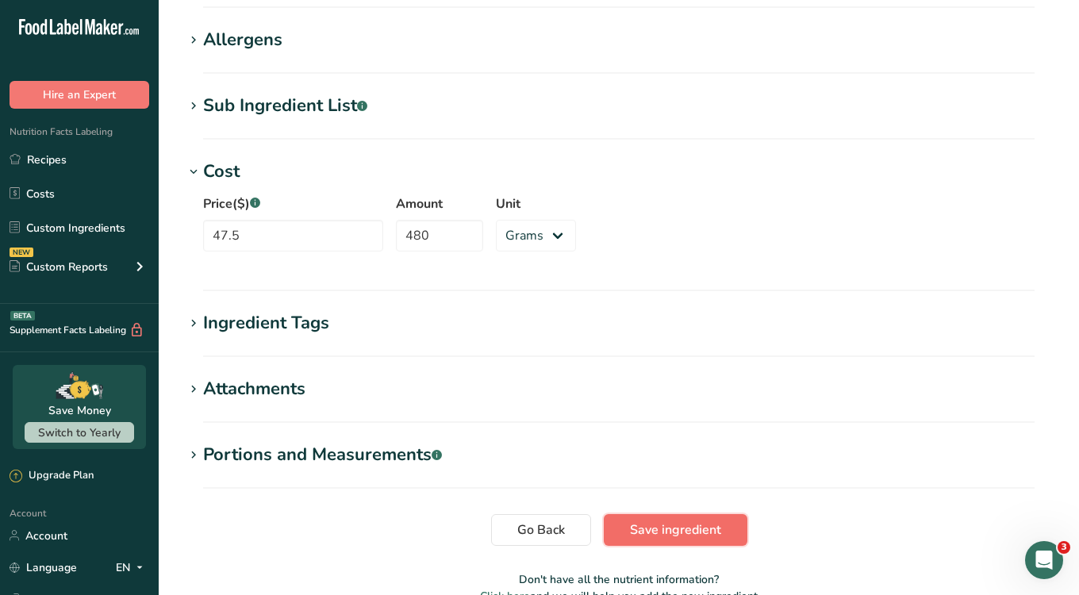
click at [661, 525] on span "Save ingredient" at bounding box center [675, 530] width 91 height 19
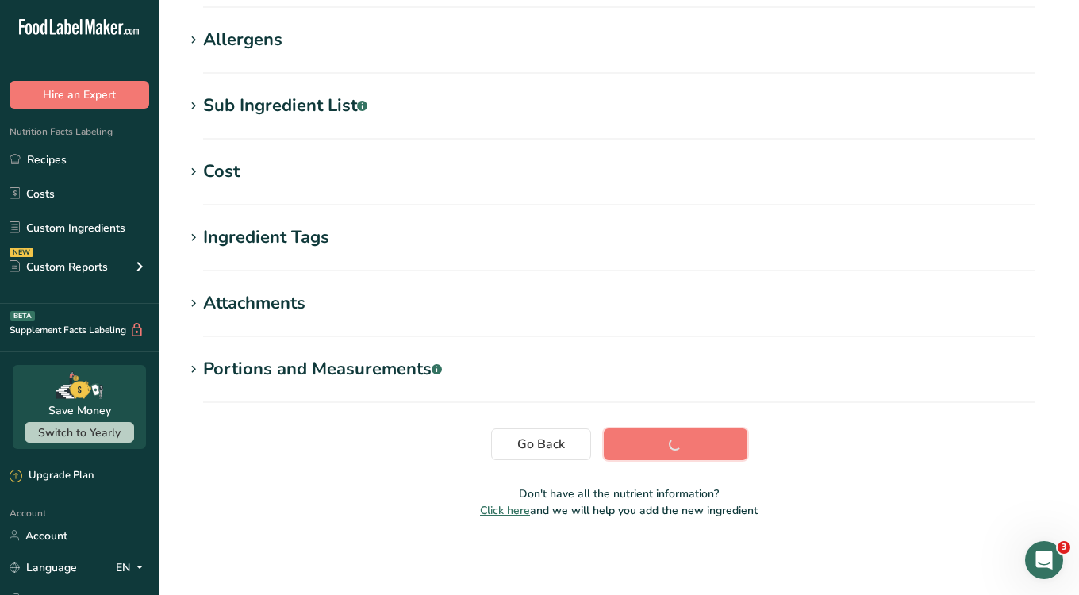
scroll to position [244, 0]
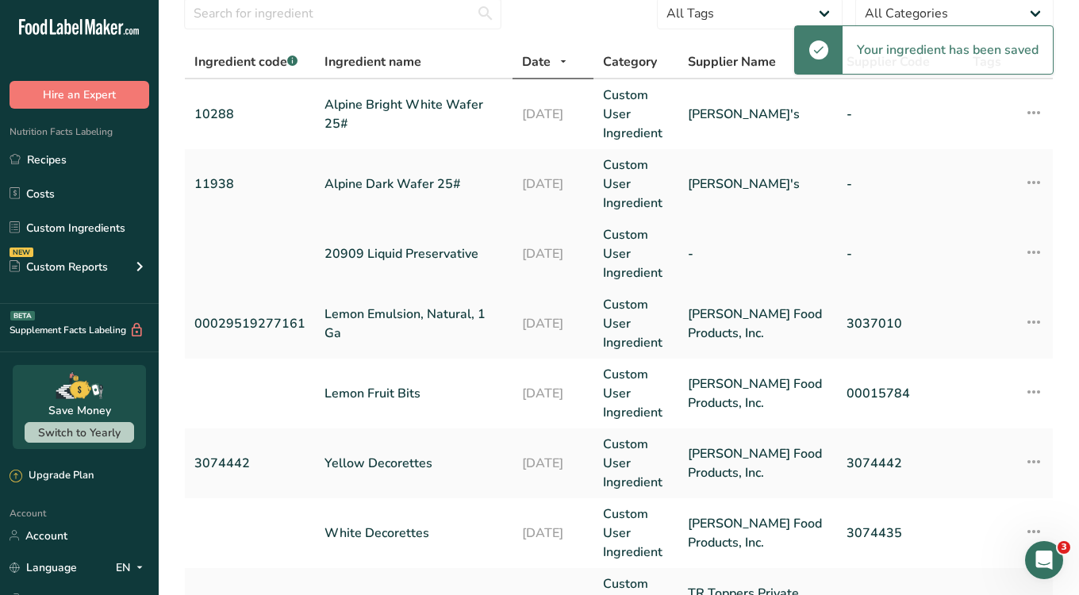
scroll to position [71, 0]
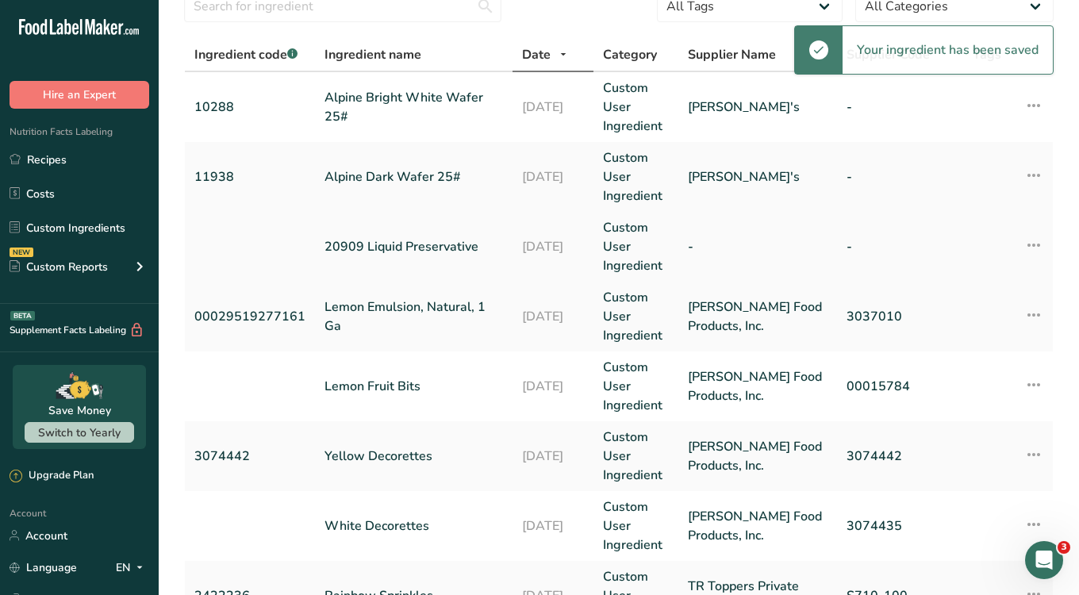
click at [371, 238] on link "20909 Liquid Preservative" at bounding box center [414, 246] width 179 height 19
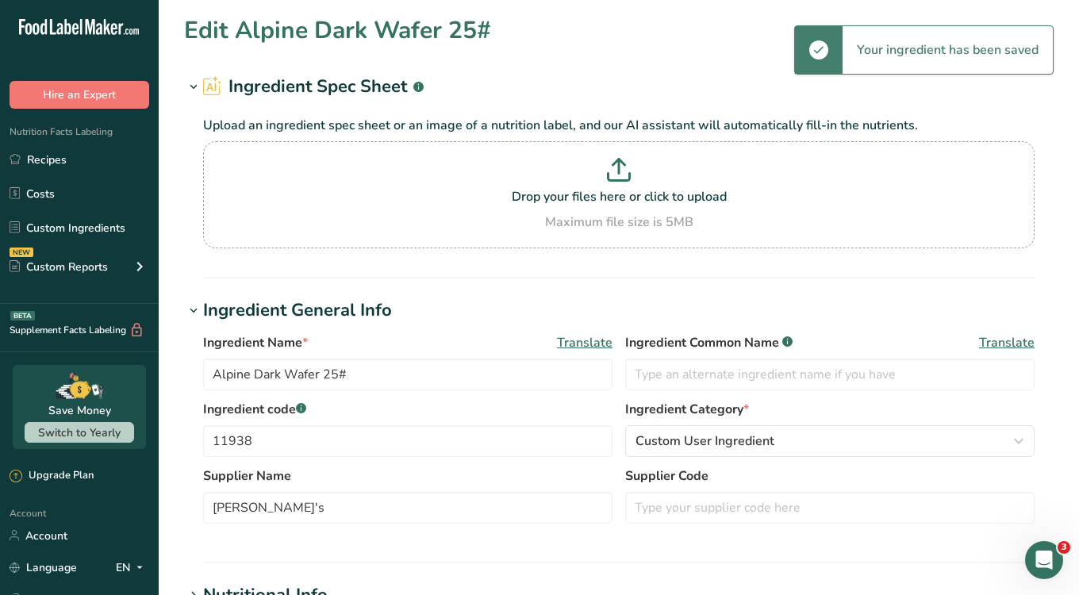
type input "20909 Liquid Preservative"
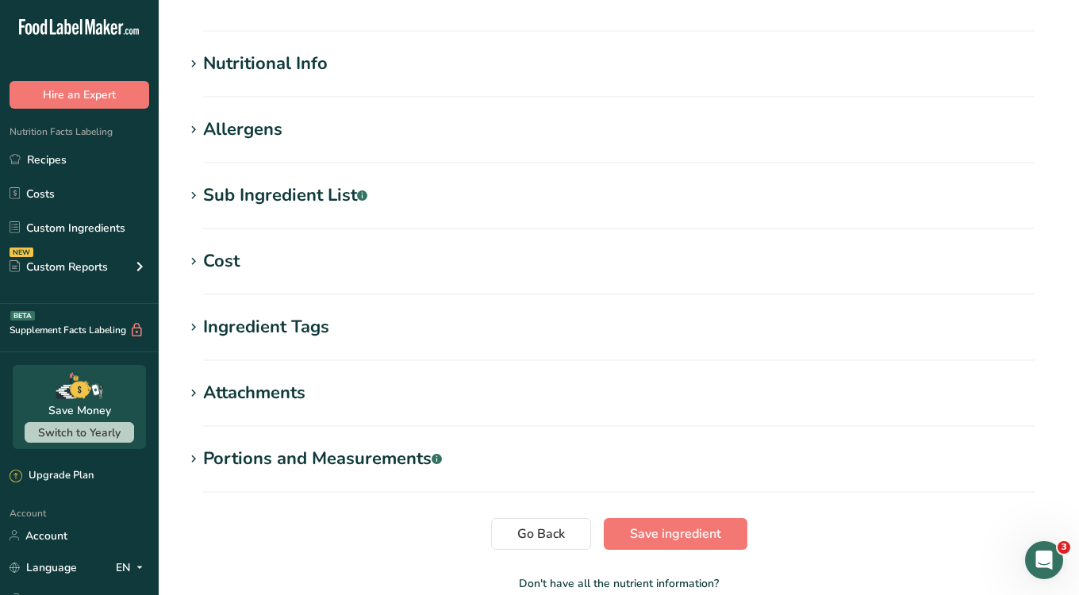
scroll to position [544, 0]
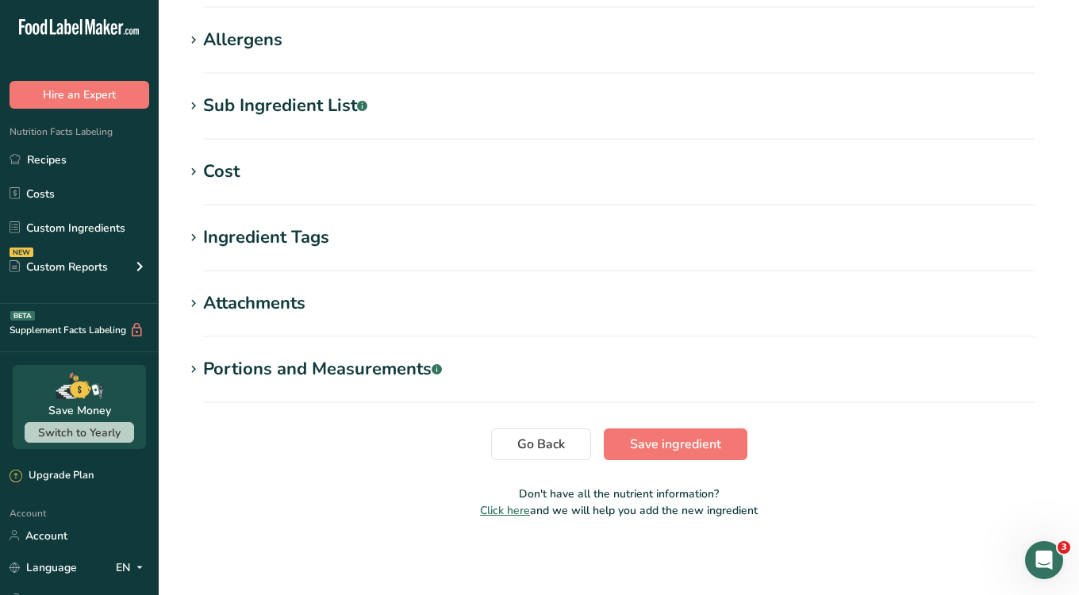
click at [202, 176] on span at bounding box center [193, 172] width 19 height 19
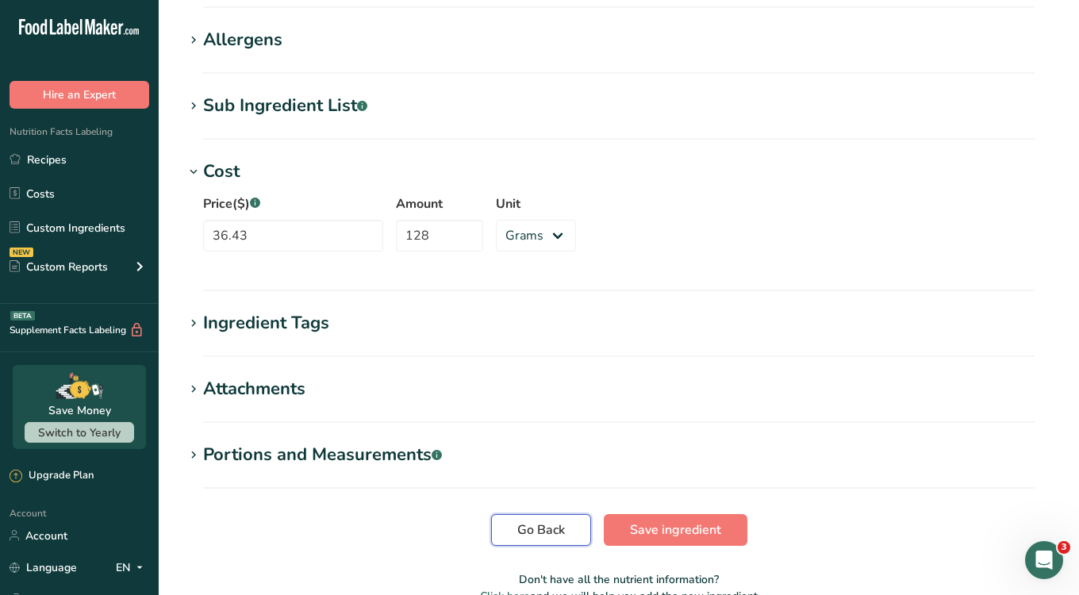
click at [529, 519] on button "Go Back" at bounding box center [541, 530] width 100 height 32
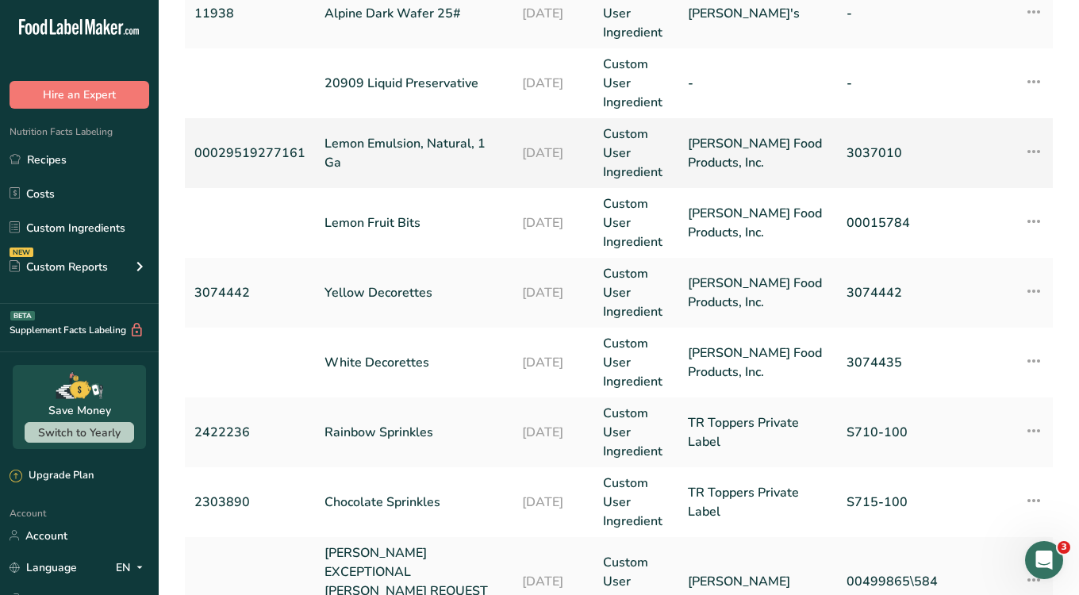
scroll to position [241, 0]
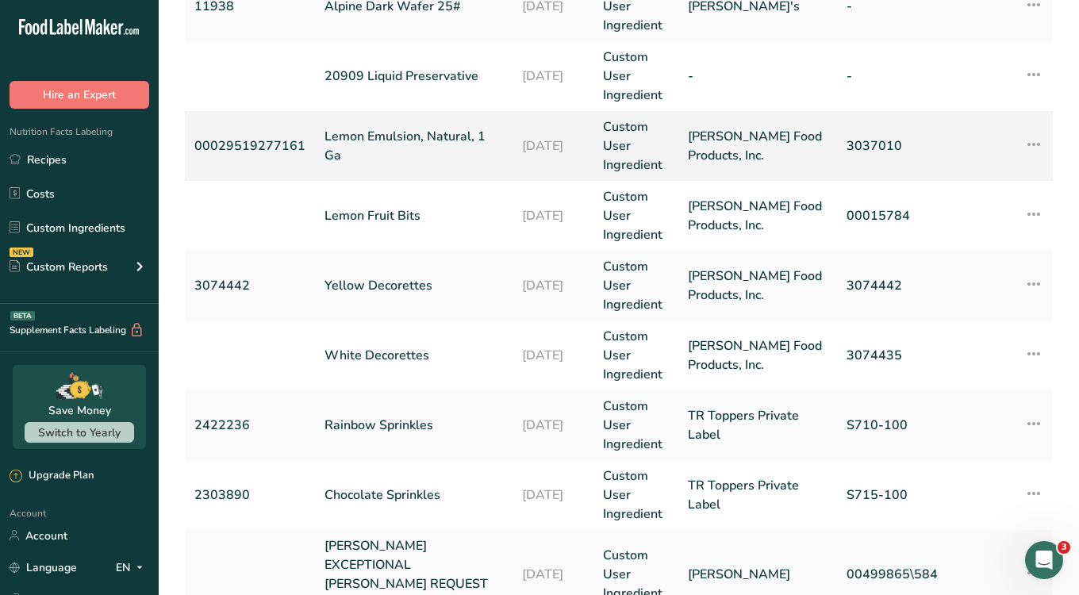
click at [371, 146] on link "Lemon Emulsion, Natural, 1 Ga" at bounding box center [414, 146] width 179 height 38
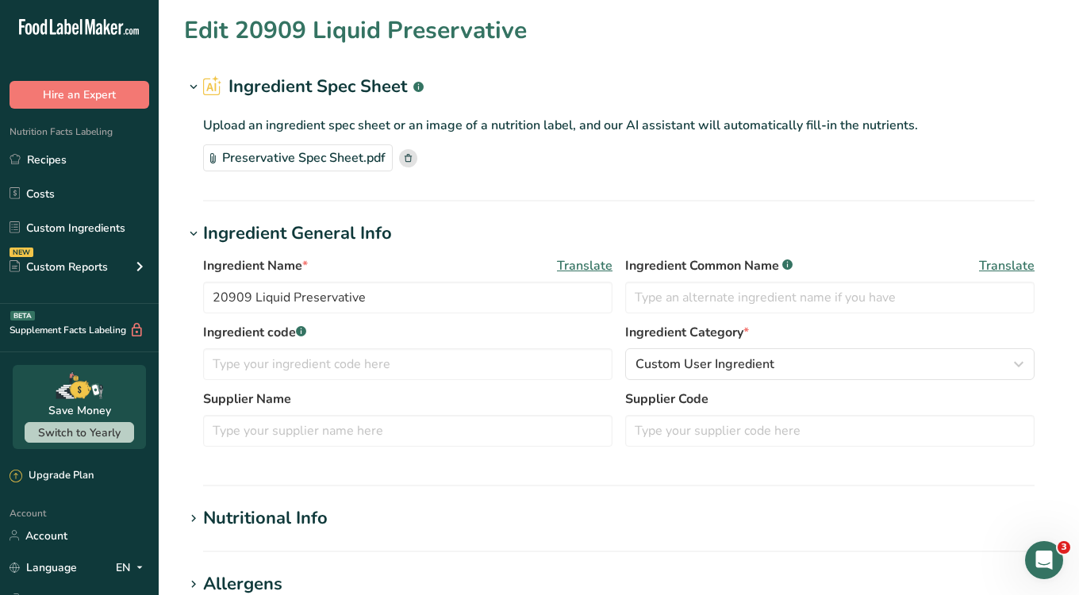
type input "Lemon Emulsion, Natural, 1 Ga"
type input "00029519277161"
type input "Dawn Food Products, Inc."
type input "3037010"
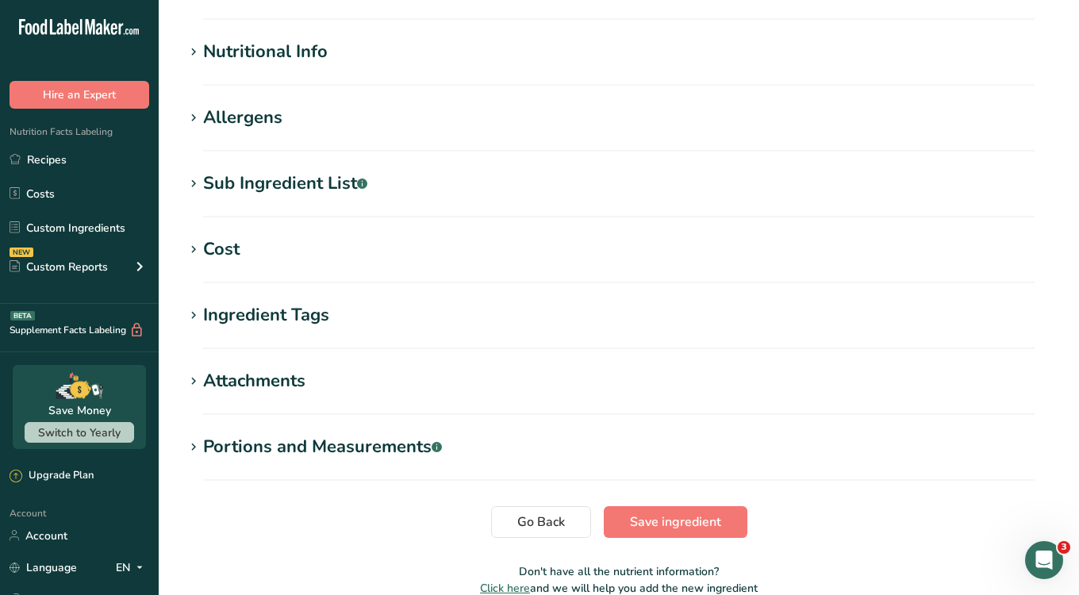
scroll to position [544, 0]
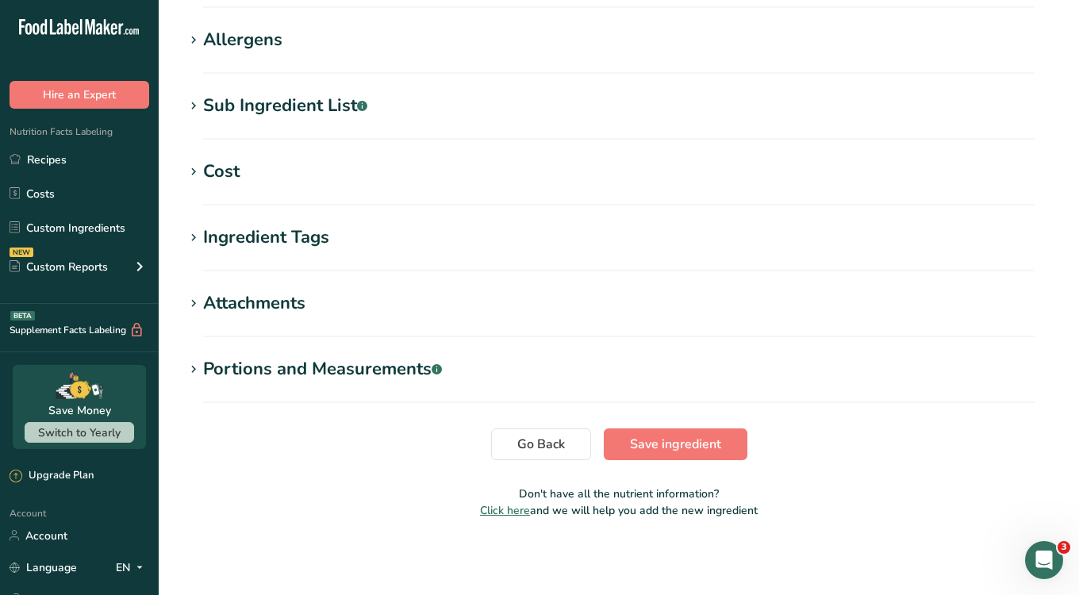
click at [198, 169] on icon at bounding box center [193, 172] width 14 height 22
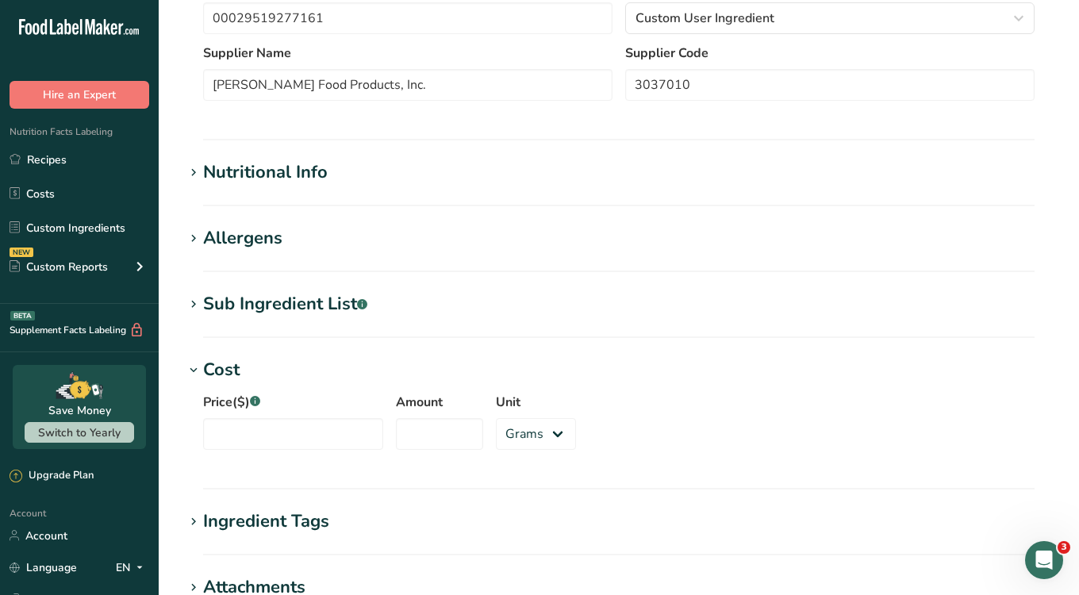
scroll to position [363, 0]
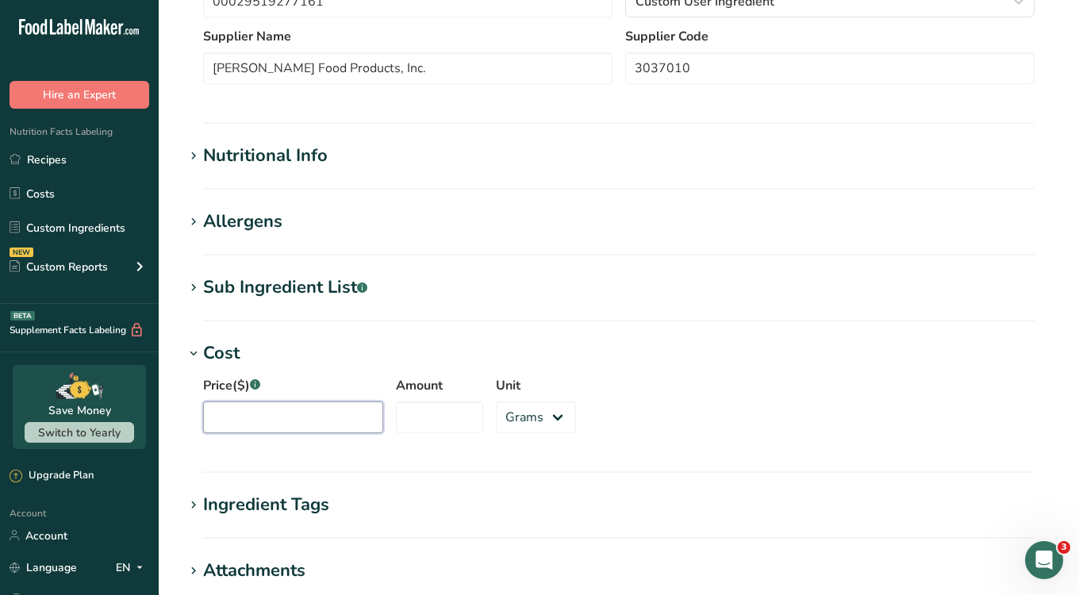
click at [274, 422] on input "Price($) .a-a{fill:#347362;}.b-a{fill:#fff;}" at bounding box center [293, 418] width 180 height 32
type input "16.47"
click at [396, 409] on input "Amount" at bounding box center [439, 418] width 87 height 32
click at [508, 417] on select "Grams kg mg mcg lb oz" at bounding box center [536, 418] width 80 height 32
click at [544, 414] on select "Grams kg mg mcg lb oz" at bounding box center [536, 418] width 80 height 32
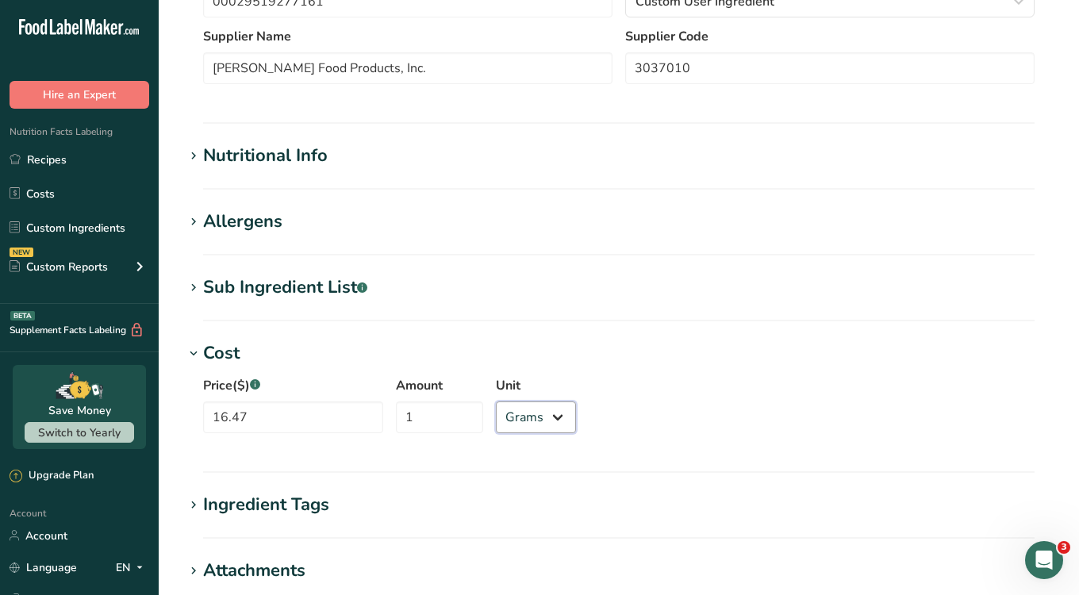
click at [523, 415] on select "Grams kg mg mcg lb oz" at bounding box center [536, 418] width 80 height 32
click at [406, 417] on input "1" at bounding box center [439, 418] width 87 height 32
type input "128"
click at [517, 423] on select "Grams kg mg mcg lb oz" at bounding box center [536, 418] width 80 height 32
select select "5"
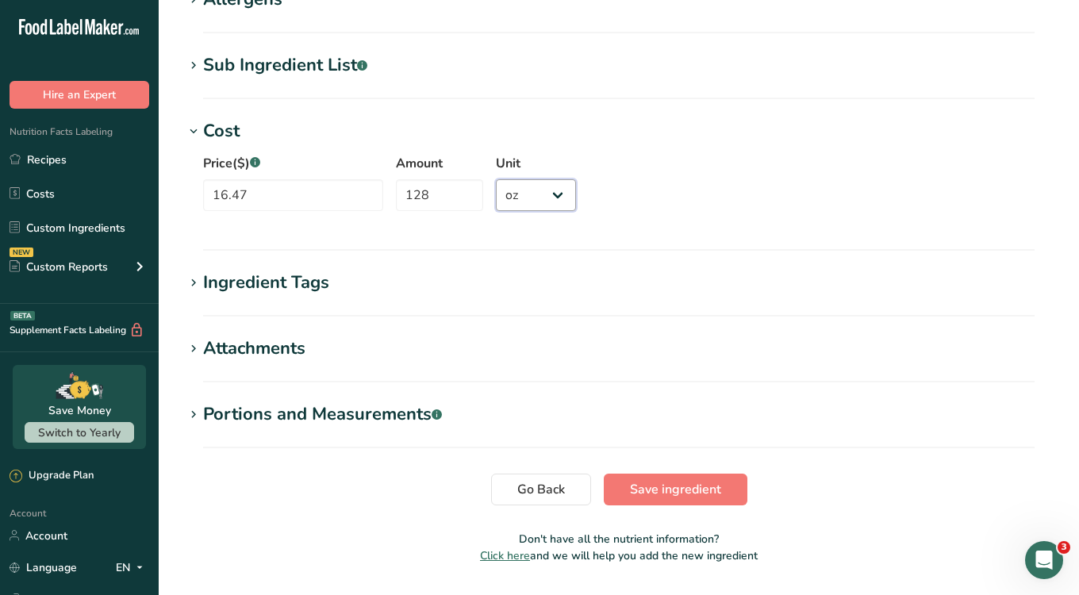
scroll to position [618, 0]
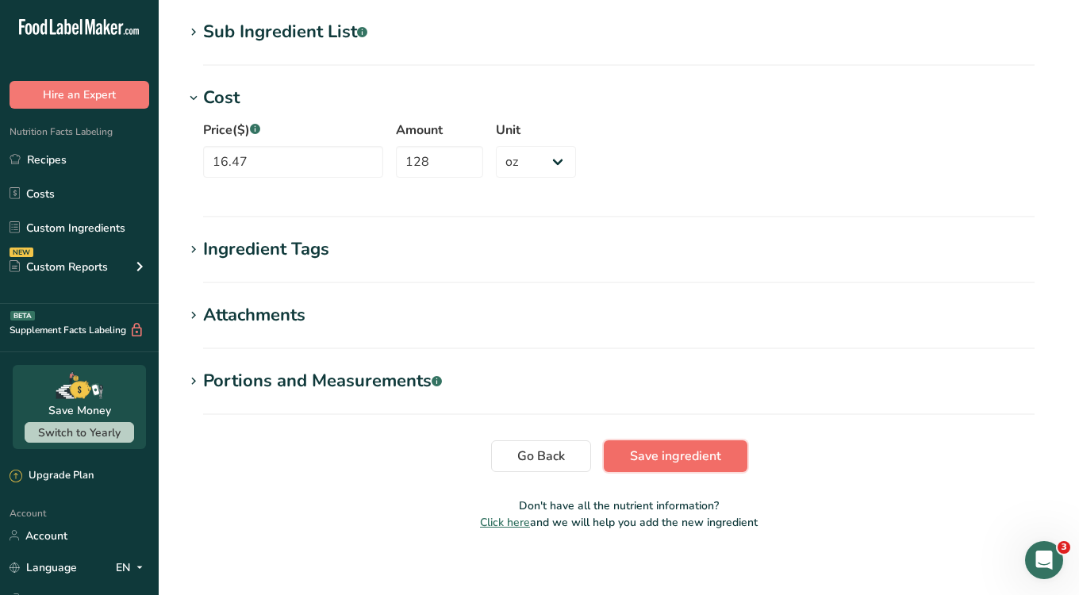
click at [671, 448] on span "Save ingredient" at bounding box center [675, 456] width 91 height 19
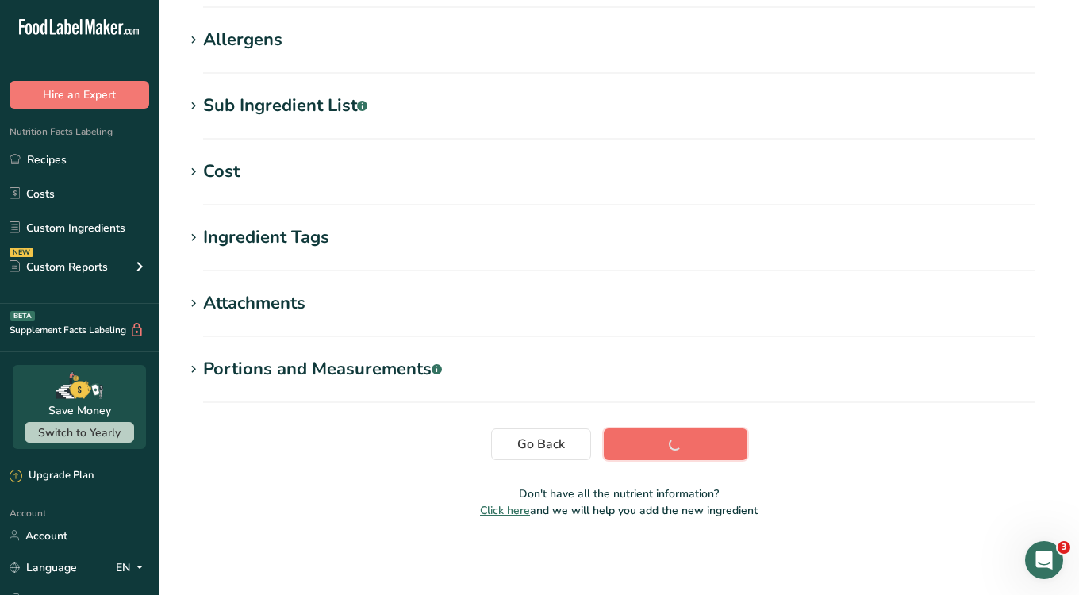
scroll to position [244, 0]
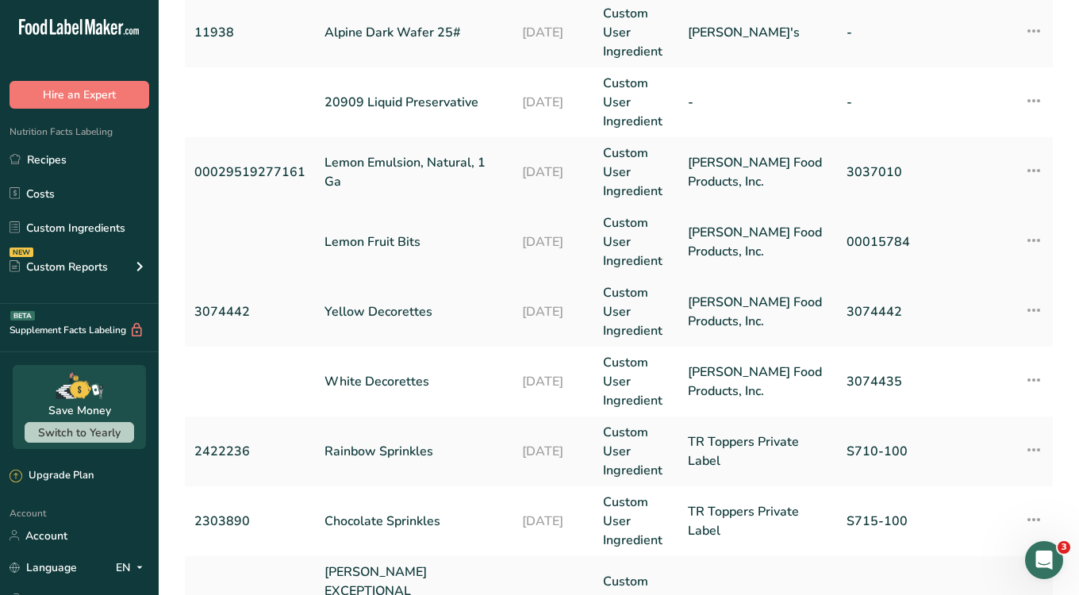
scroll to position [225, 0]
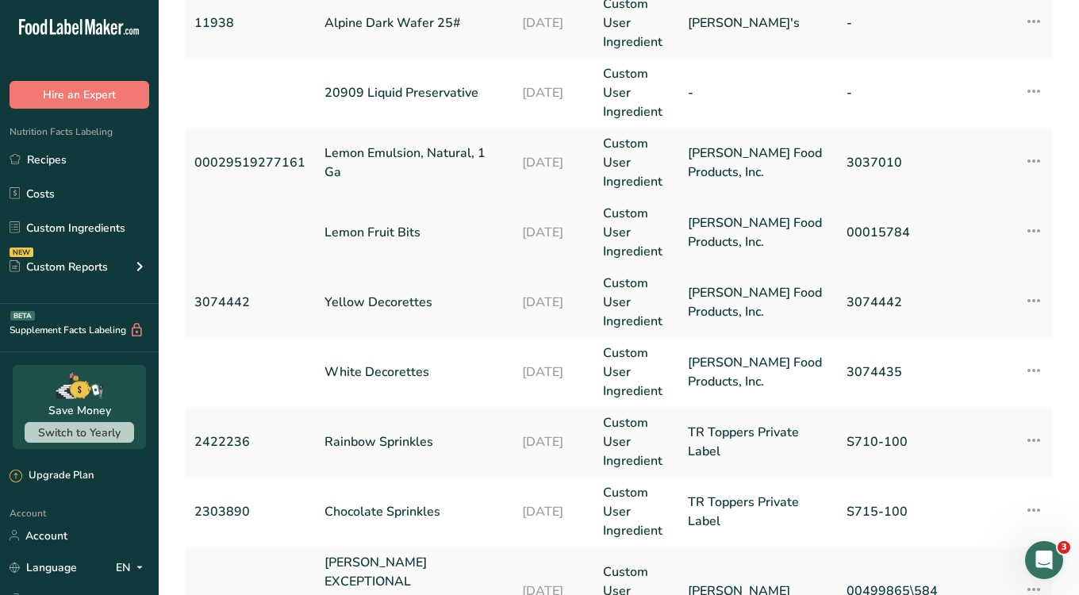
click at [366, 225] on link "Lemon Fruit Bits" at bounding box center [414, 232] width 179 height 19
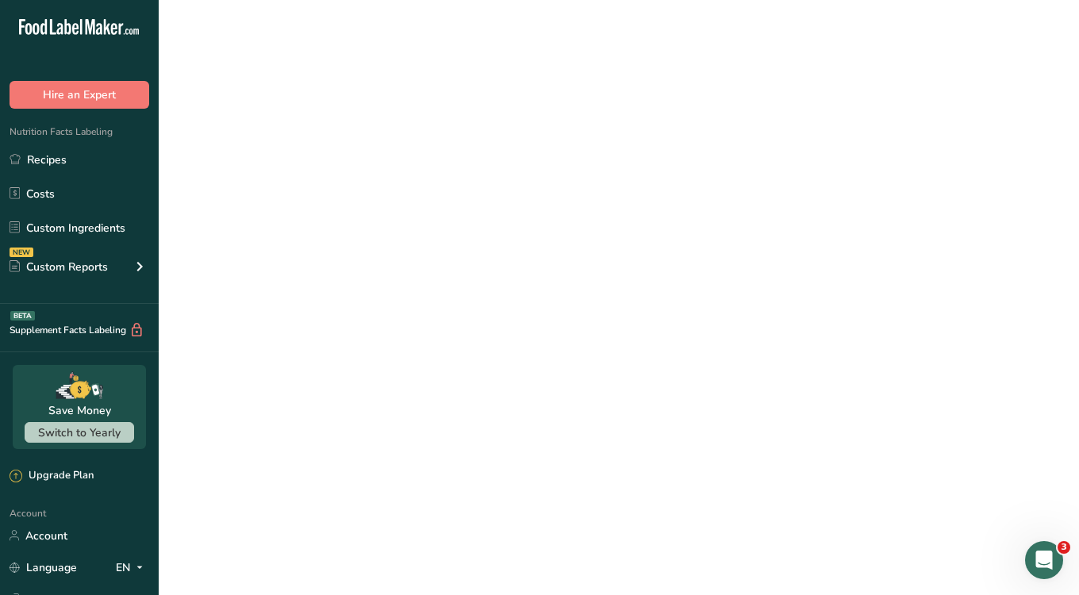
select select "5"
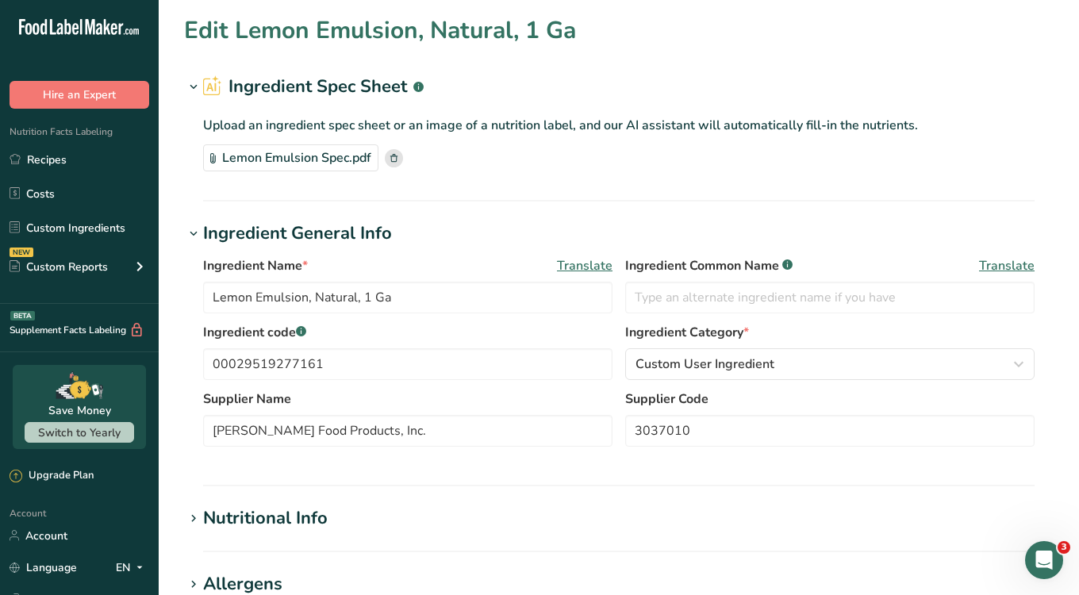
type input "Lemon Fruit Bits"
type input "00015784"
select select
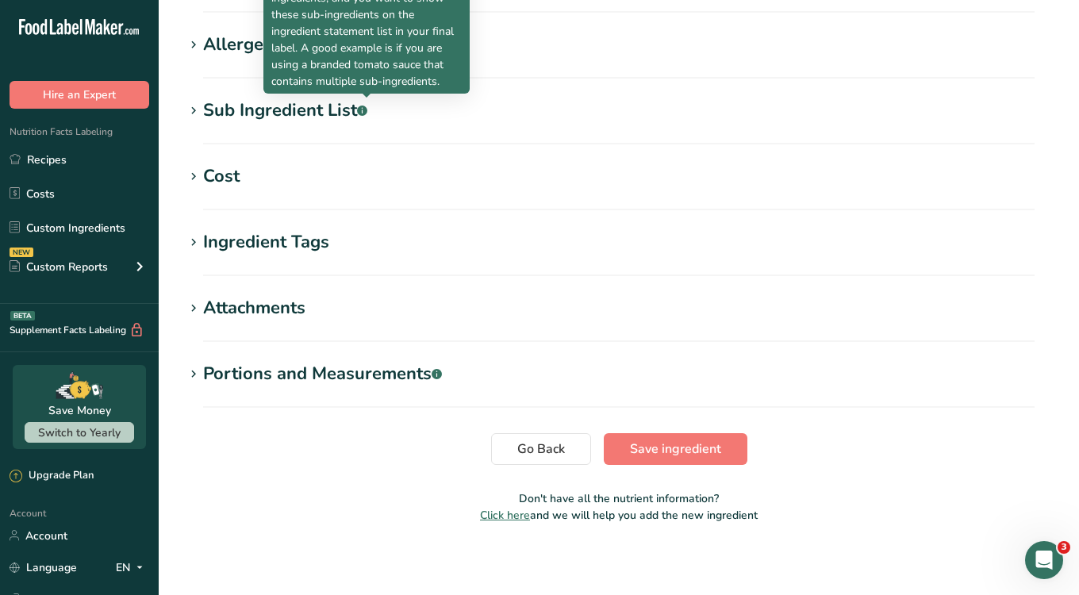
scroll to position [544, 0]
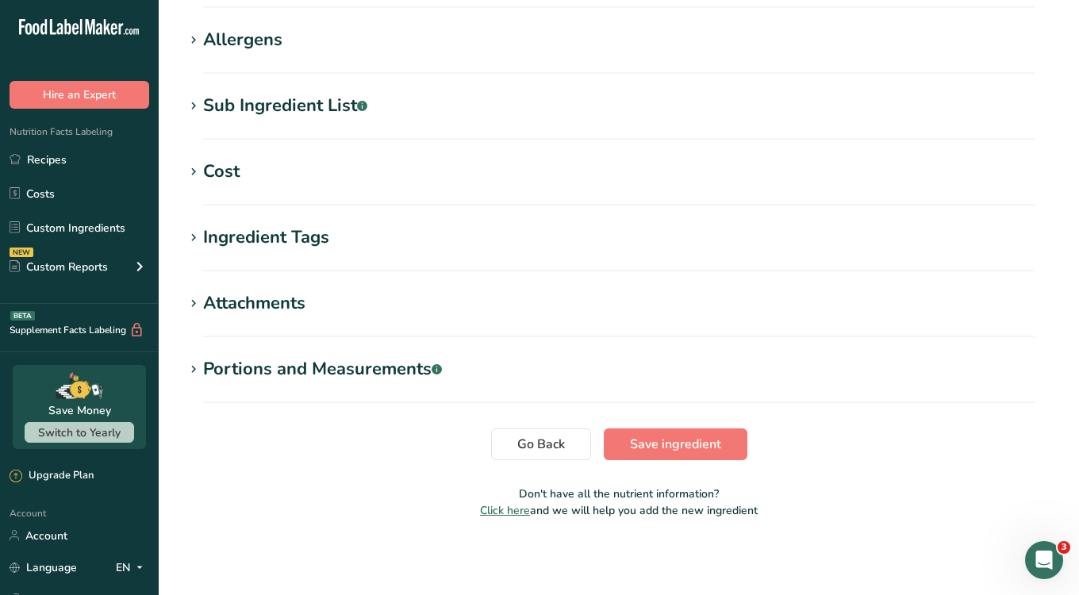
click at [190, 171] on icon at bounding box center [193, 172] width 14 height 22
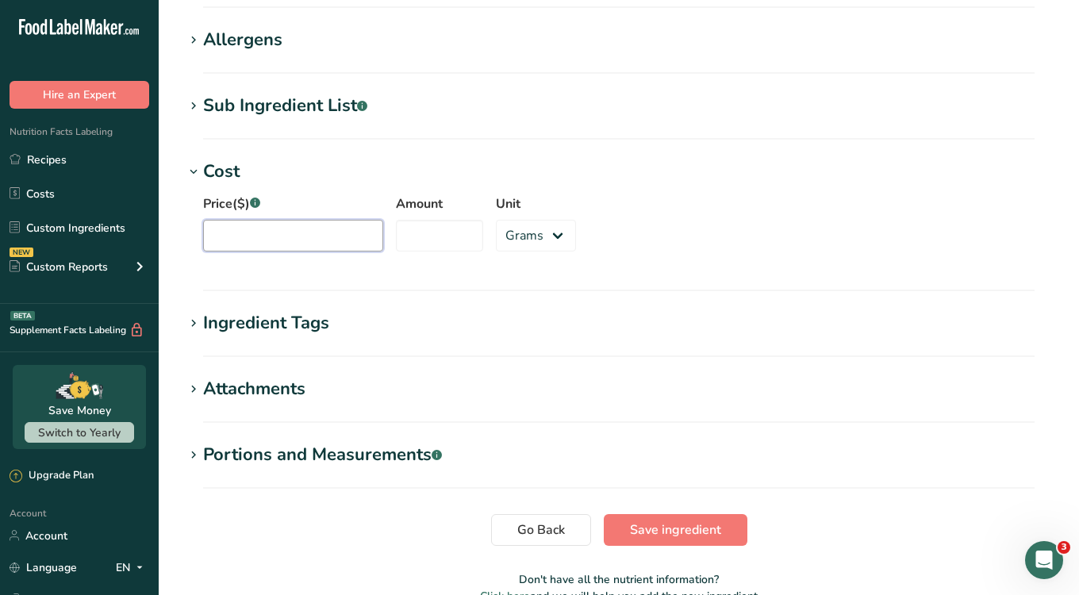
click at [293, 233] on input "Price($) .a-a{fill:#347362;}.b-a{fill:#fff;}" at bounding box center [293, 236] width 180 height 32
type input "44.99"
click at [418, 236] on input "Amount" at bounding box center [439, 236] width 87 height 32
type input "10"
click at [502, 228] on select "Grams kg mg mcg lb oz" at bounding box center [536, 236] width 80 height 32
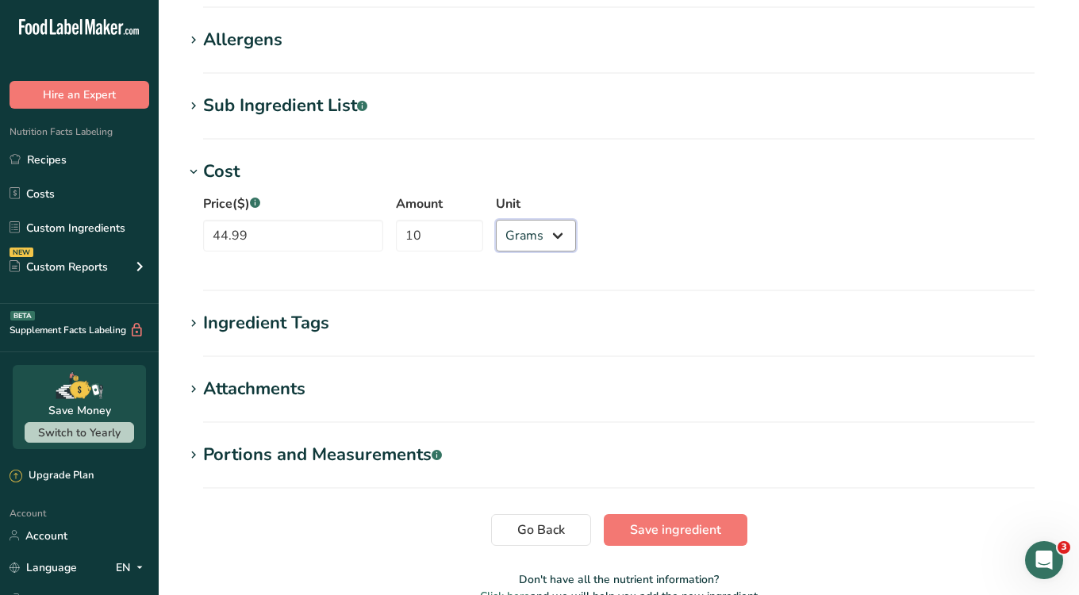
select select "12"
click at [656, 518] on button "Save ingredient" at bounding box center [676, 530] width 144 height 32
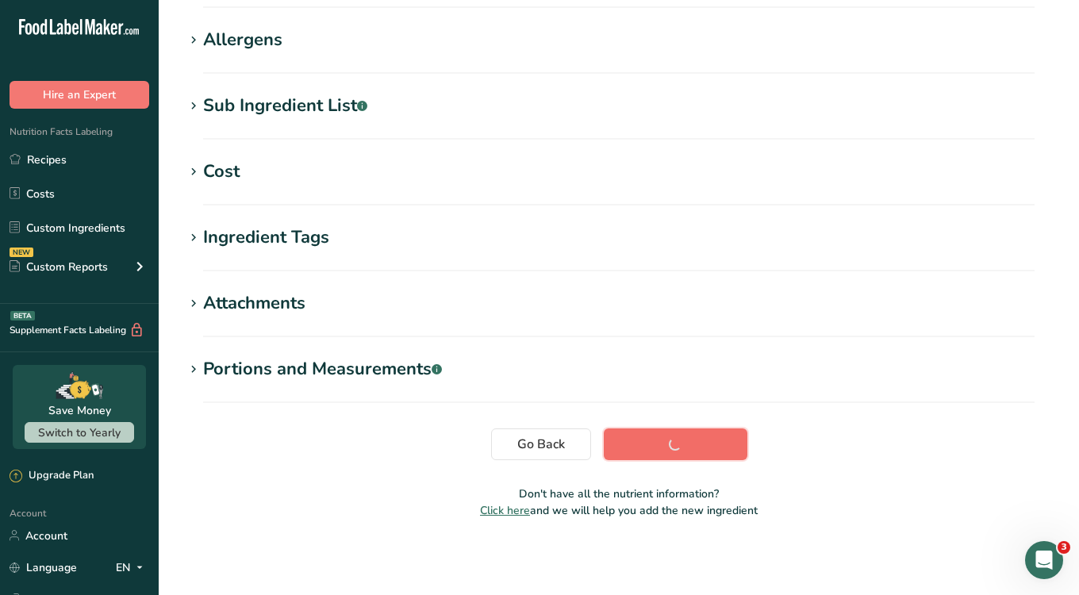
scroll to position [244, 0]
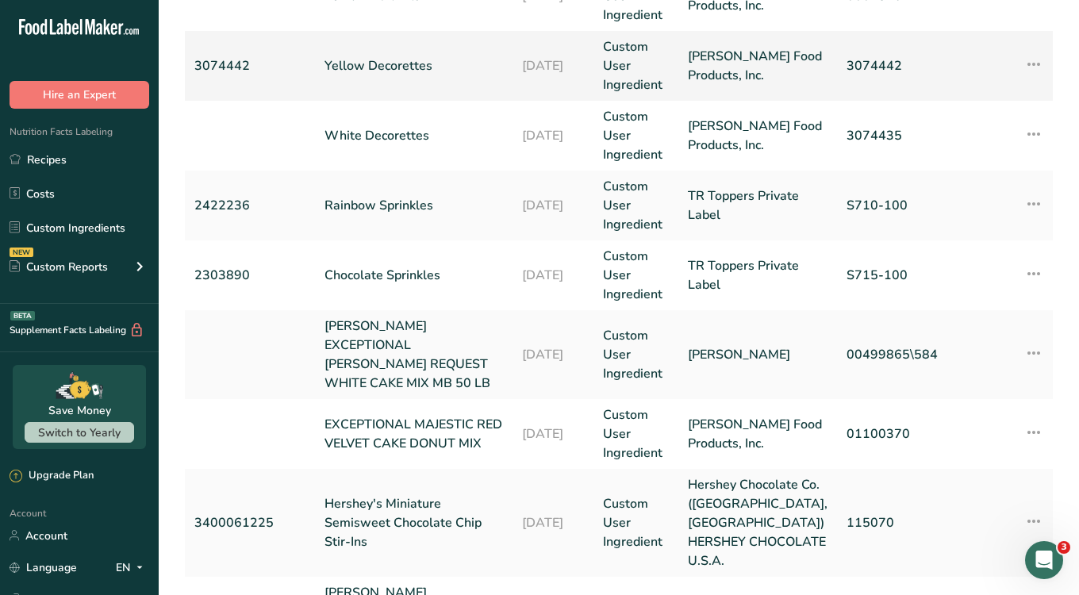
scroll to position [481, 0]
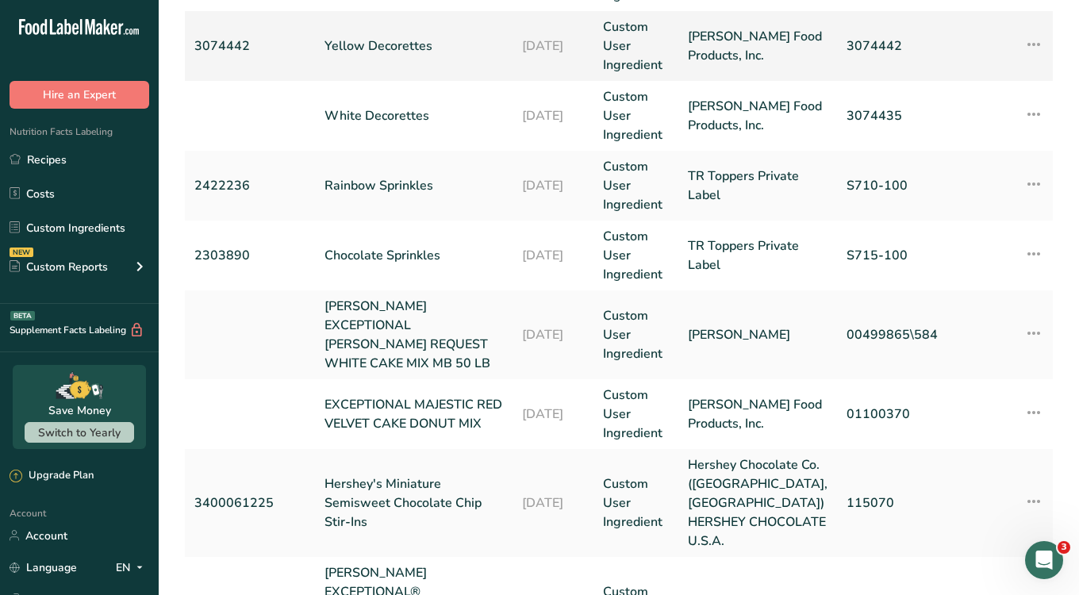
click at [360, 46] on link "Yellow Decorettes" at bounding box center [414, 46] width 179 height 19
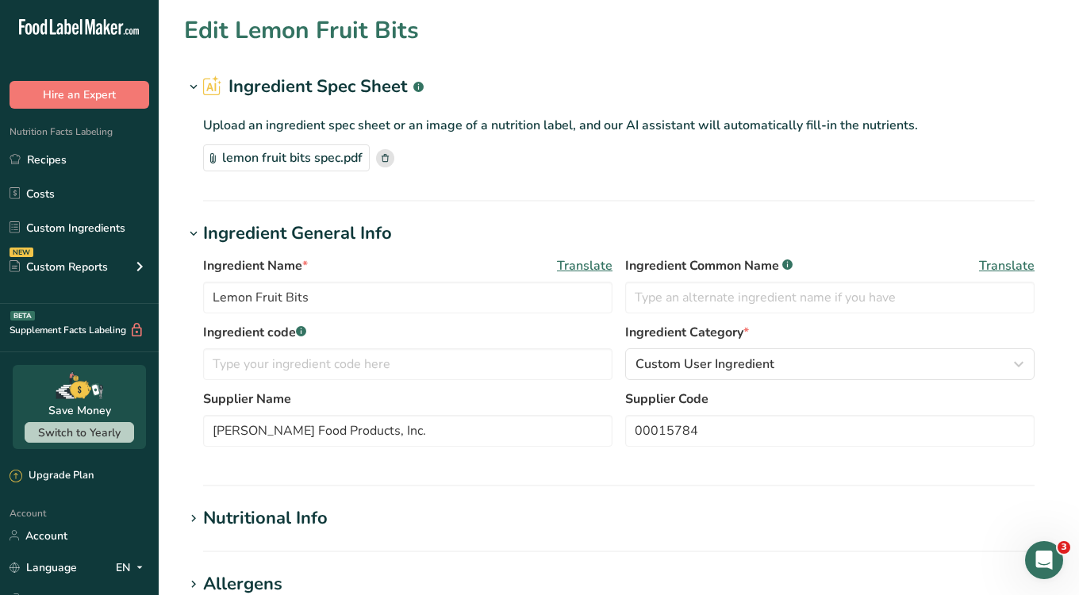
type input "Yellow Decorettes"
type input "3074442"
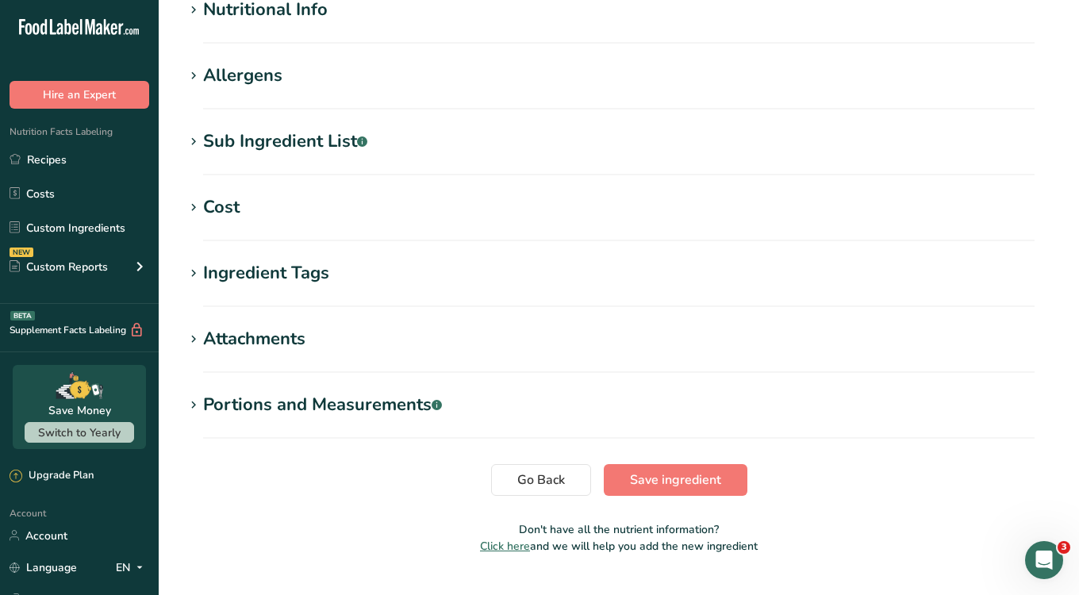
scroll to position [544, 0]
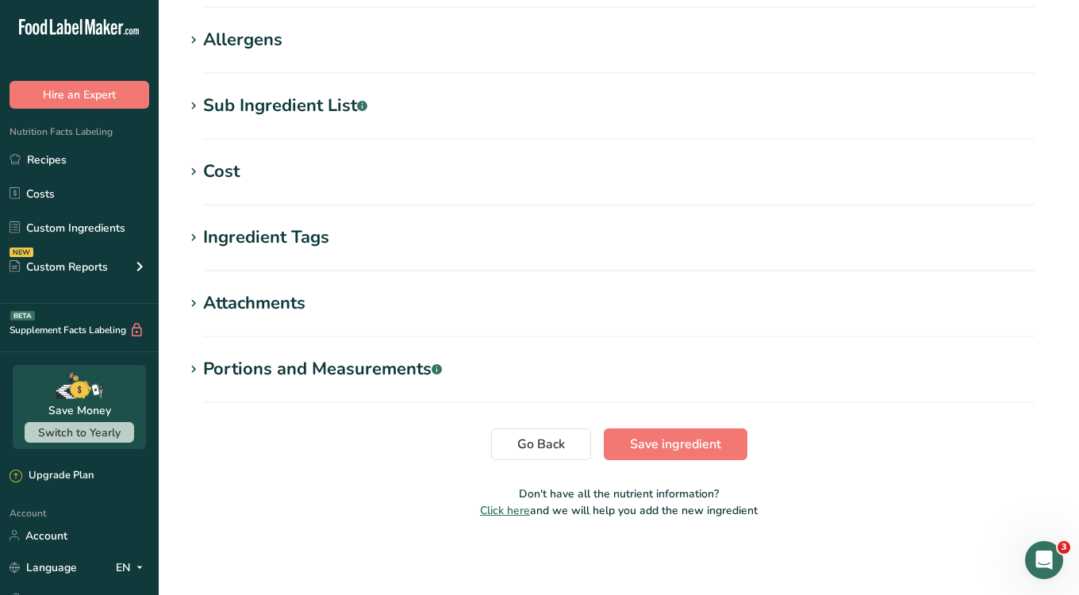
click at [196, 163] on icon at bounding box center [193, 172] width 14 height 22
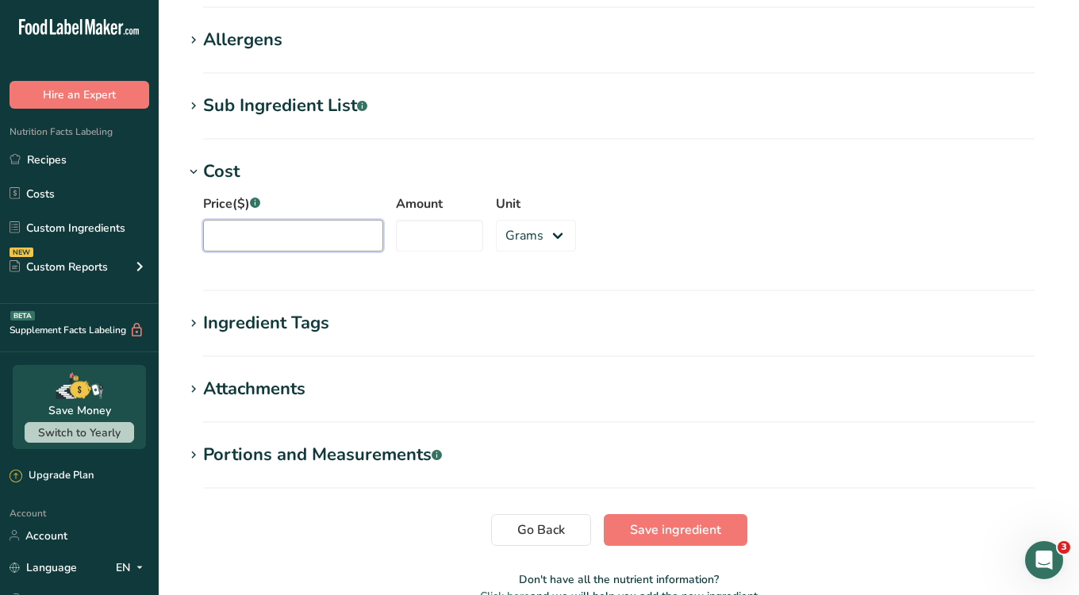
click at [291, 230] on input "Price($) .a-a{fill:#347362;}.b-a{fill:#fff;}" at bounding box center [293, 236] width 180 height 32
type input "22.57"
type input "6"
click at [510, 237] on select "Grams kg mg mcg lb oz" at bounding box center [536, 236] width 80 height 32
select select "12"
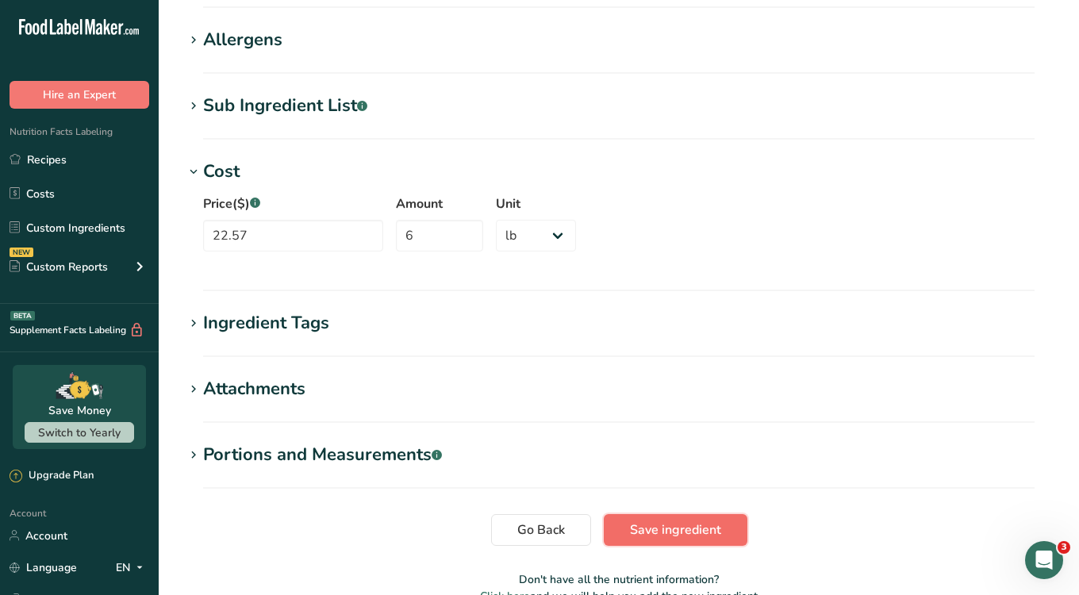
click at [693, 522] on span "Save ingredient" at bounding box center [675, 530] width 91 height 19
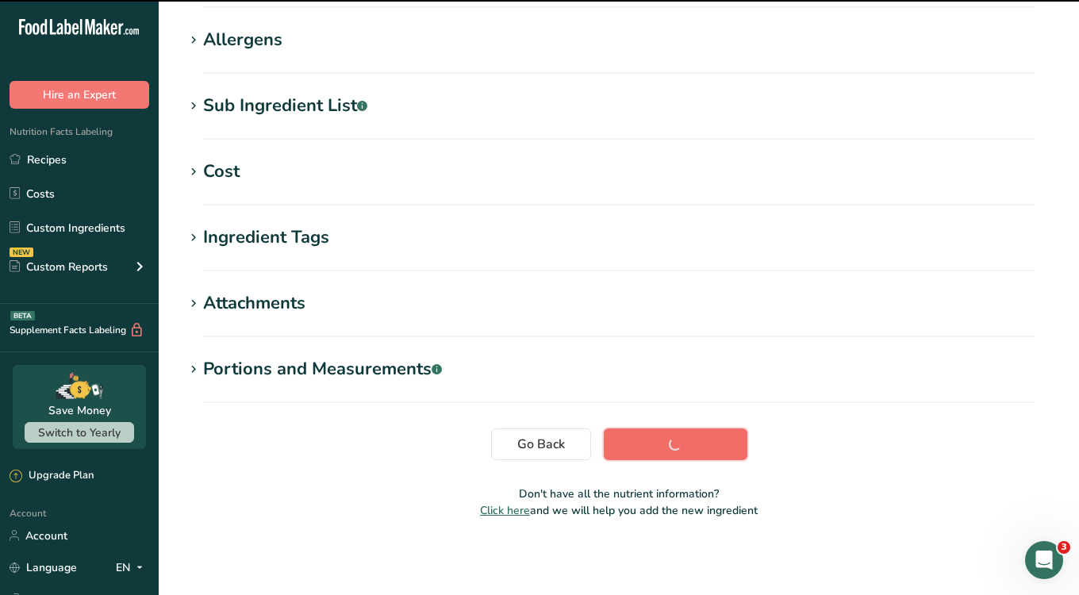
scroll to position [244, 0]
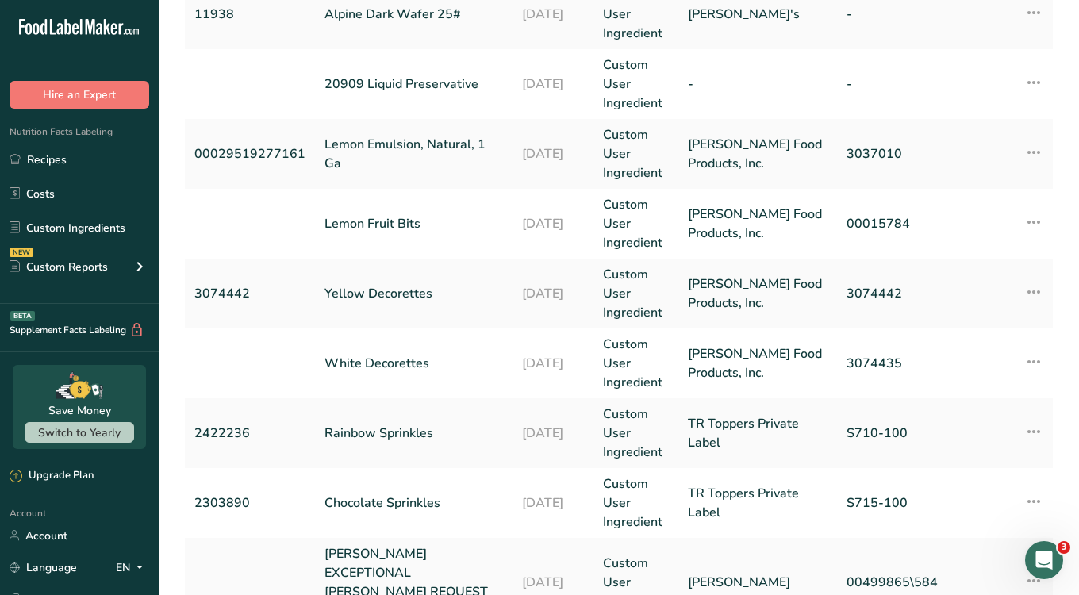
scroll to position [272, 0]
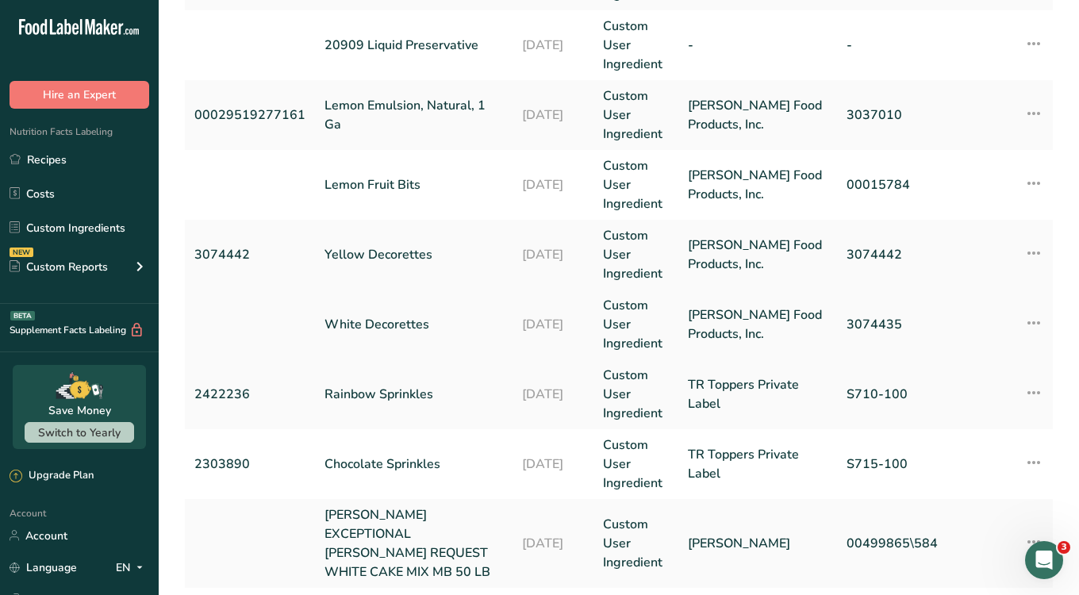
click at [376, 324] on link "White Decorettes" at bounding box center [414, 324] width 179 height 19
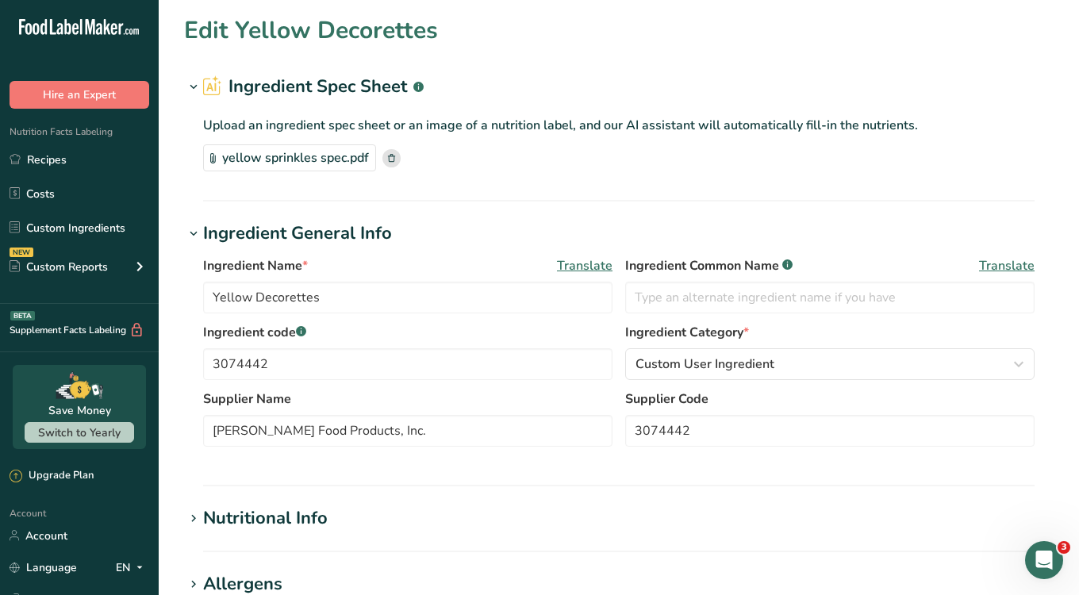
type input "White Decorettes"
type input "3074435"
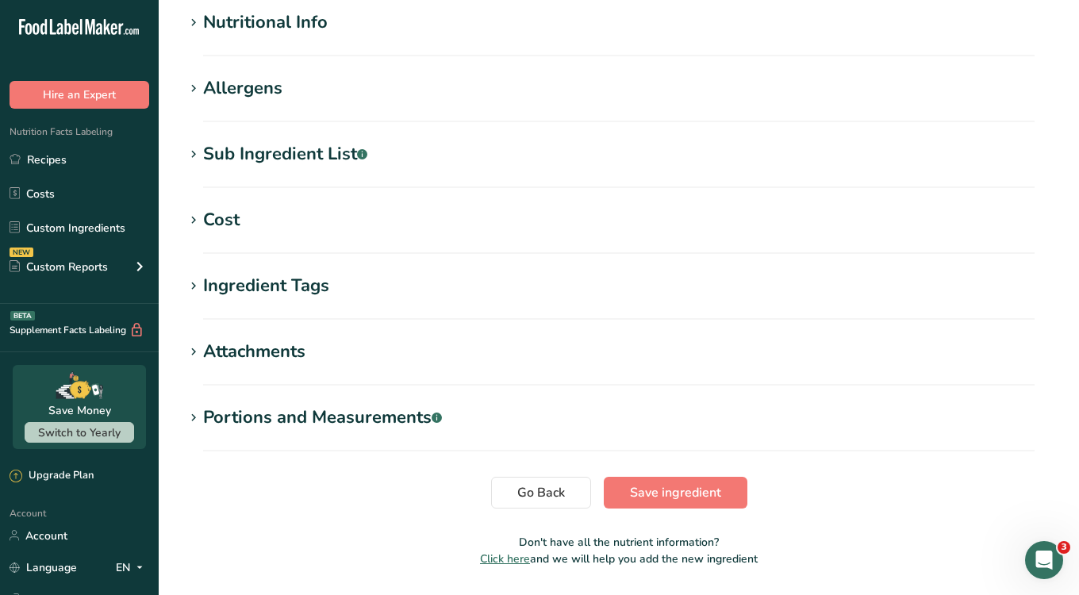
scroll to position [544, 0]
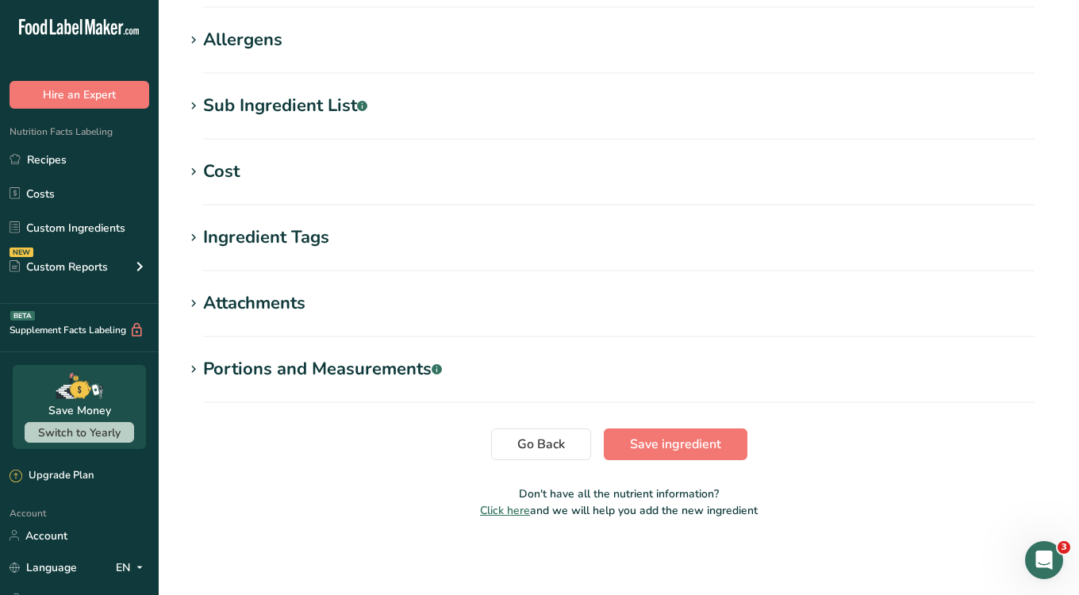
click at [198, 161] on icon at bounding box center [193, 172] width 14 height 22
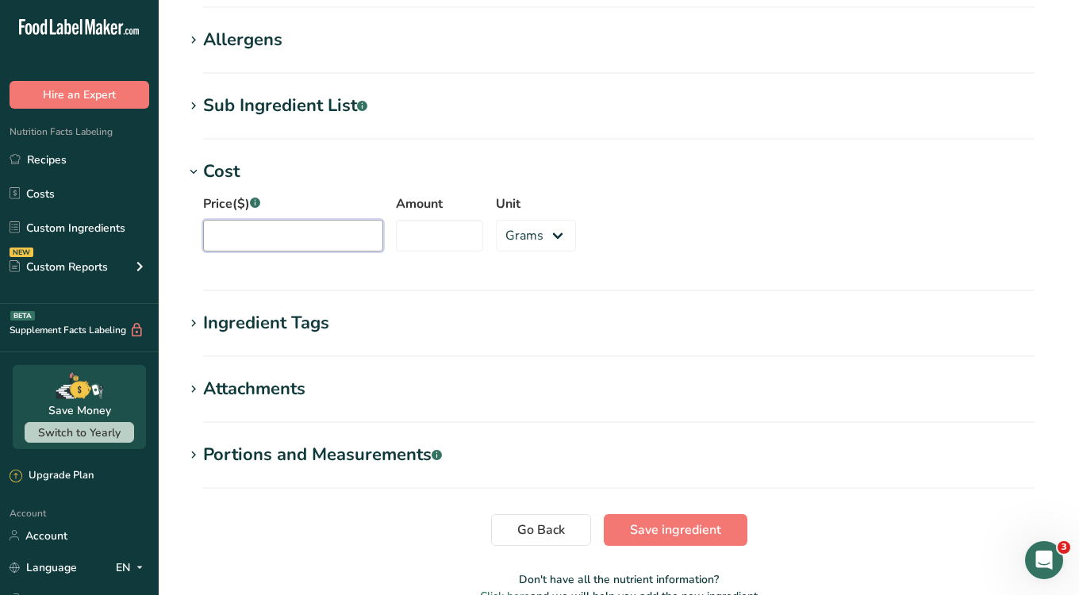
click at [295, 232] on input "Price($) .a-a{fill:#347362;}.b-a{fill:#fff;}" at bounding box center [293, 236] width 180 height 32
type input "23.29"
type input "6"
click at [496, 245] on select "Grams kg mg mcg lb oz" at bounding box center [536, 236] width 80 height 32
select select "12"
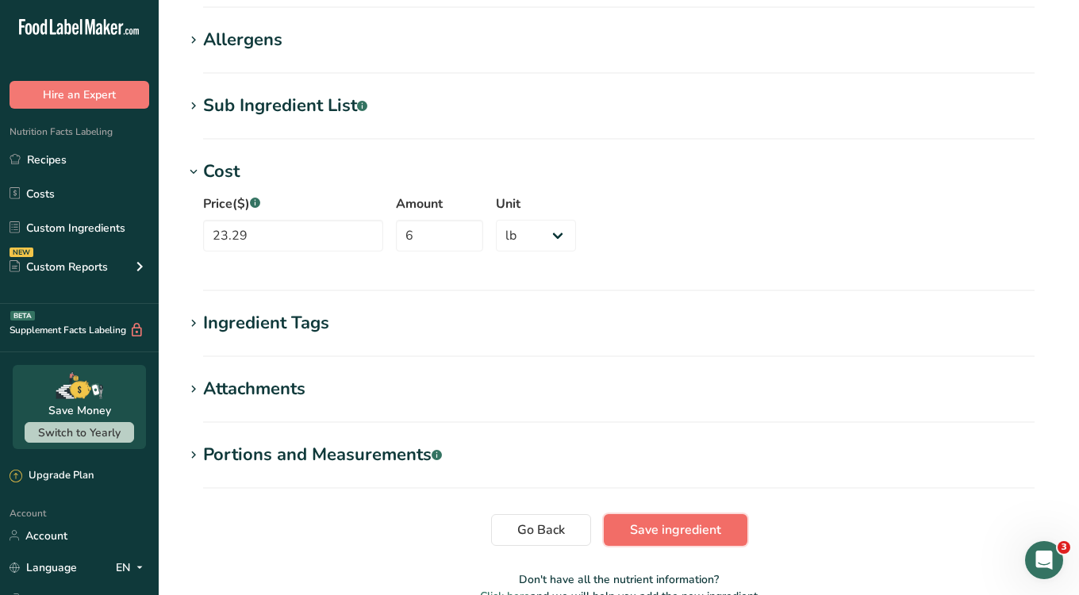
click at [709, 532] on span "Save ingredient" at bounding box center [675, 530] width 91 height 19
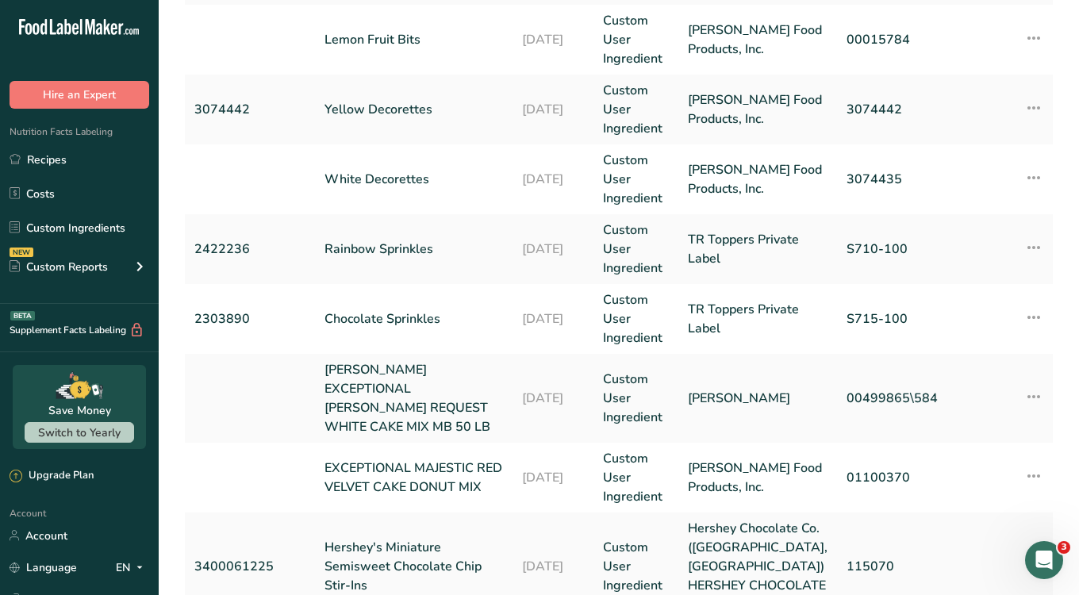
scroll to position [448, 0]
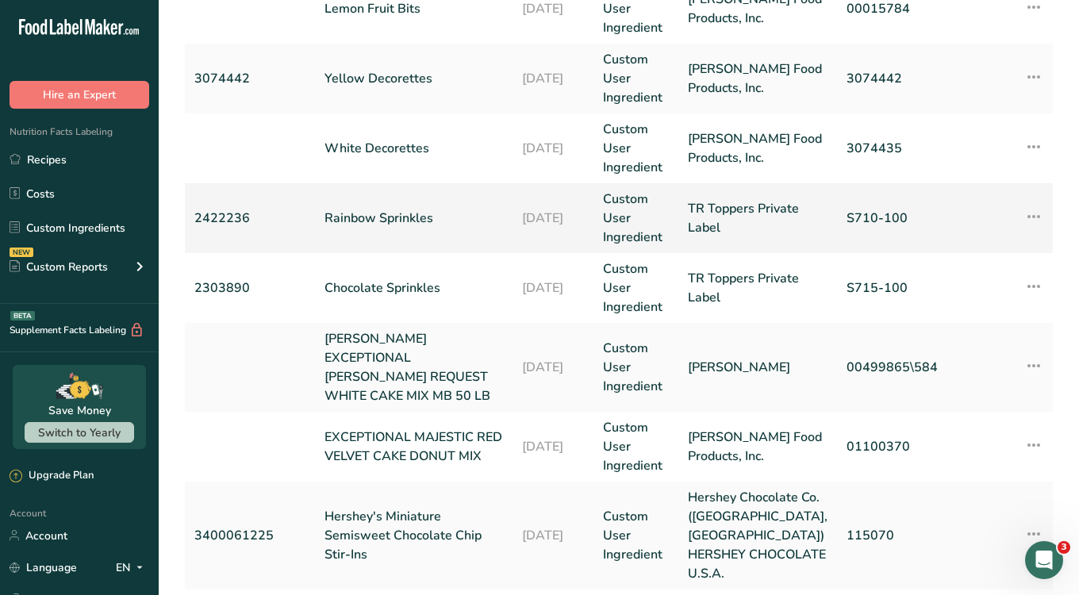
click at [375, 218] on link "Rainbow Sprinkles" at bounding box center [414, 218] width 179 height 19
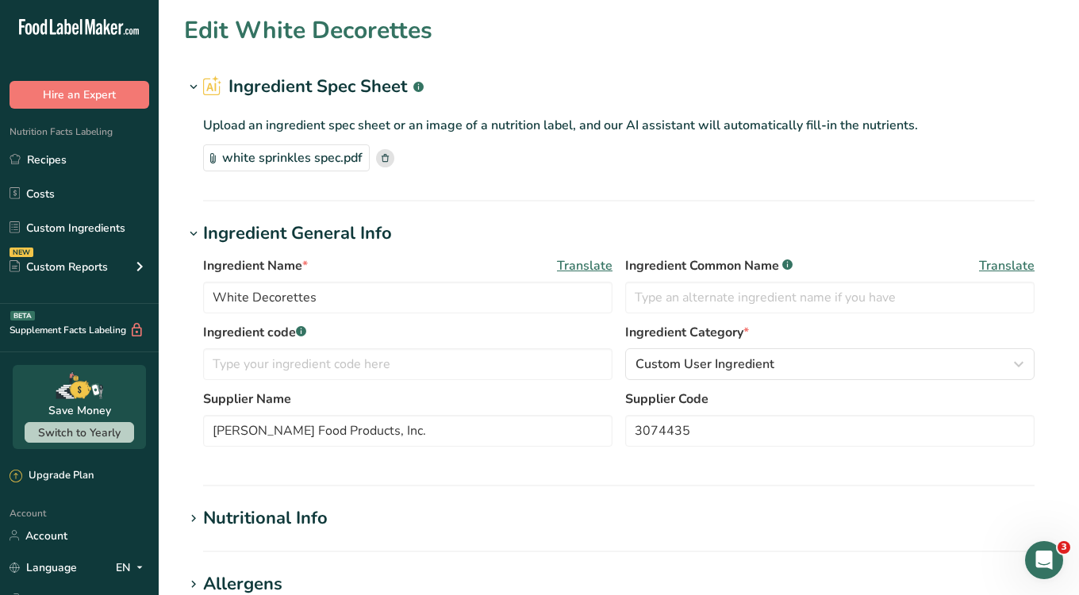
type input "Rainbow Sprinkles"
type input "2422236"
type input "TR Toppers Private Label"
type input "S710-100"
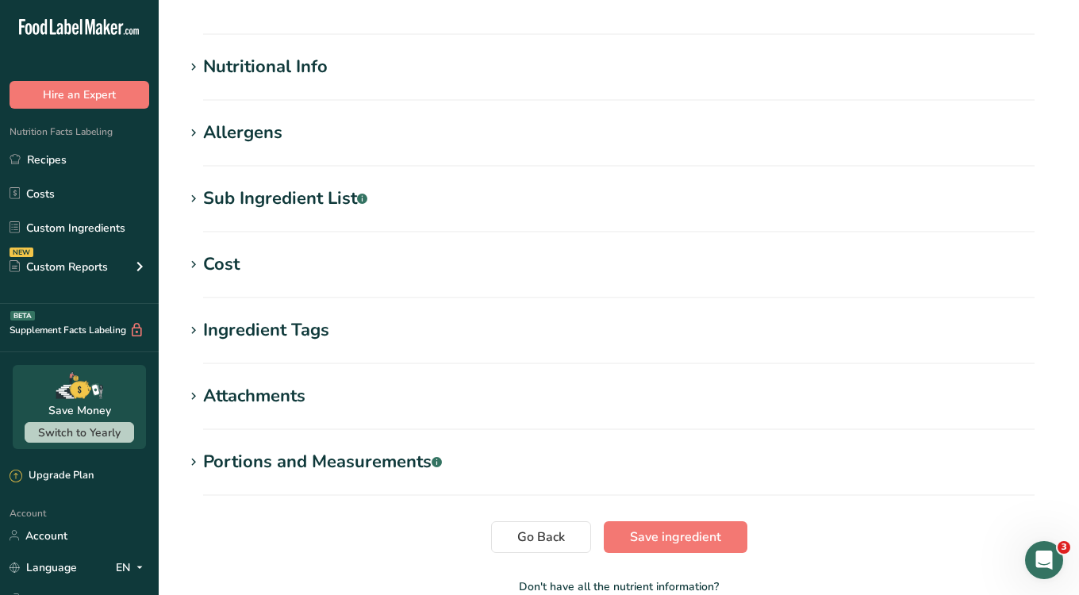
scroll to position [544, 0]
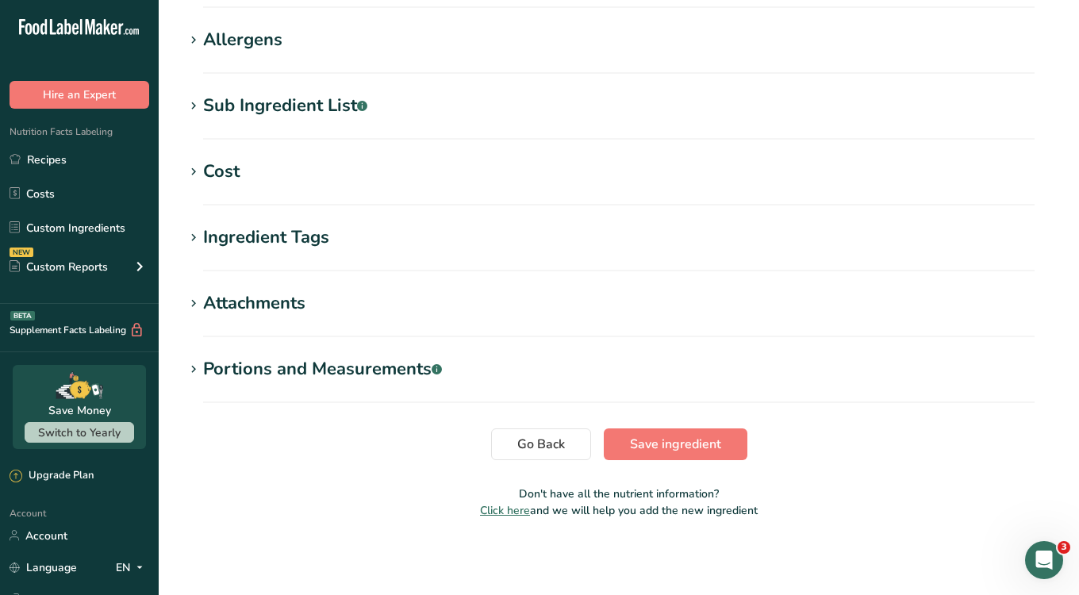
click at [195, 171] on icon at bounding box center [193, 172] width 14 height 22
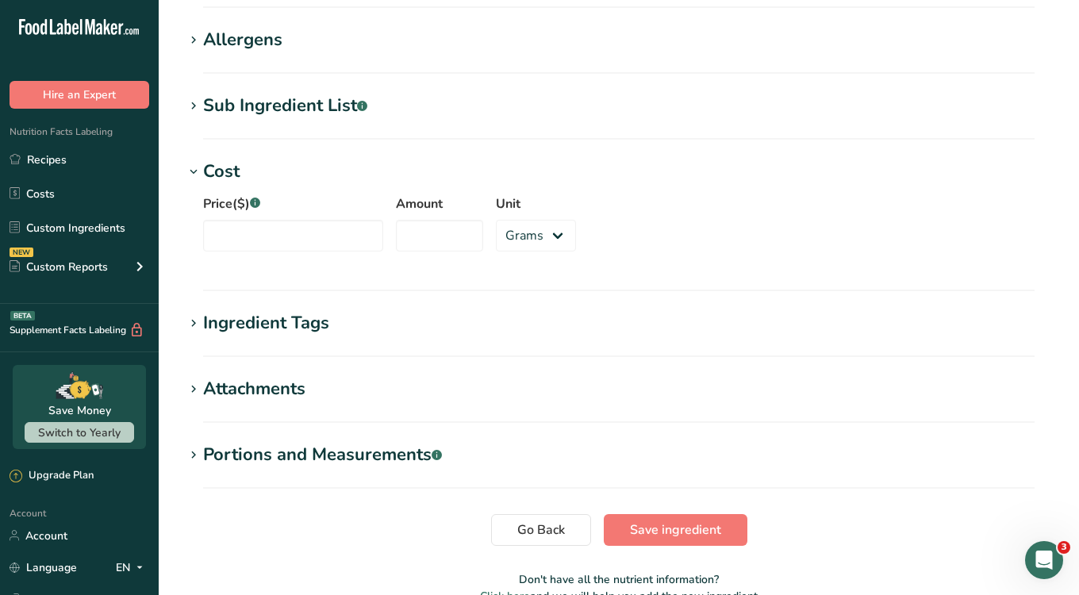
click at [304, 252] on div "Price($) .a-a{fill:#347362;}.b-a{fill:#fff;} Amount Unit Grams kg mg mcg lb oz" at bounding box center [619, 228] width 870 height 86
click at [302, 248] on input "Price($) .a-a{fill:#347362;}.b-a{fill:#fff;}" at bounding box center [293, 236] width 180 height 32
type input "32.70"
type input "10"
click at [505, 244] on select "Grams kg mg mcg lb oz" at bounding box center [536, 236] width 80 height 32
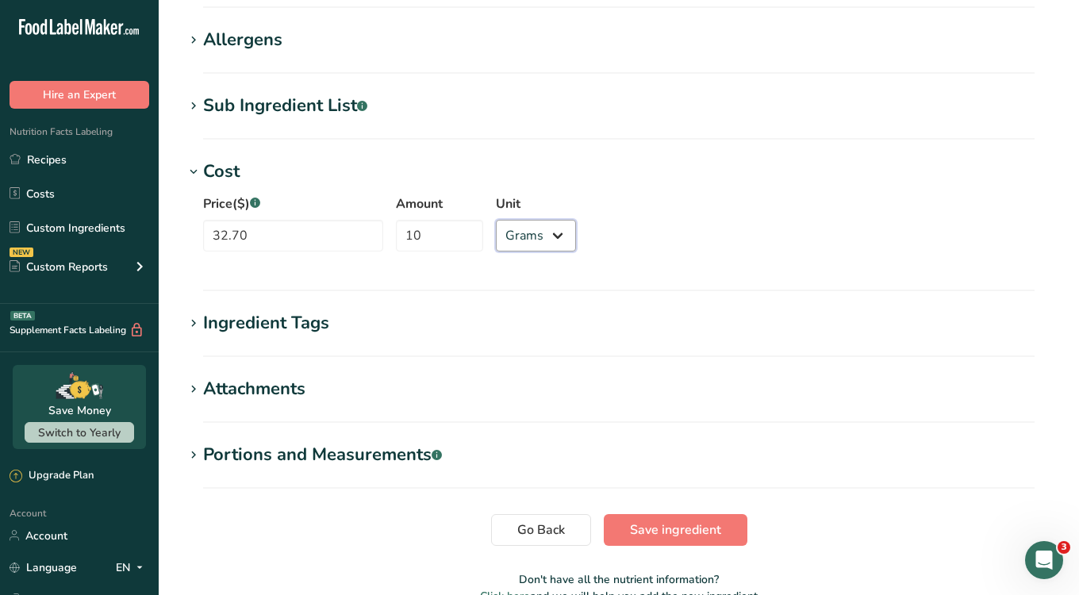
select select "12"
click at [674, 538] on span "Save ingredient" at bounding box center [675, 530] width 91 height 19
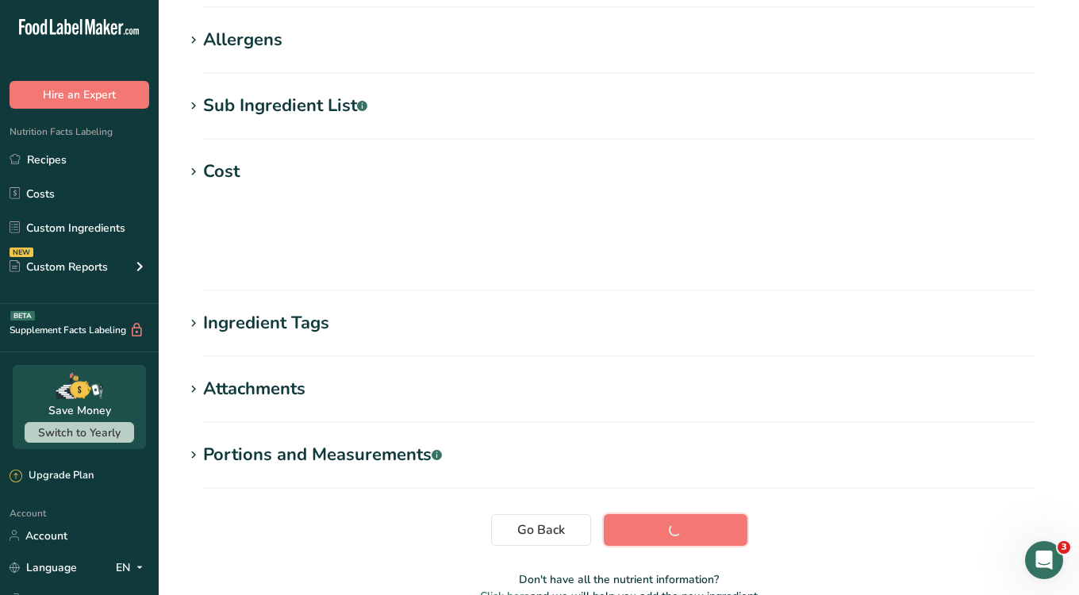
scroll to position [244, 0]
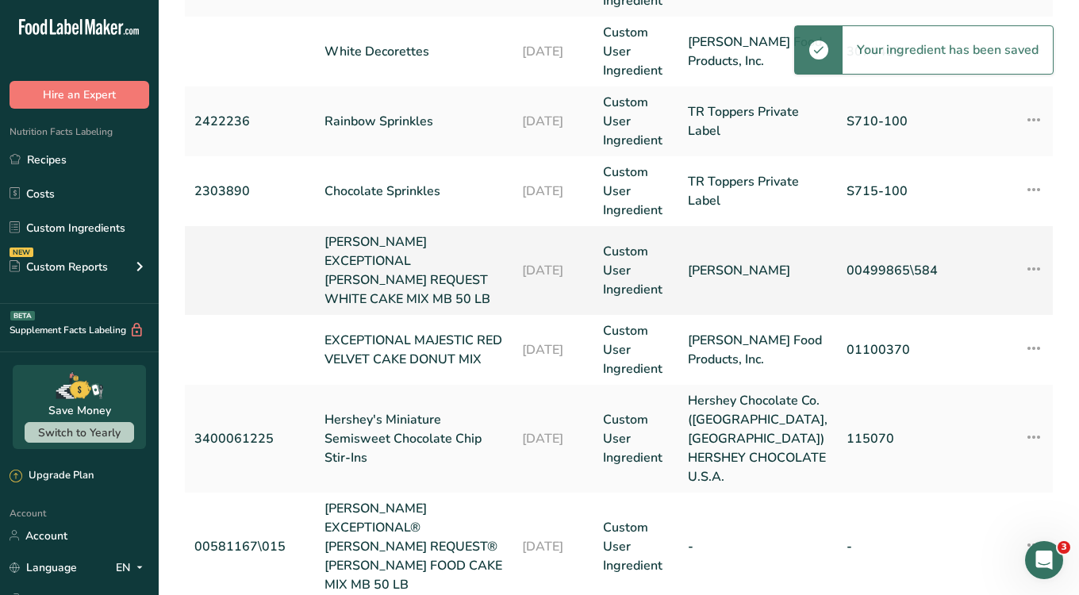
scroll to position [571, 0]
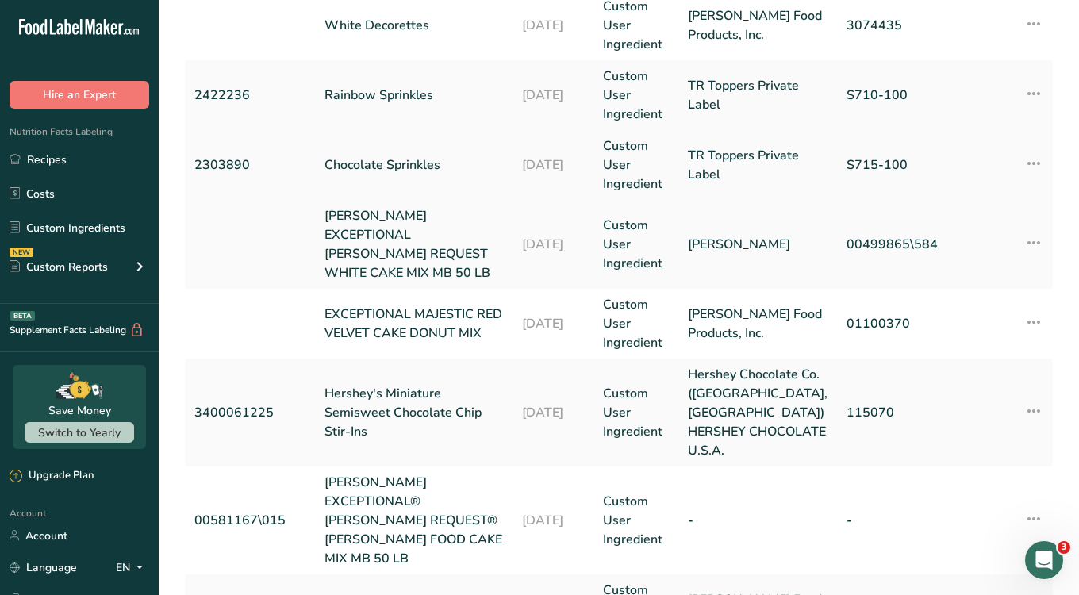
click at [380, 176] on td "Chocolate Sprinkles" at bounding box center [414, 165] width 198 height 70
click at [376, 162] on link "Chocolate Sprinkles" at bounding box center [414, 165] width 179 height 19
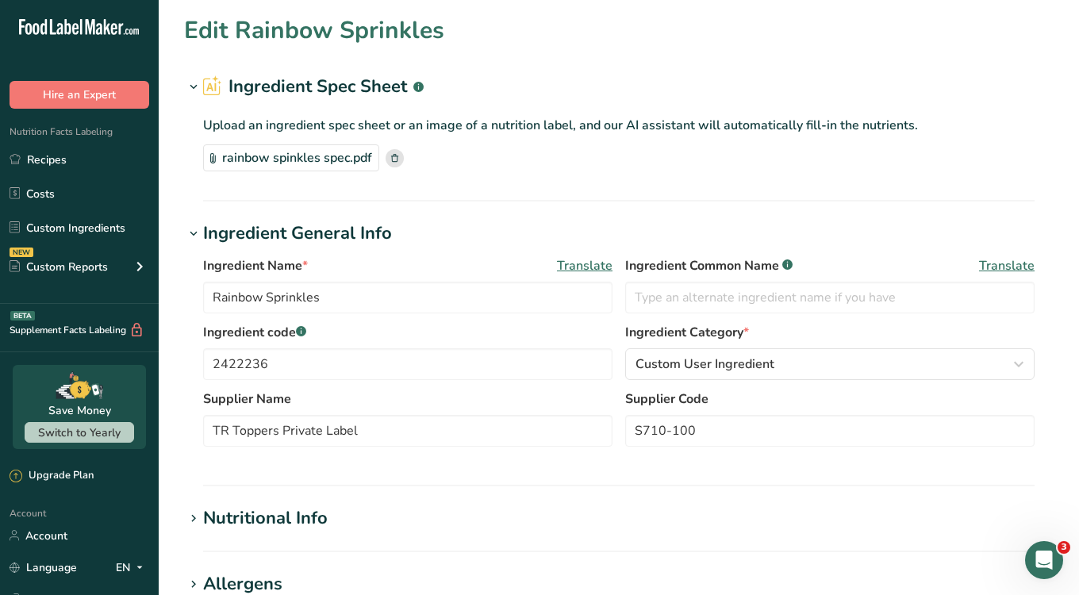
type input "Chocolate Sprinkles"
type input "2303890"
type input "S715-100"
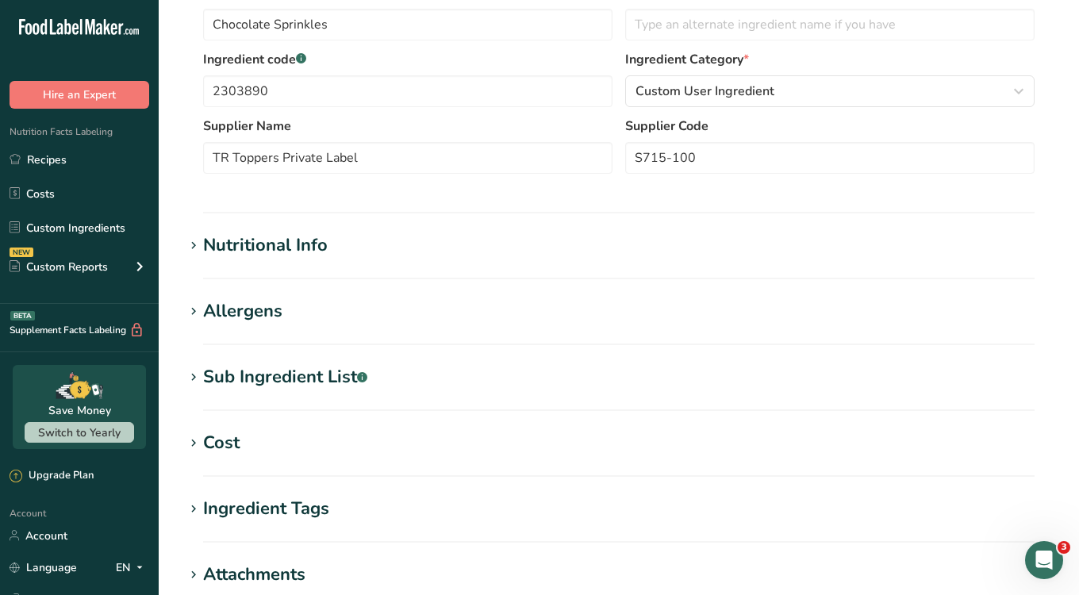
scroll to position [349, 0]
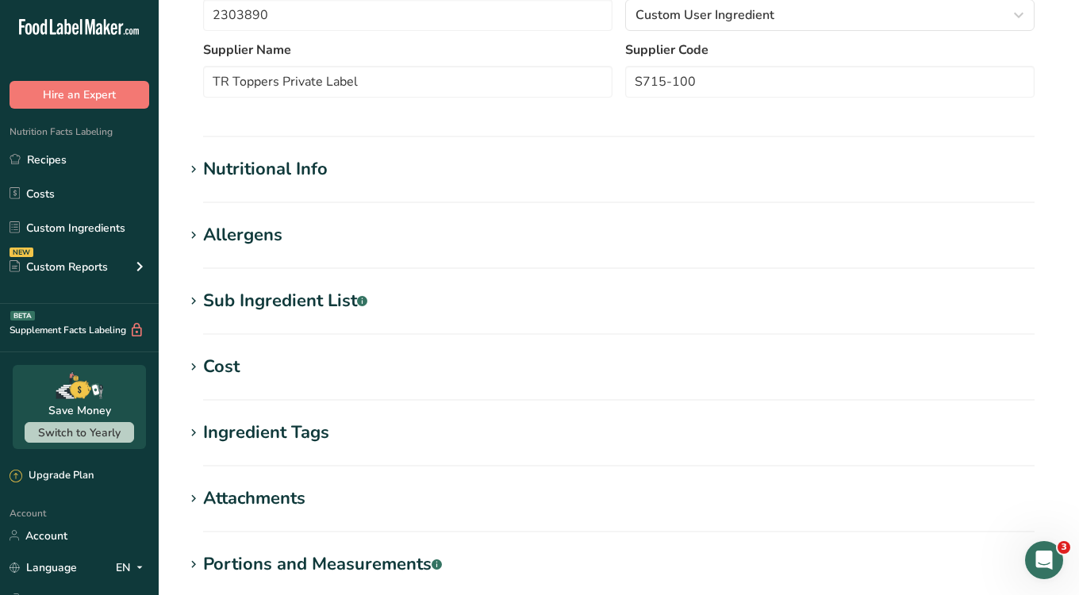
click at [186, 361] on span at bounding box center [193, 367] width 19 height 19
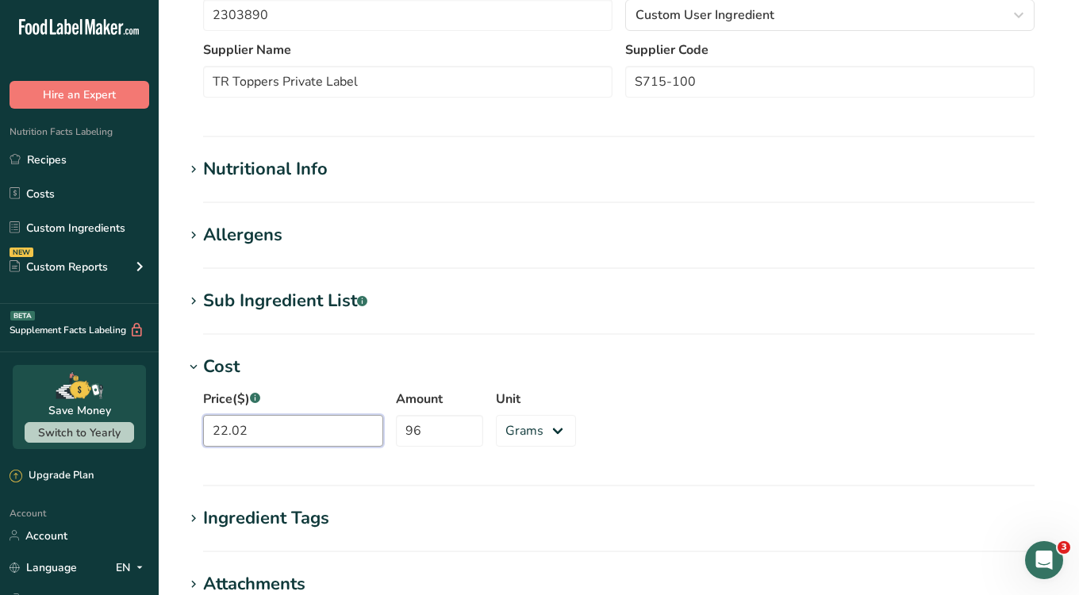
click at [263, 433] on input "22.02" at bounding box center [293, 431] width 180 height 32
type input "38.23"
click at [421, 436] on input "96" at bounding box center [439, 431] width 87 height 32
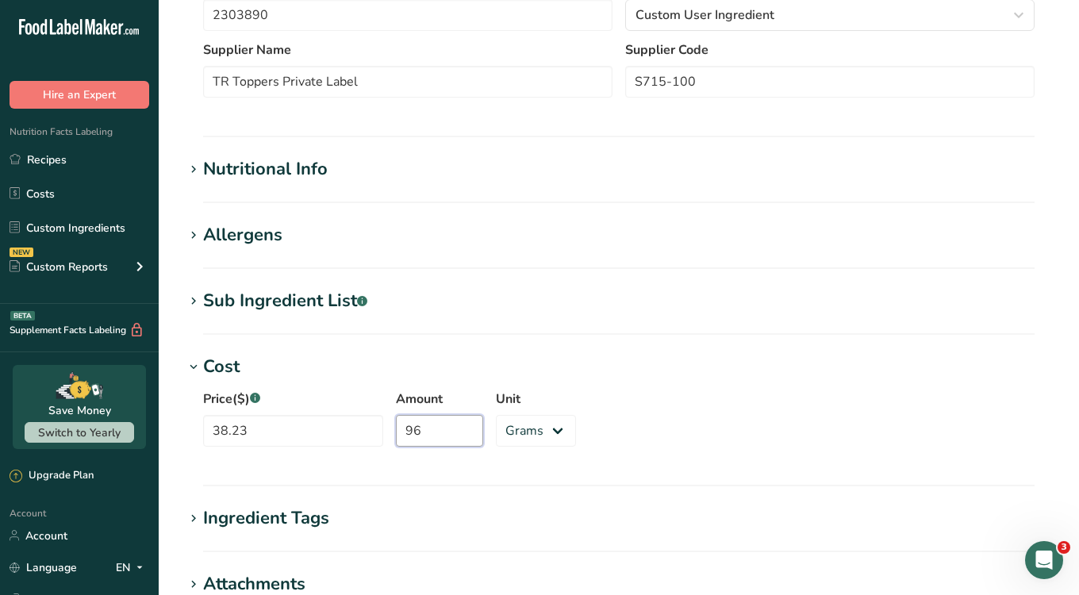
click at [421, 436] on input "96" at bounding box center [439, 431] width 87 height 32
type input "9"
type input "10"
click at [540, 428] on select "Grams kg mg mcg lb oz" at bounding box center [536, 431] width 80 height 32
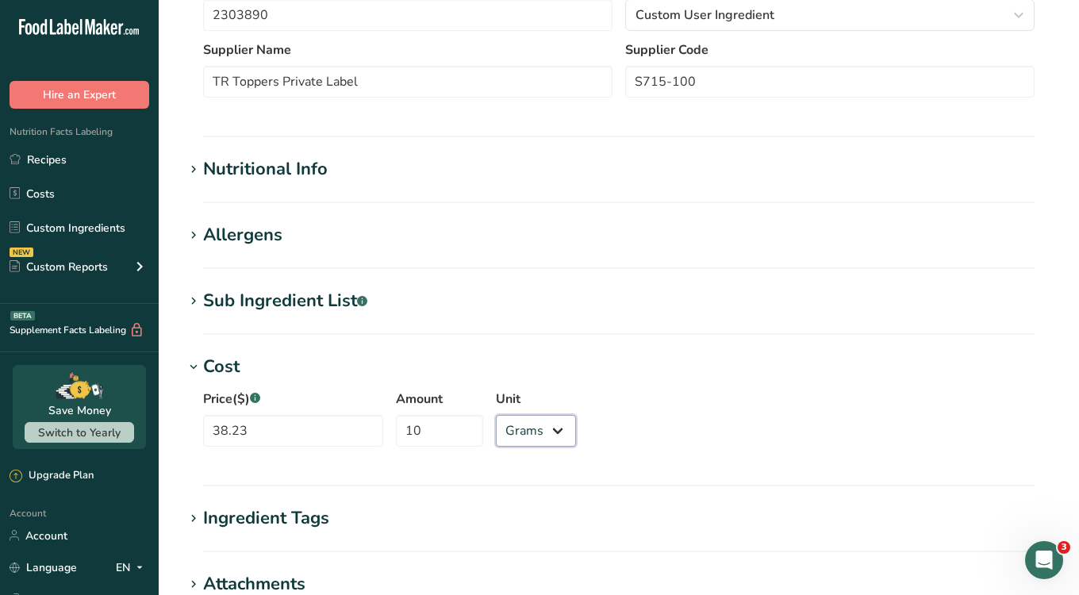
select select "12"
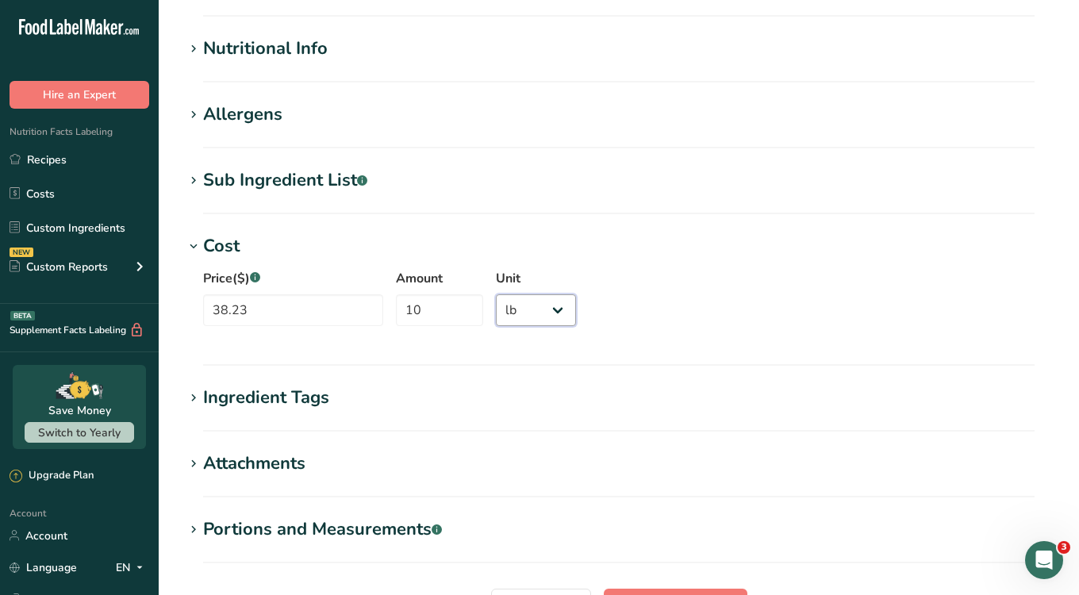
scroll to position [630, 0]
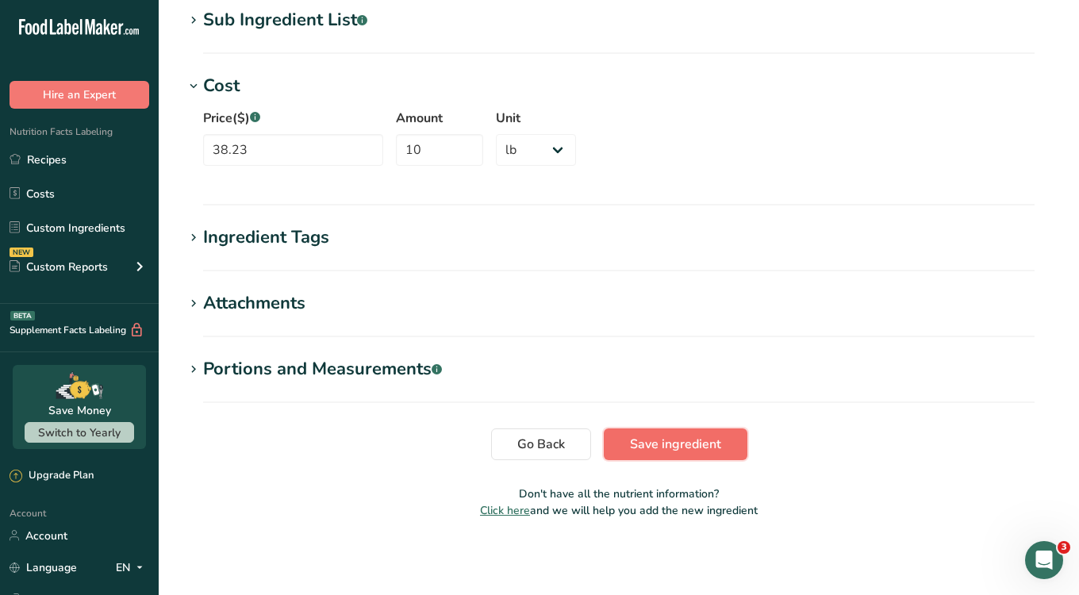
click at [678, 453] on span "Save ingredient" at bounding box center [675, 444] width 91 height 19
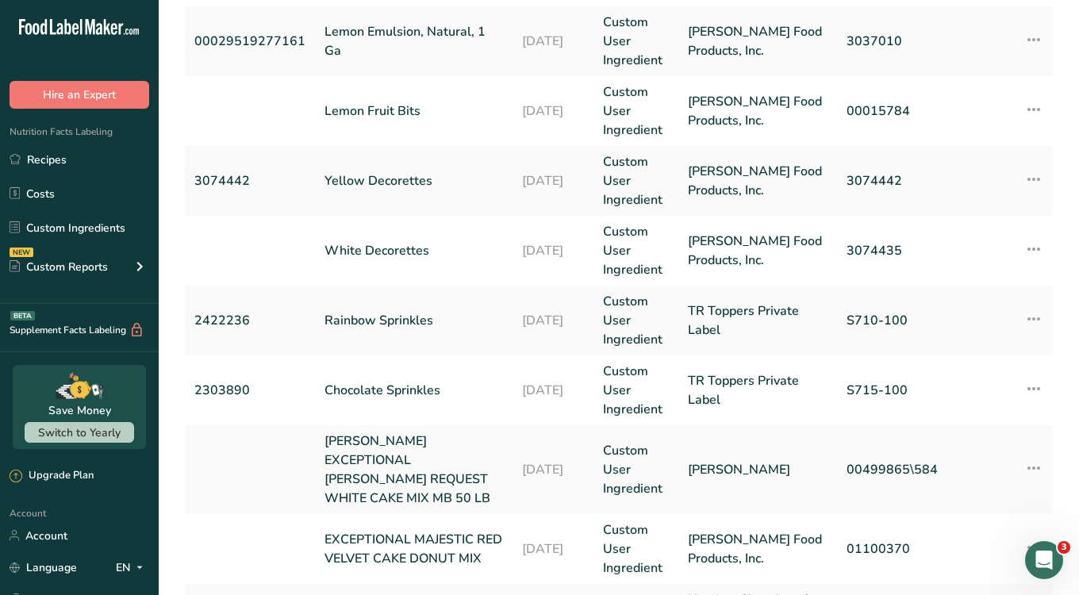
scroll to position [420, 0]
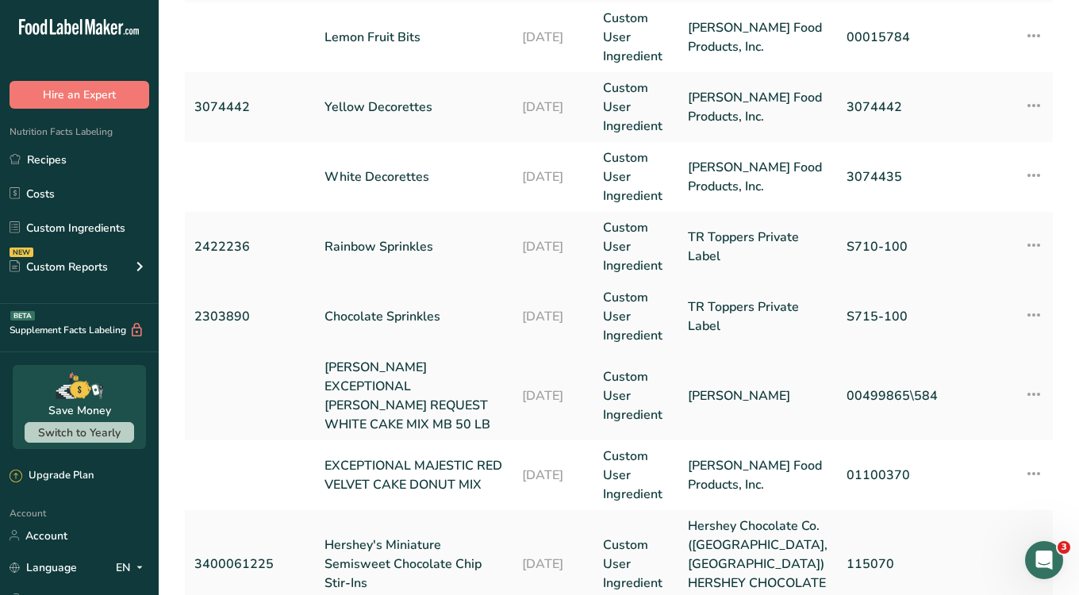
click at [354, 310] on link "Chocolate Sprinkles" at bounding box center [414, 316] width 179 height 19
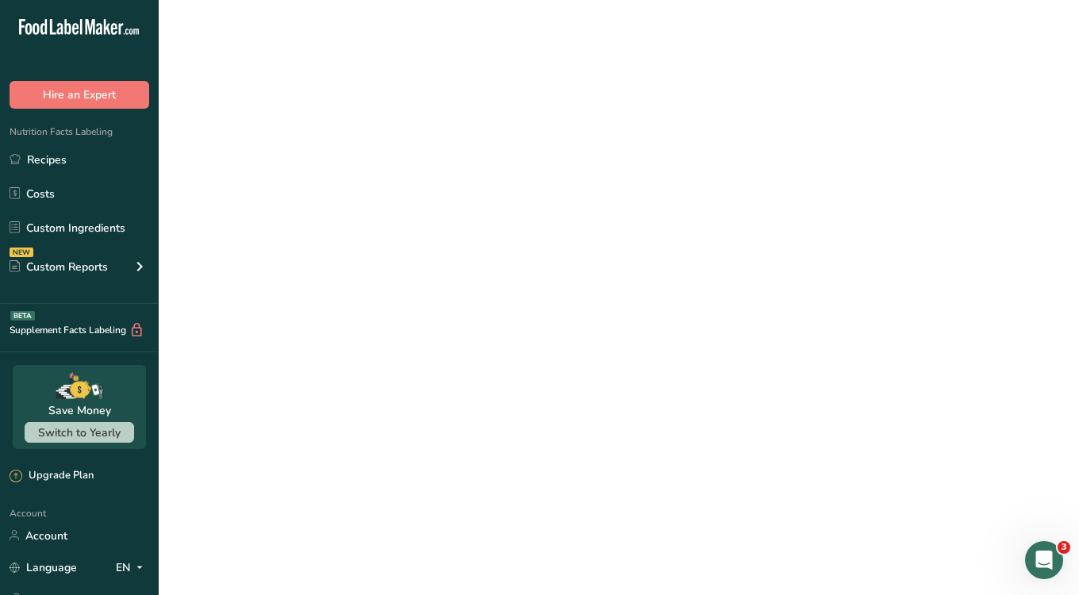
select select "12"
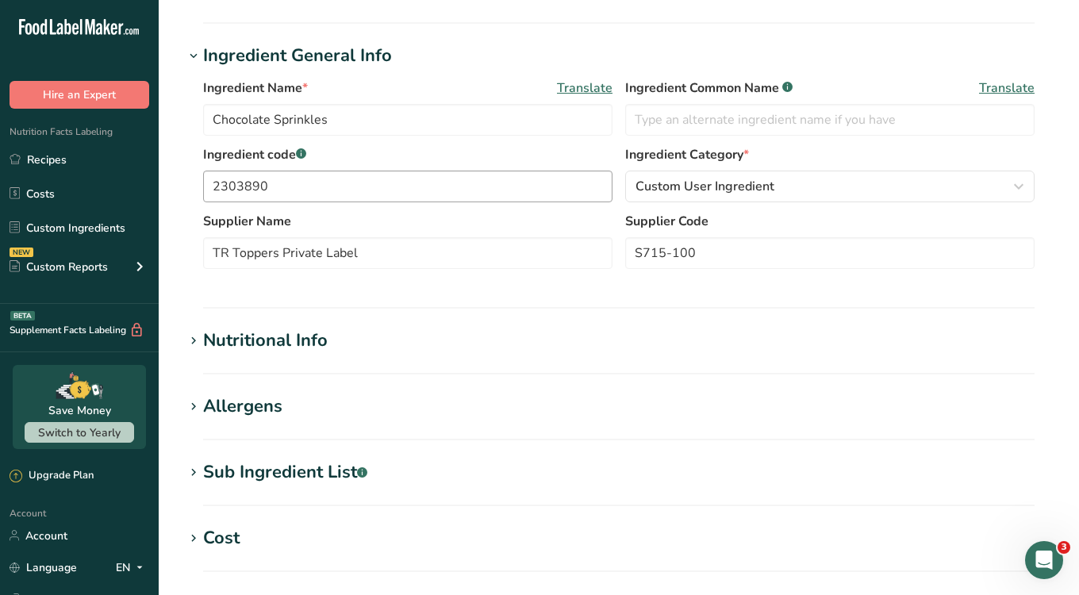
scroll to position [621, 0]
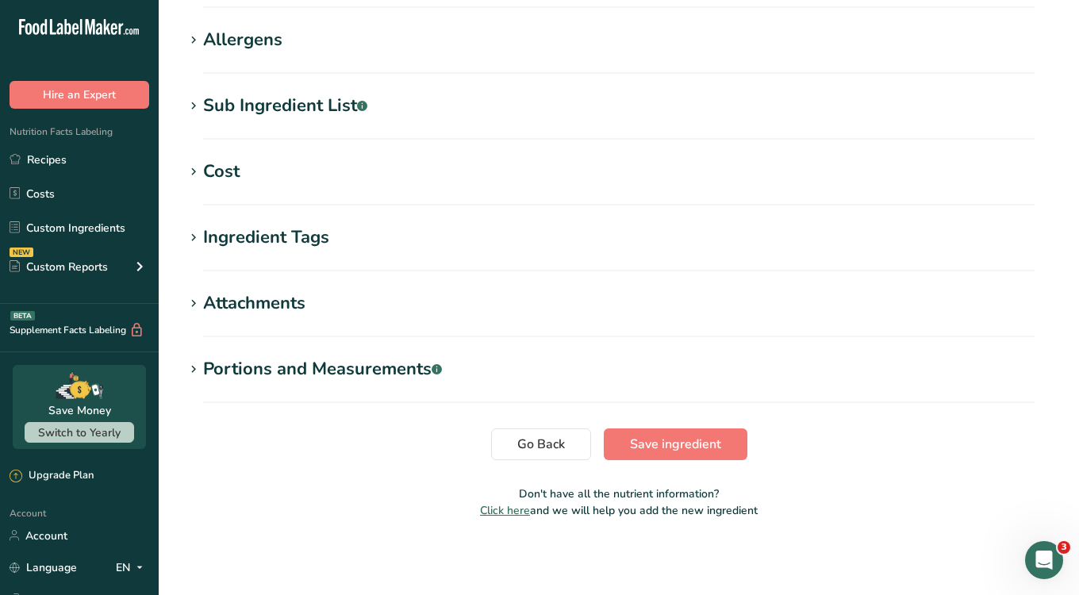
click at [191, 169] on icon at bounding box center [193, 172] width 14 height 22
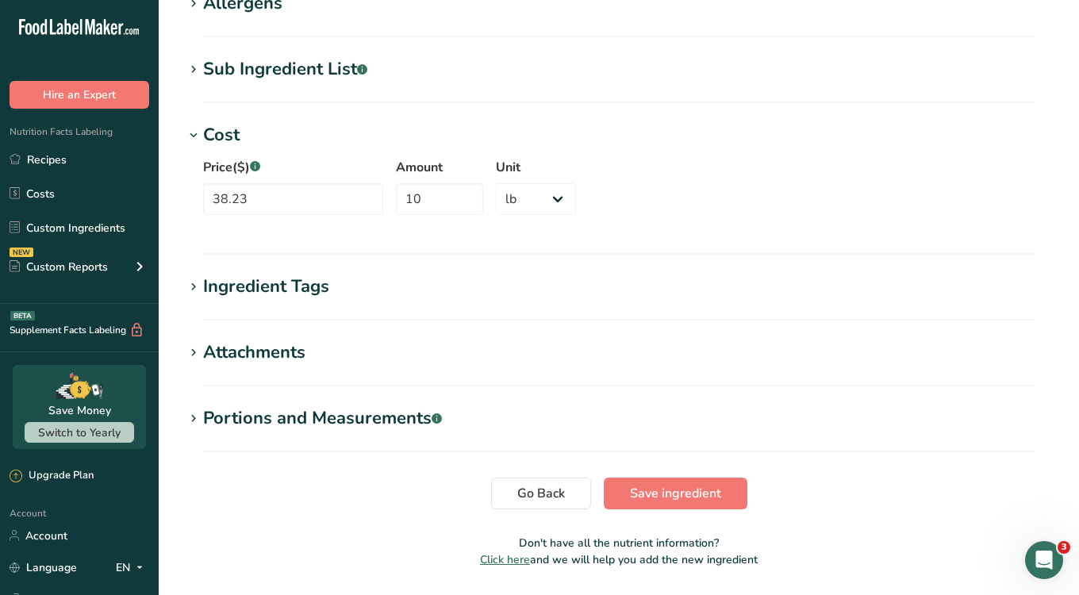
scroll to position [707, 0]
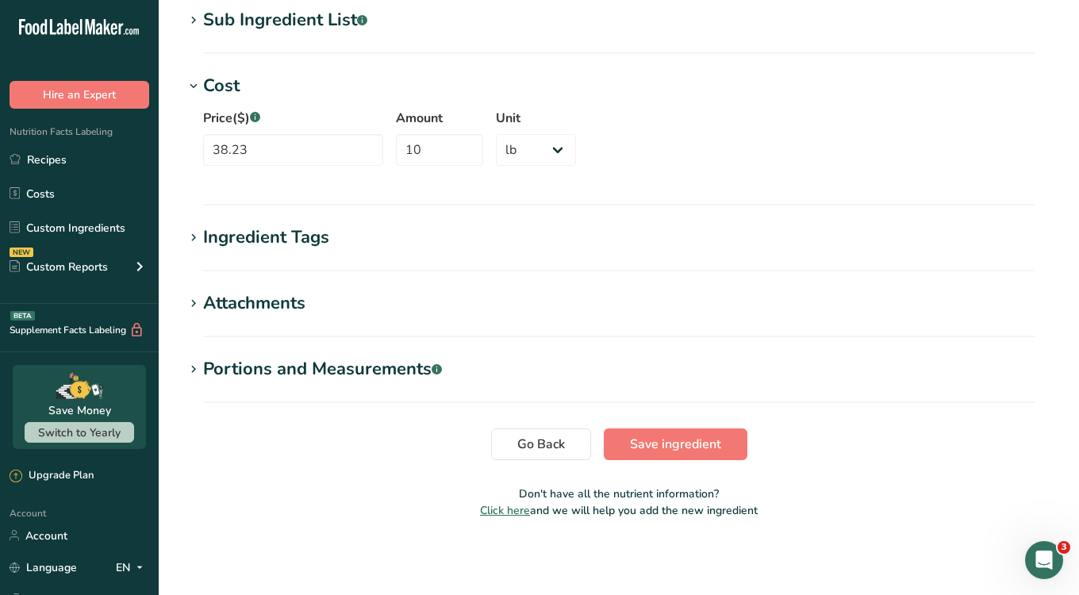
click at [221, 305] on div "Attachments" at bounding box center [254, 303] width 102 height 26
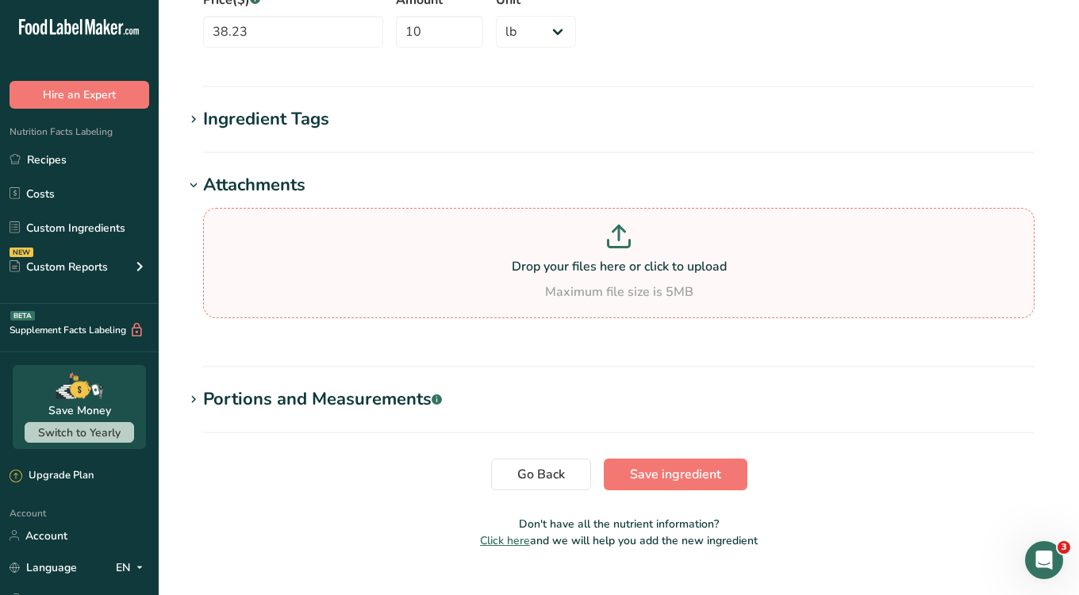
scroll to position [856, 0]
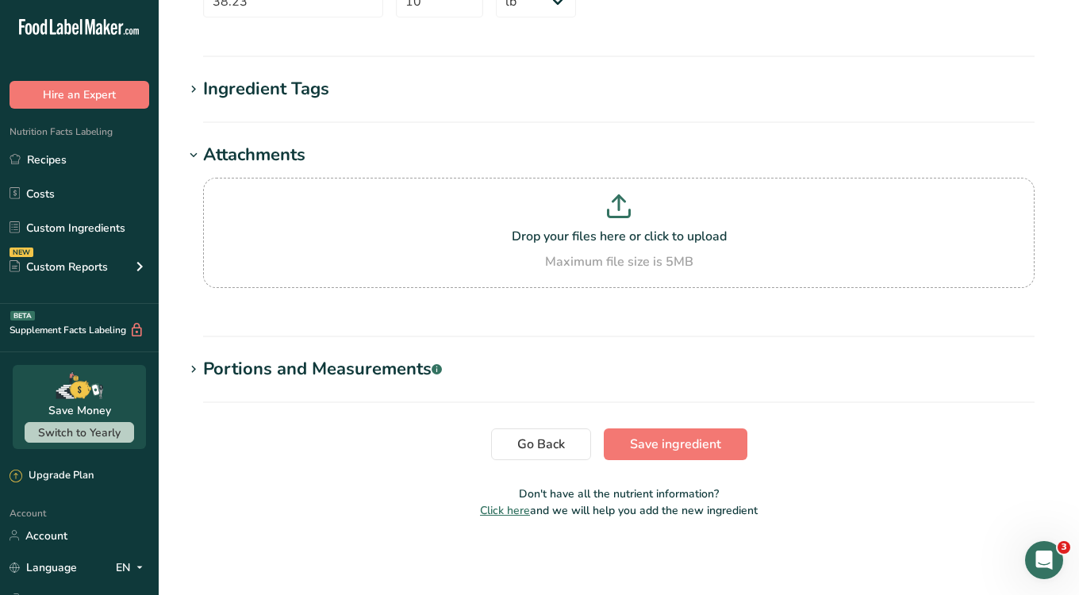
click at [376, 363] on div "Portions and Measurements .a-a{fill:#347362;}.b-a{fill:#fff;}" at bounding box center [322, 369] width 239 height 26
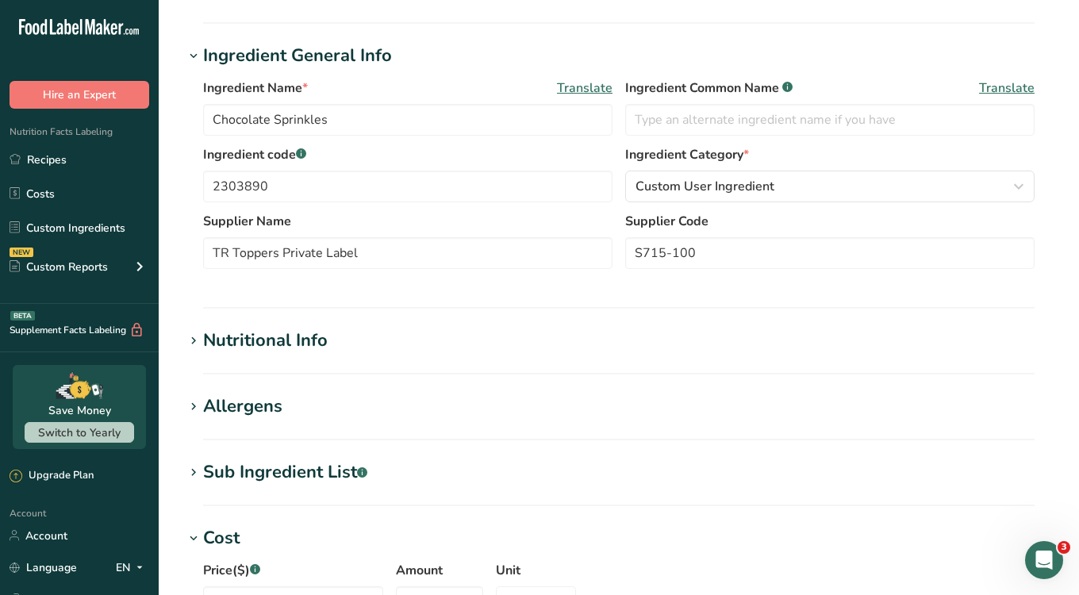
scroll to position [301, 0]
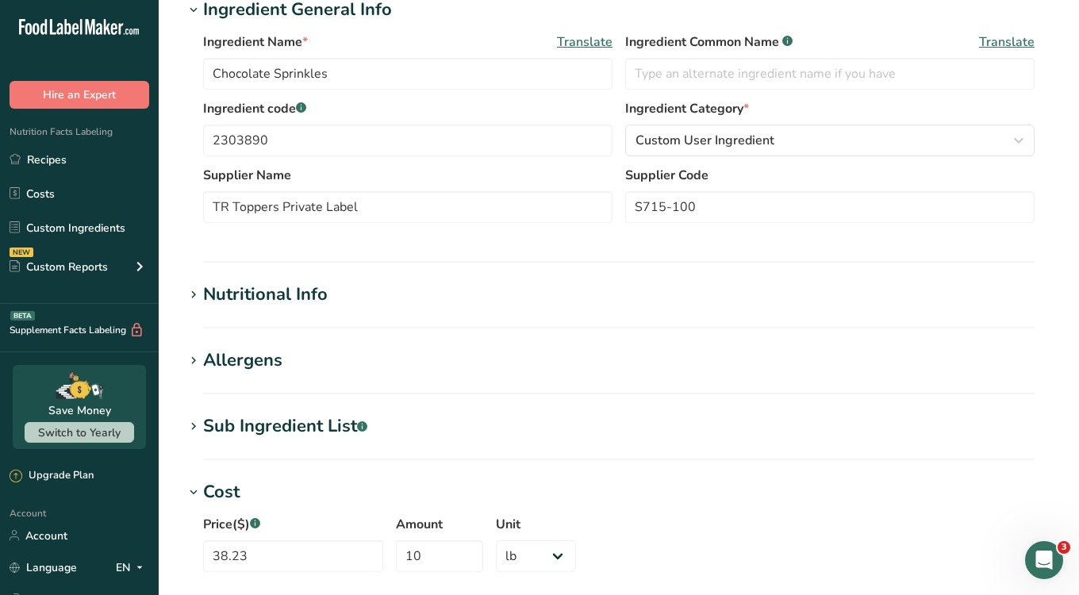
click at [246, 305] on div "Nutritional Info" at bounding box center [265, 295] width 125 height 26
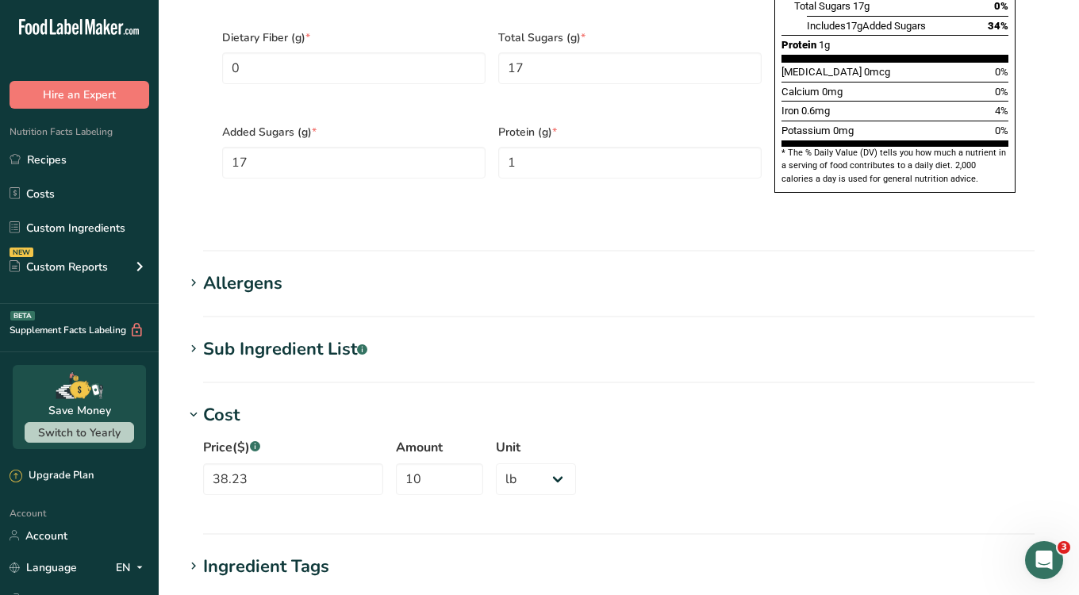
scroll to position [1132, 0]
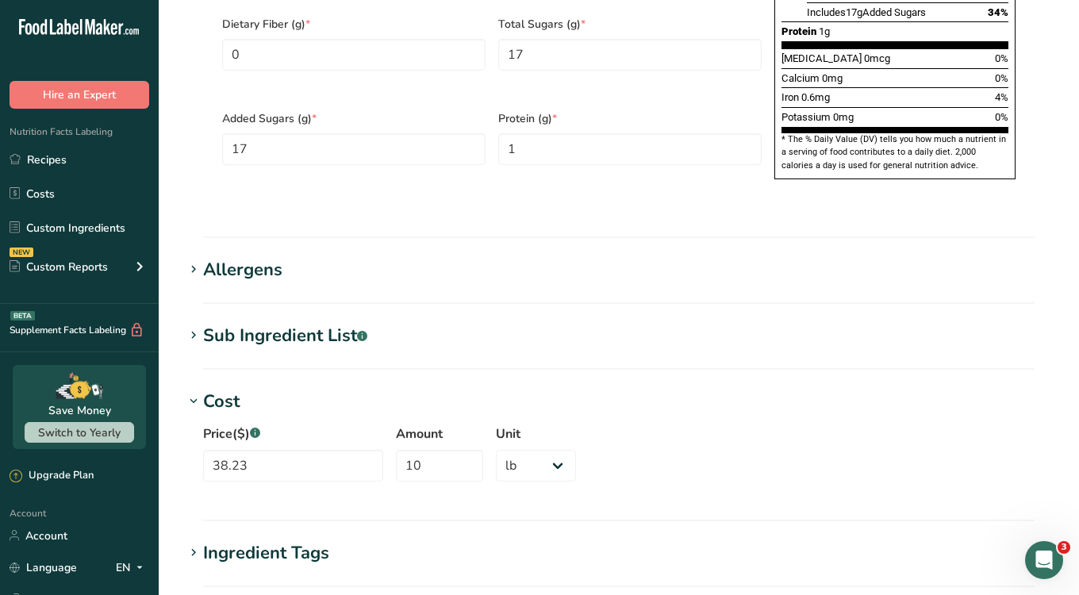
click at [275, 257] on div "Allergens" at bounding box center [242, 270] width 79 height 26
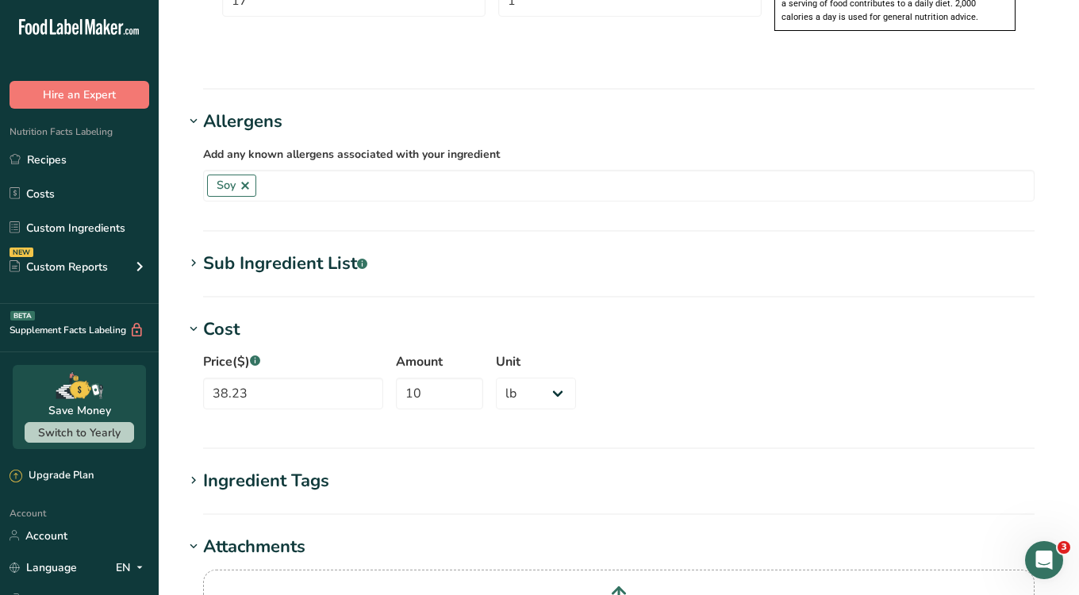
click at [261, 251] on div "Sub Ingredient List .a-a{fill:#347362;}.b-a{fill:#fff;}" at bounding box center [285, 264] width 164 height 26
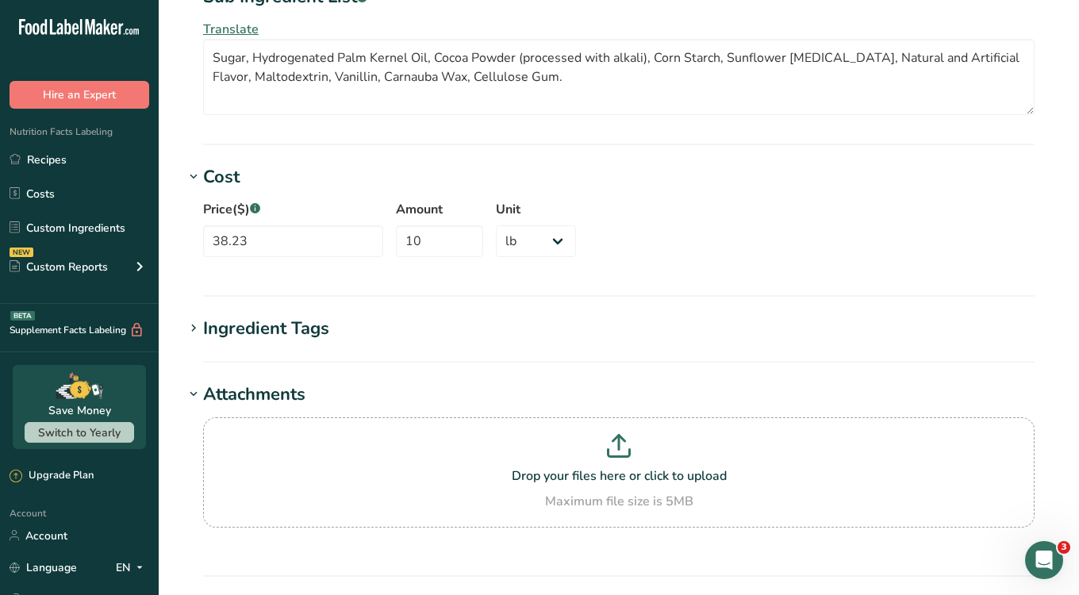
scroll to position [1635, 0]
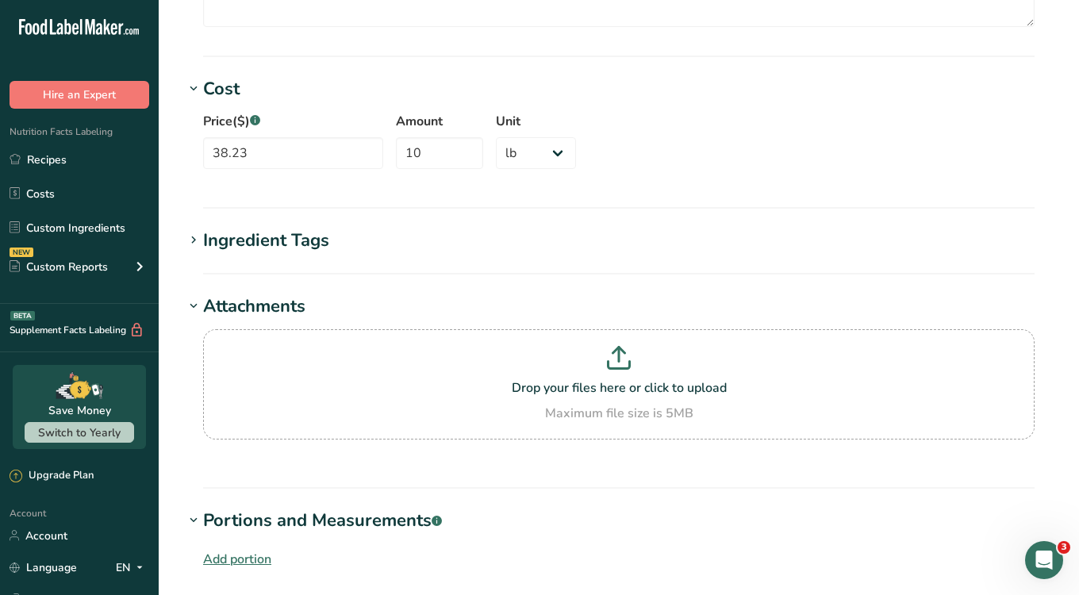
click at [248, 228] on section "Ingredient Tags Add tags Standard Tags Custom Tags Source of Antioxidants Prebi…" at bounding box center [619, 251] width 870 height 47
click at [250, 228] on div "Ingredient Tags" at bounding box center [266, 241] width 126 height 26
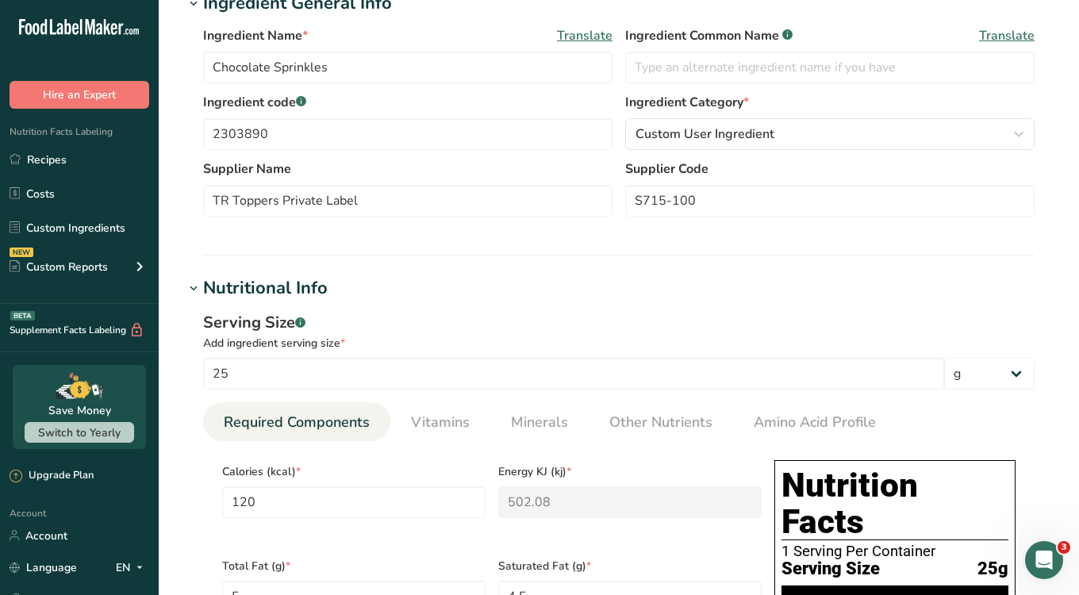
scroll to position [0, 0]
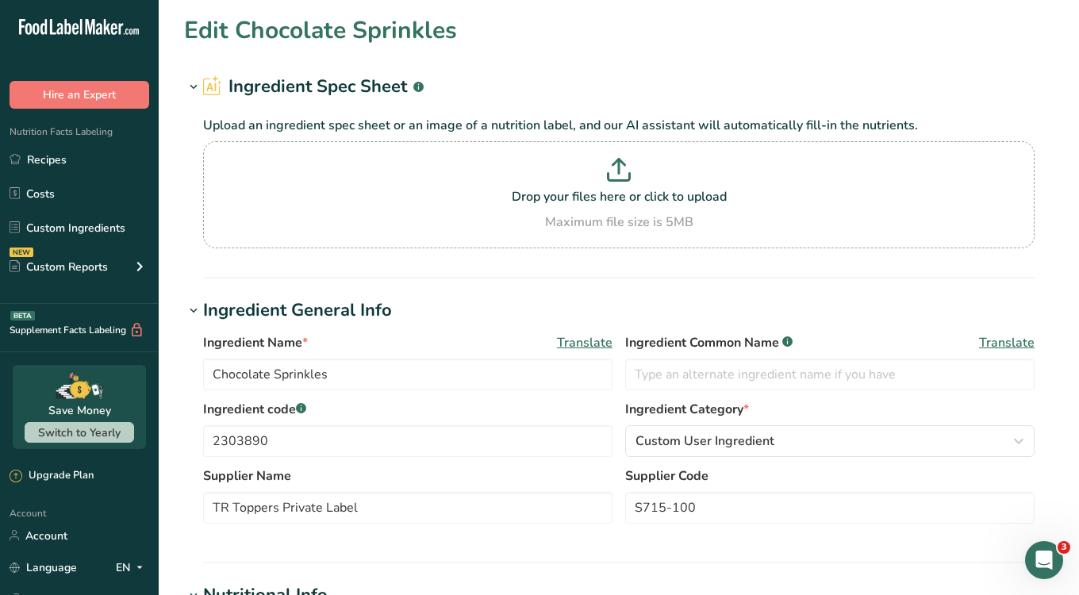
click at [373, 92] on h2 "Ingredient Spec Sheet .a-a{fill:#347362;}.b-a{fill:#fff;}" at bounding box center [313, 87] width 221 height 26
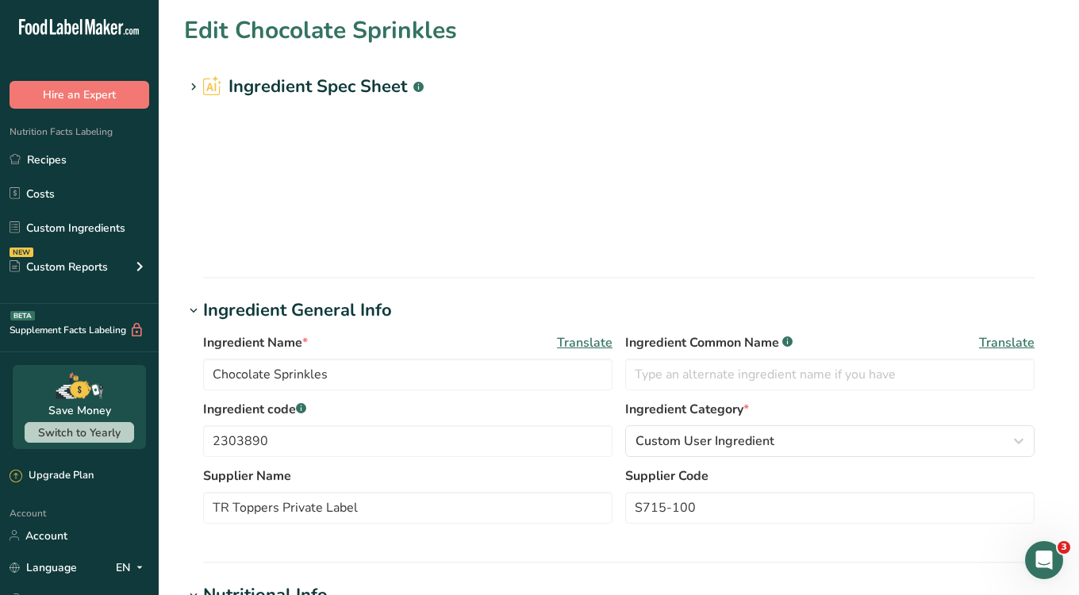
click at [373, 92] on h2 "Ingredient Spec Sheet .a-a{fill:#347362;}.b-a{fill:#fff;}" at bounding box center [313, 87] width 221 height 26
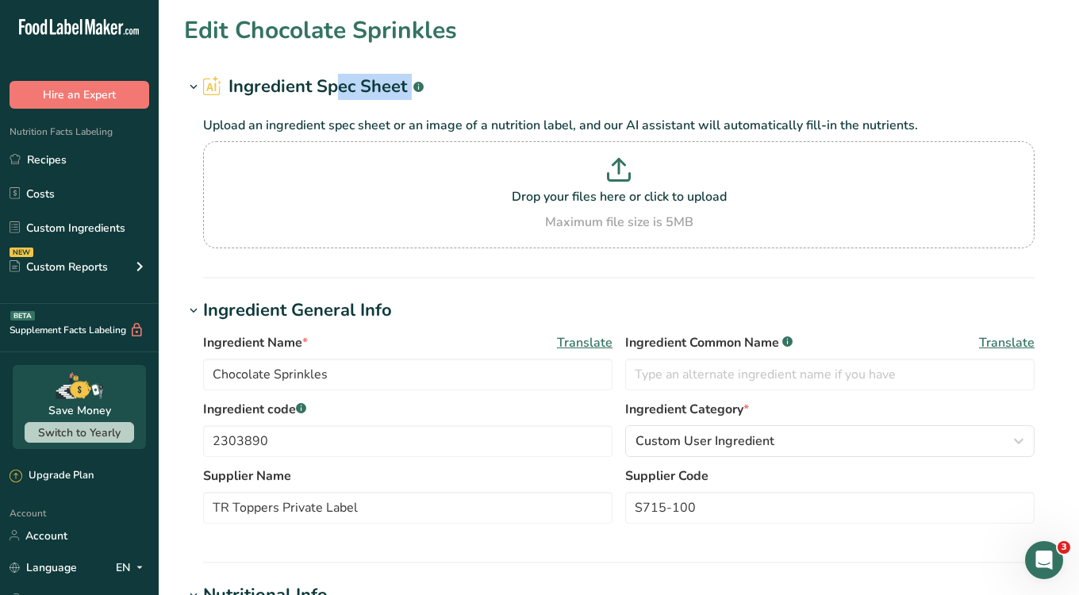
click at [373, 92] on h2 "Ingredient Spec Sheet .a-a{fill:#347362;}.b-a{fill:#fff;}" at bounding box center [313, 87] width 221 height 26
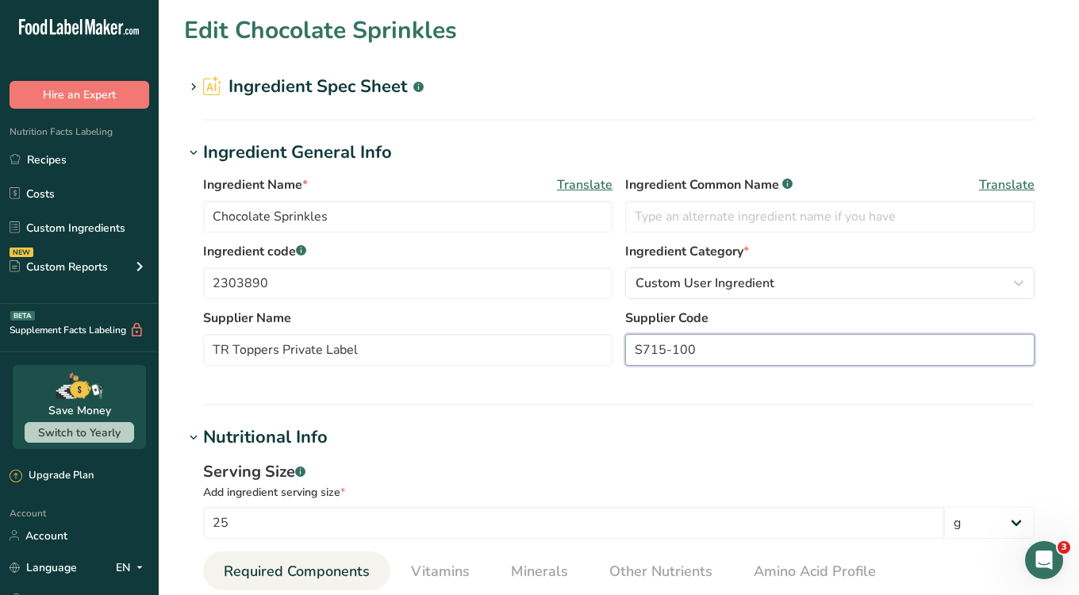
click at [675, 350] on input "S715-100" at bounding box center [830, 350] width 410 height 32
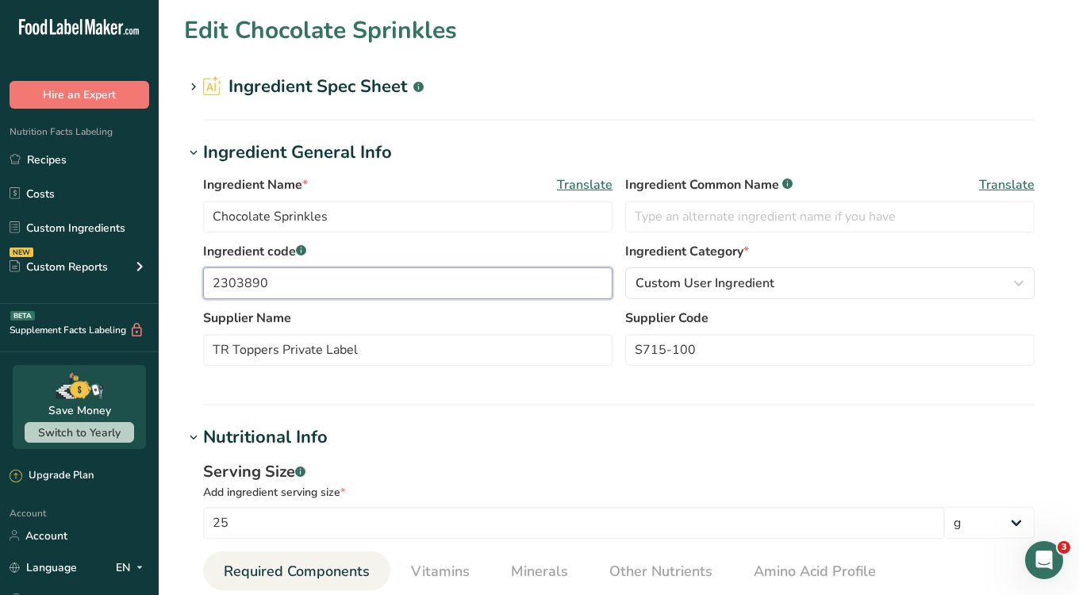
click at [338, 272] on input "2303890" at bounding box center [408, 283] width 410 height 32
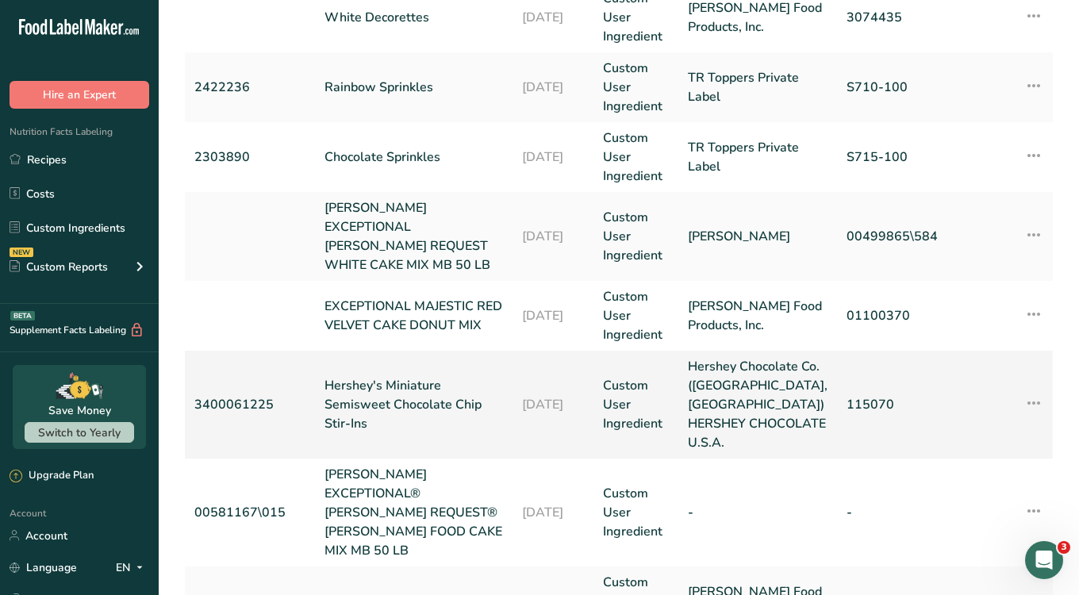
scroll to position [572, 0]
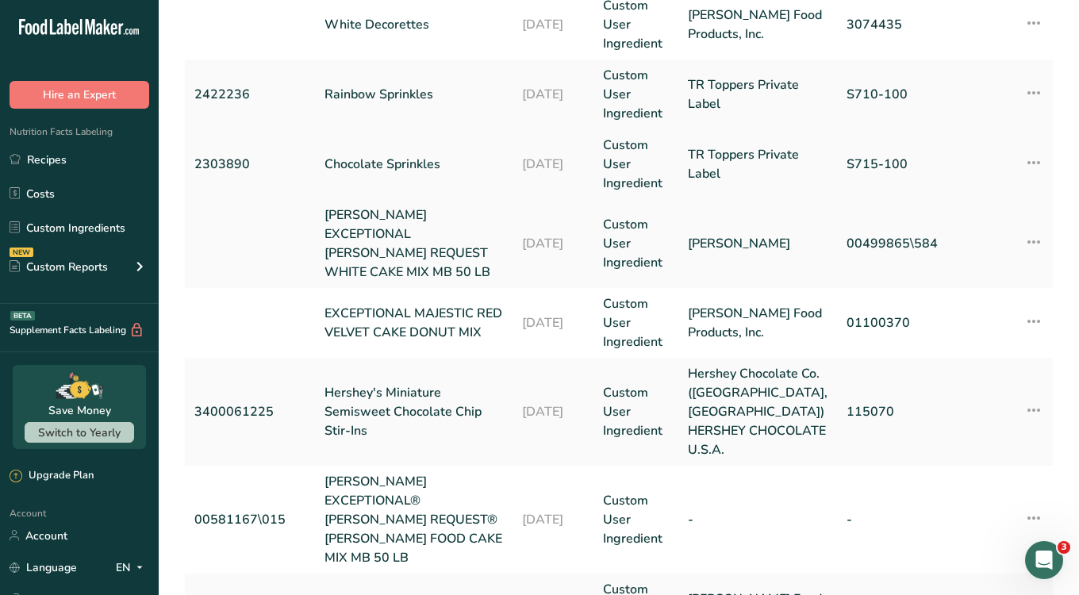
click at [394, 150] on td "Chocolate Sprinkles" at bounding box center [414, 164] width 198 height 70
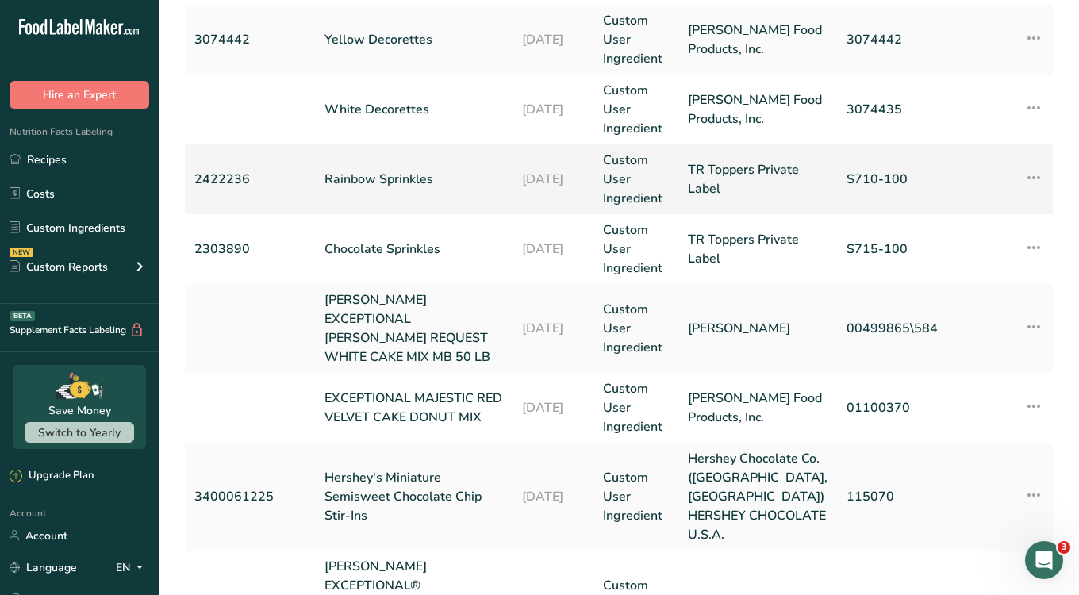
scroll to position [476, 0]
